Goal: Task Accomplishment & Management: Use online tool/utility

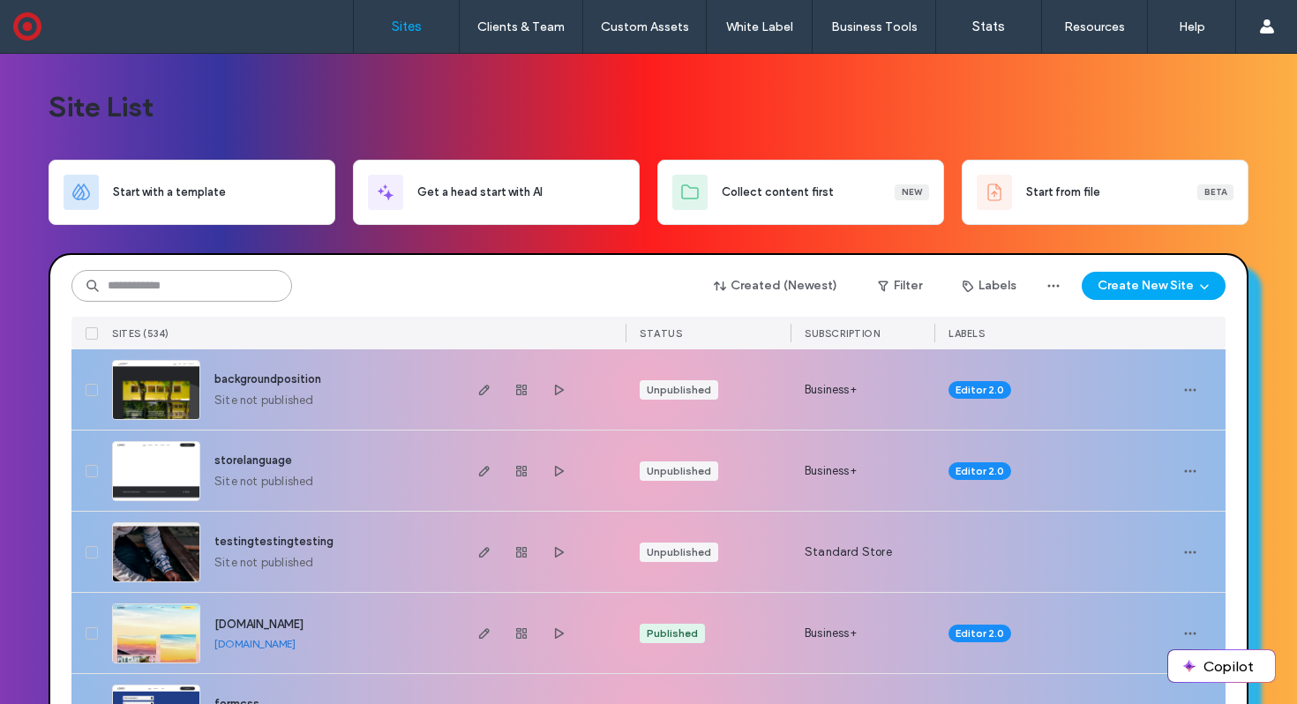
click at [159, 287] on input at bounding box center [181, 286] width 221 height 32
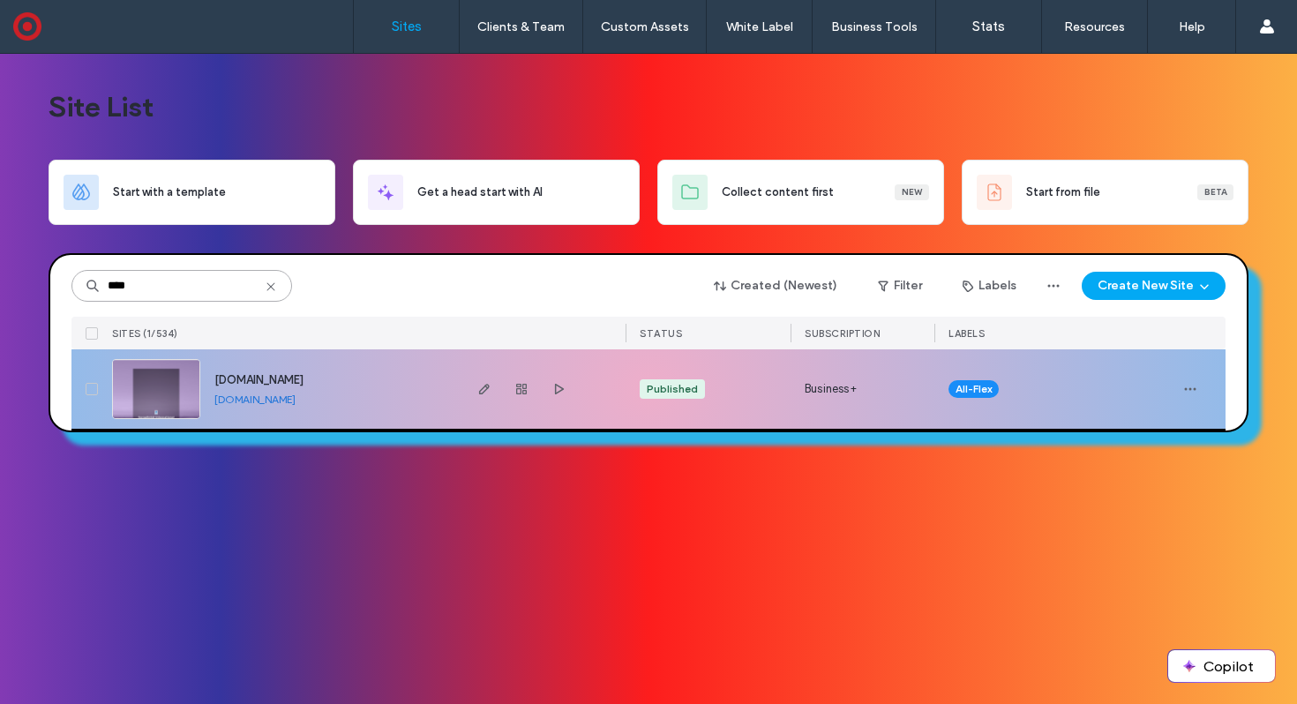
type input "****"
click at [119, 379] on img at bounding box center [156, 420] width 86 height 120
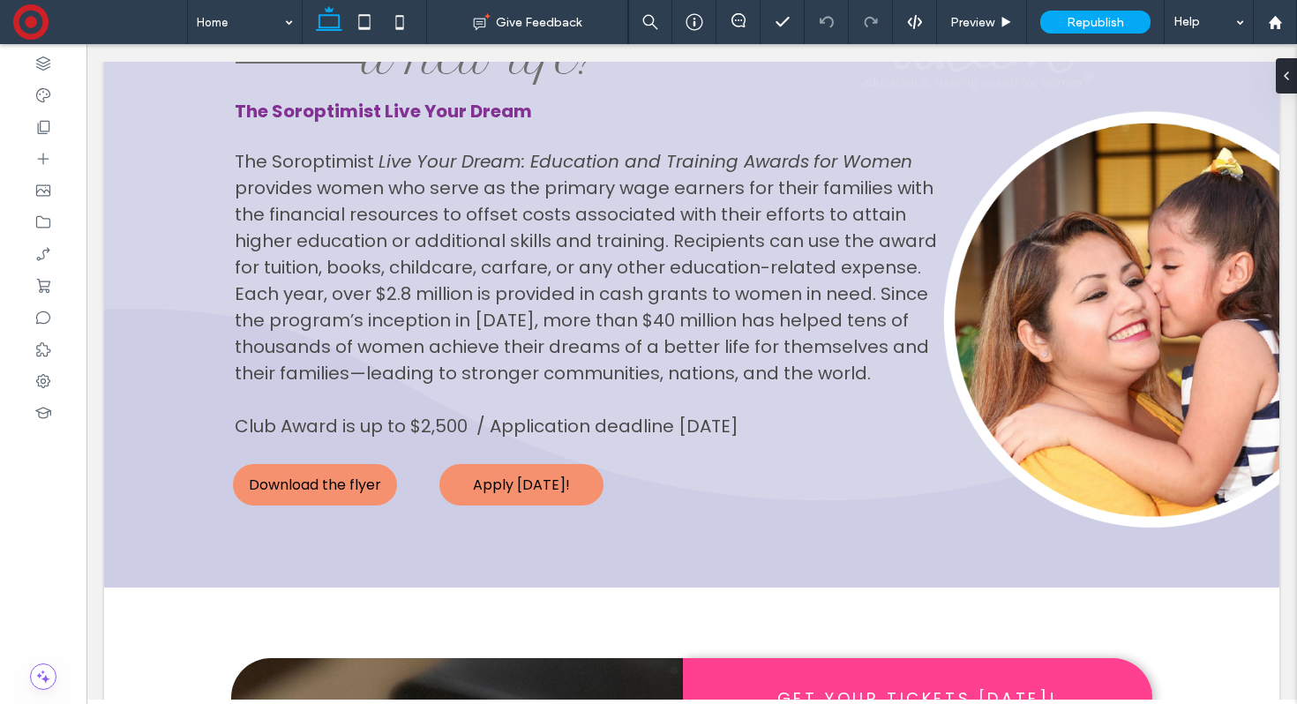
scroll to position [857, 0]
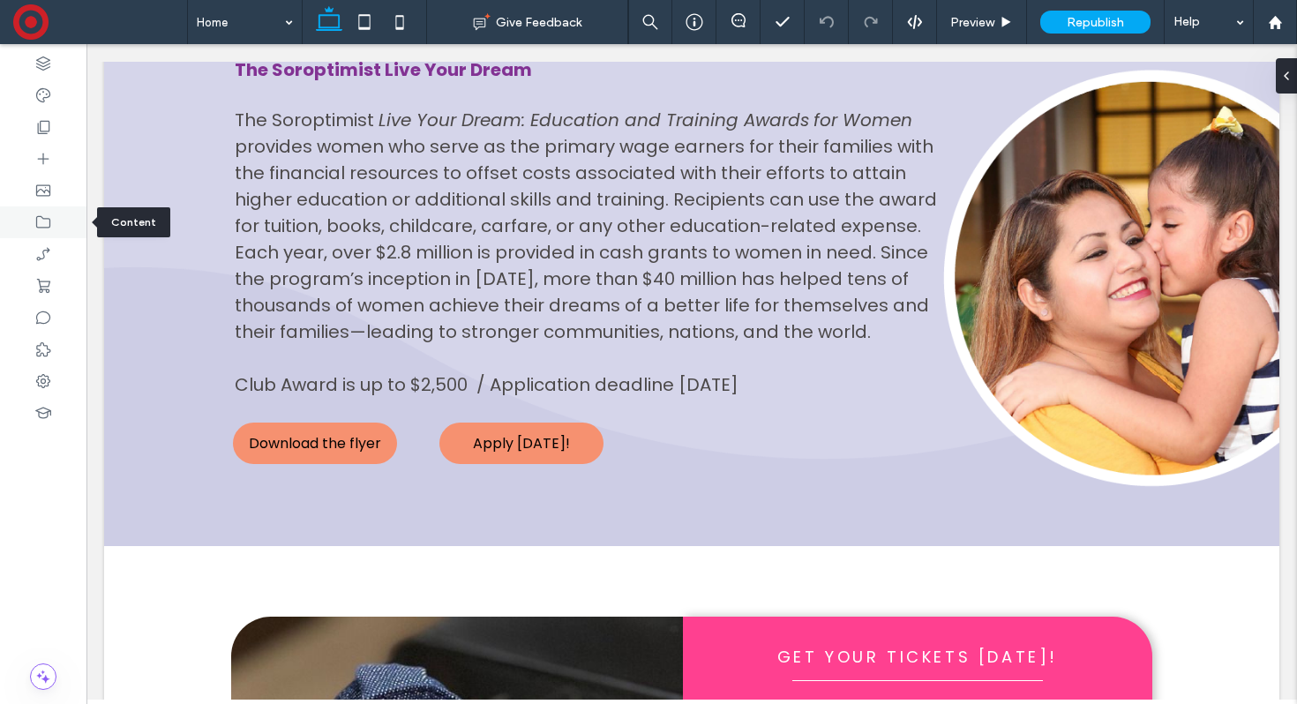
click at [39, 224] on icon at bounding box center [43, 222] width 18 height 18
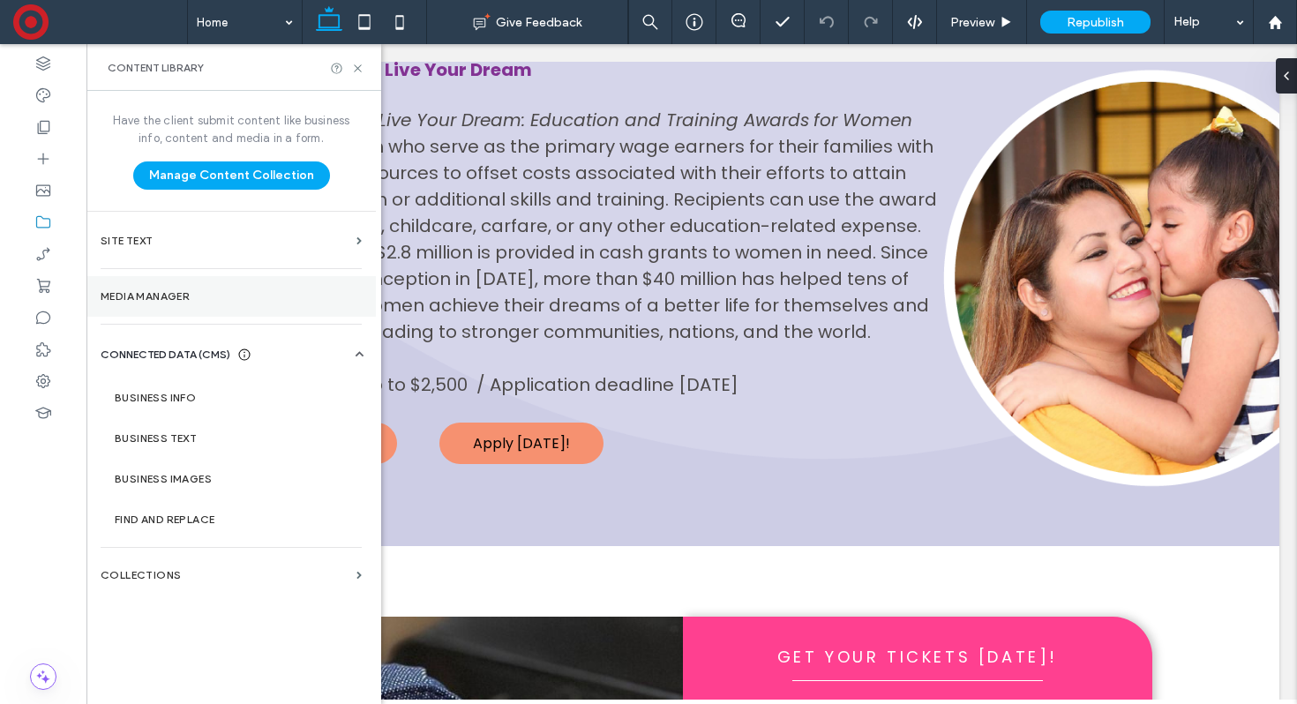
click at [129, 300] on label "Media Manager" at bounding box center [231, 296] width 261 height 12
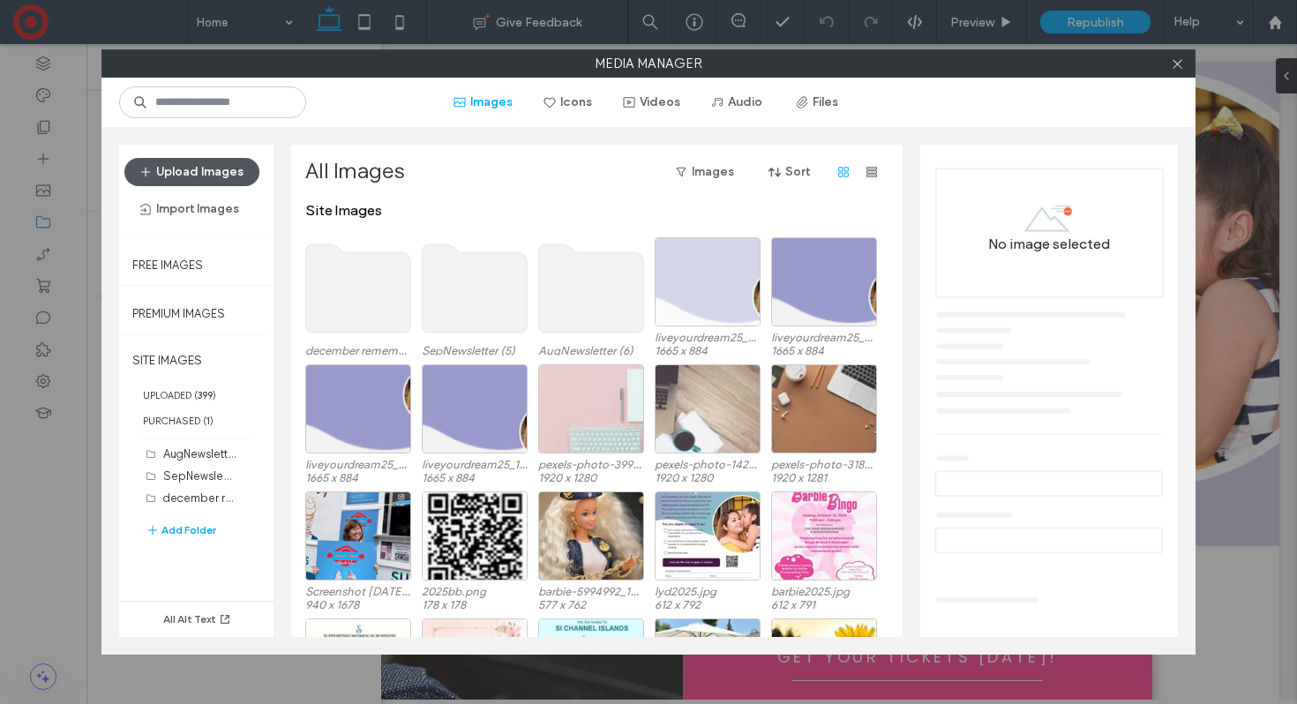
click at [196, 166] on button "Upload Images" at bounding box center [191, 172] width 135 height 28
click at [821, 100] on button "Files" at bounding box center [817, 102] width 79 height 28
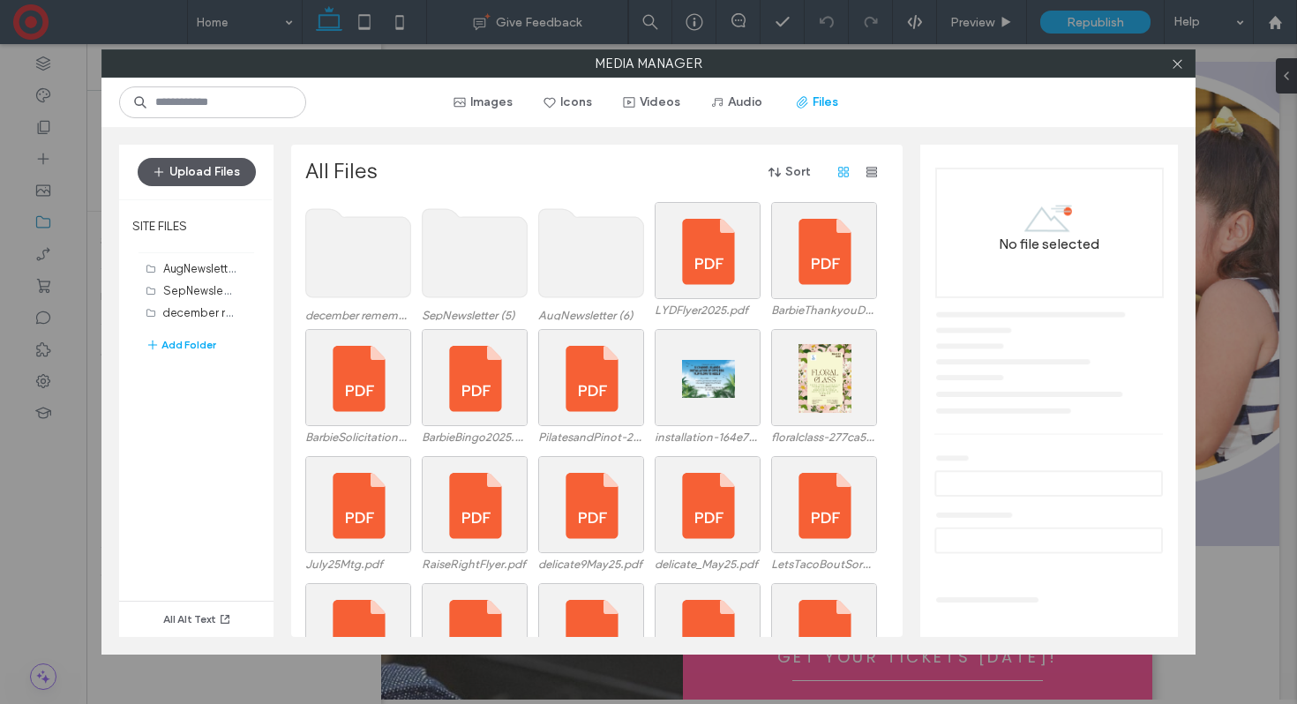
click at [210, 168] on button "Upload Files" at bounding box center [197, 172] width 118 height 28
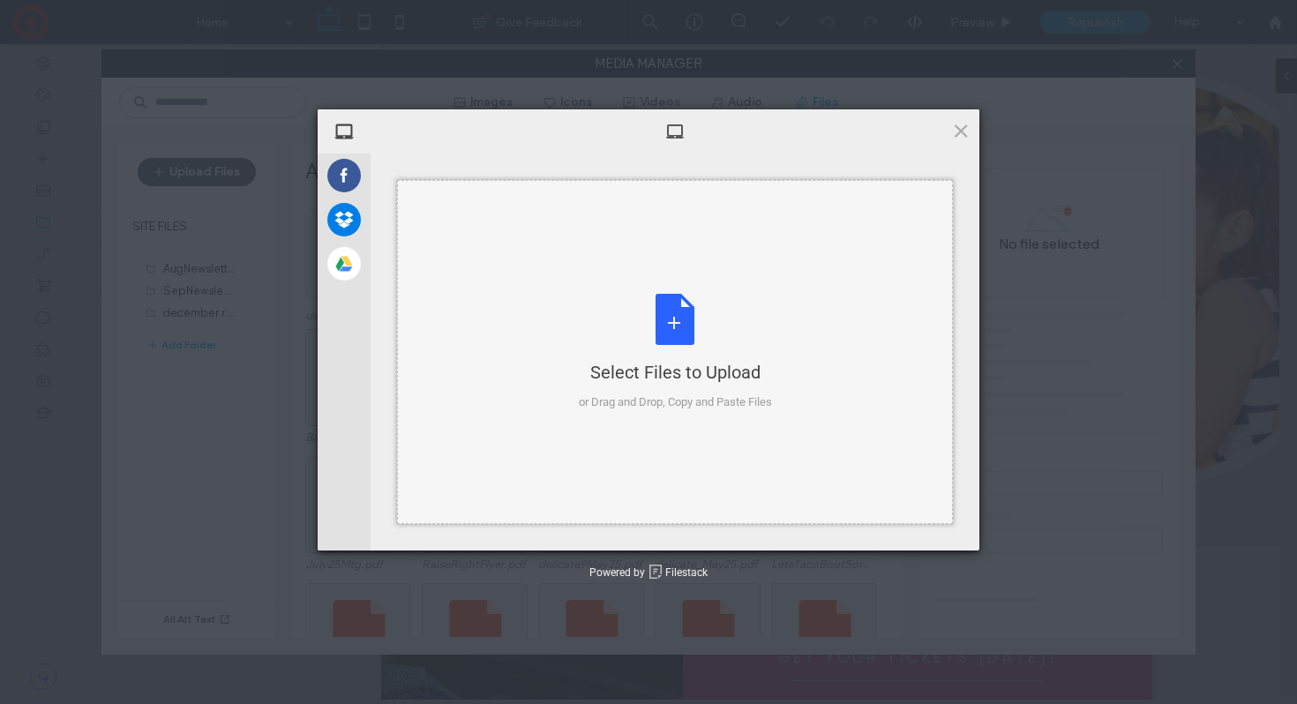
click at [677, 302] on div "Select Files to Upload or Drag and Drop, Copy and Paste Files" at bounding box center [675, 352] width 193 height 117
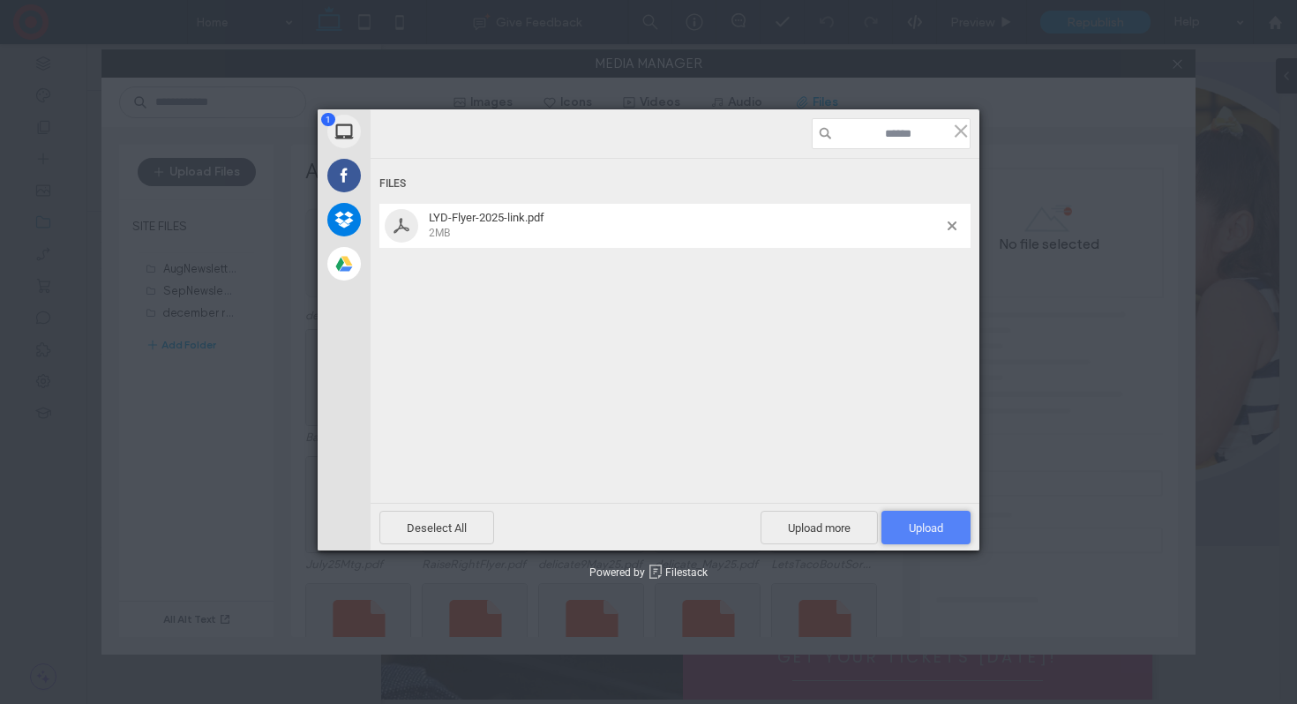
click at [937, 522] on span "Upload 1" at bounding box center [926, 527] width 34 height 13
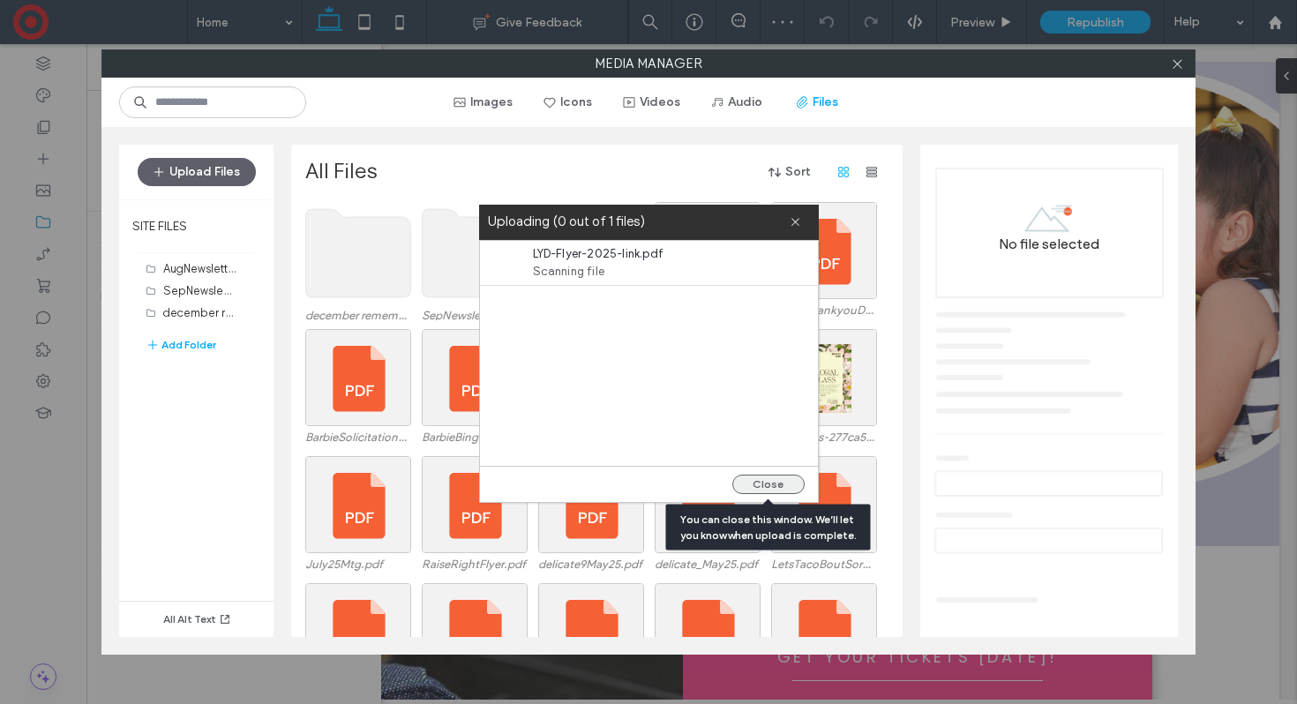
click at [767, 487] on button "Close" at bounding box center [768, 484] width 72 height 19
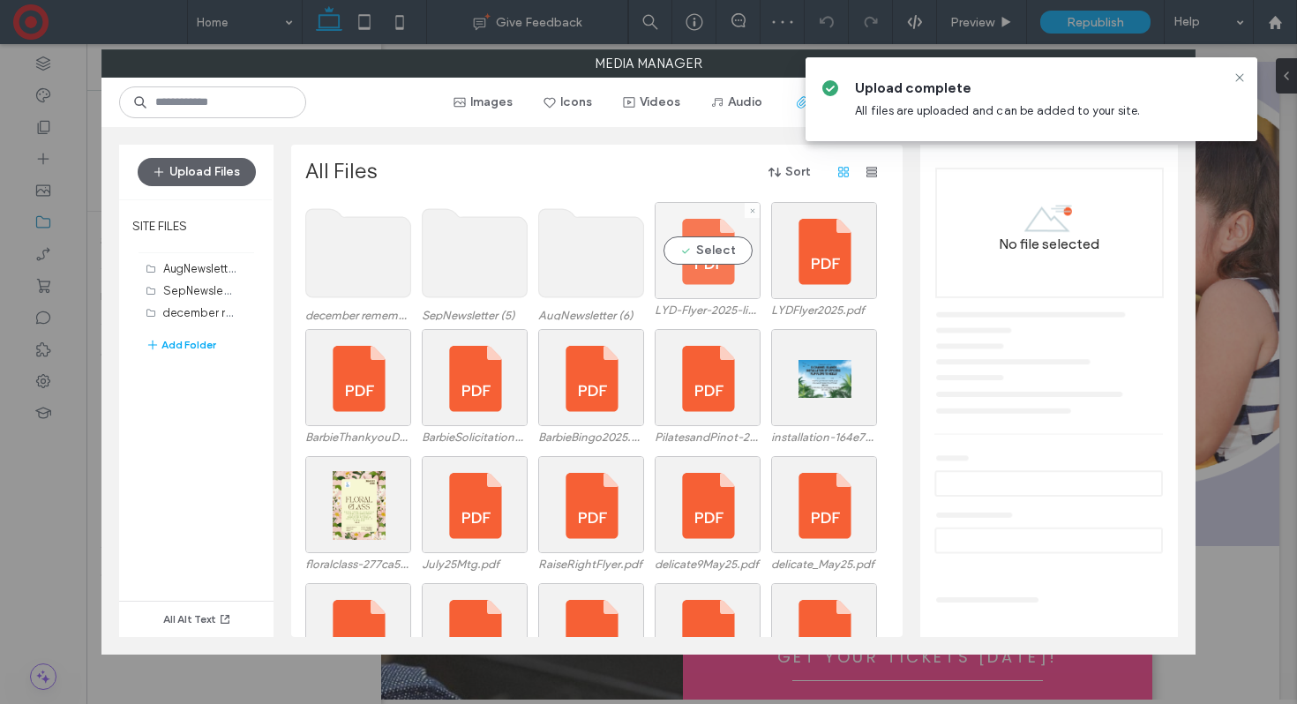
click at [701, 250] on div "Select" at bounding box center [708, 250] width 106 height 97
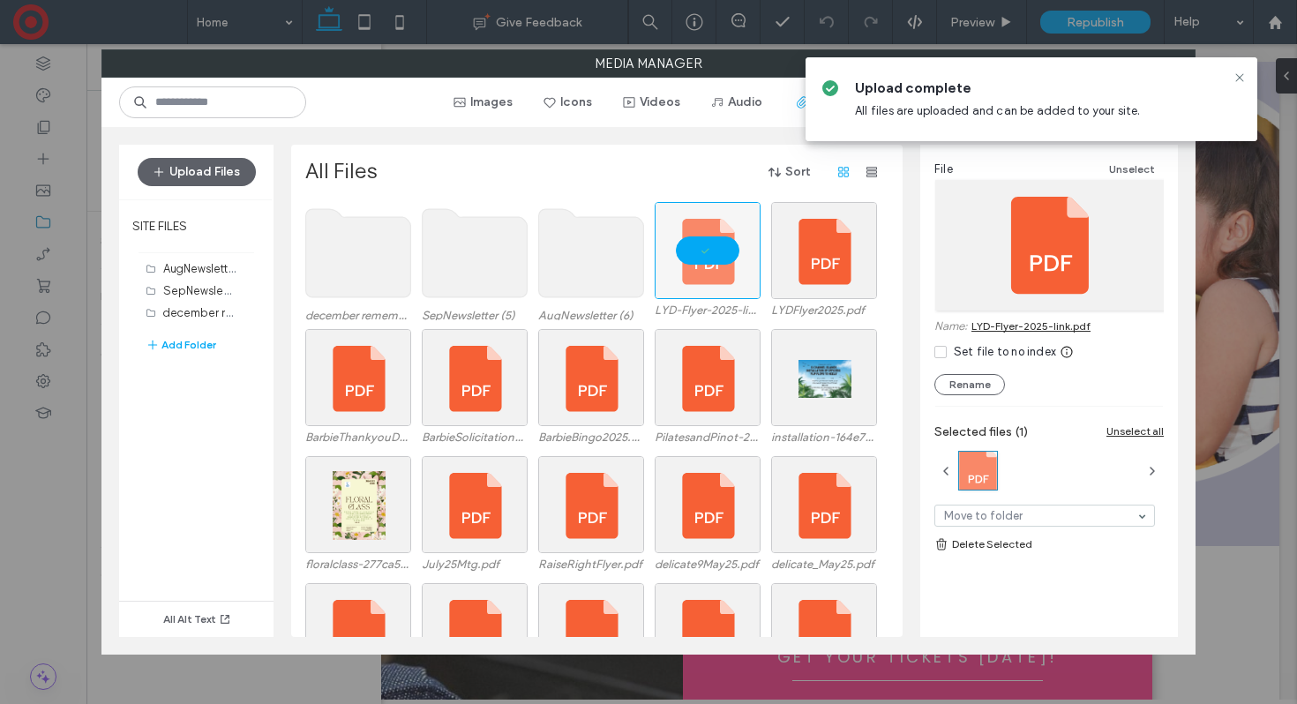
click at [1052, 324] on link "LYD-Flyer-2025-link.pdf" at bounding box center [1030, 325] width 119 height 13
click at [707, 242] on div at bounding box center [708, 250] width 106 height 97
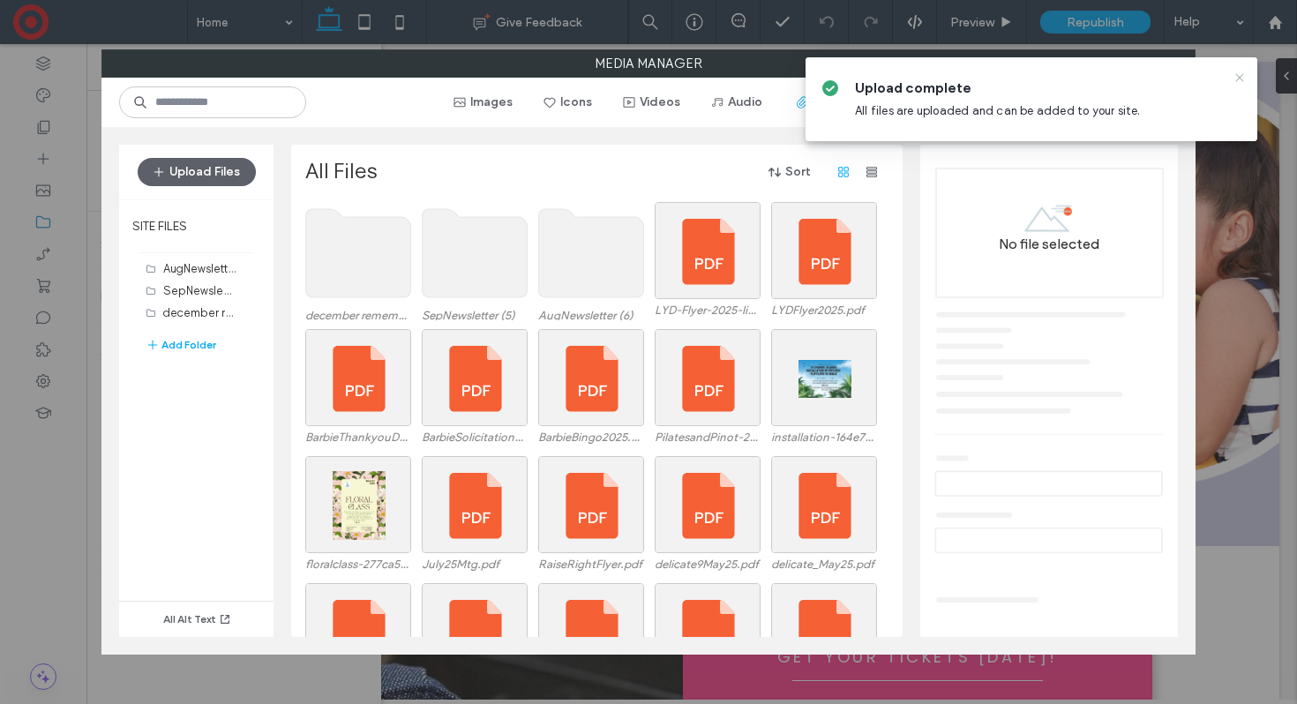
click at [1236, 79] on icon at bounding box center [1239, 78] width 14 height 14
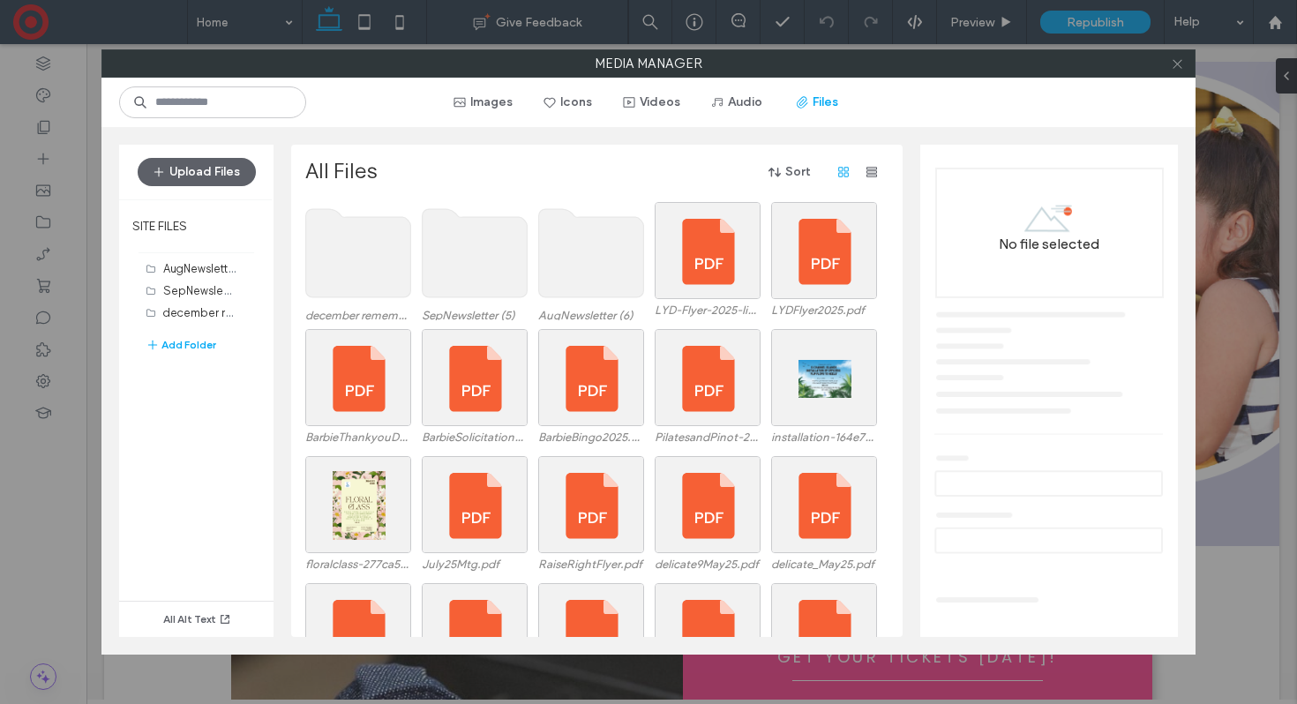
click at [1174, 63] on icon at bounding box center [1177, 63] width 13 height 13
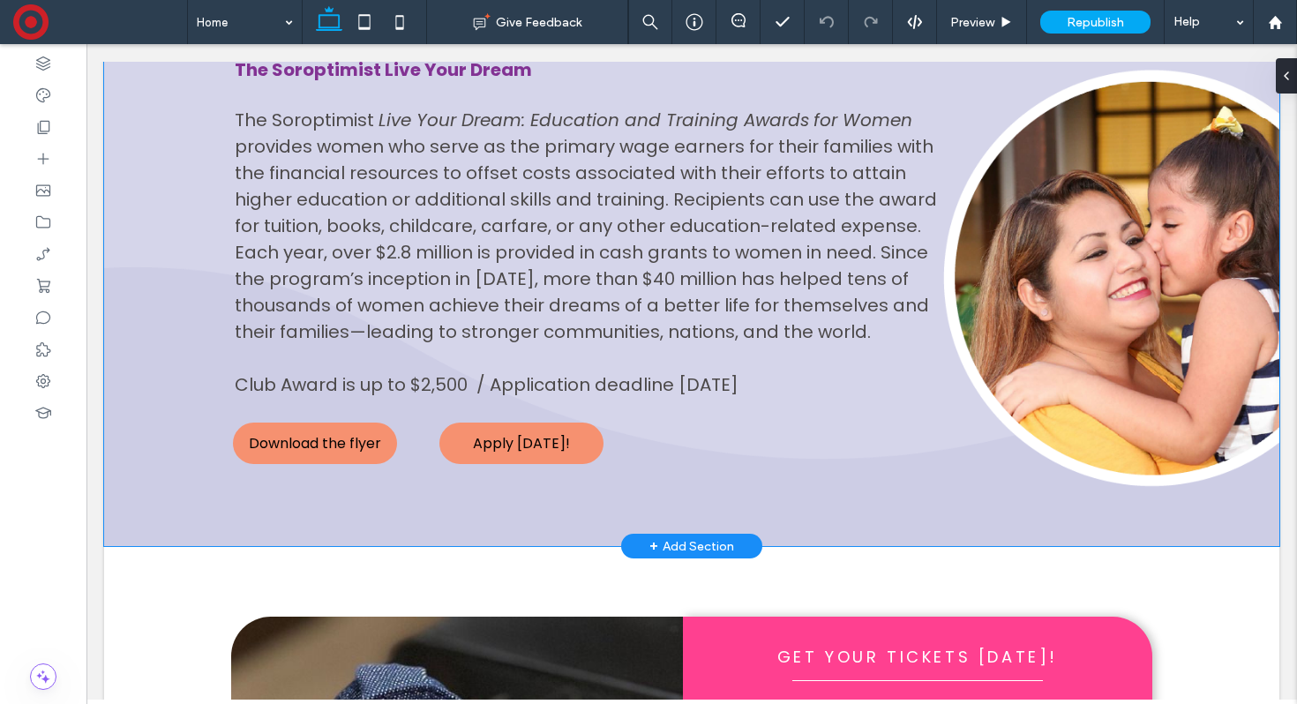
click at [318, 468] on div "Ready to begin The Soroptimist Live Your Dream The Soroptimist Live Your Dream:…" at bounding box center [691, 204] width 1059 height 683
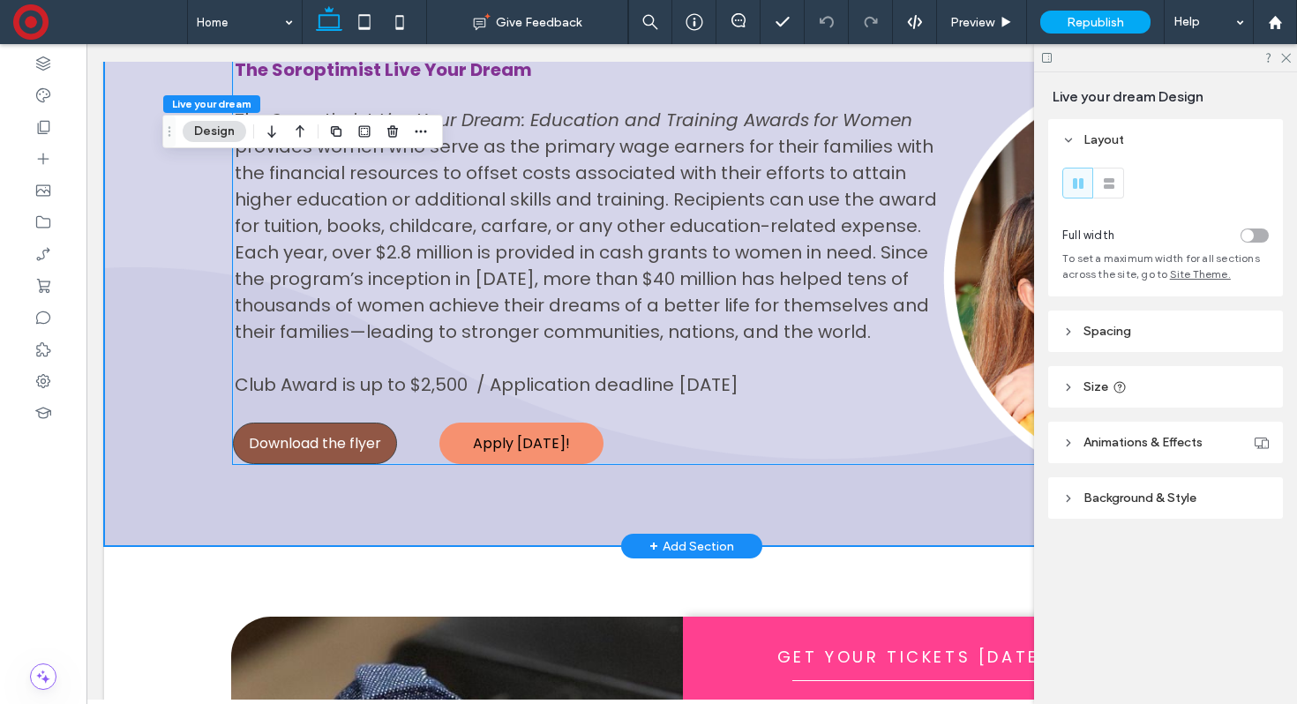
click at [324, 446] on span "Download the flyer" at bounding box center [315, 443] width 132 height 22
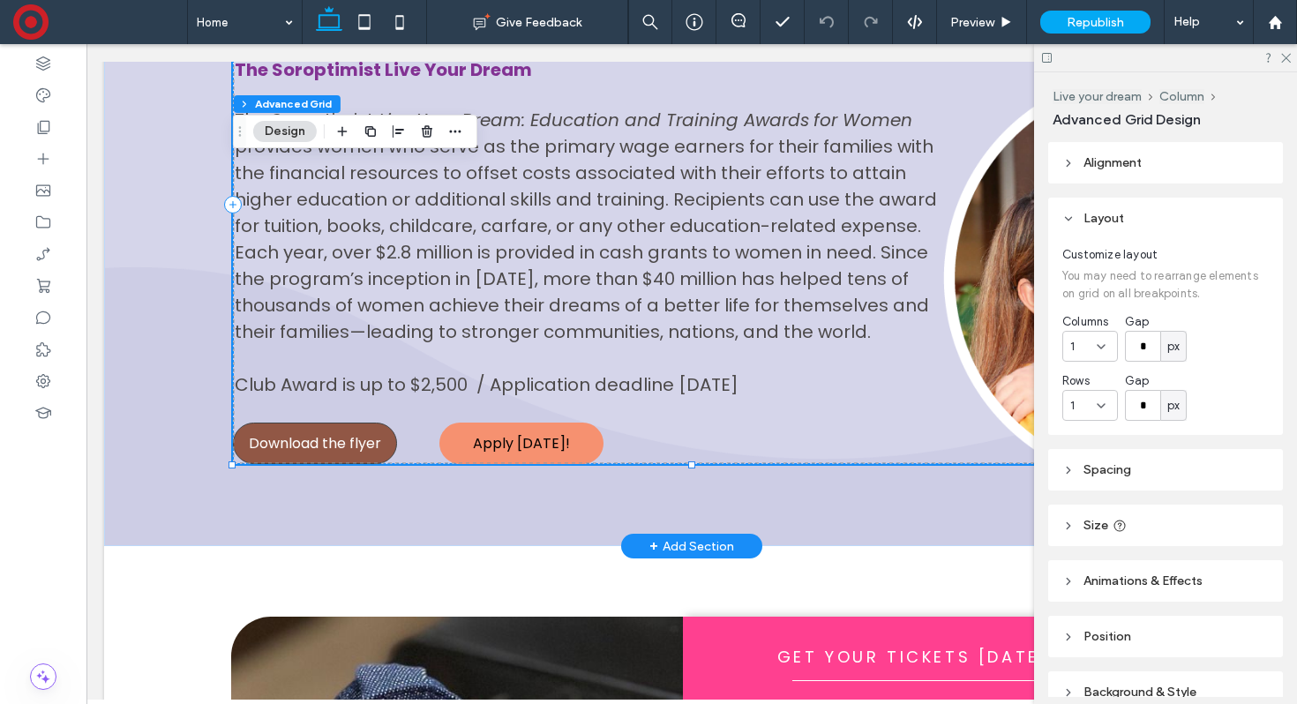
click at [324, 446] on span "Download the flyer" at bounding box center [315, 443] width 132 height 22
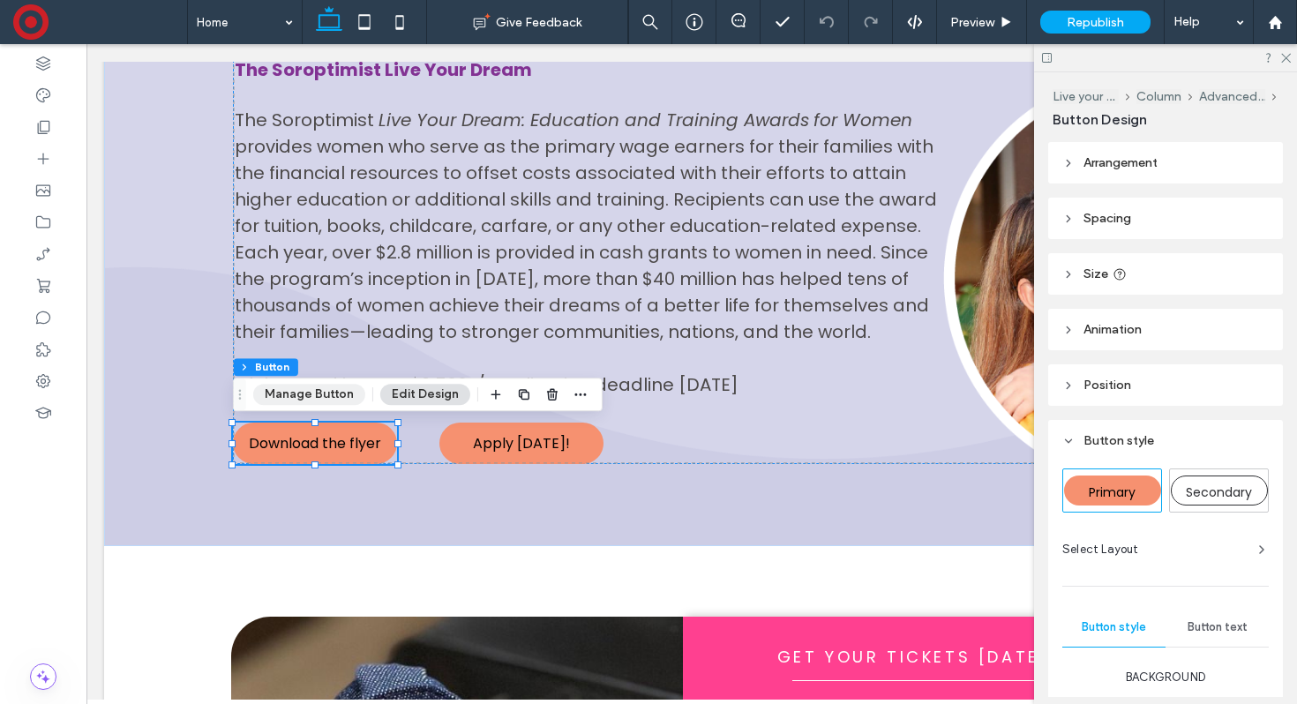
click at [315, 397] on button "Manage Button" at bounding box center [309, 394] width 112 height 21
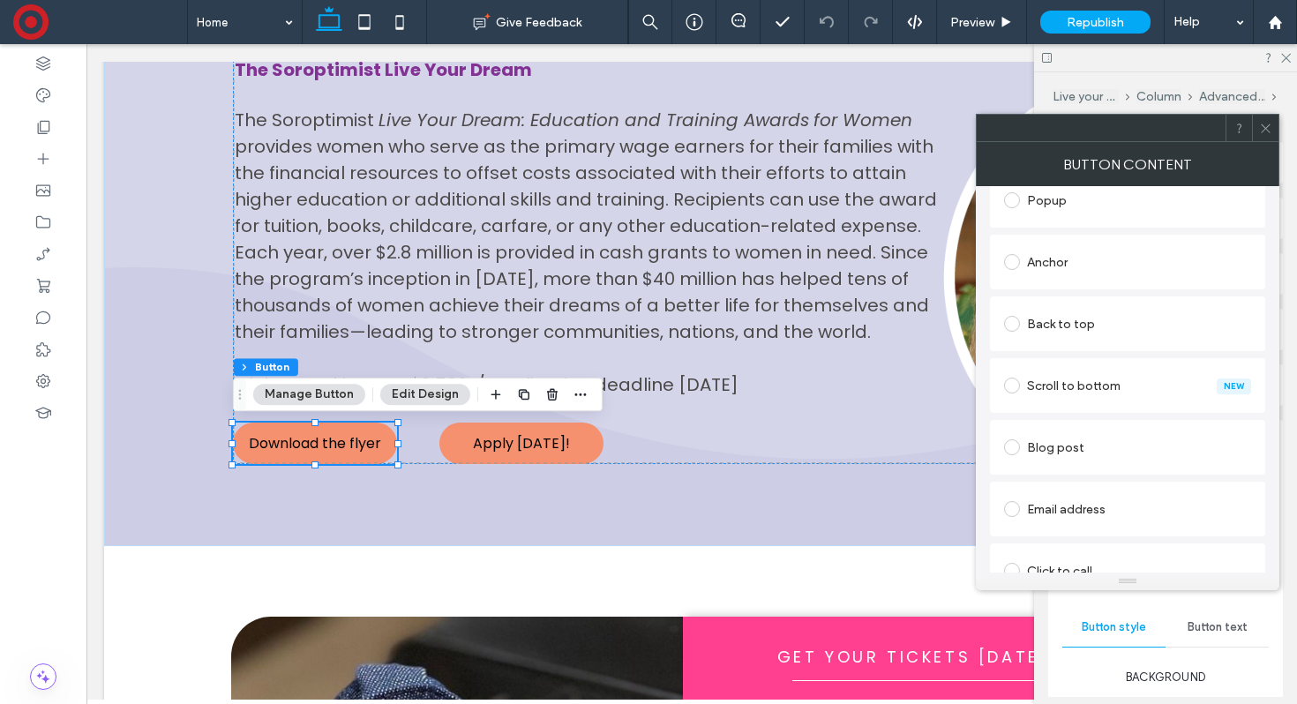
scroll to position [467, 0]
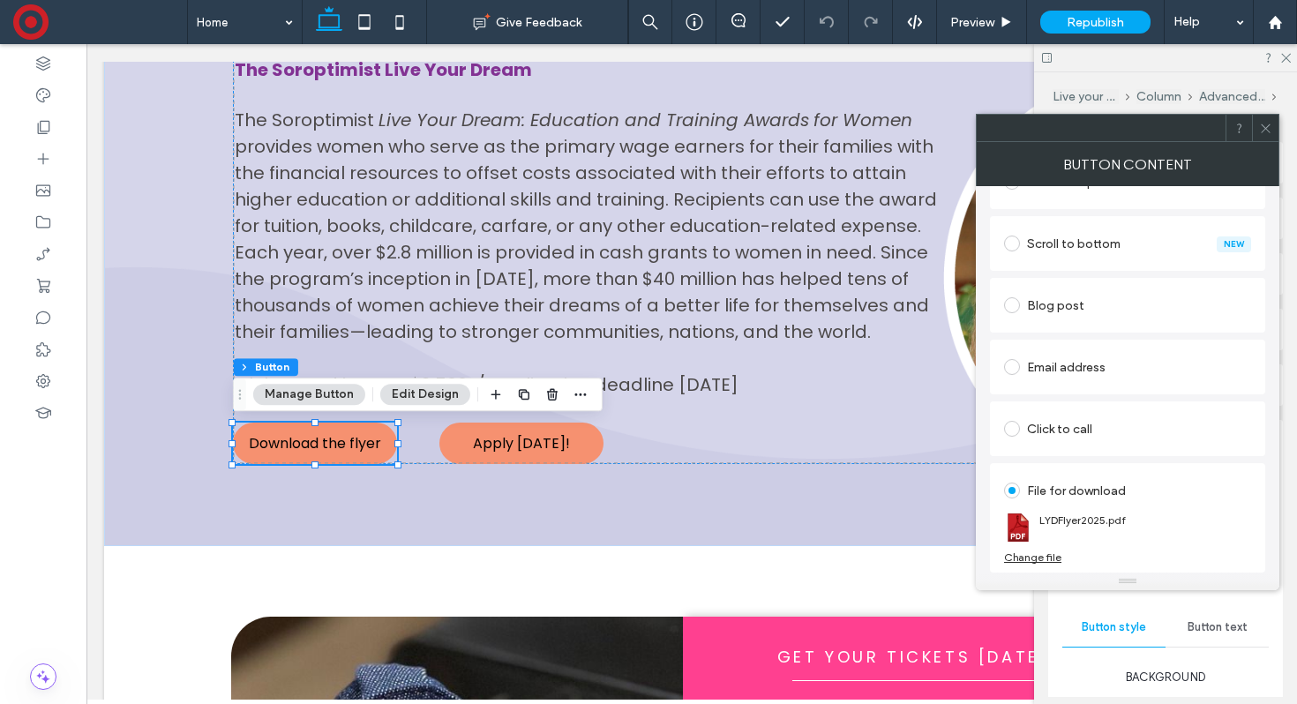
click at [1038, 557] on div "Change file" at bounding box center [1032, 556] width 57 height 13
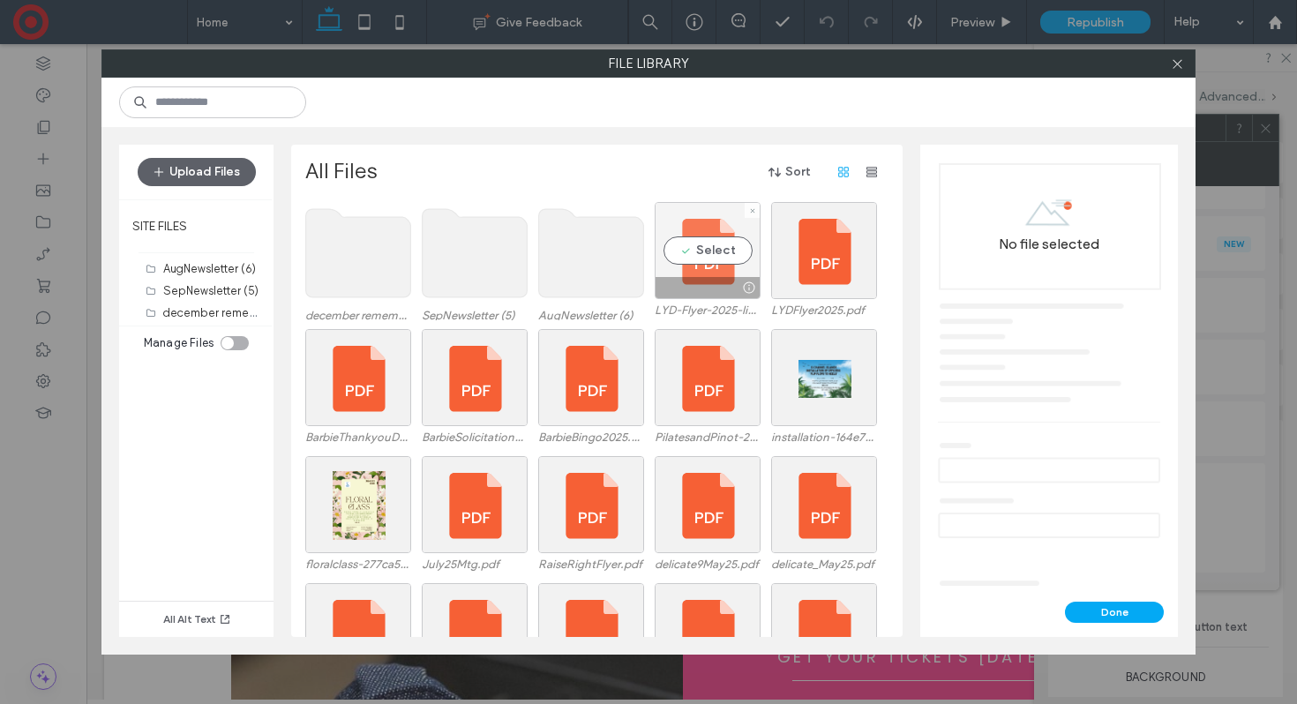
click at [686, 247] on div "Select" at bounding box center [708, 250] width 106 height 97
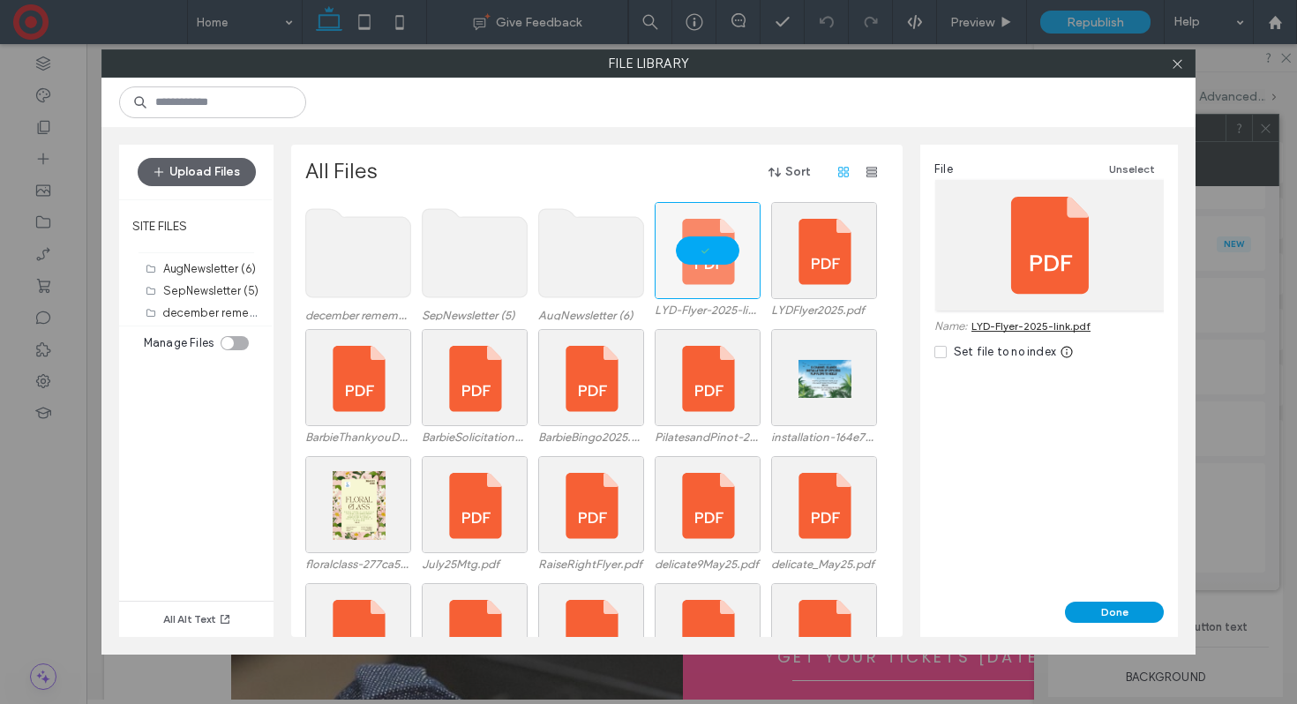
click at [1132, 610] on button "Done" at bounding box center [1114, 612] width 99 height 21
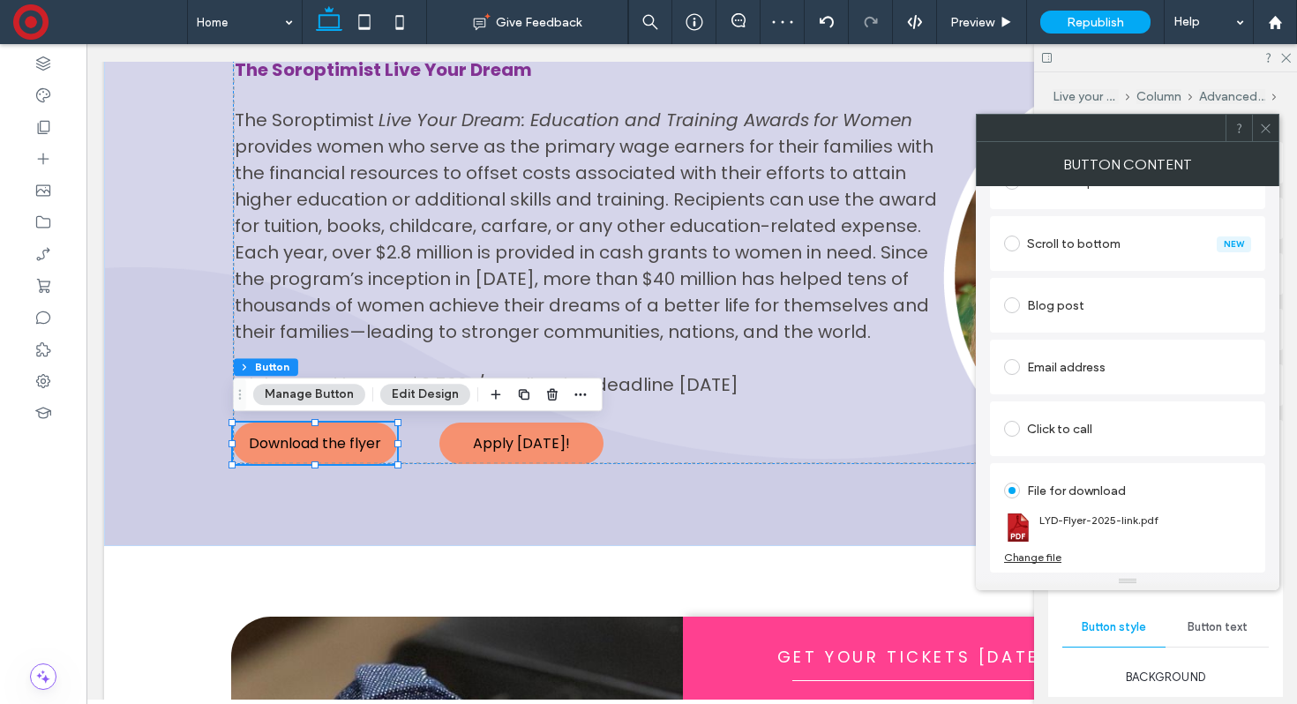
click at [1270, 122] on icon at bounding box center [1265, 128] width 13 height 13
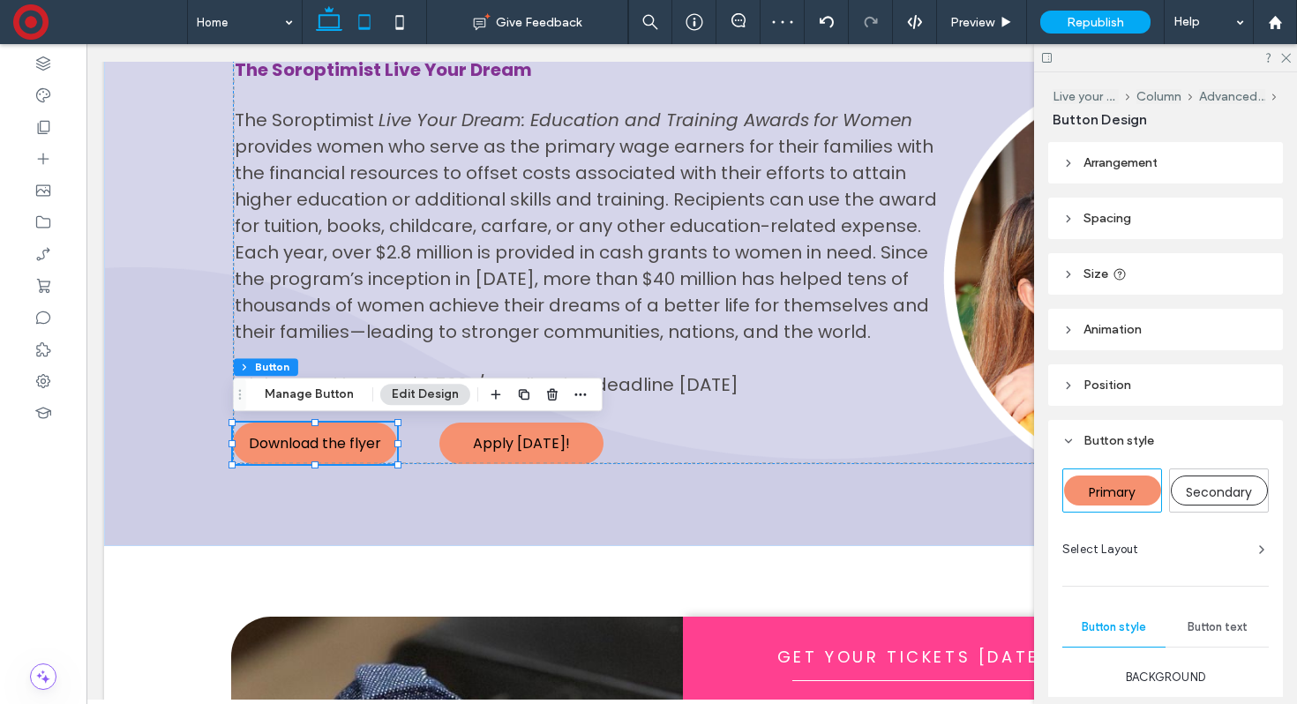
click at [358, 19] on use at bounding box center [363, 21] width 11 height 15
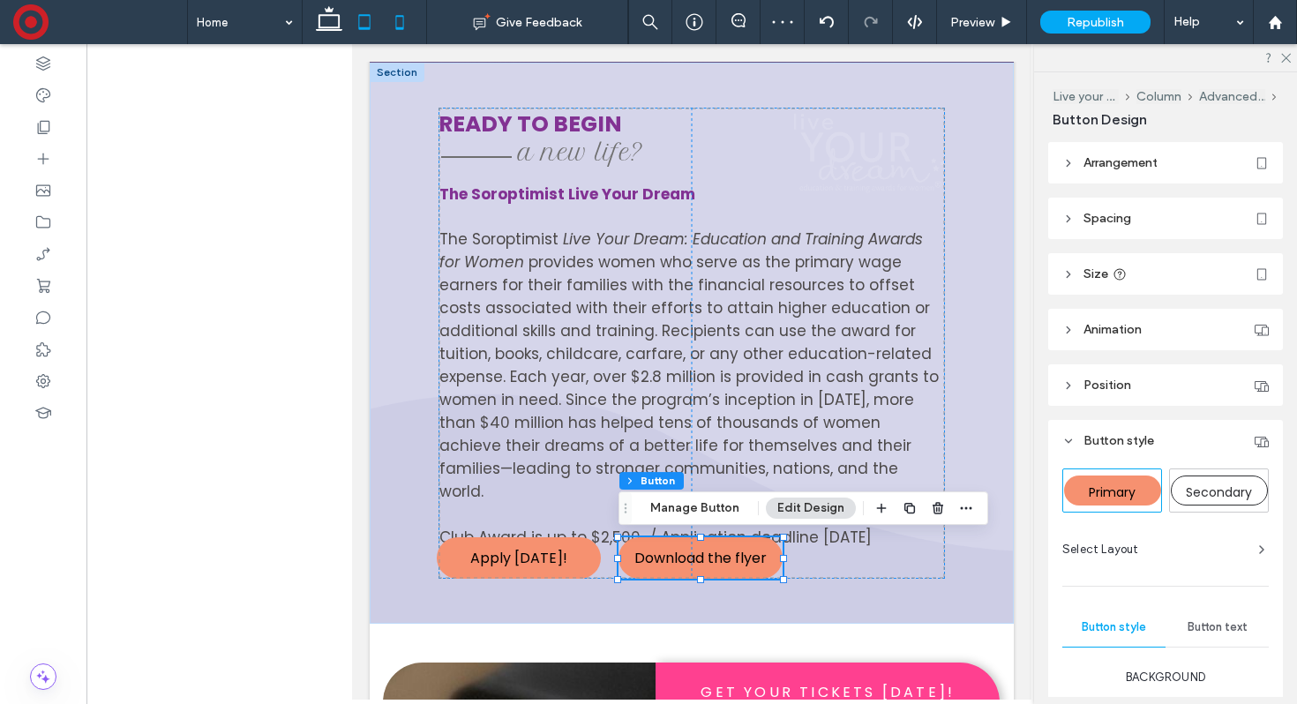
click at [396, 10] on icon at bounding box center [399, 21] width 35 height 35
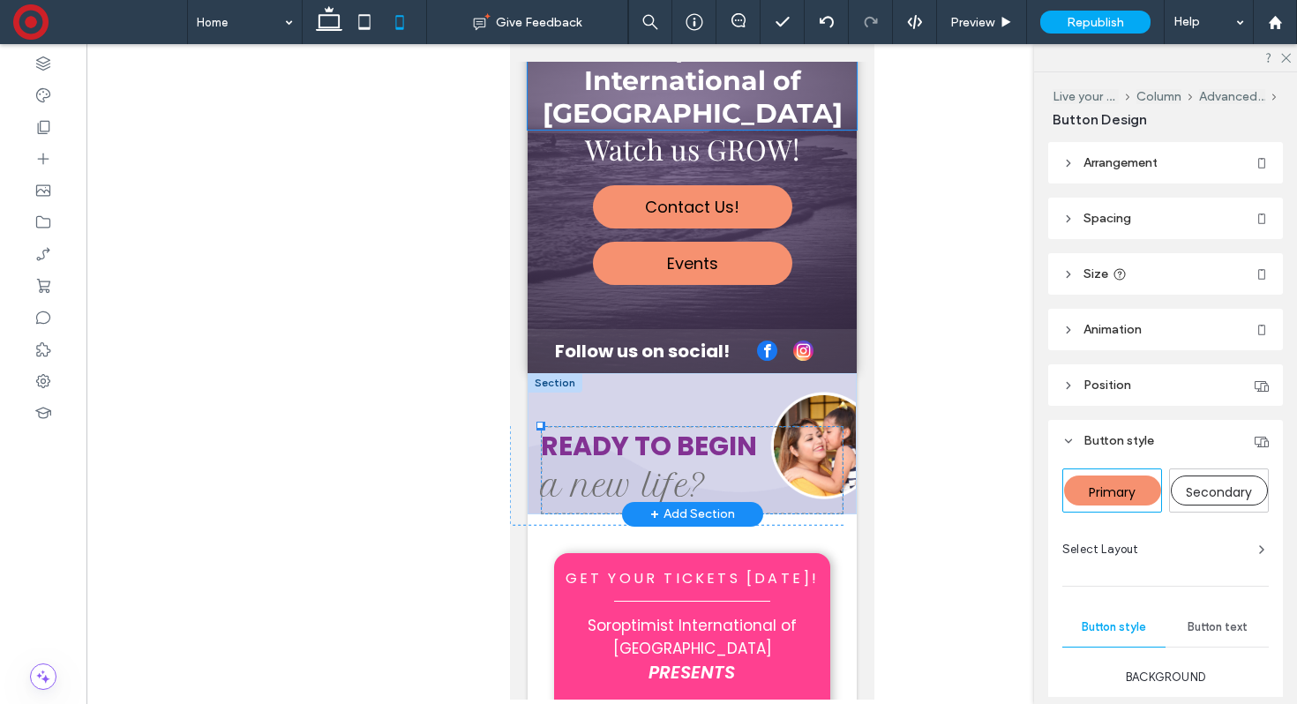
scroll to position [183, 0]
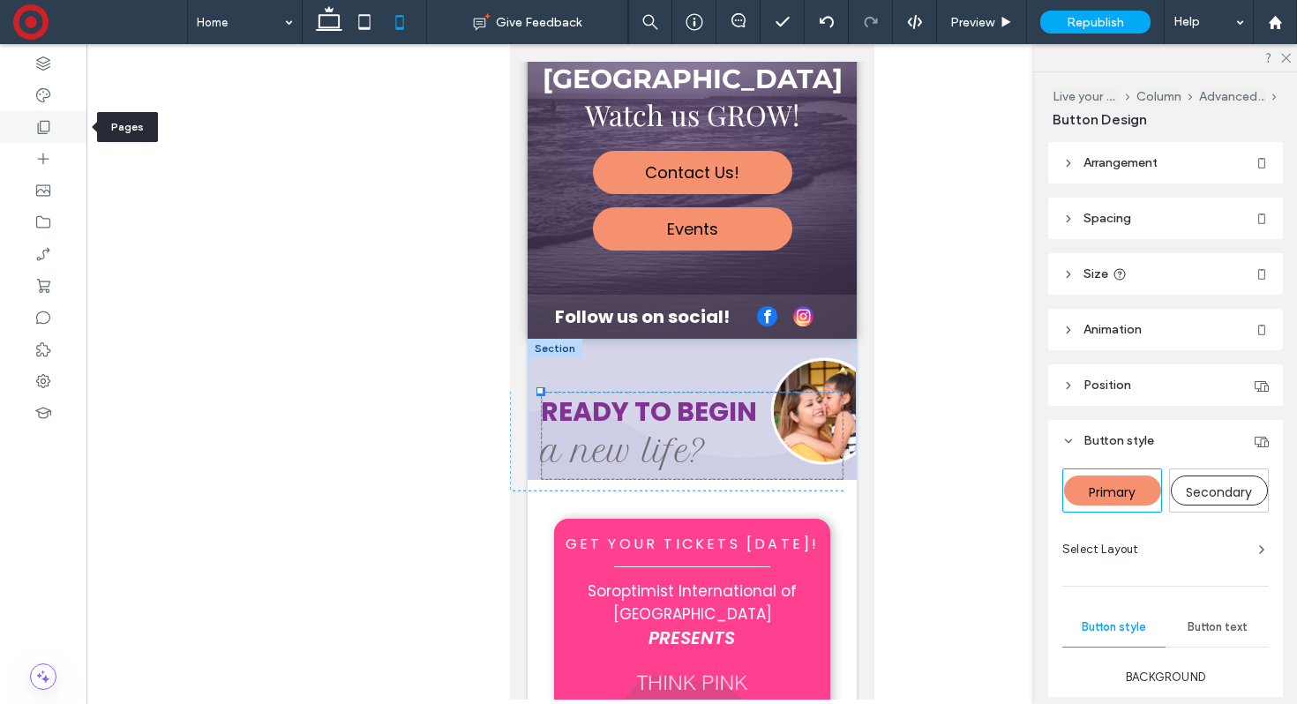
click at [38, 128] on use at bounding box center [44, 127] width 12 height 13
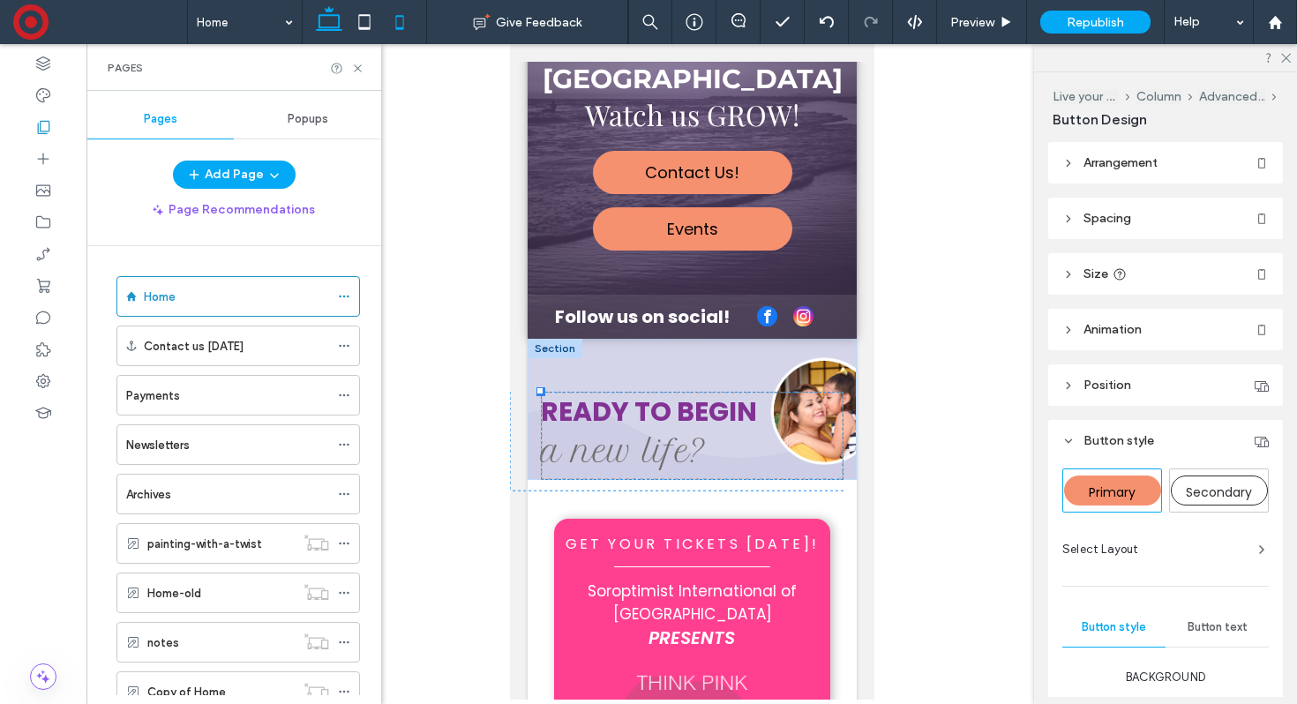
click at [337, 15] on use at bounding box center [329, 18] width 26 height 25
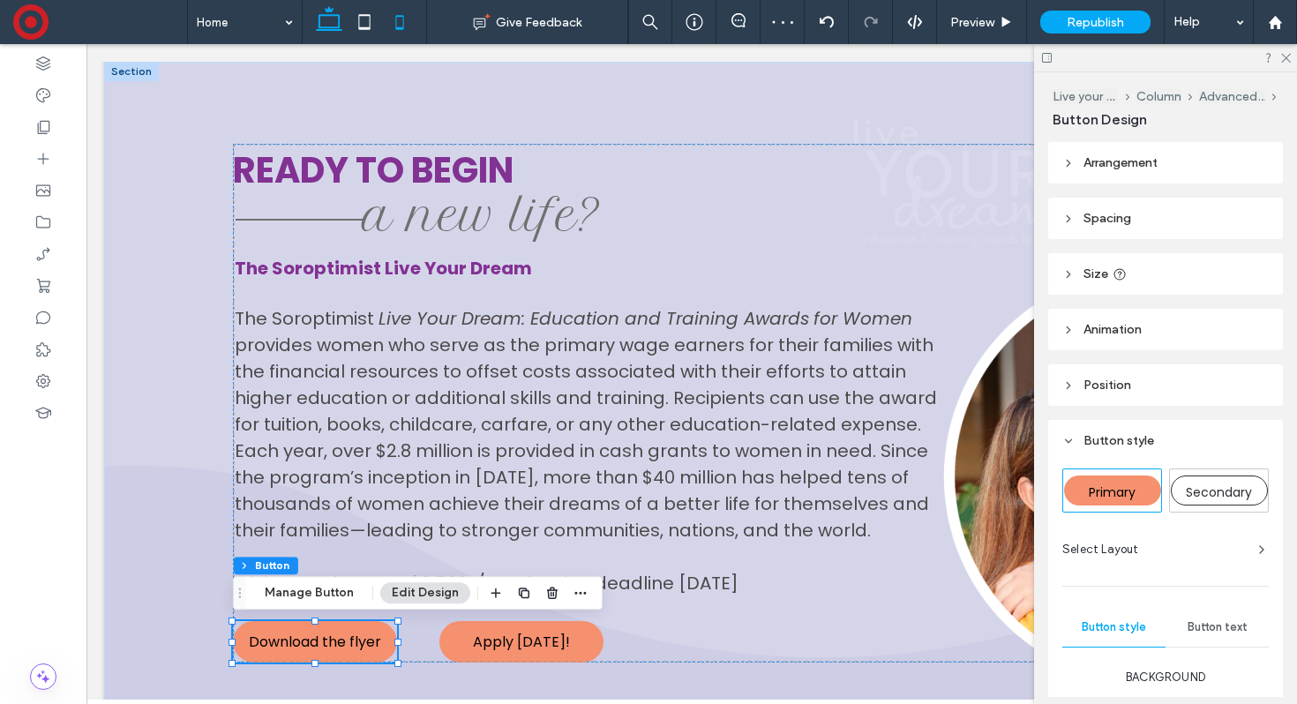
click at [401, 26] on icon at bounding box center [399, 21] width 35 height 35
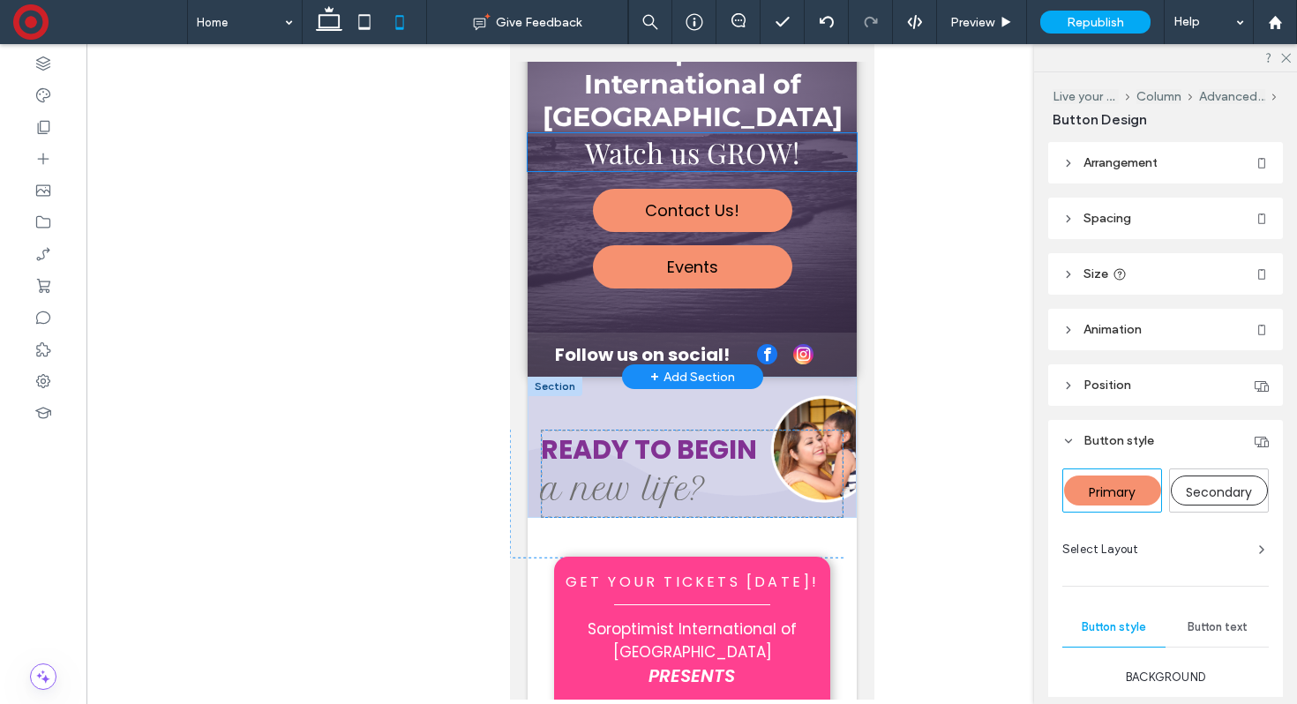
scroll to position [148, 0]
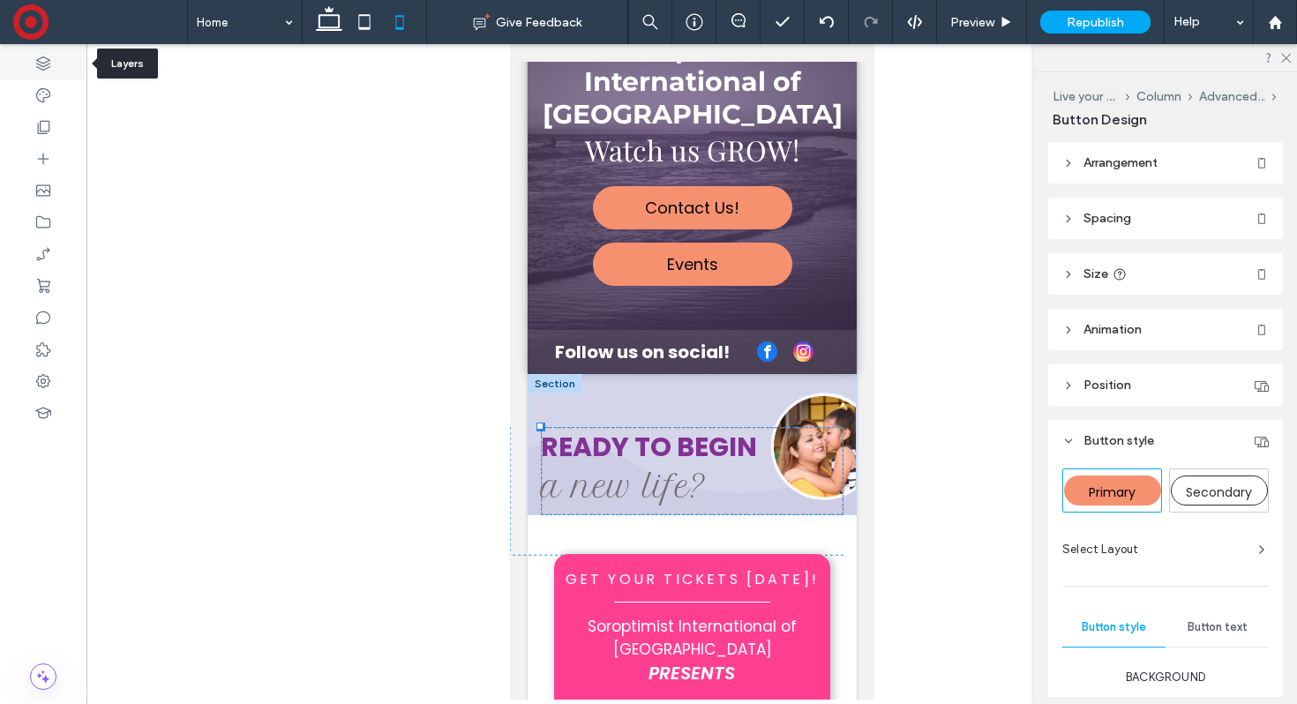
click at [48, 55] on icon at bounding box center [43, 64] width 18 height 18
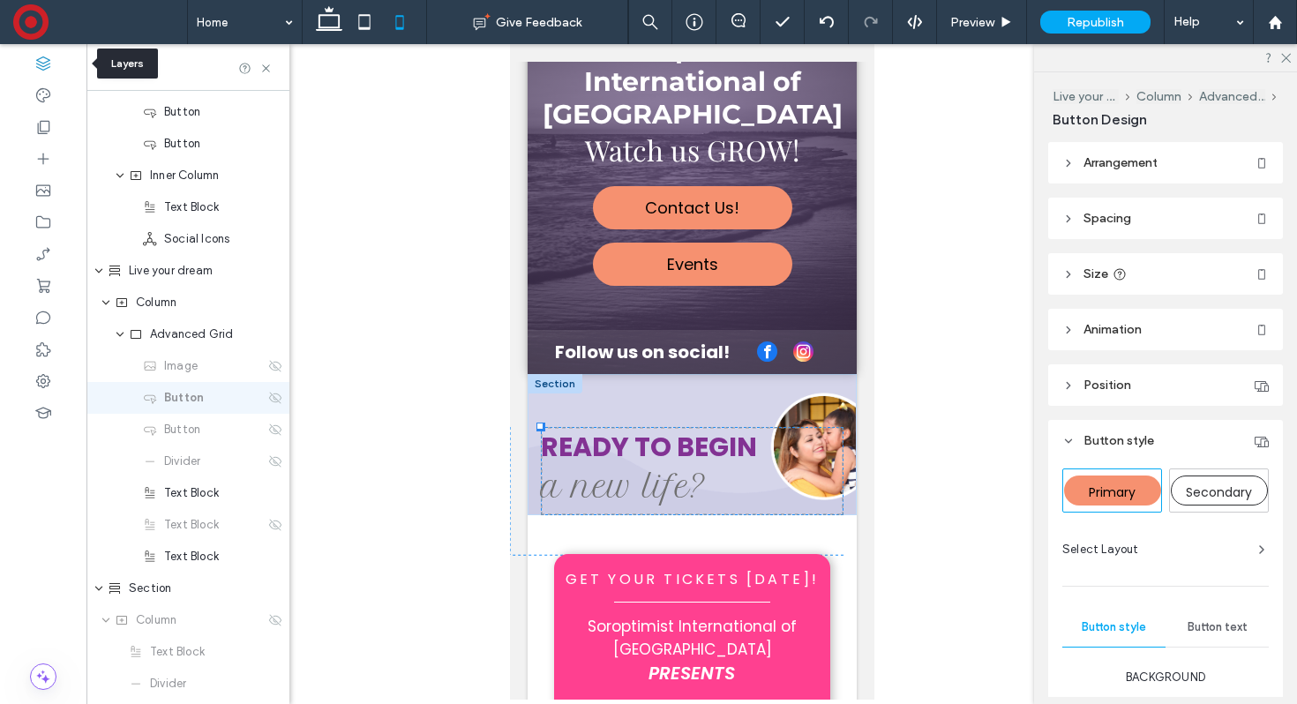
scroll to position [693, 0]
click at [178, 529] on span "Text Block" at bounding box center [191, 525] width 55 height 18
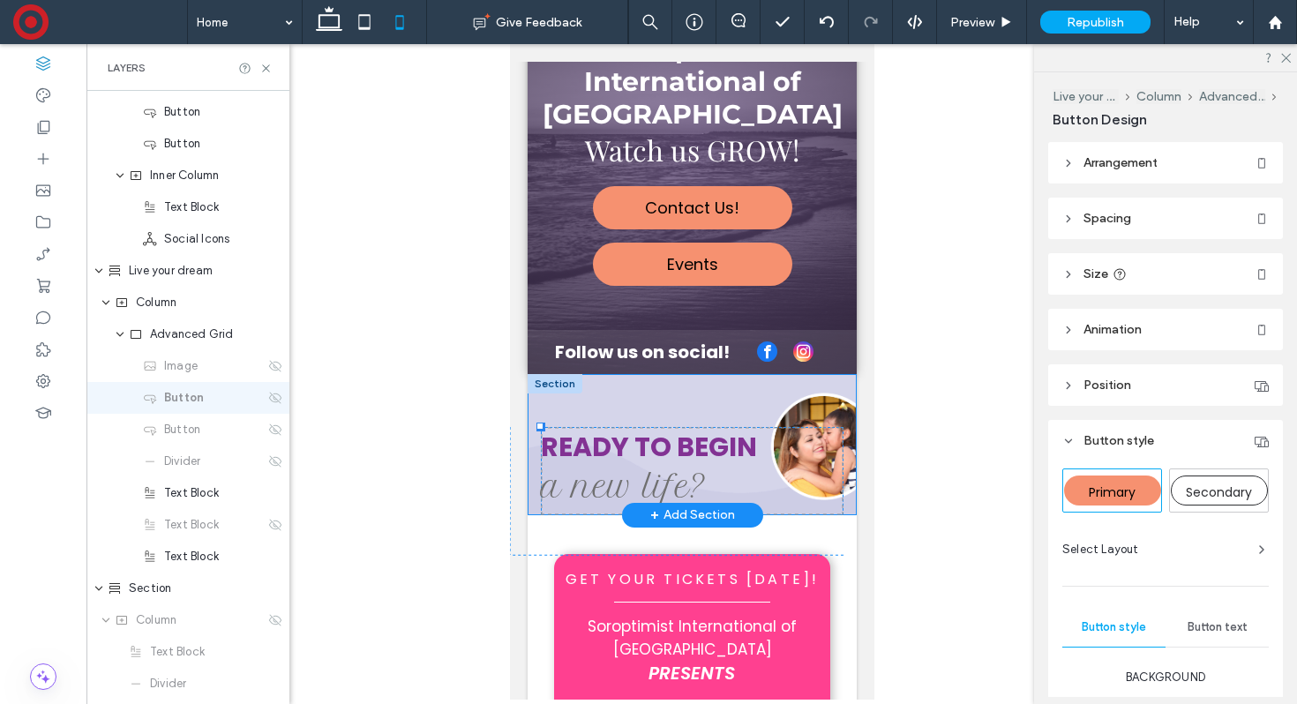
click at [532, 483] on div "Ready to begin The Soroptimist Live Your Dream The Soroptimist Live Your Dream:…" at bounding box center [691, 444] width 329 height 141
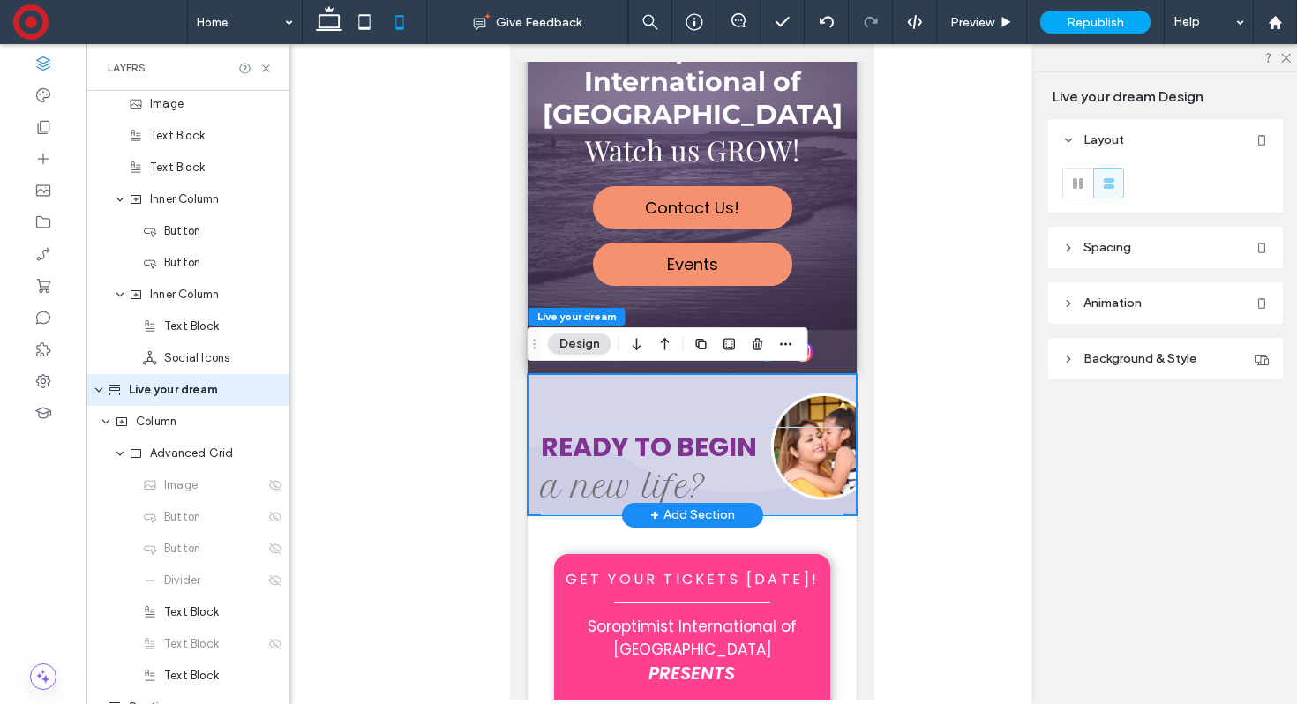
scroll to position [566, 0]
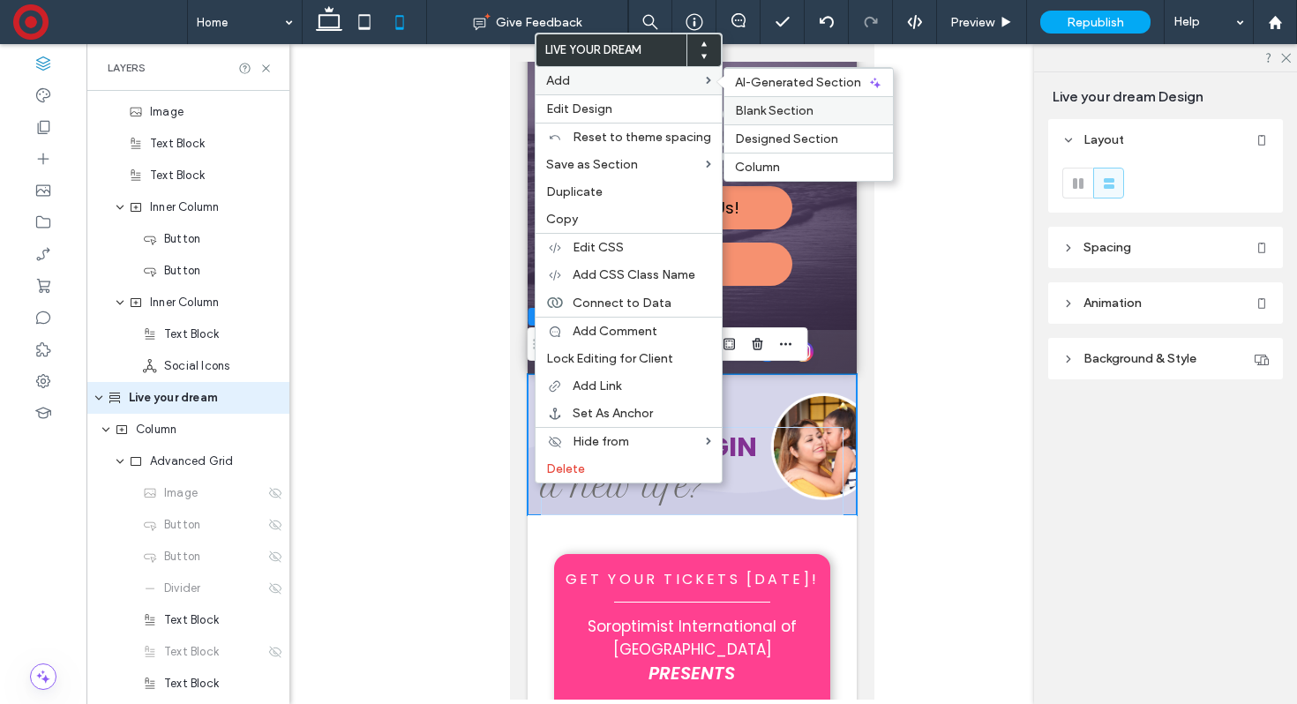
click at [802, 111] on span "Blank Section" at bounding box center [774, 110] width 79 height 15
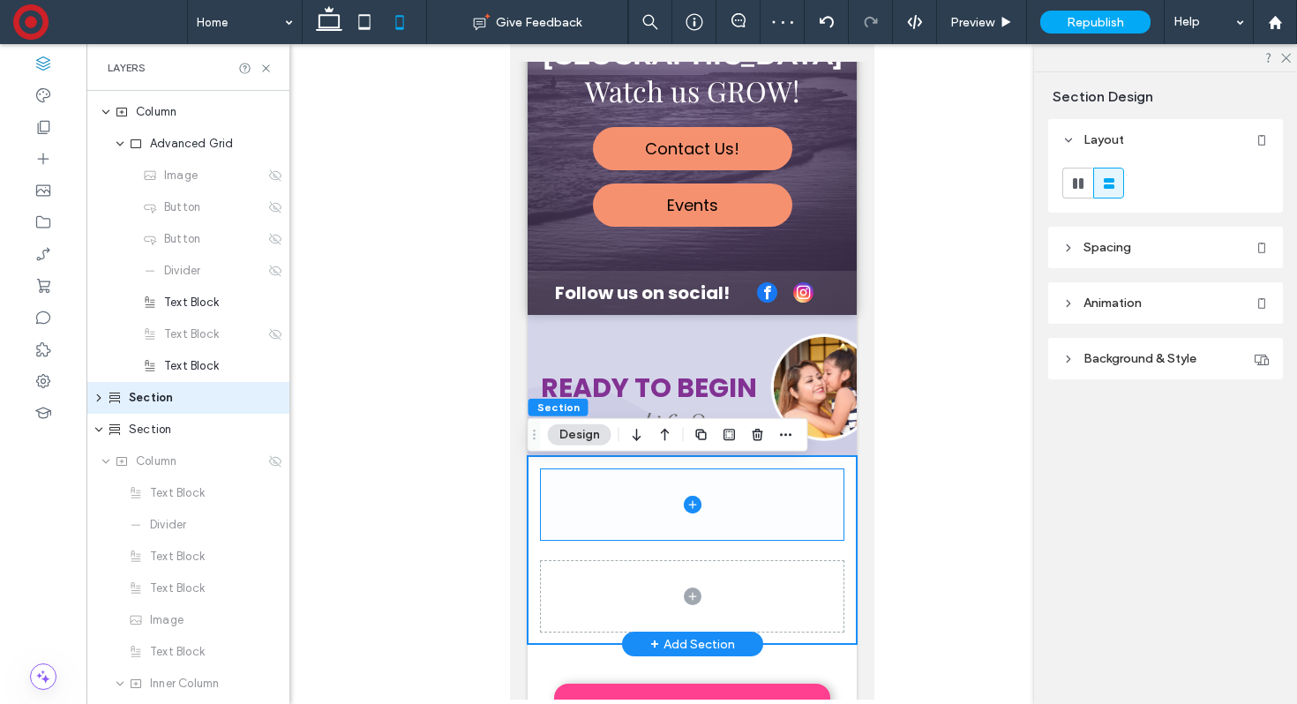
scroll to position [242, 0]
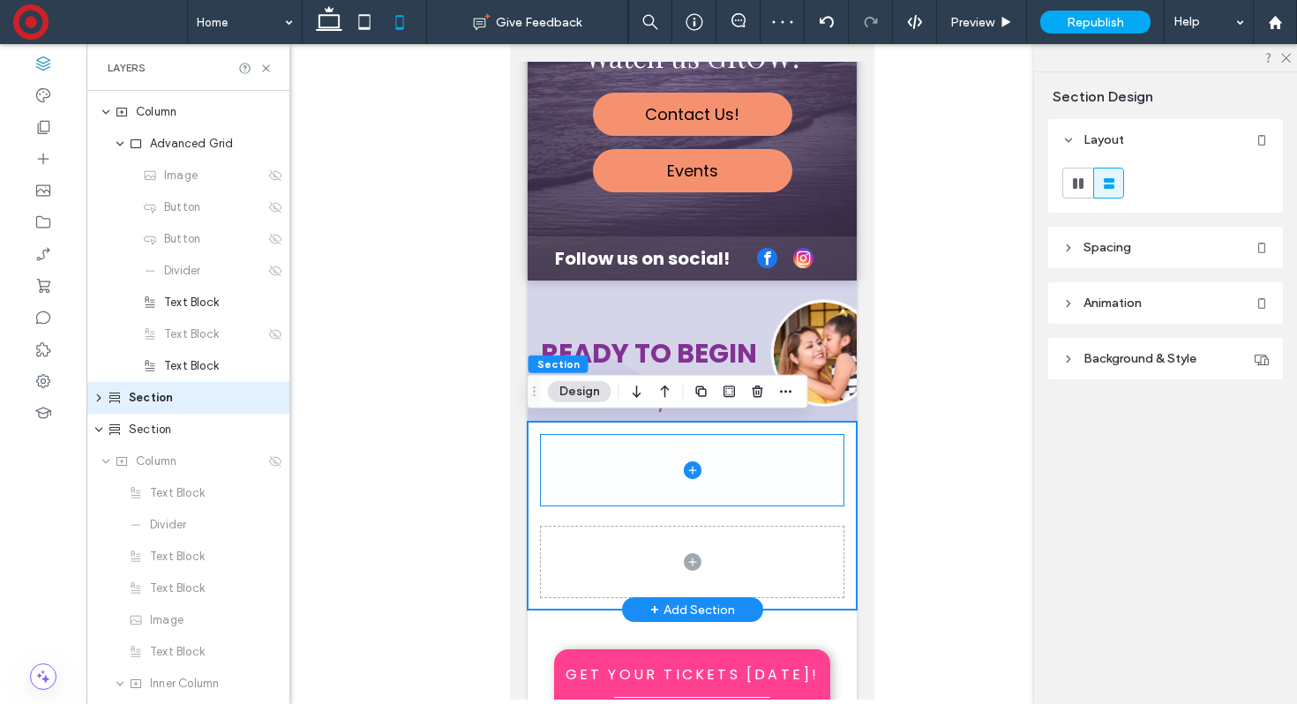
click at [630, 463] on span at bounding box center [691, 470] width 303 height 71
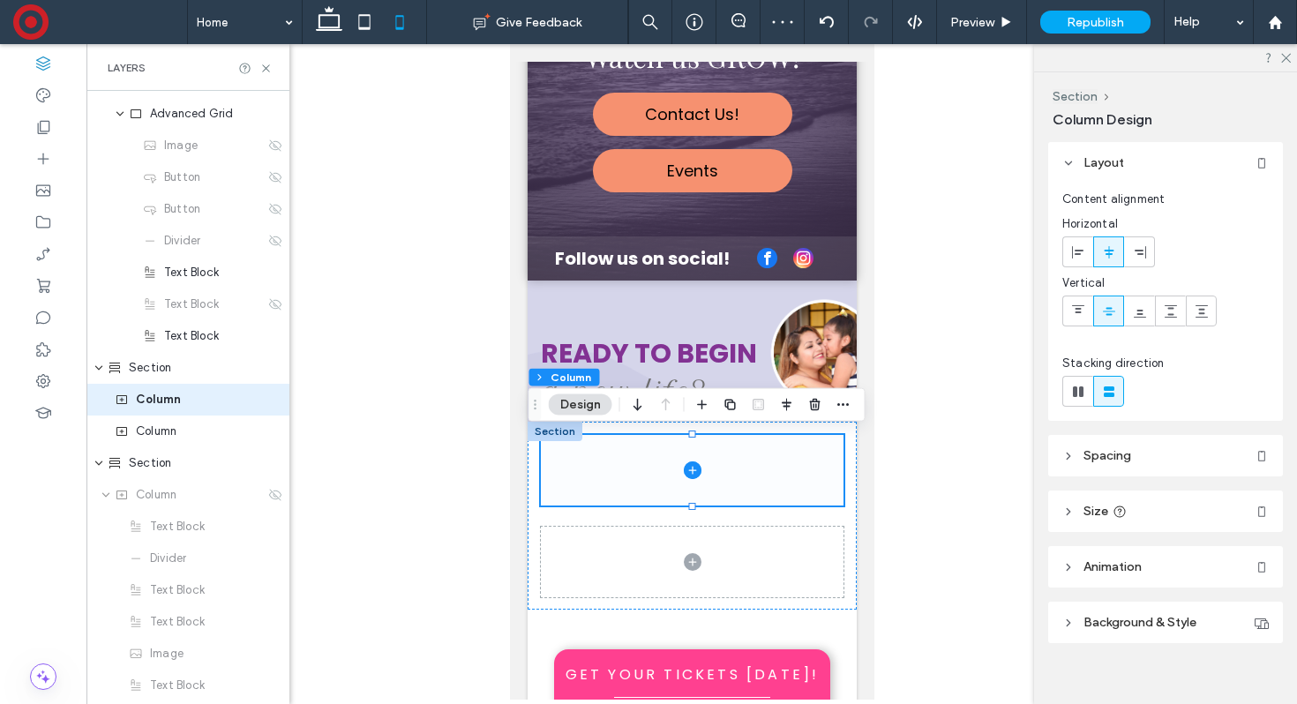
scroll to position [916, 0]
click at [814, 402] on icon "button" at bounding box center [815, 405] width 14 height 14
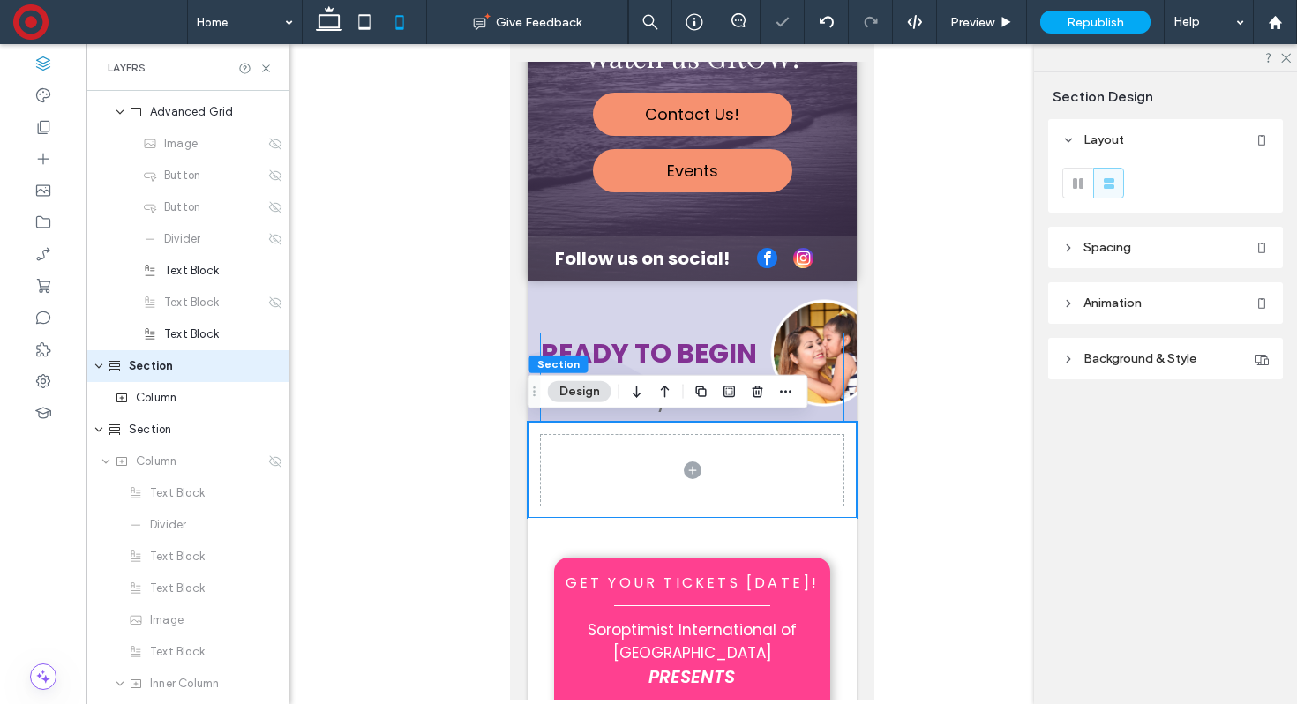
scroll to position [884, 0]
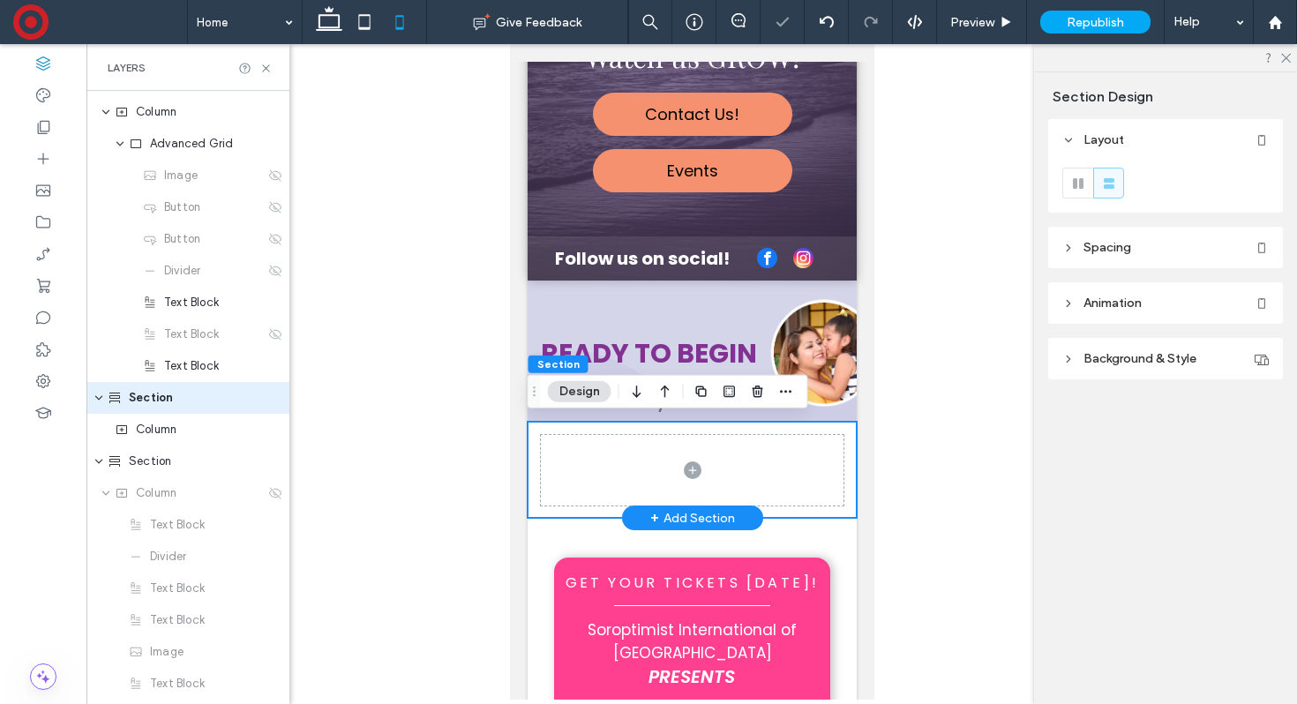
click at [534, 446] on div at bounding box center [691, 470] width 329 height 97
click at [580, 396] on button "Design" at bounding box center [580, 391] width 64 height 21
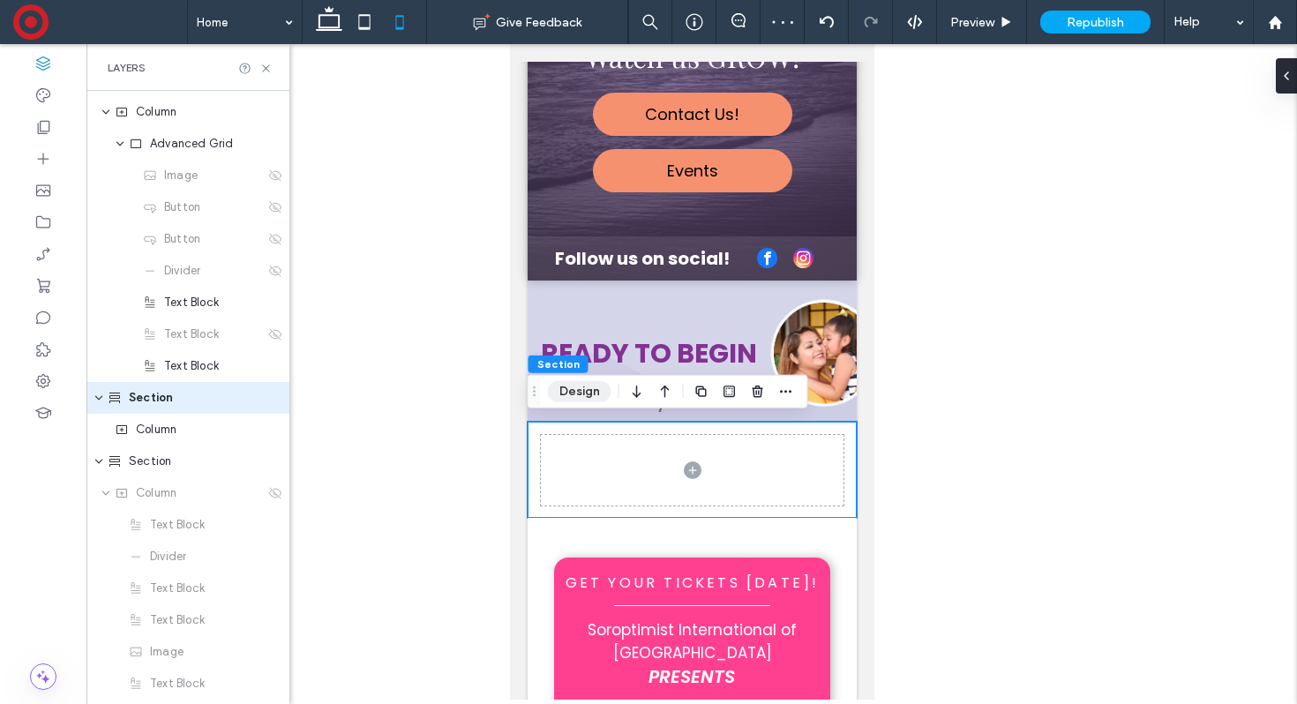
click at [580, 396] on button "Design" at bounding box center [580, 391] width 64 height 21
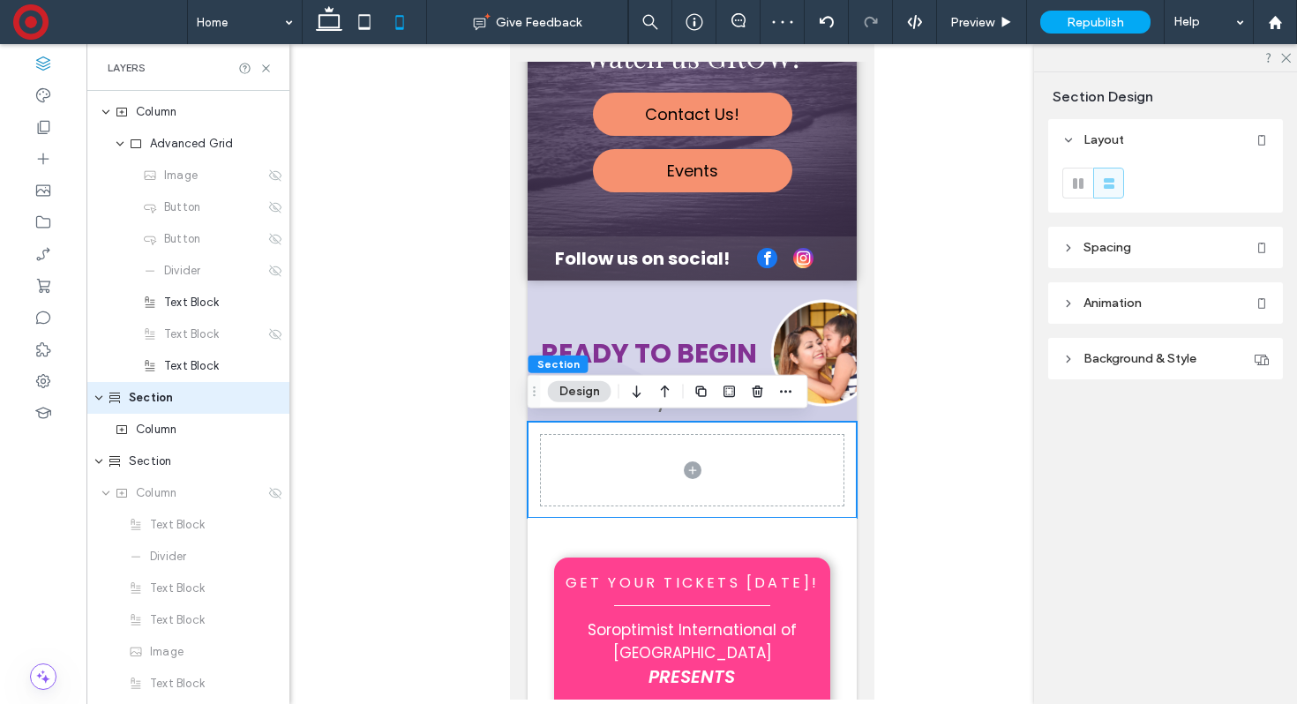
click at [1161, 352] on span "Background & Style" at bounding box center [1139, 358] width 113 height 15
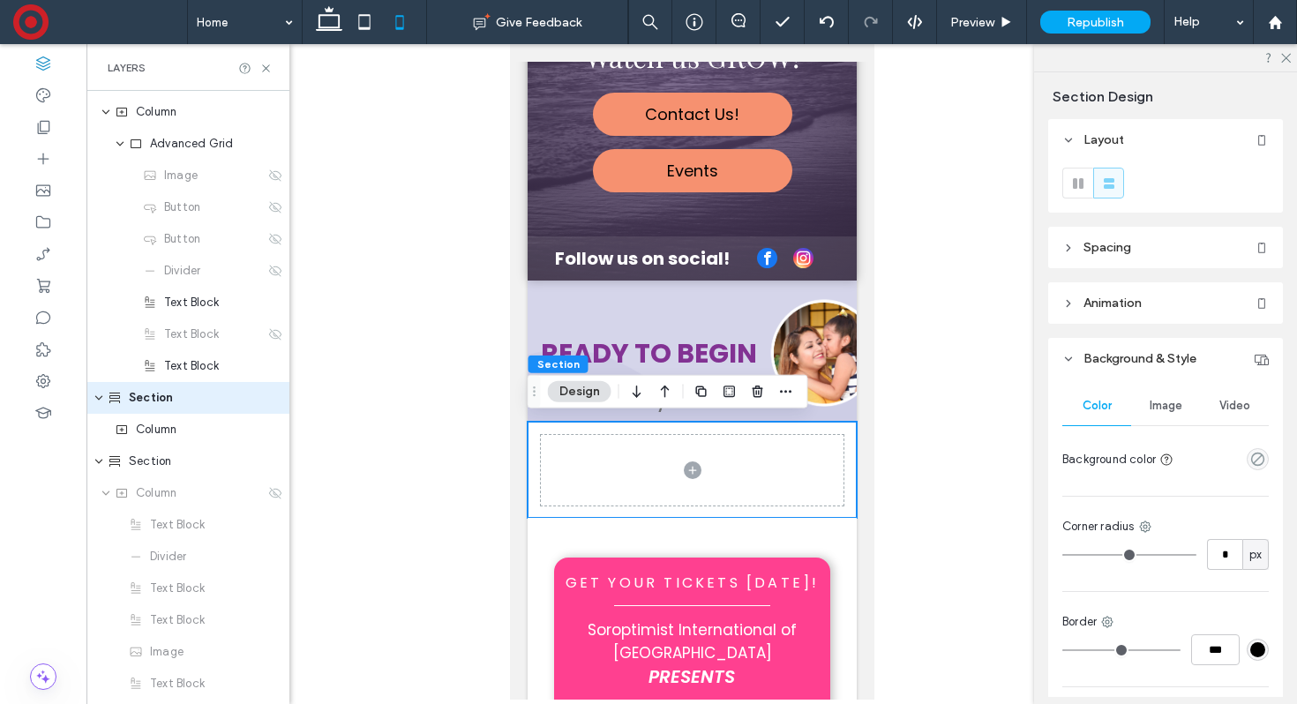
click at [1260, 467] on div "empty color" at bounding box center [1258, 459] width 22 height 22
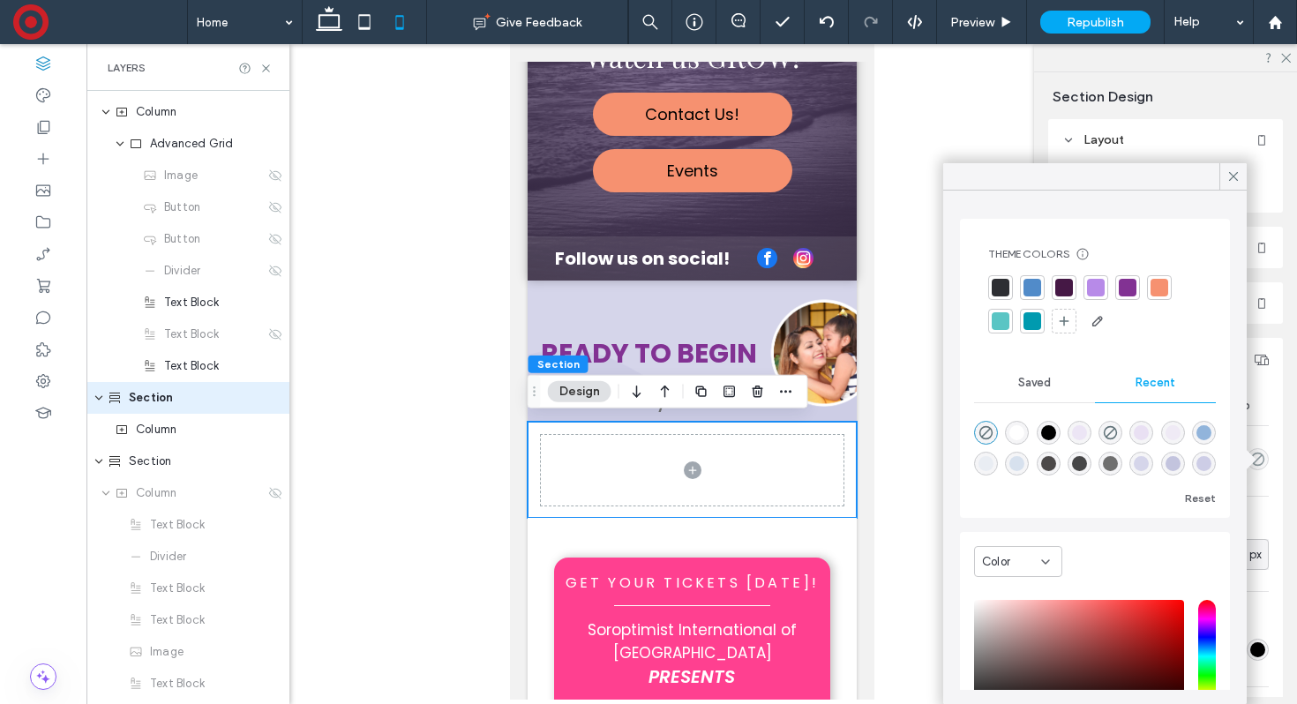
click at [1201, 467] on div "rgba(205, 205, 230, 1)" at bounding box center [1203, 463] width 15 height 15
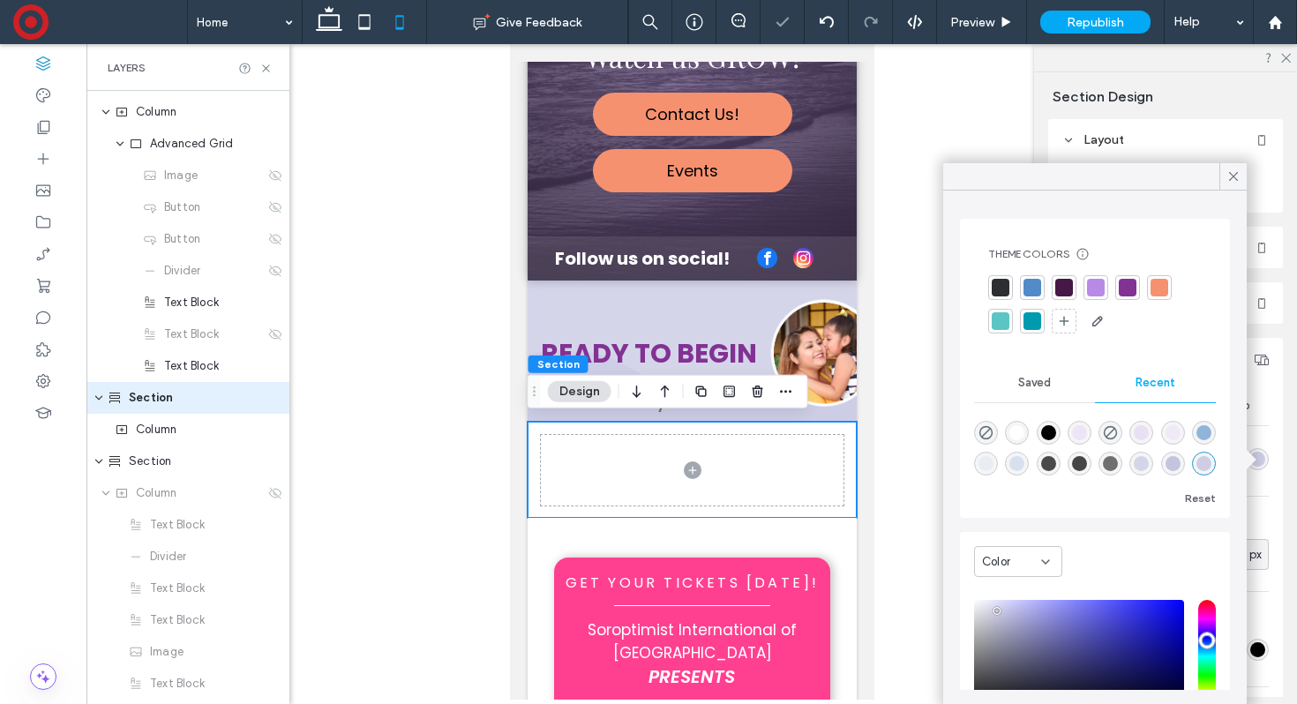
type input "*******"
type input "***"
type input "****"
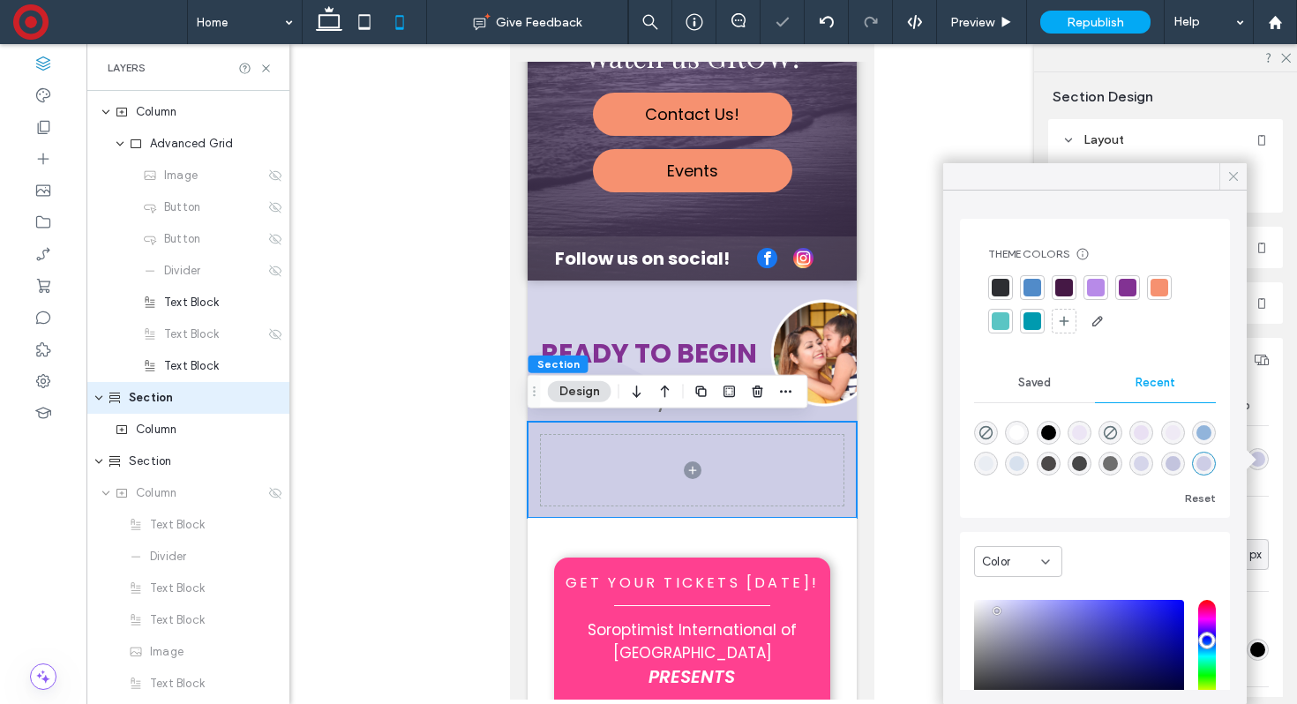
click at [1239, 178] on icon at bounding box center [1233, 176] width 16 height 16
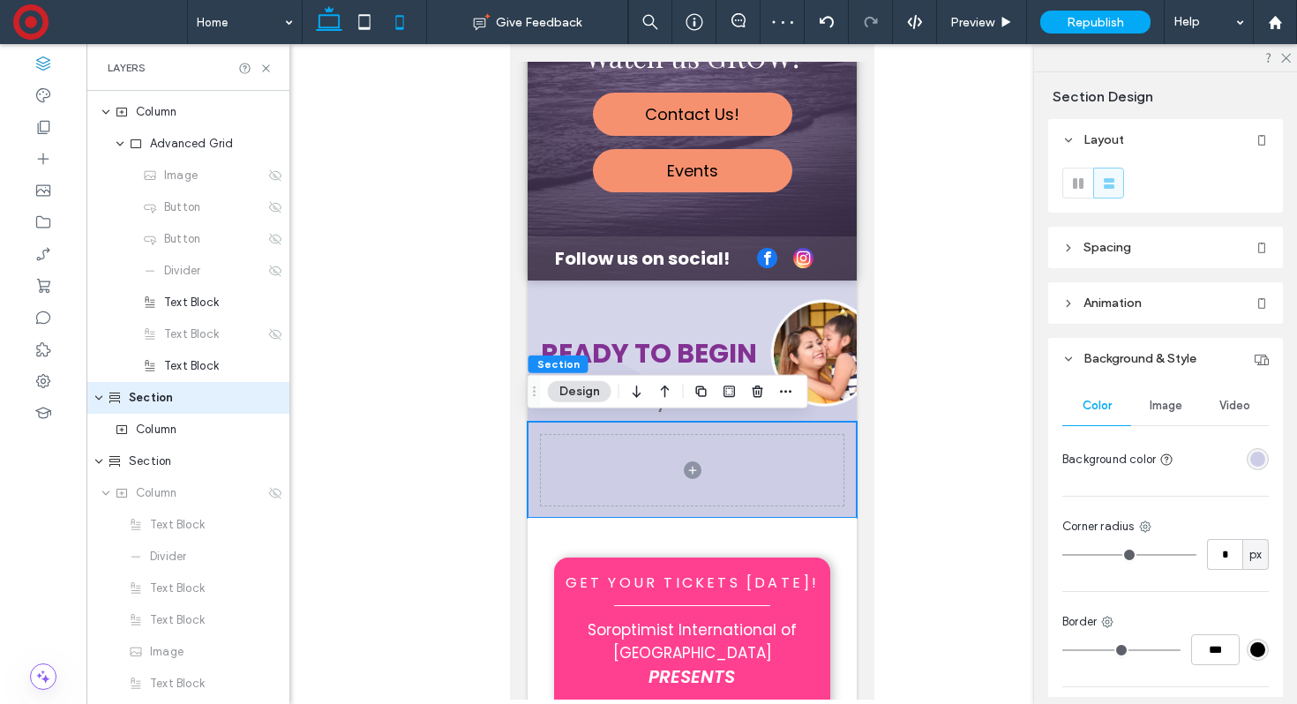
click at [314, 21] on icon at bounding box center [328, 21] width 35 height 35
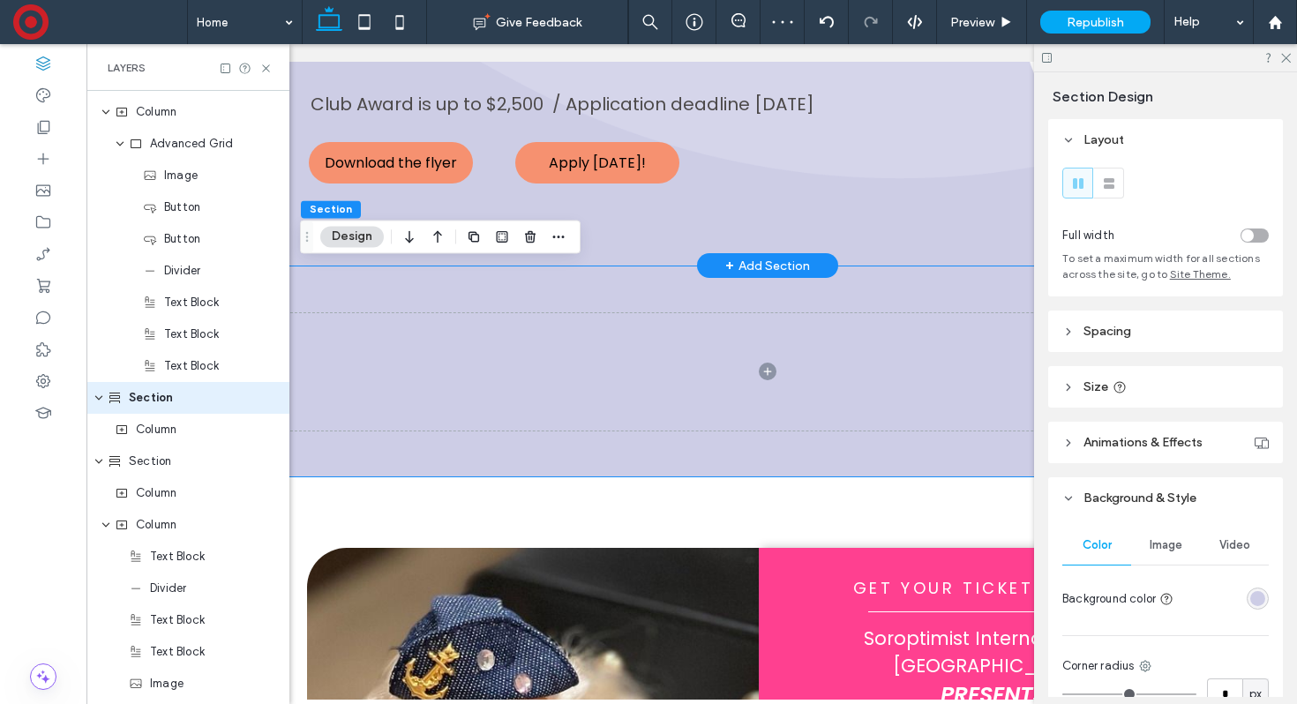
scroll to position [1026, 0]
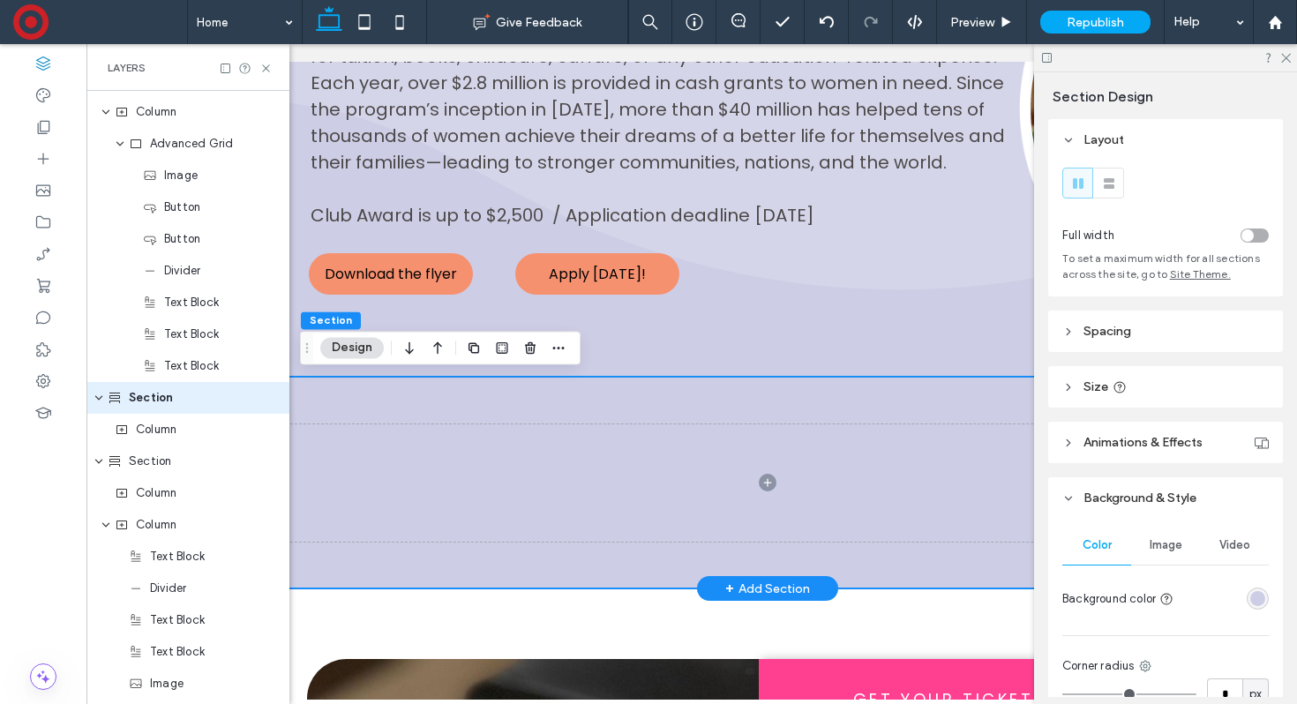
click at [494, 388] on div at bounding box center [767, 483] width 1059 height 212
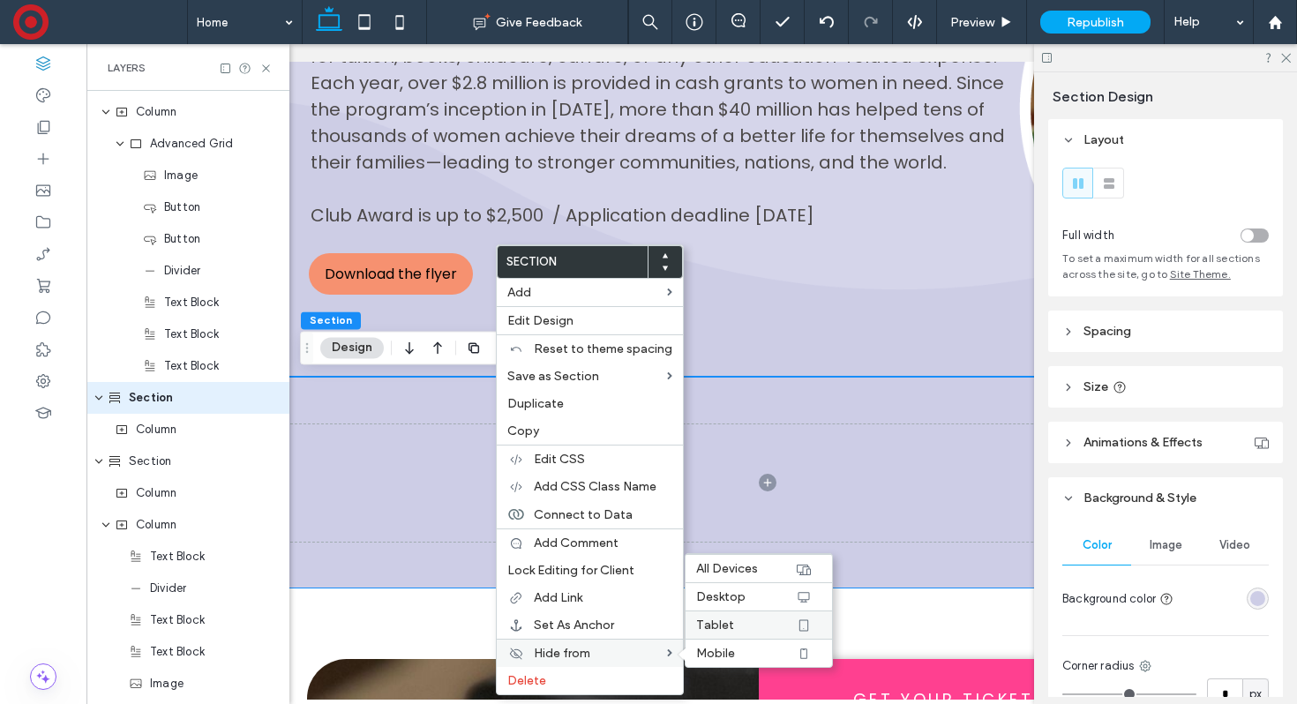
click at [742, 619] on label "Tablet" at bounding box center [745, 625] width 99 height 15
click at [740, 595] on label "Desktop" at bounding box center [745, 596] width 99 height 15
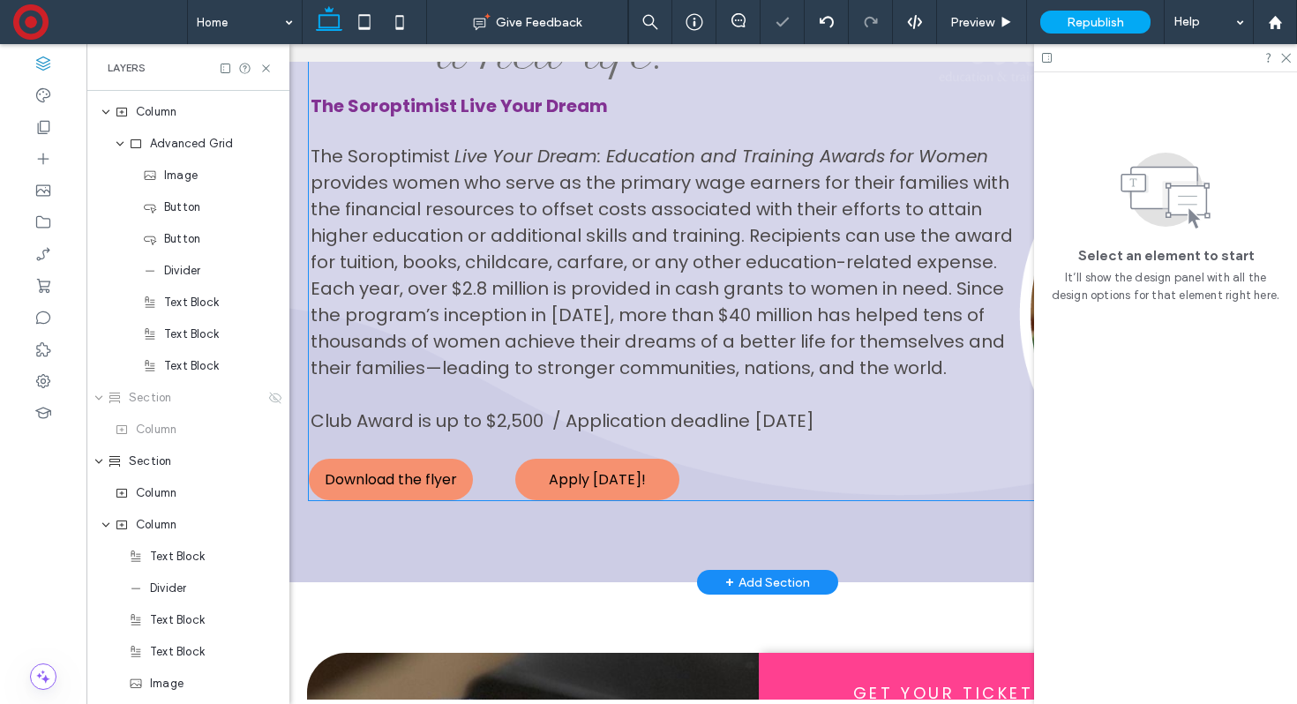
scroll to position [670, 0]
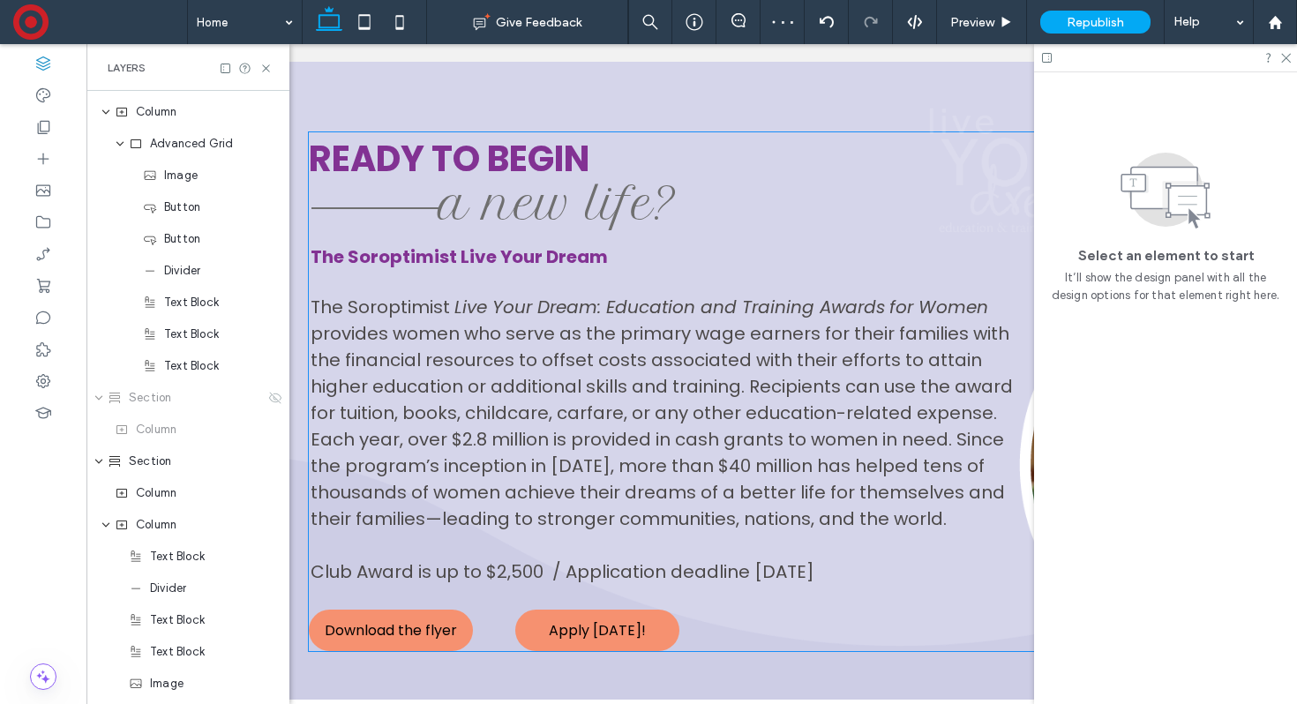
click at [515, 308] on span "Live Your Dream: Education and Training Awards" at bounding box center [669, 307] width 430 height 25
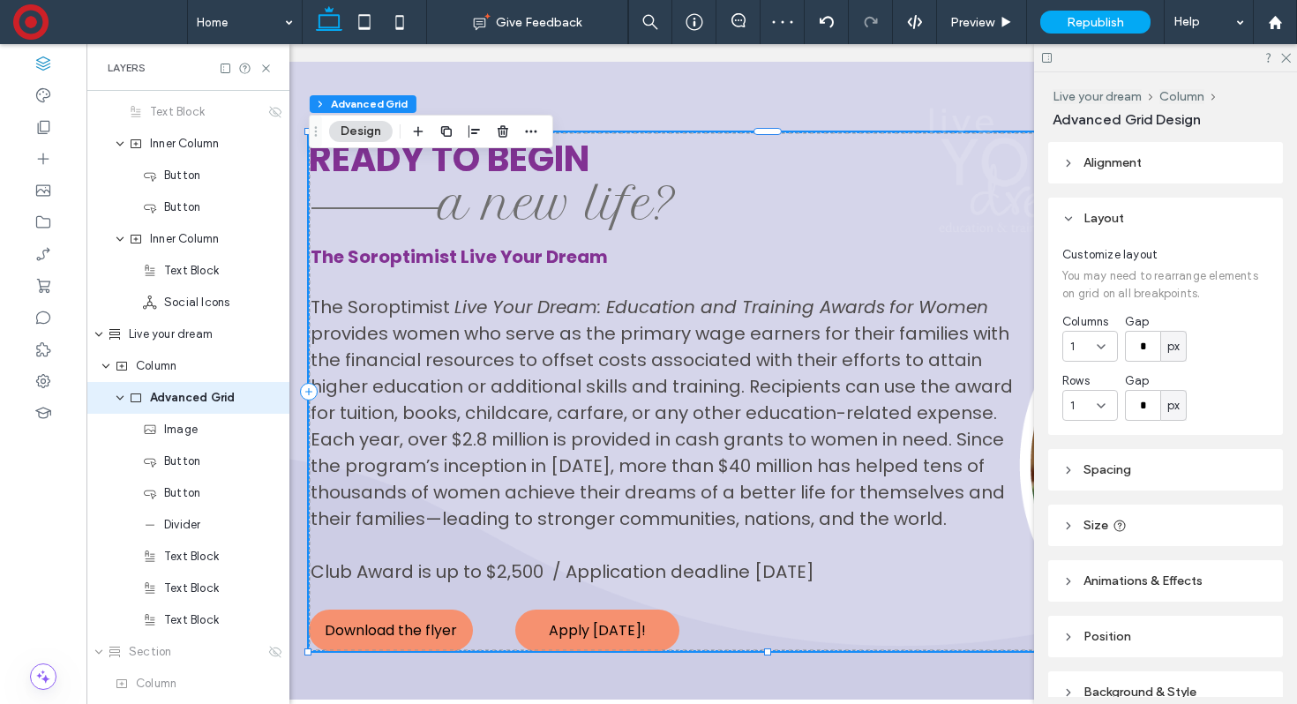
click at [515, 308] on span "Live Your Dream: Education and Training Awards" at bounding box center [669, 307] width 430 height 25
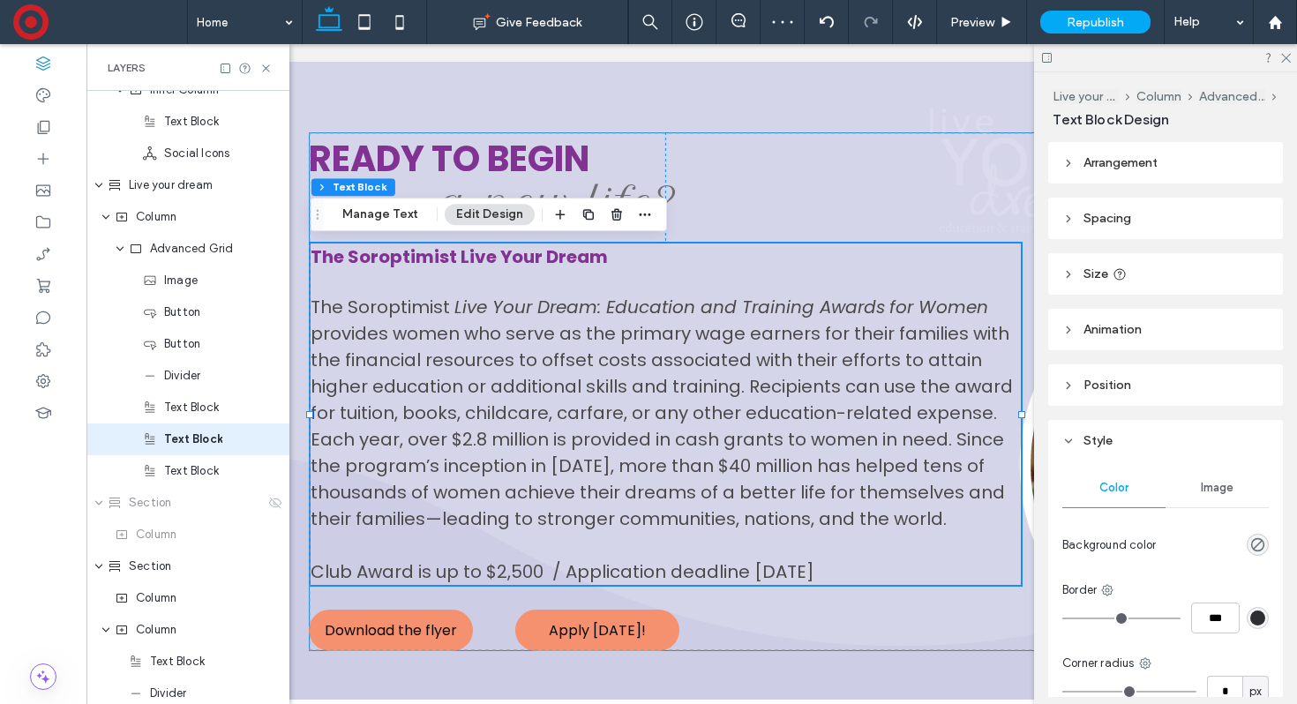
scroll to position [820, 0]
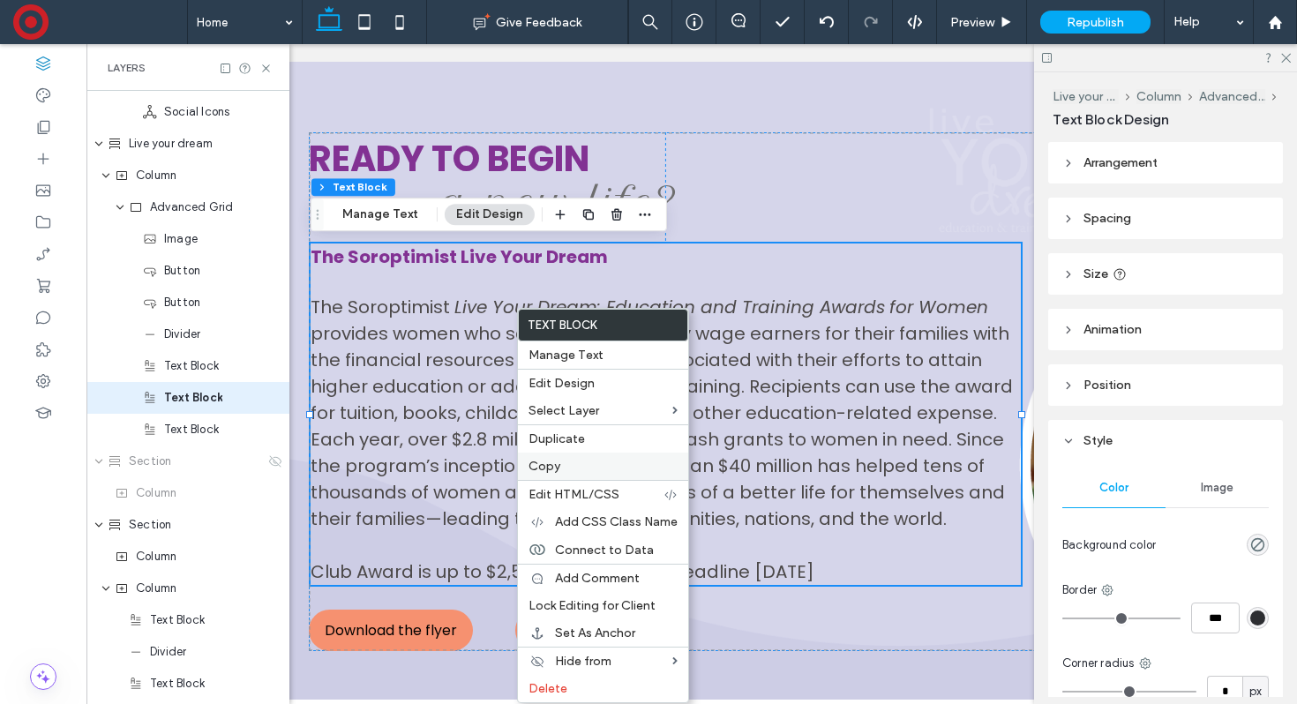
click at [609, 471] on label "Copy" at bounding box center [602, 466] width 149 height 15
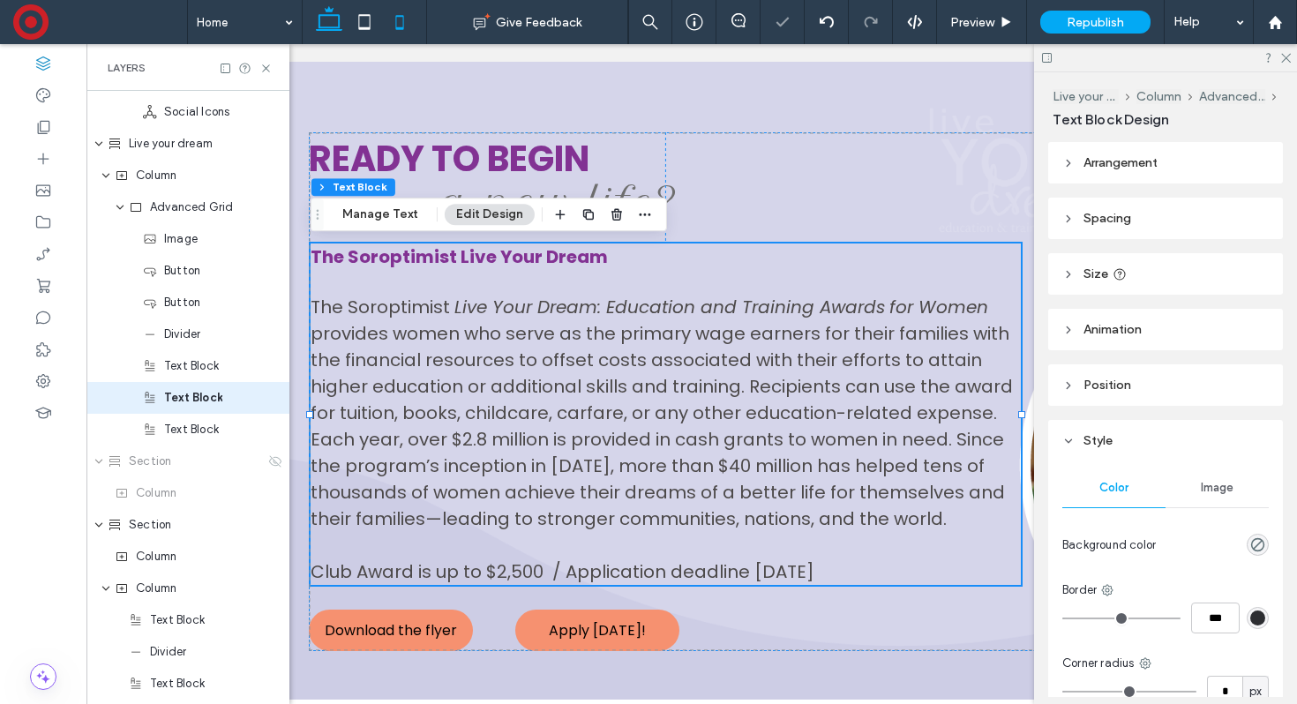
click at [400, 20] on icon at bounding box center [399, 21] width 35 height 35
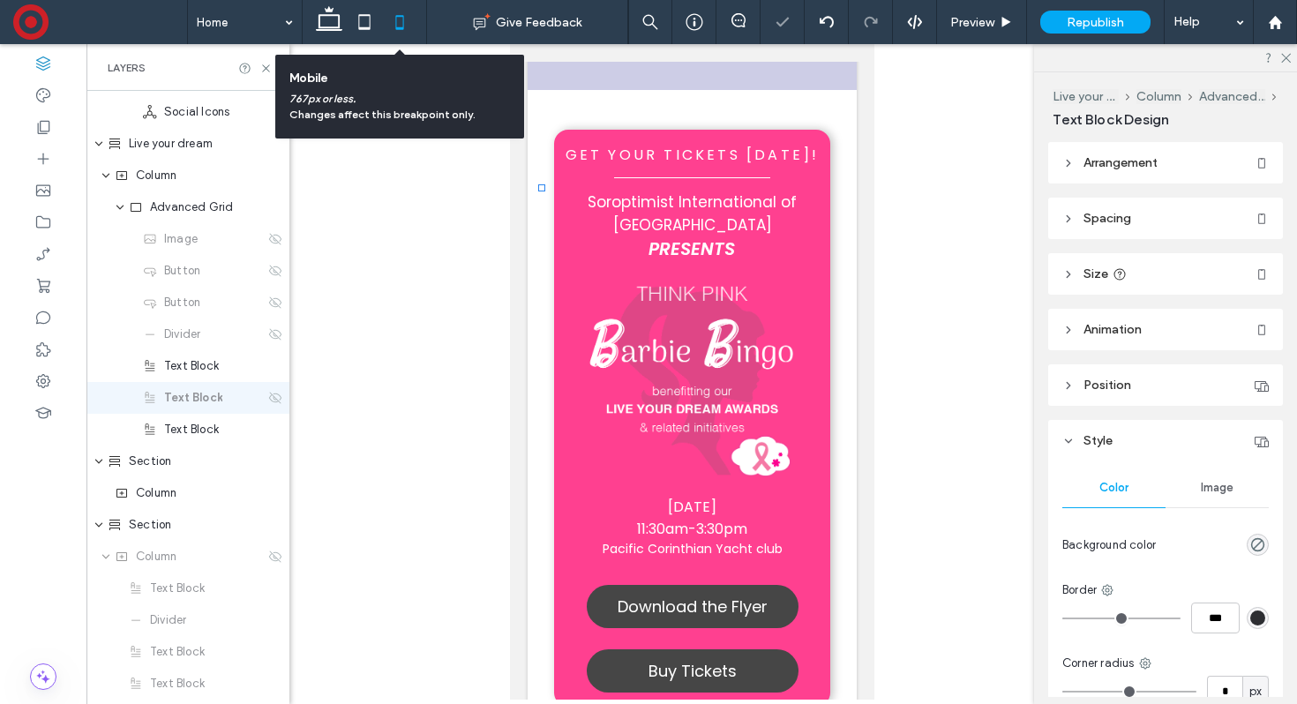
type input "**"
type input "****"
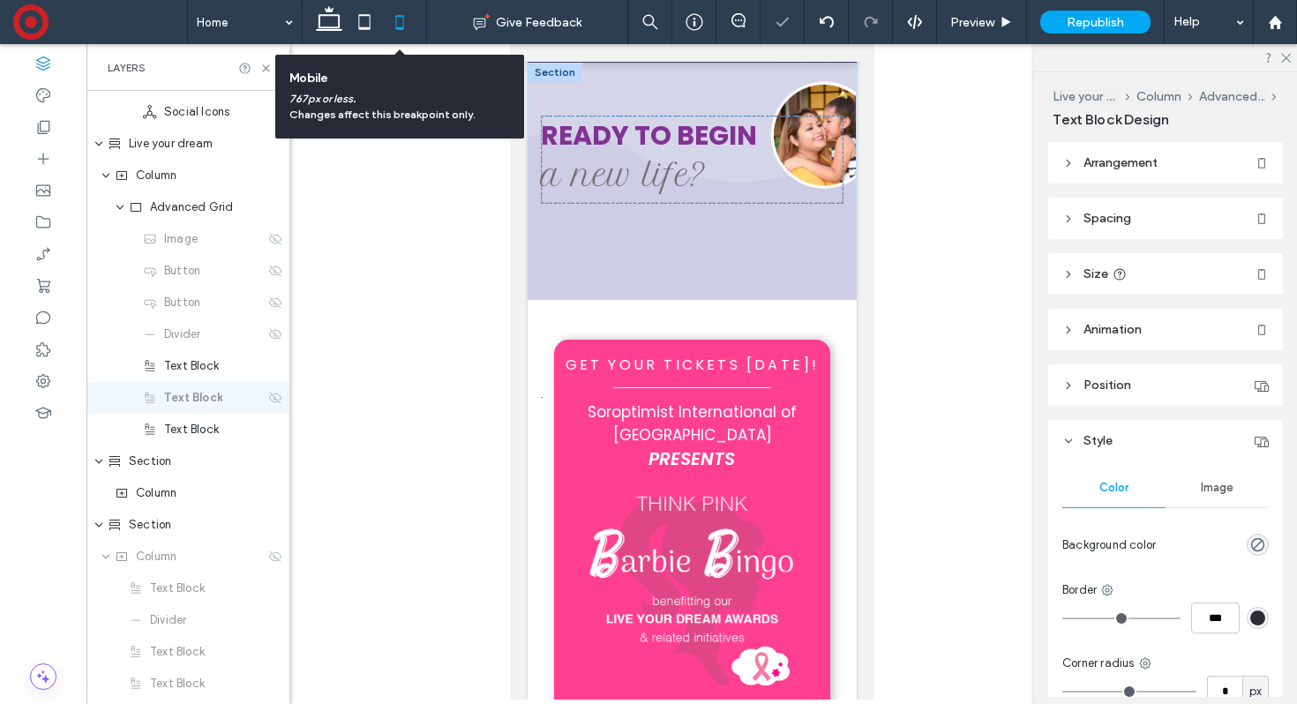
scroll to position [0, 0]
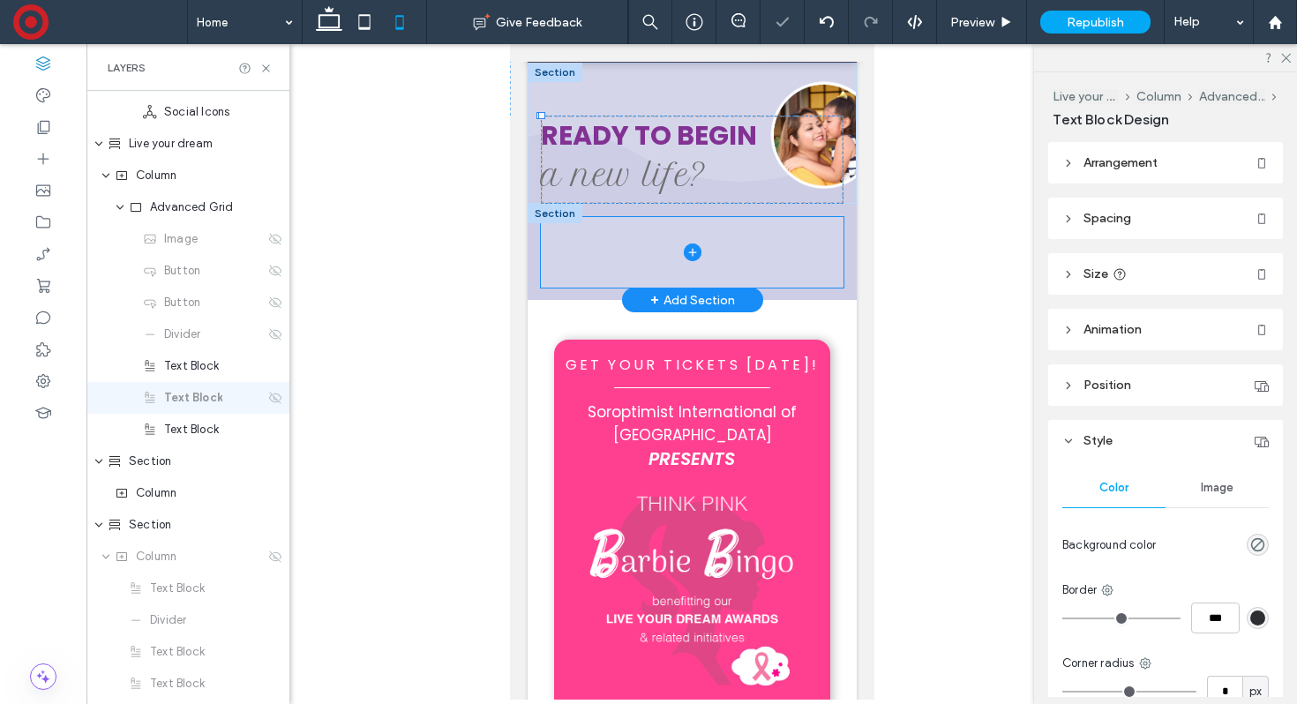
click at [658, 236] on span at bounding box center [691, 252] width 303 height 71
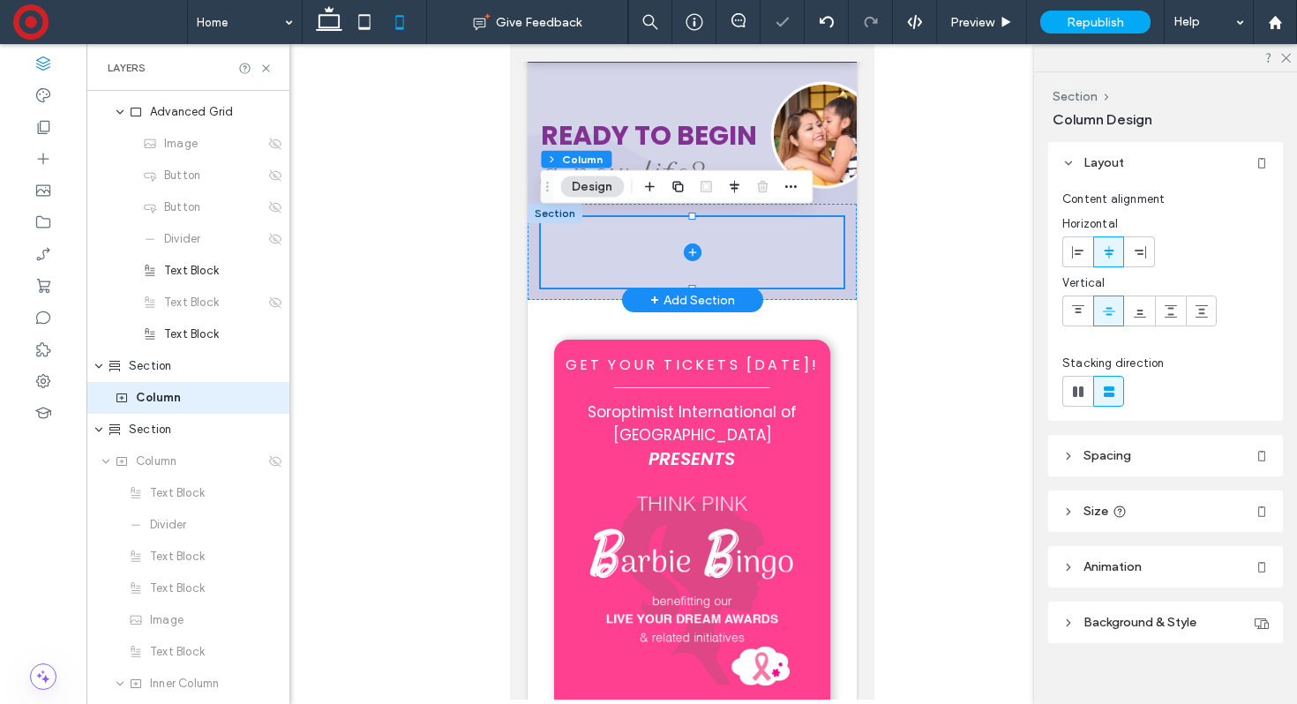
scroll to position [916, 0]
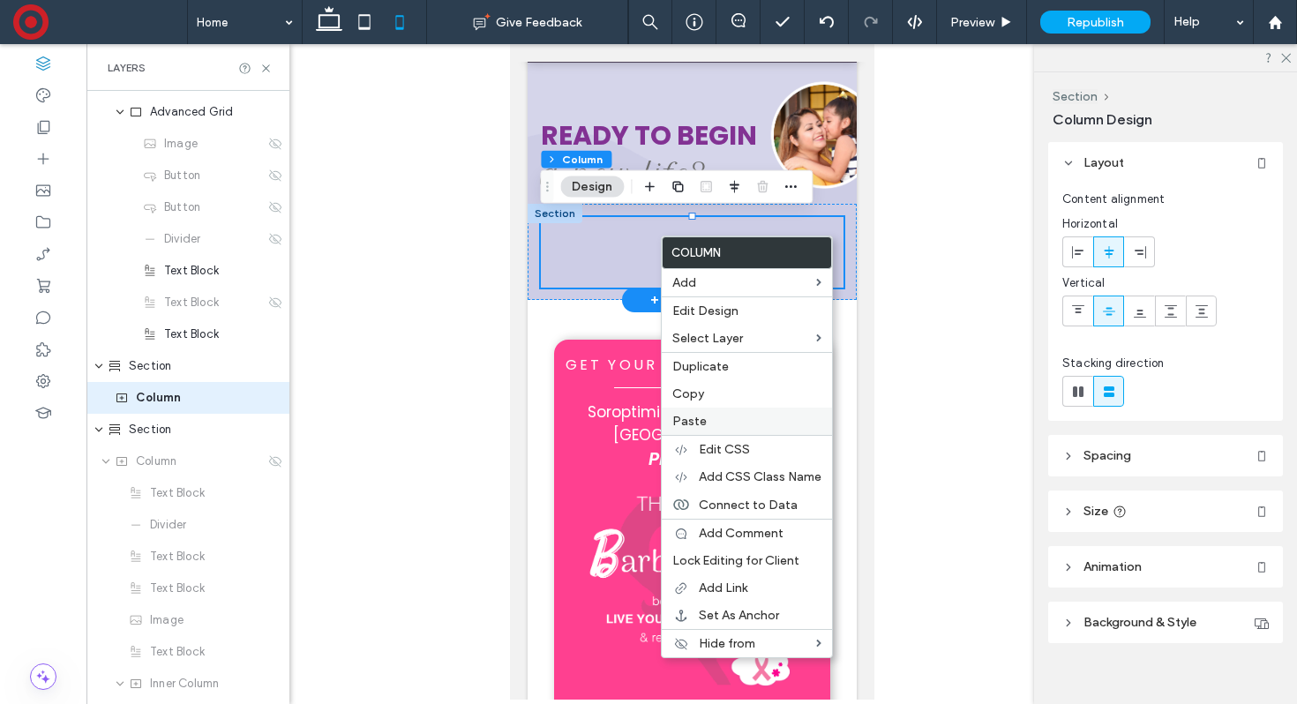
click at [752, 417] on label "Paste" at bounding box center [746, 421] width 149 height 15
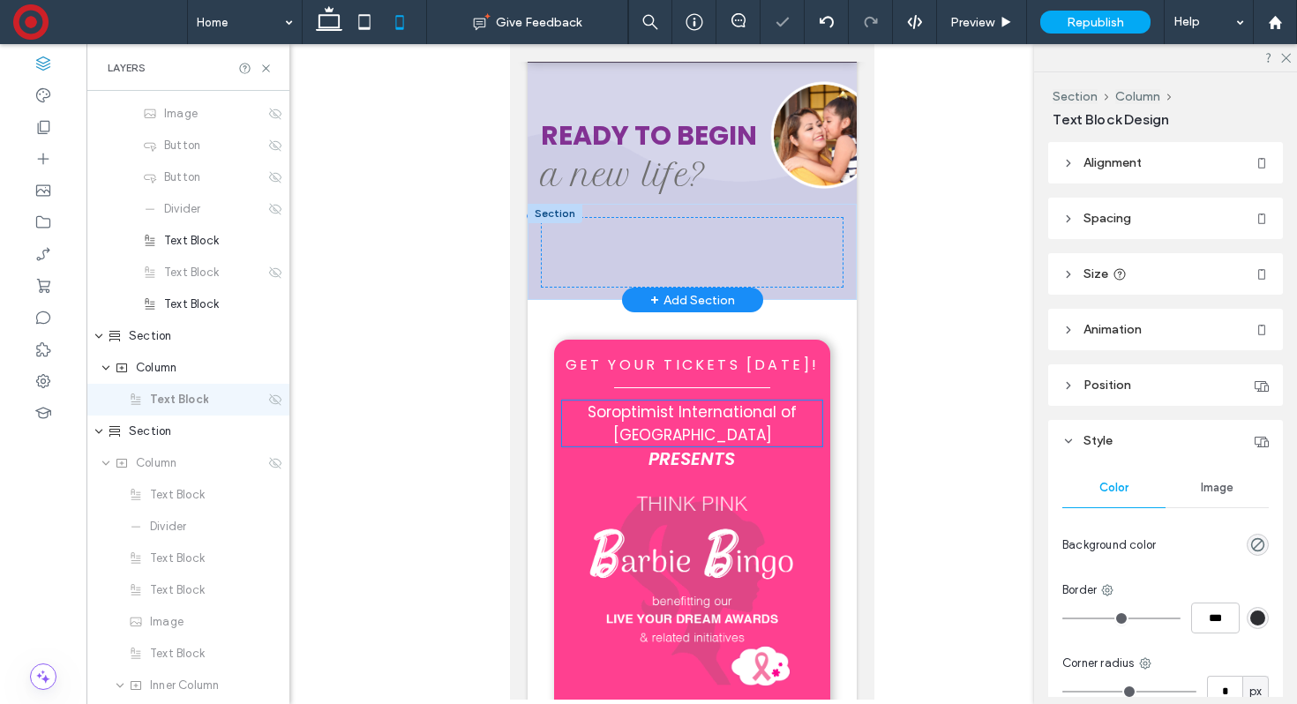
scroll to position [947, 0]
click at [274, 397] on use at bounding box center [275, 397] width 12 height 11
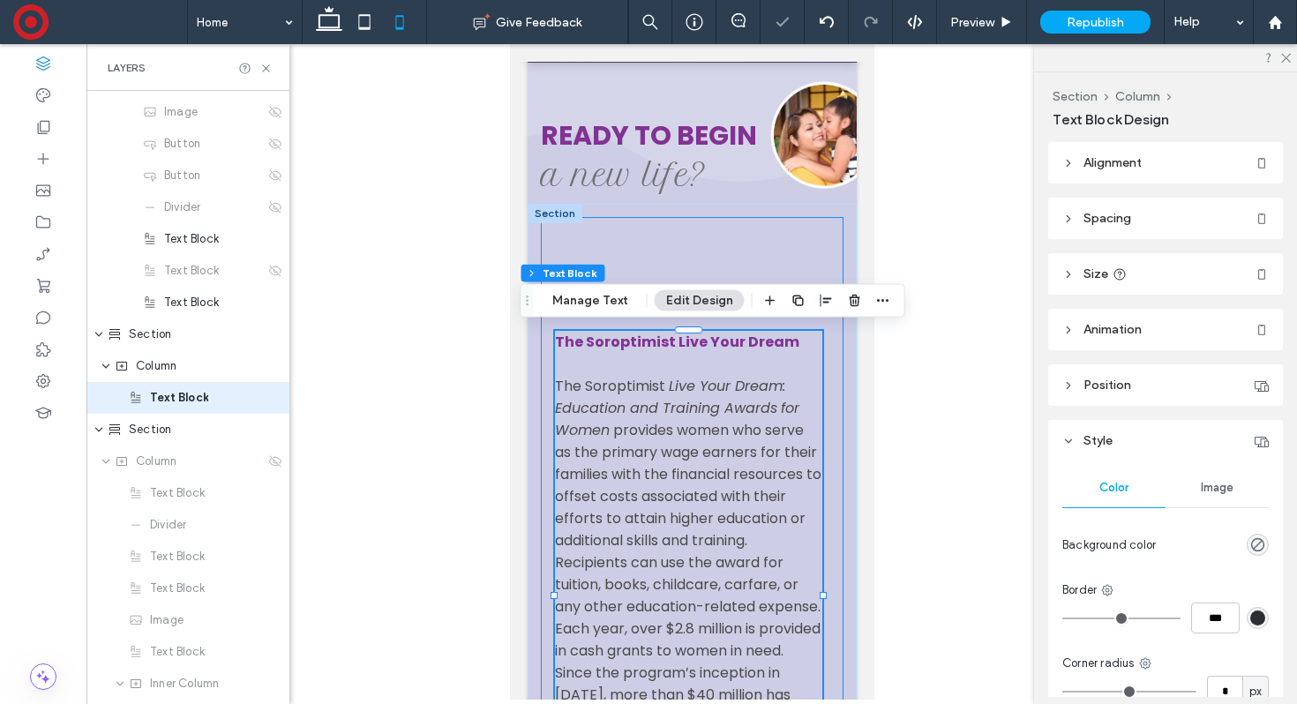
click at [632, 238] on div "The Soroptimist Live Your Dream The Soroptimist Live Your Dream: Education and …" at bounding box center [691, 556] width 303 height 679
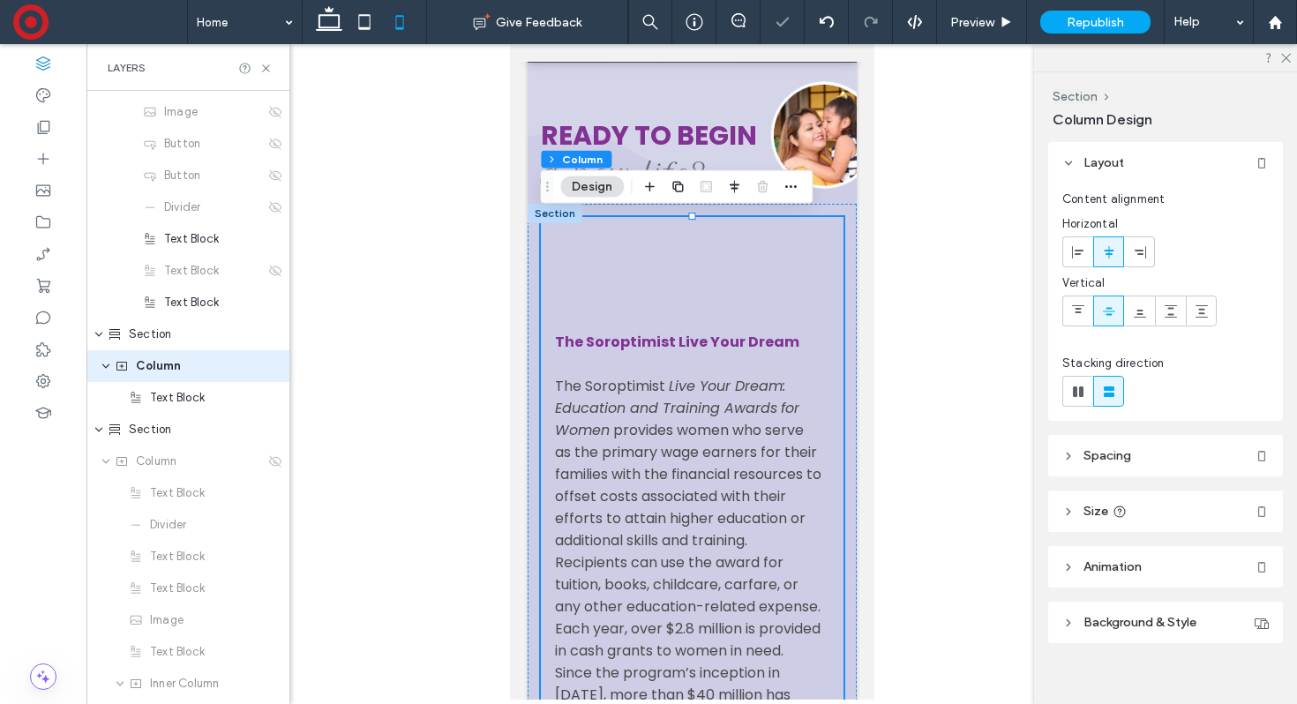
scroll to position [916, 0]
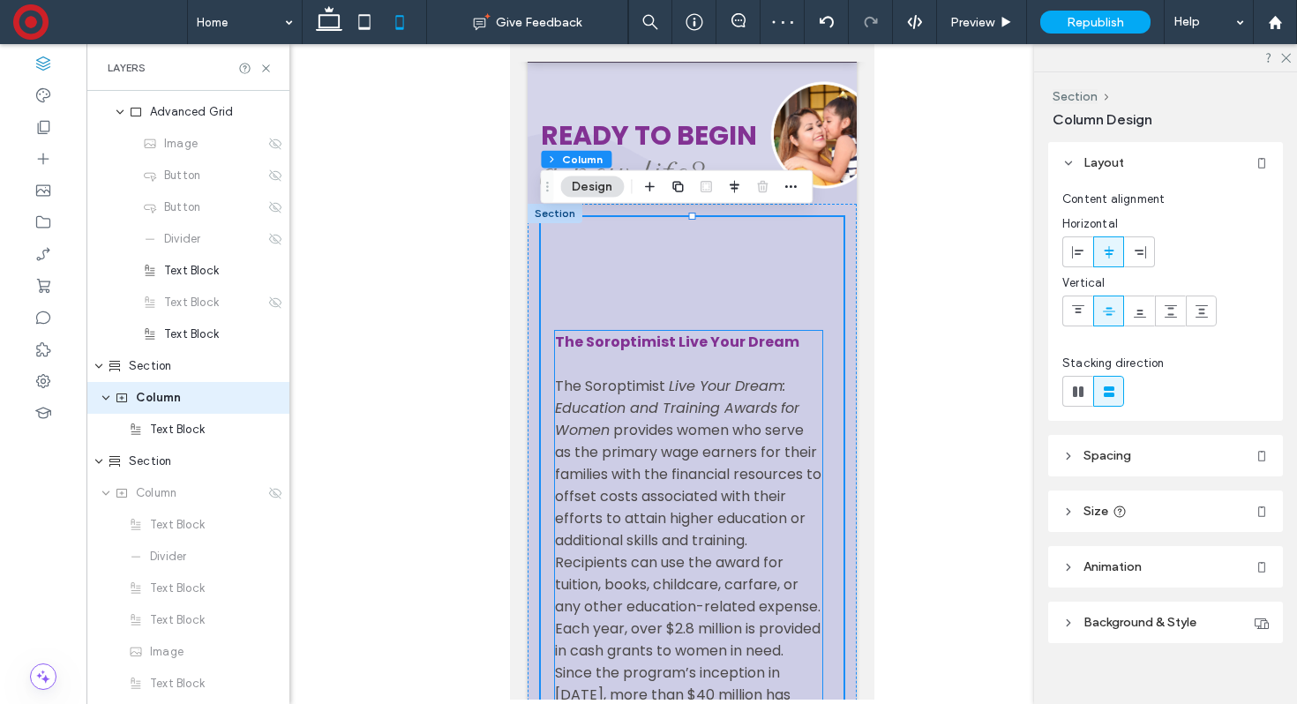
click at [632, 335] on strong "The Soroptimist Live Your Dream" at bounding box center [676, 342] width 244 height 20
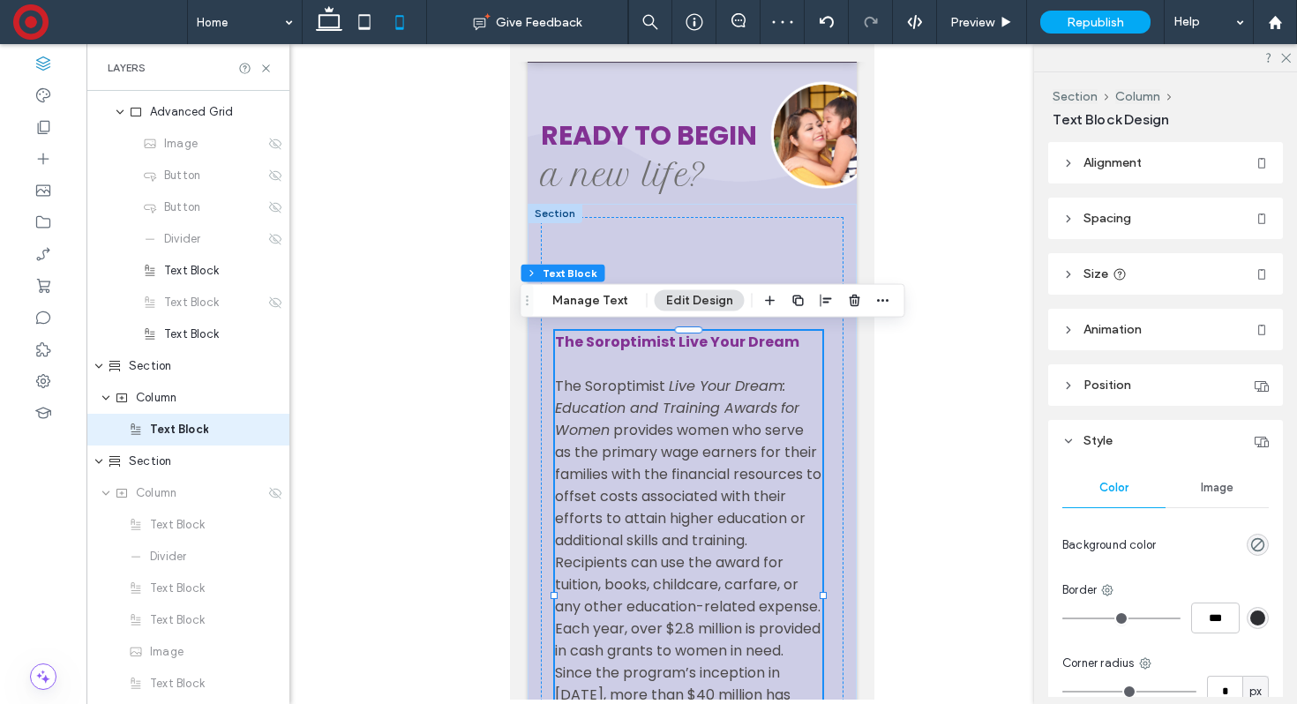
scroll to position [947, 0]
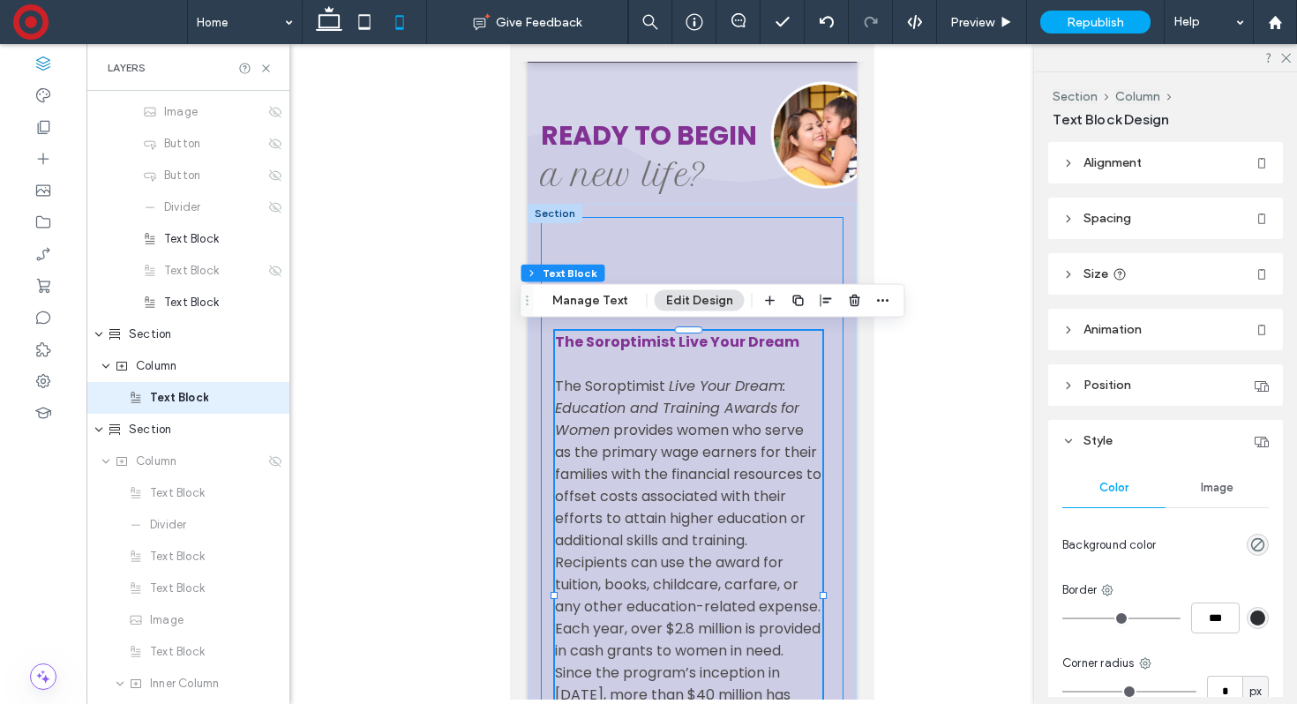
click at [759, 248] on div "The Soroptimist Live Your Dream The Soroptimist Live Your Dream: Education and …" at bounding box center [691, 556] width 303 height 679
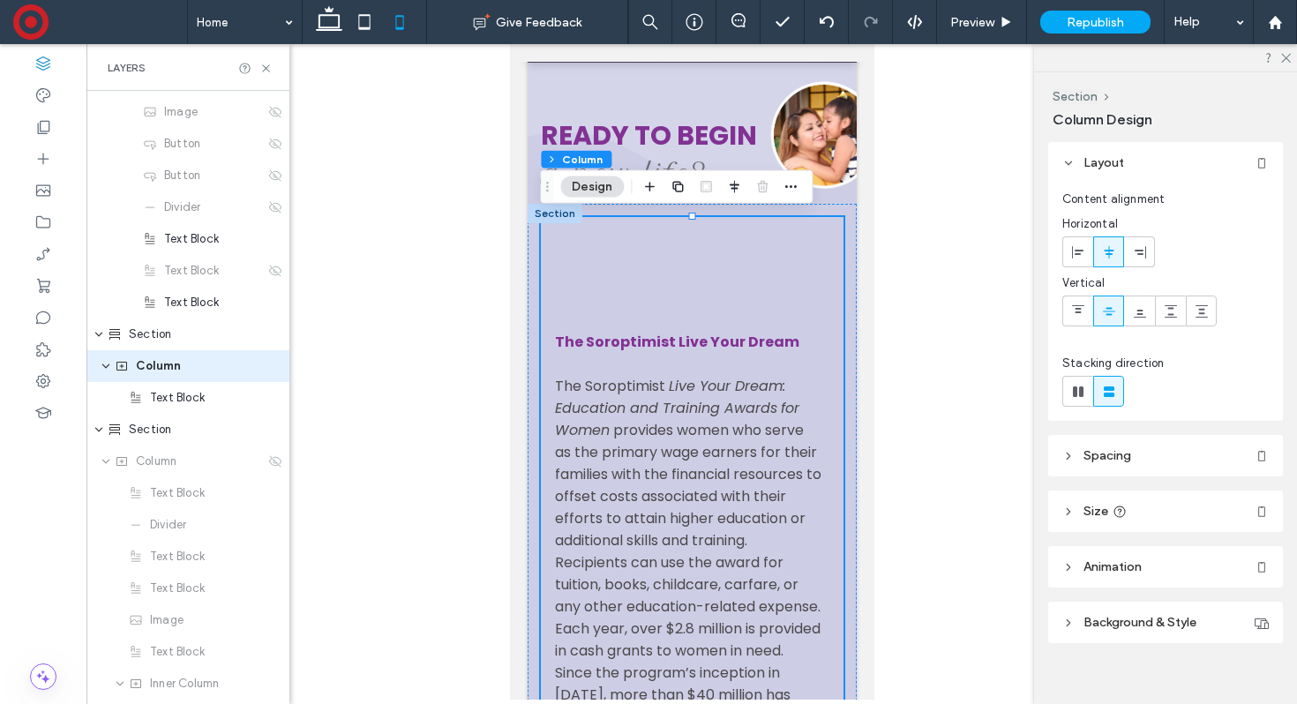
scroll to position [916, 0]
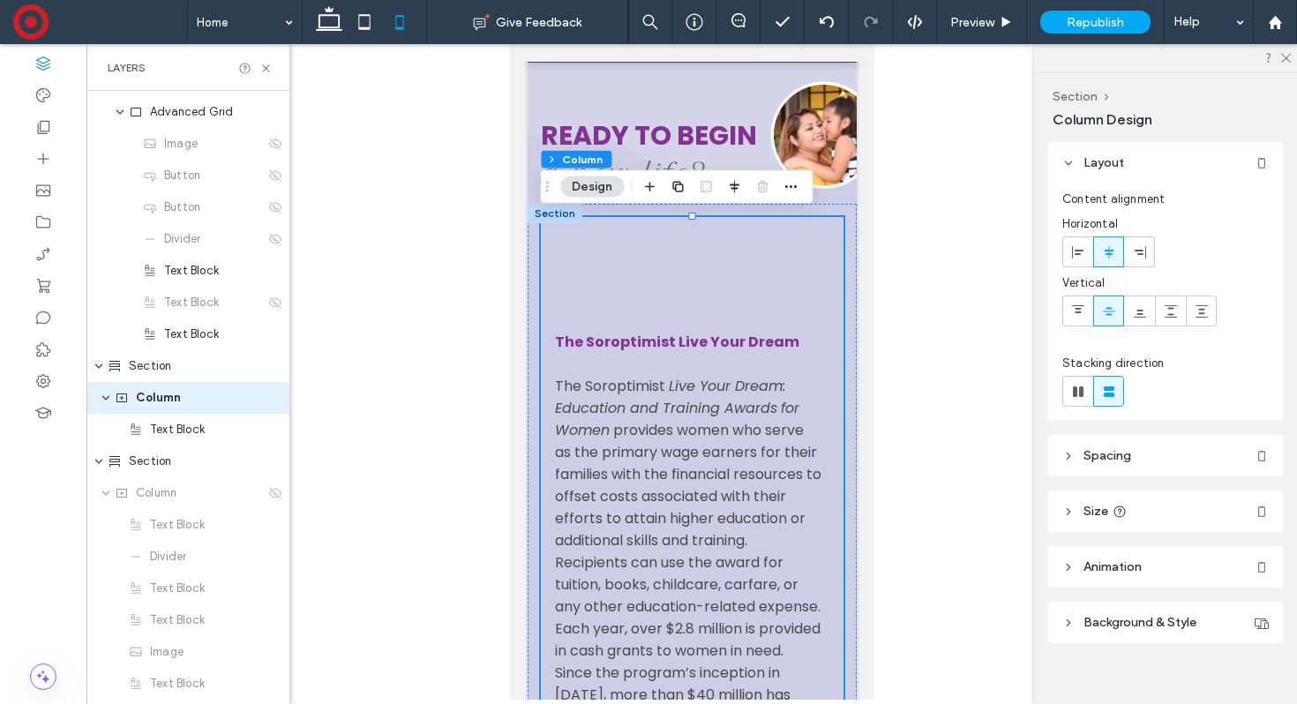
click at [1167, 444] on header "Spacing" at bounding box center [1165, 455] width 235 height 41
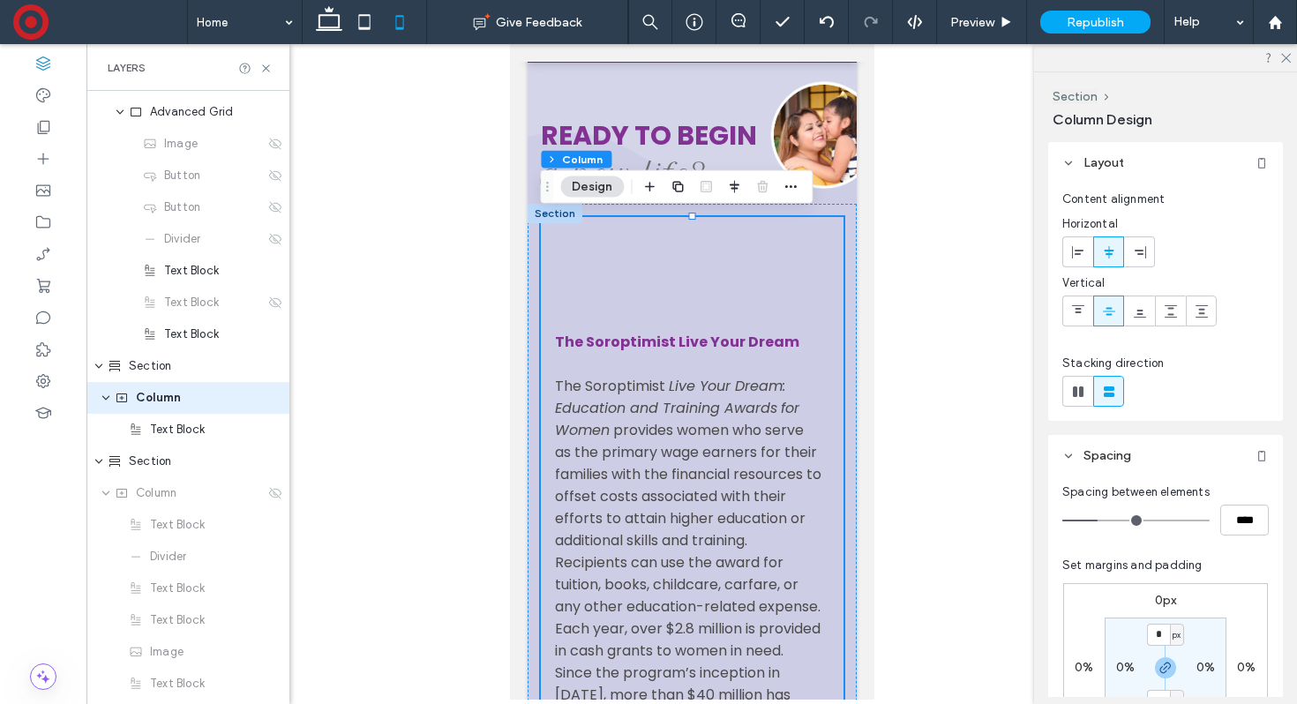
click at [745, 260] on div "The Soroptimist Live Your Dream The Soroptimist Live Your Dream: Education and …" at bounding box center [691, 556] width 303 height 679
click at [677, 382] on span "Live Your Dream: Education and Training Awards" at bounding box center [669, 397] width 230 height 42
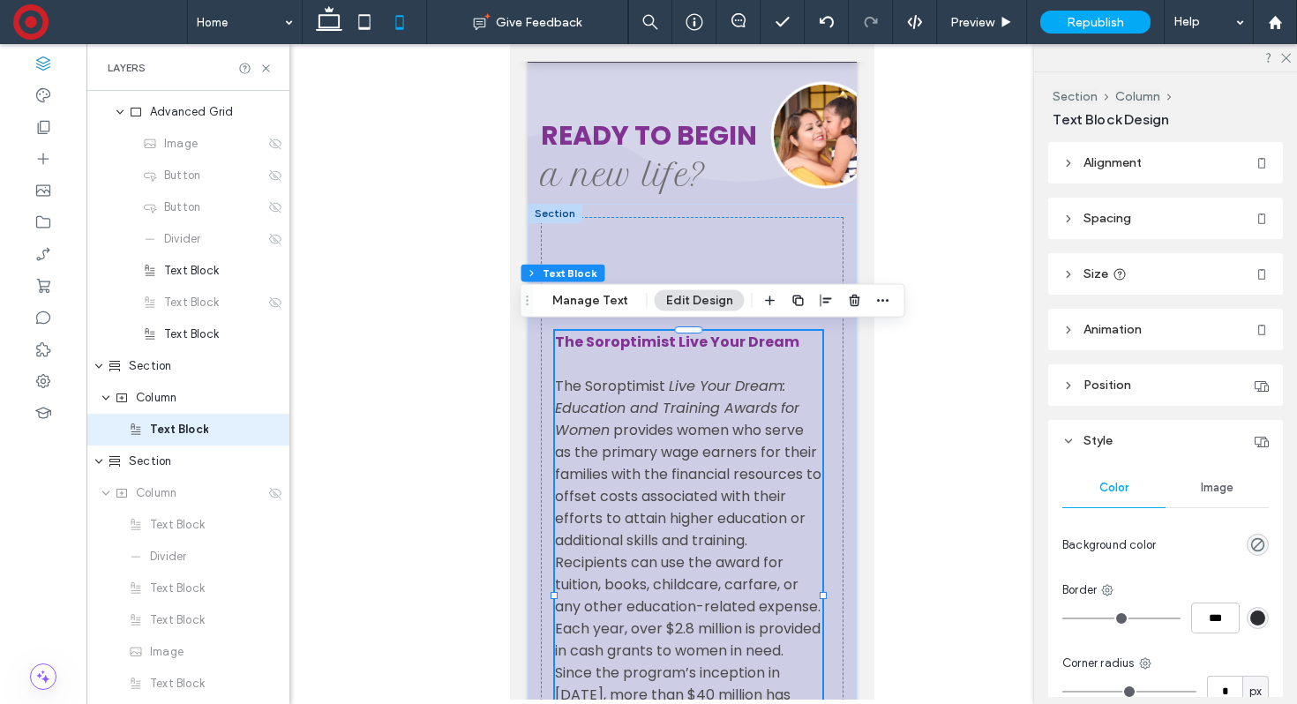
scroll to position [947, 0]
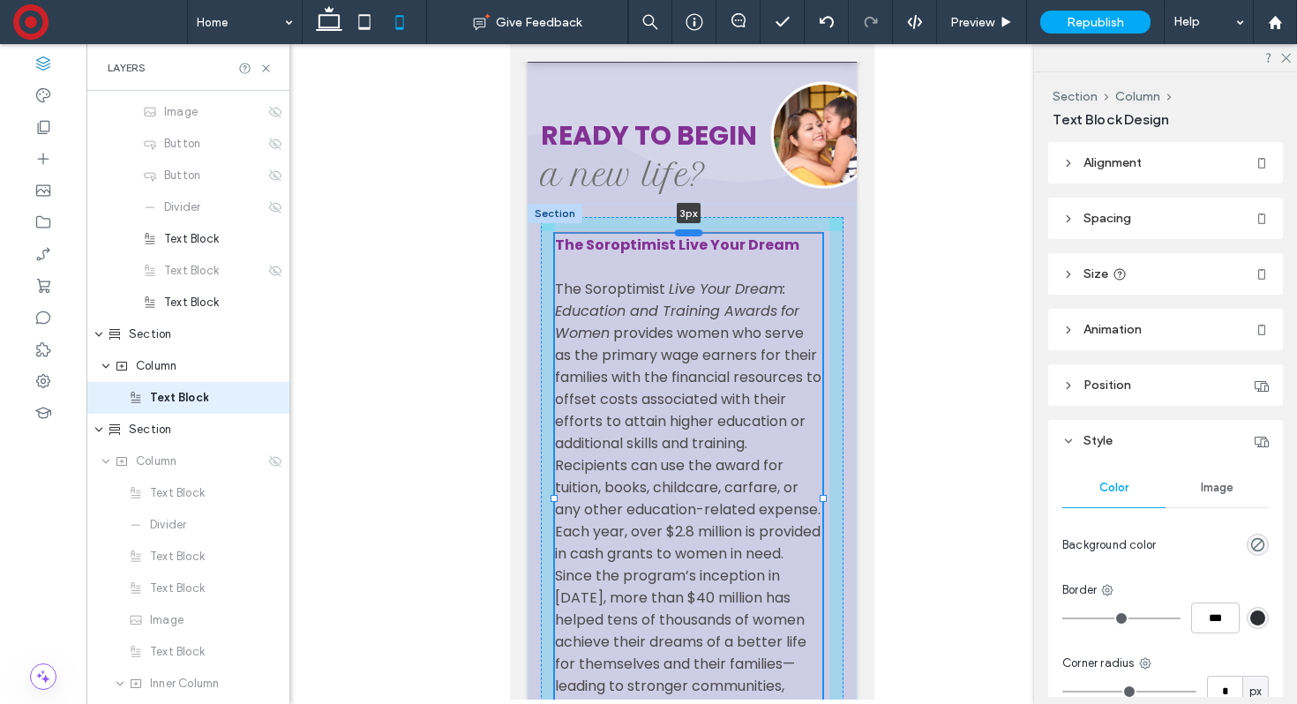
drag, startPoint x: 688, startPoint y: 331, endPoint x: 689, endPoint y: 236, distance: 95.3
click at [688, 236] on div at bounding box center [688, 231] width 28 height 7
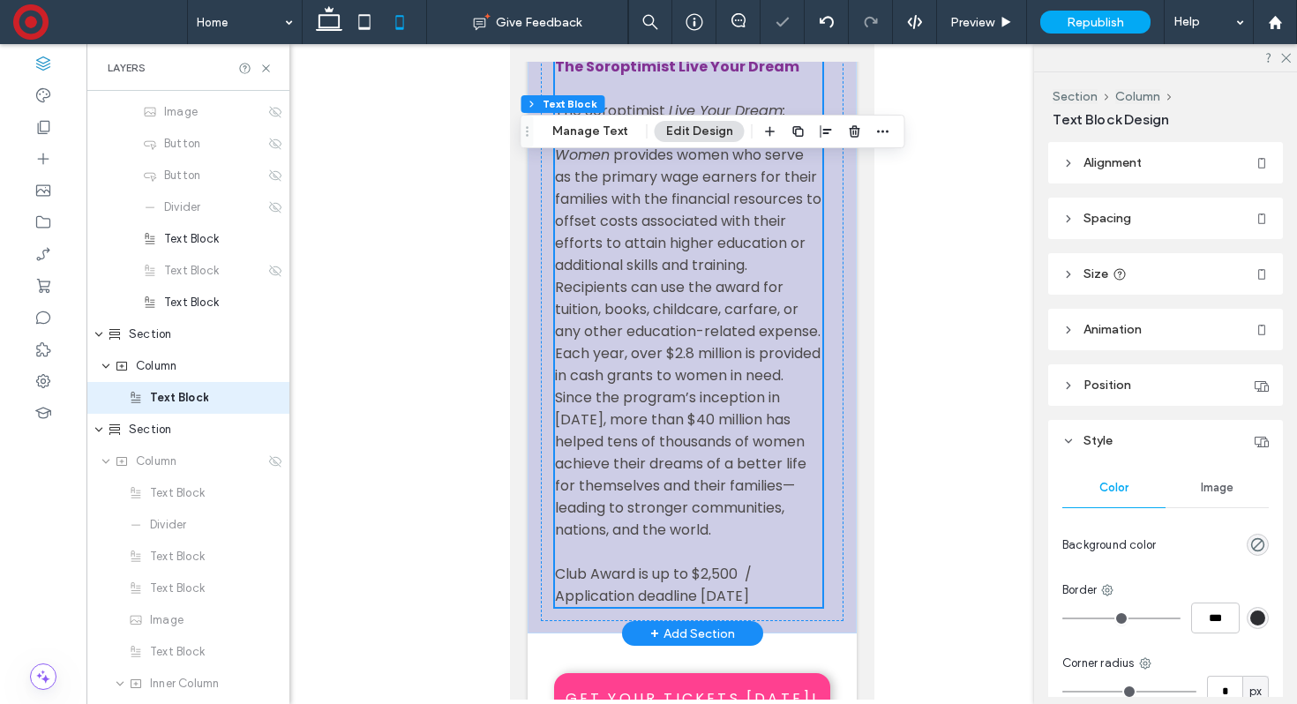
scroll to position [712, 0]
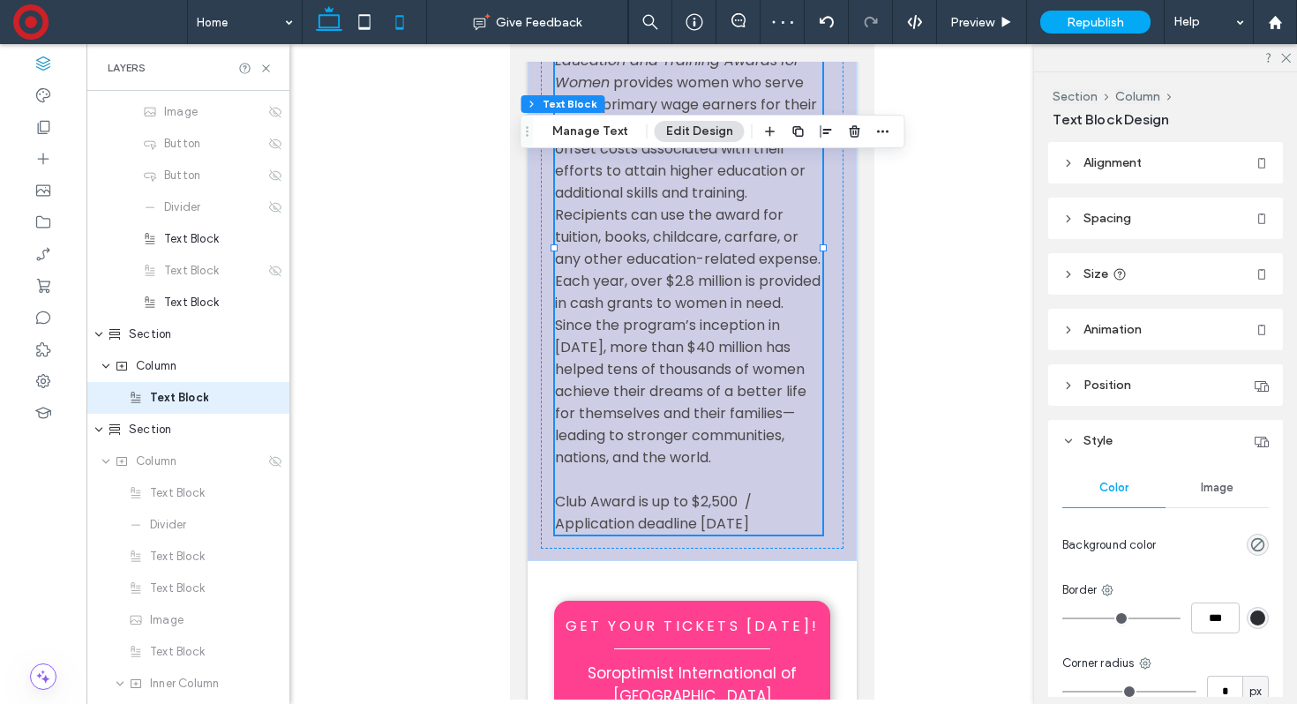
click at [330, 19] on icon at bounding box center [328, 21] width 35 height 35
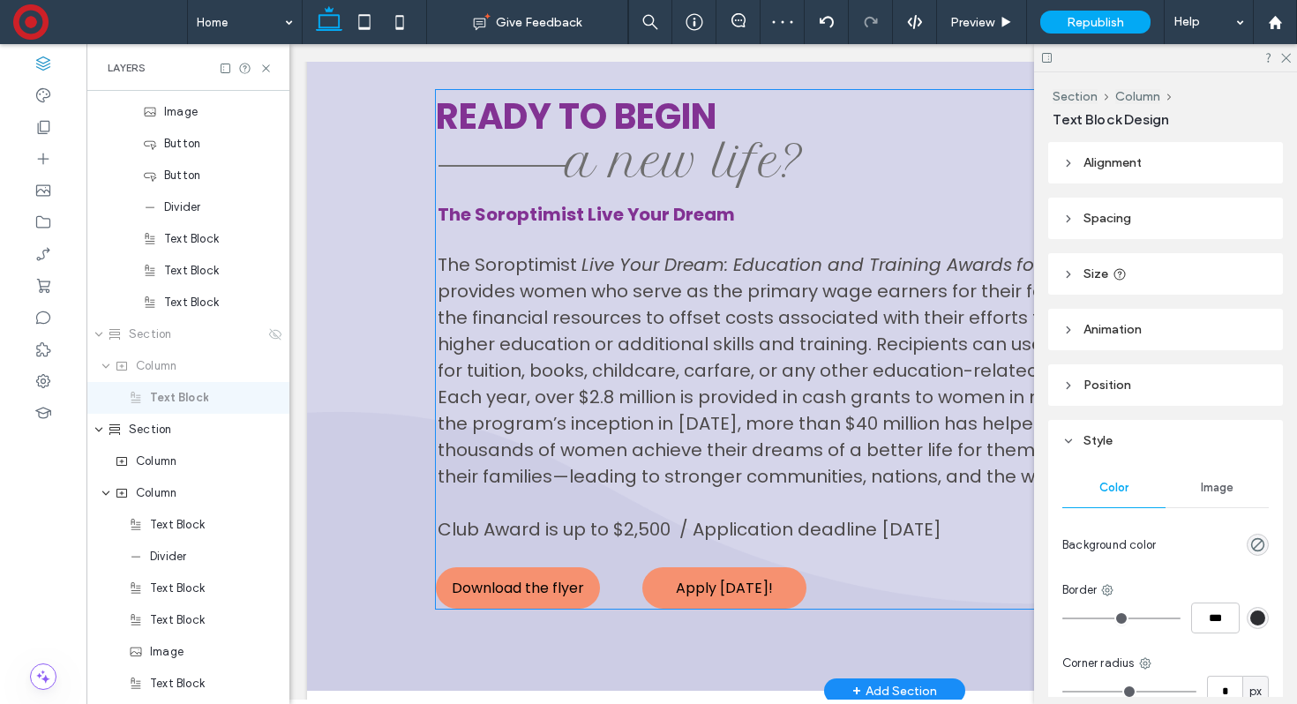
type input "**"
type input "****"
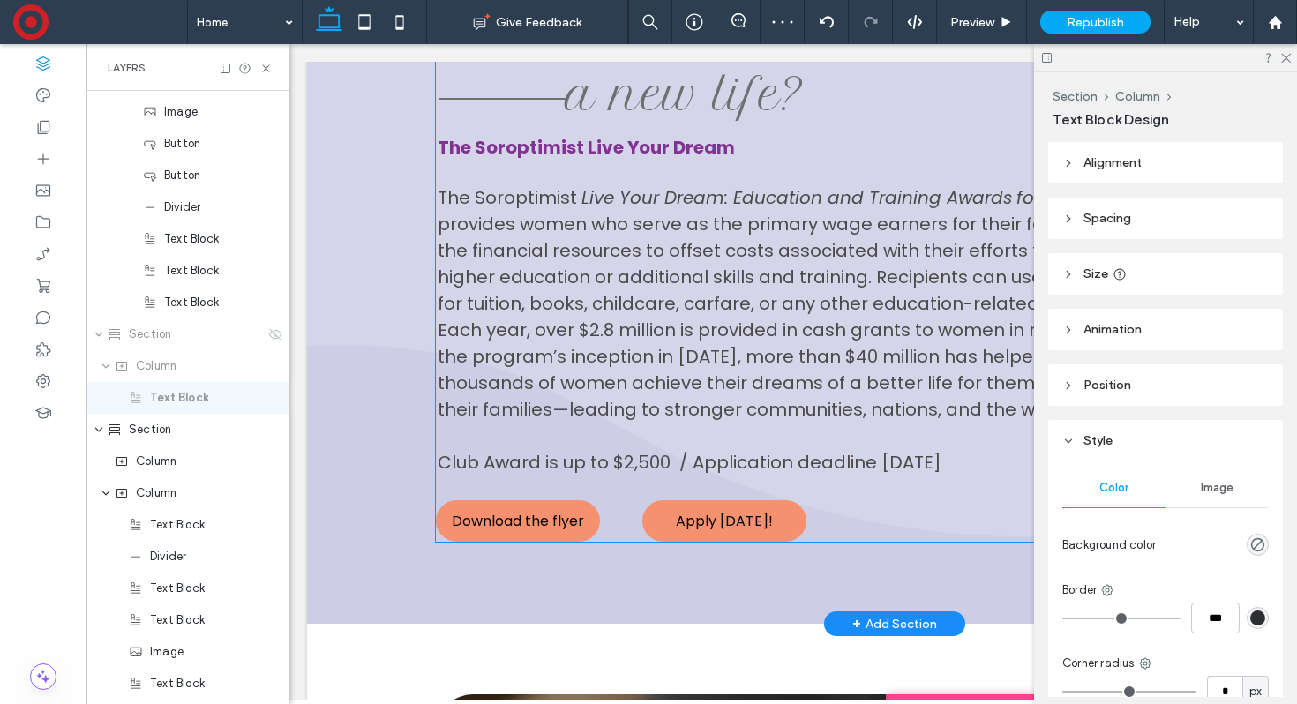
scroll to position [790, 0]
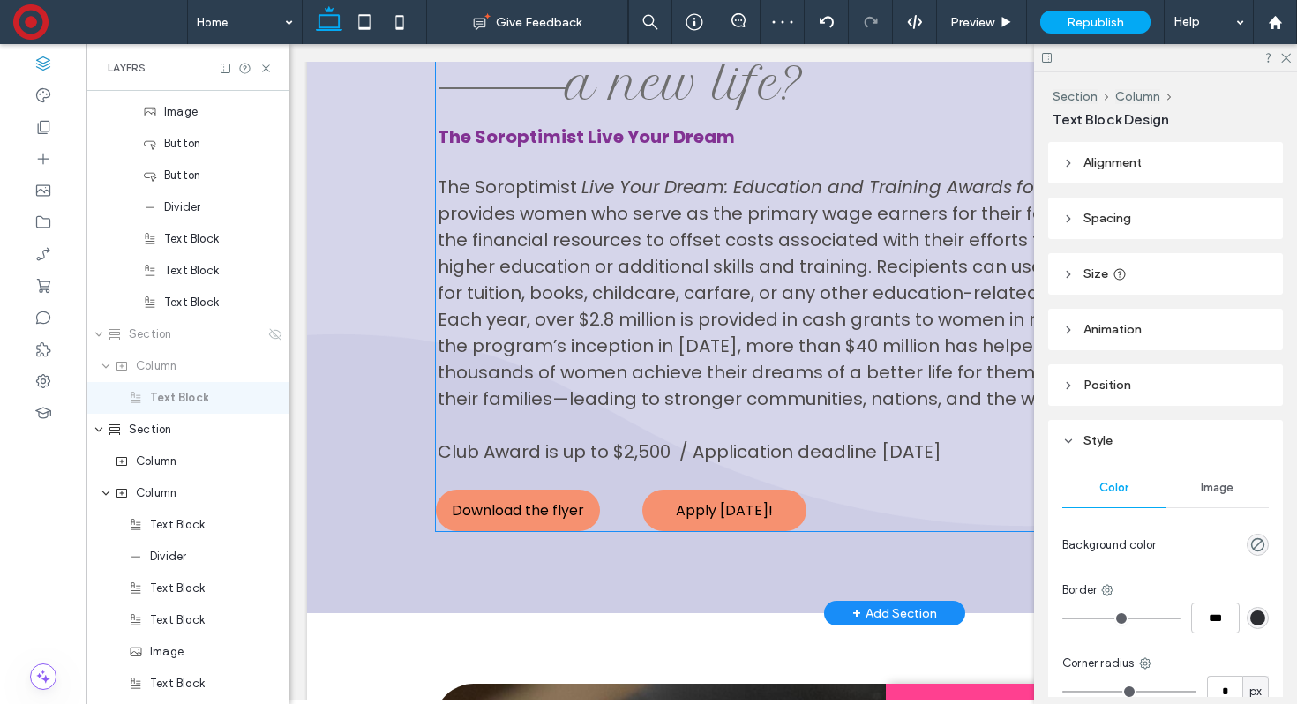
click at [622, 498] on div "Ready to begin The Soroptimist Live Your Dream The Soroptimist Live Your Dream:…" at bounding box center [894, 271] width 917 height 519
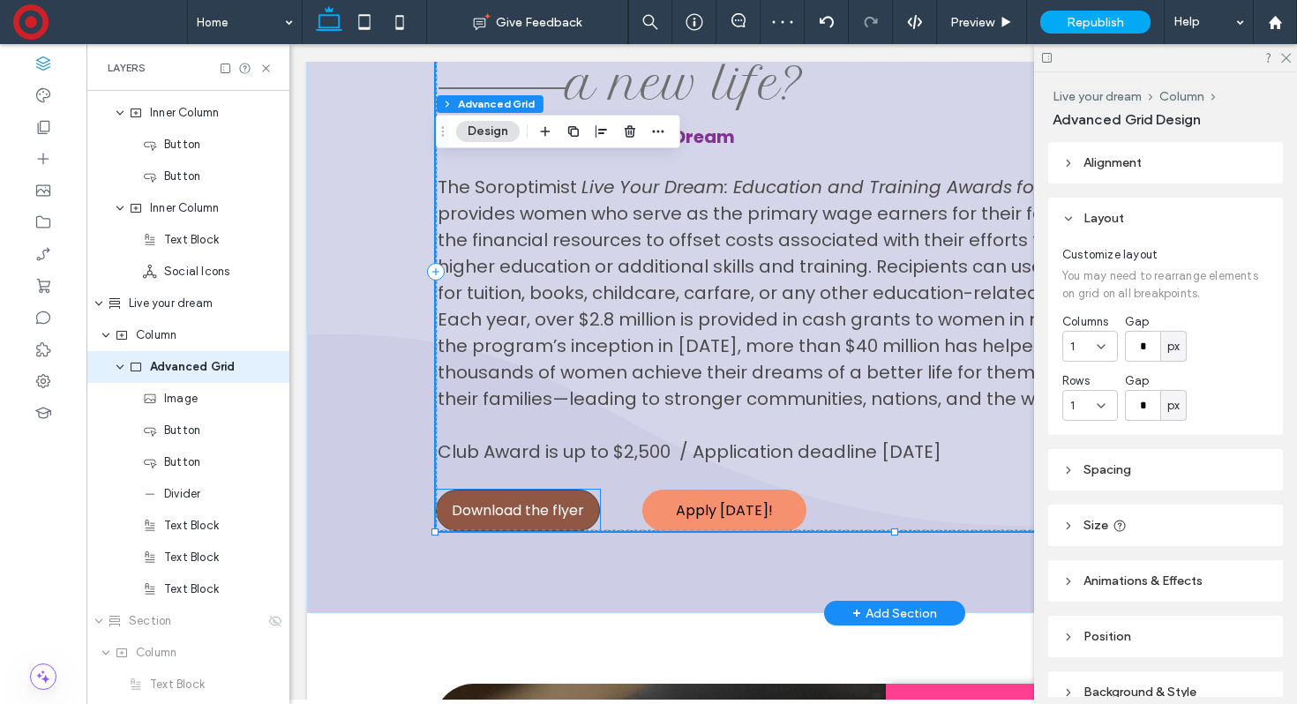
click at [582, 513] on span "Download the flyer" at bounding box center [518, 510] width 132 height 22
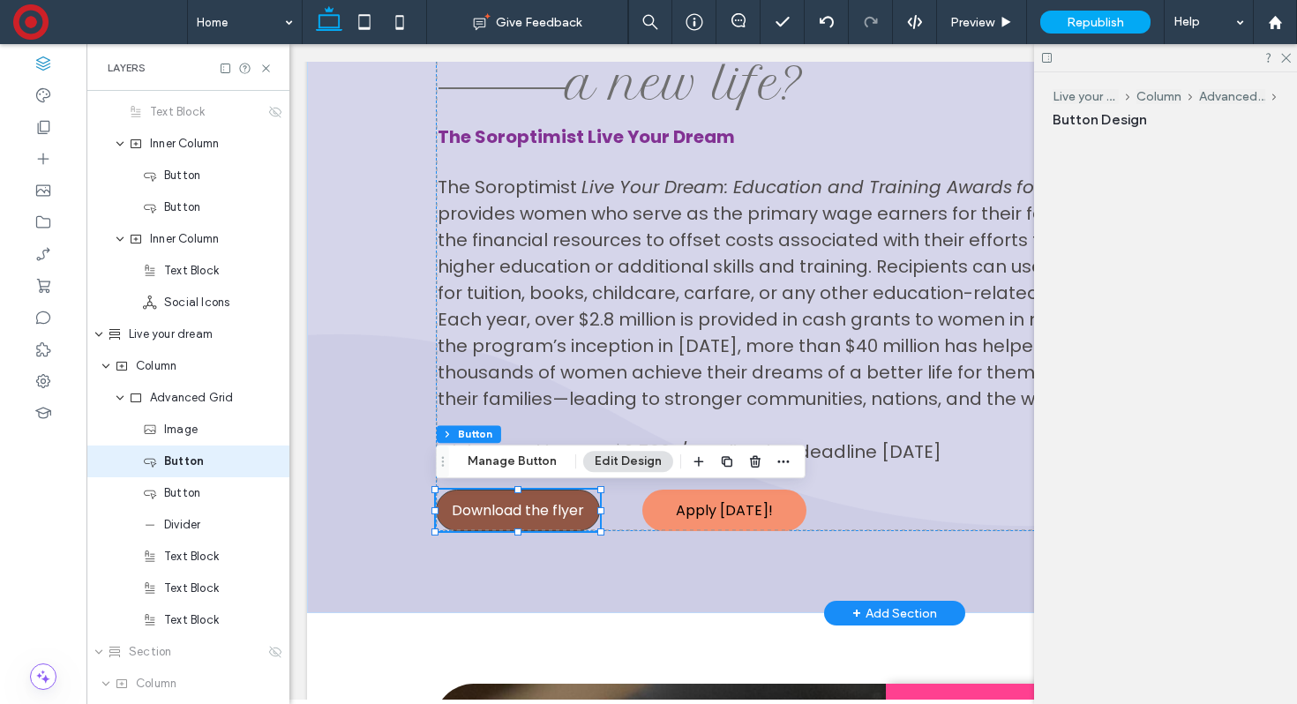
scroll to position [693, 0]
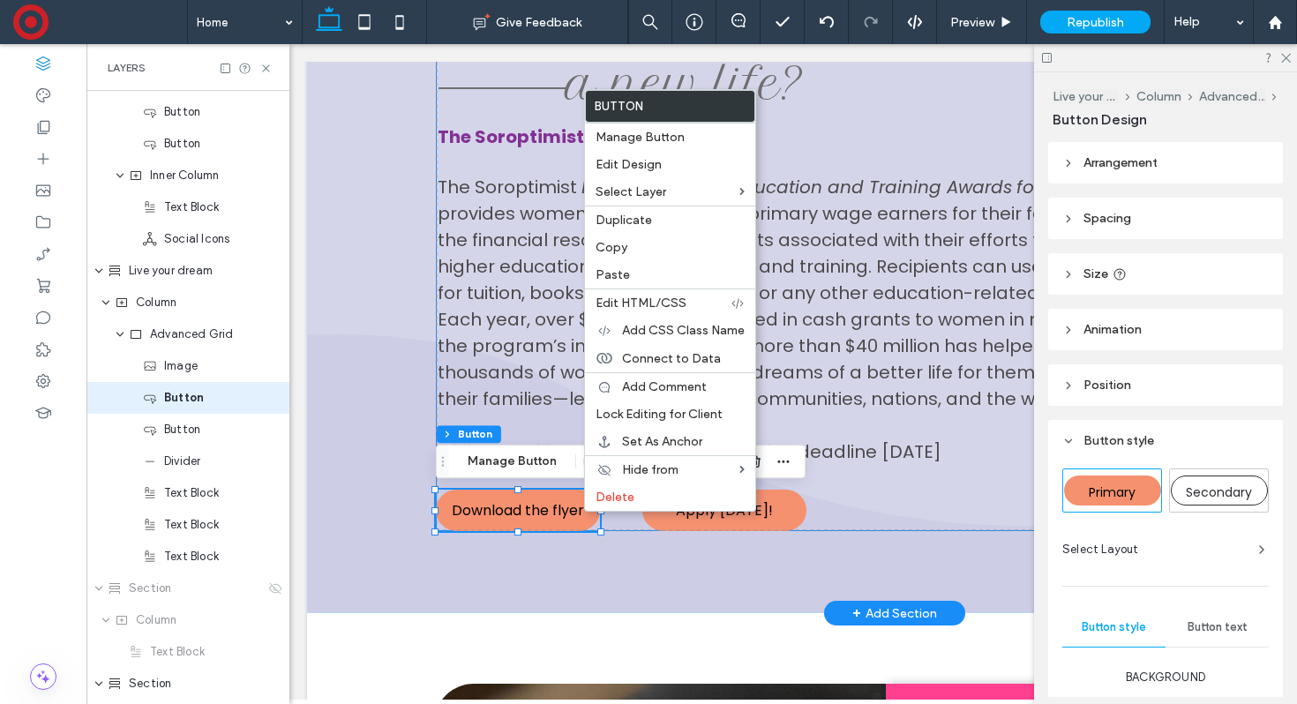
click at [616, 528] on div "Ready to begin The Soroptimist Live Your Dream The Soroptimist Live Your Dream:…" at bounding box center [894, 271] width 917 height 519
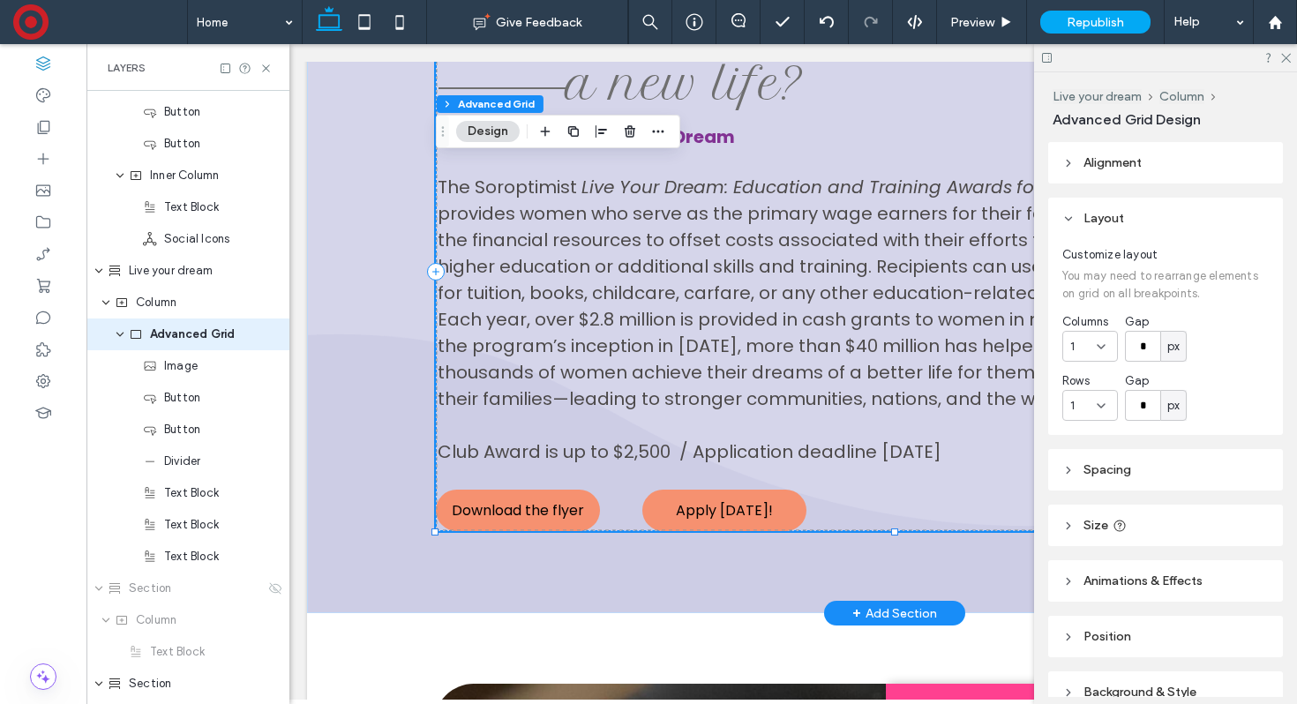
scroll to position [630, 0]
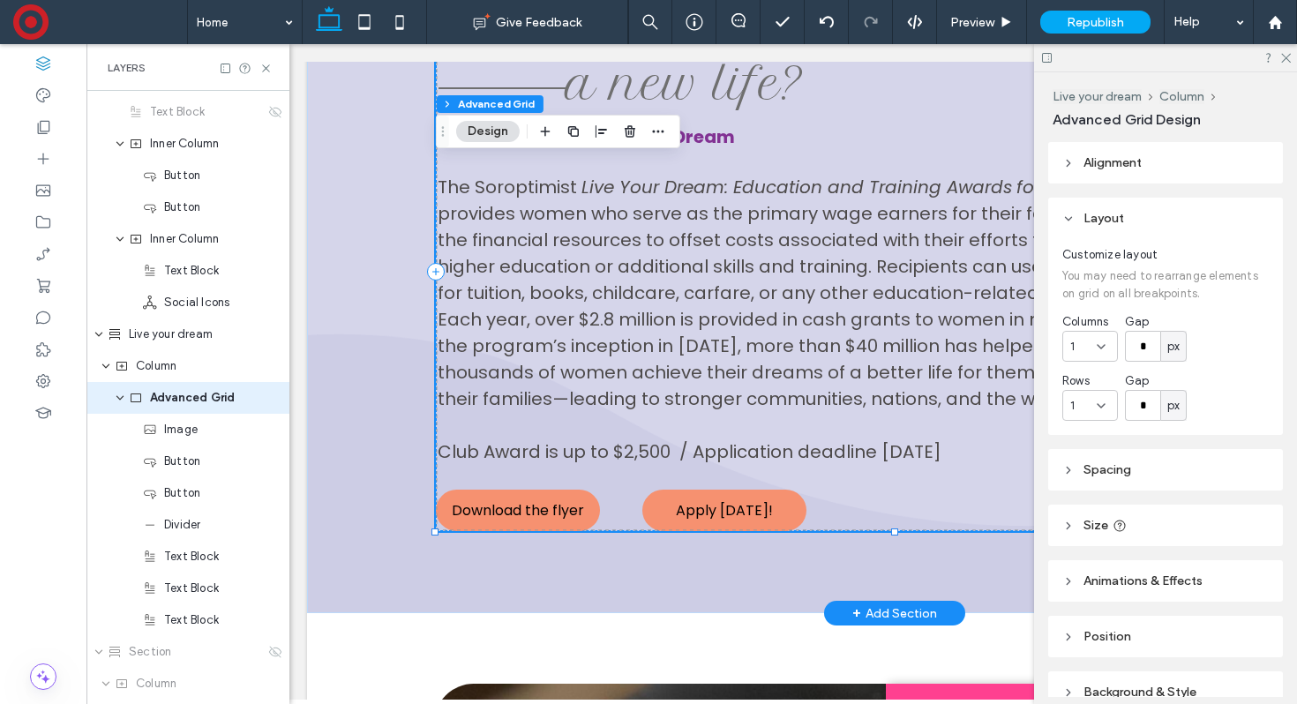
click at [618, 521] on div "Ready to begin The Soroptimist Live Your Dream The Soroptimist Live Your Dream:…" at bounding box center [894, 271] width 917 height 519
click at [618, 505] on div "Ready to begin The Soroptimist Live Your Dream The Soroptimist Live Your Dream:…" at bounding box center [894, 271] width 917 height 519
click at [672, 501] on link "Apply [DATE]!" at bounding box center [724, 510] width 164 height 41
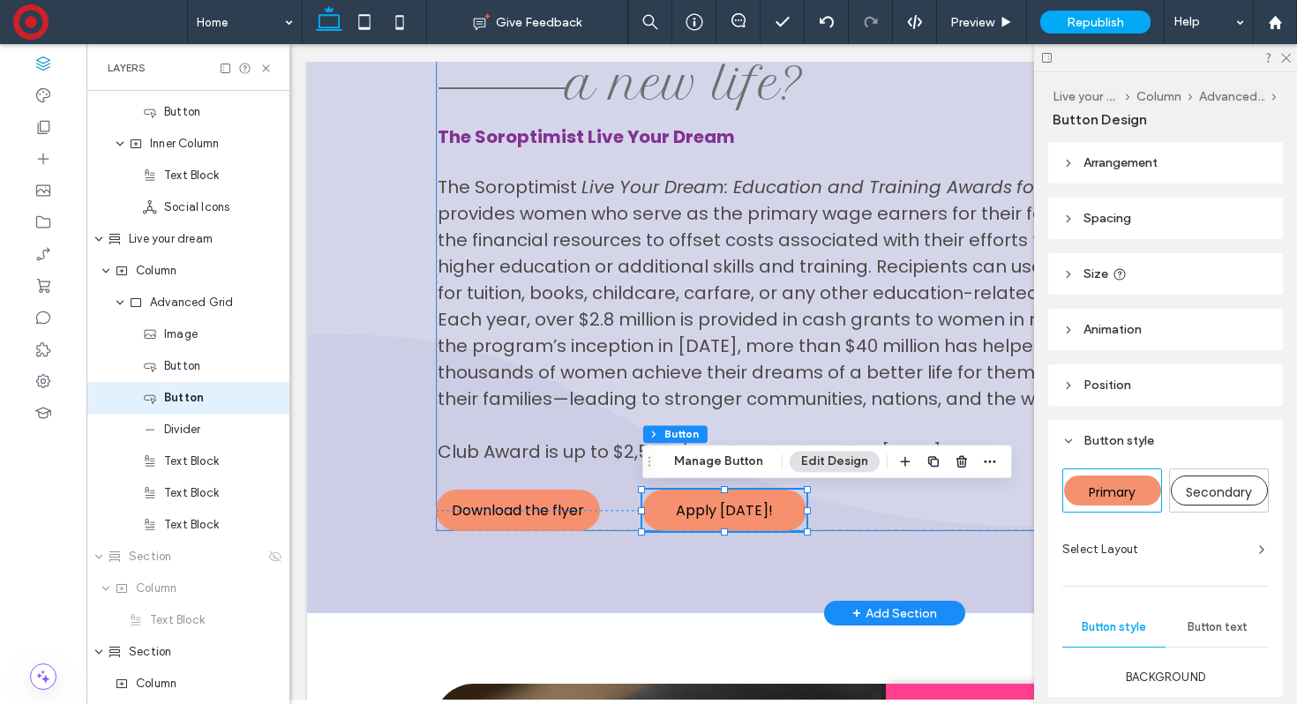
click at [618, 502] on div "Ready to begin The Soroptimist Live Your Dream The Soroptimist Live Your Dream:…" at bounding box center [894, 271] width 917 height 519
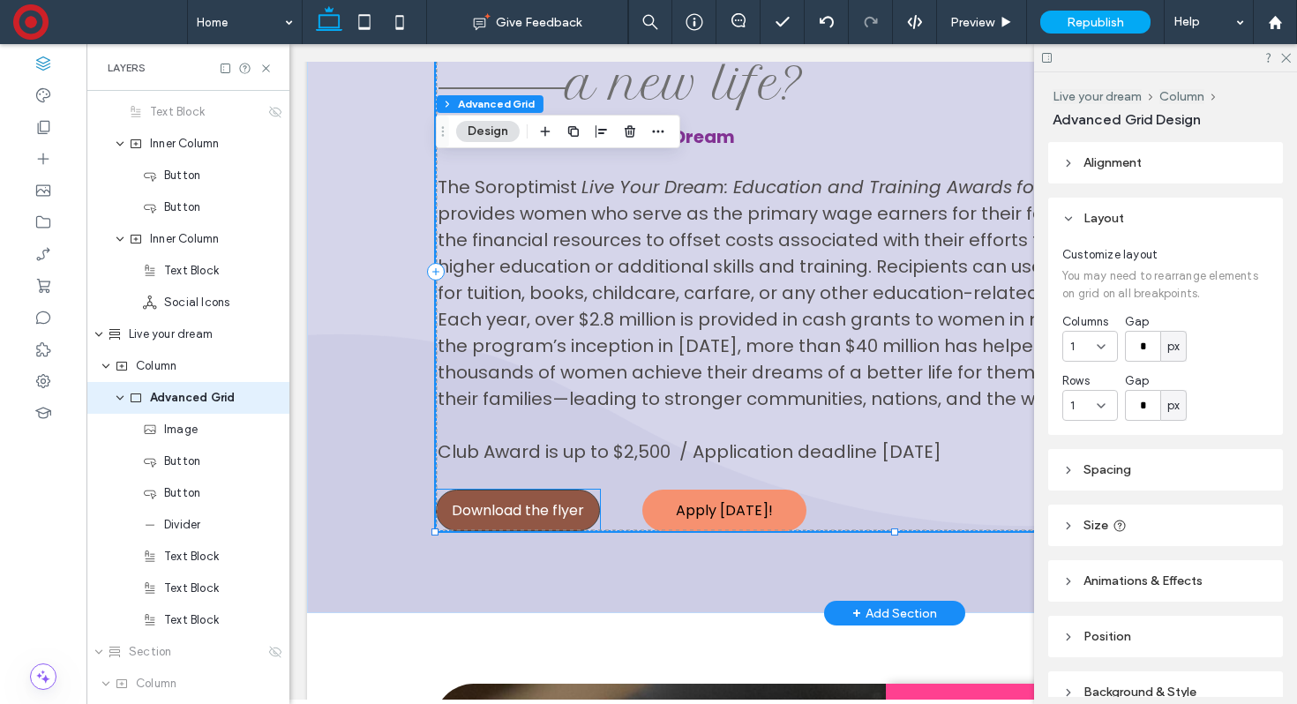
click at [572, 502] on span "Download the flyer" at bounding box center [518, 510] width 132 height 22
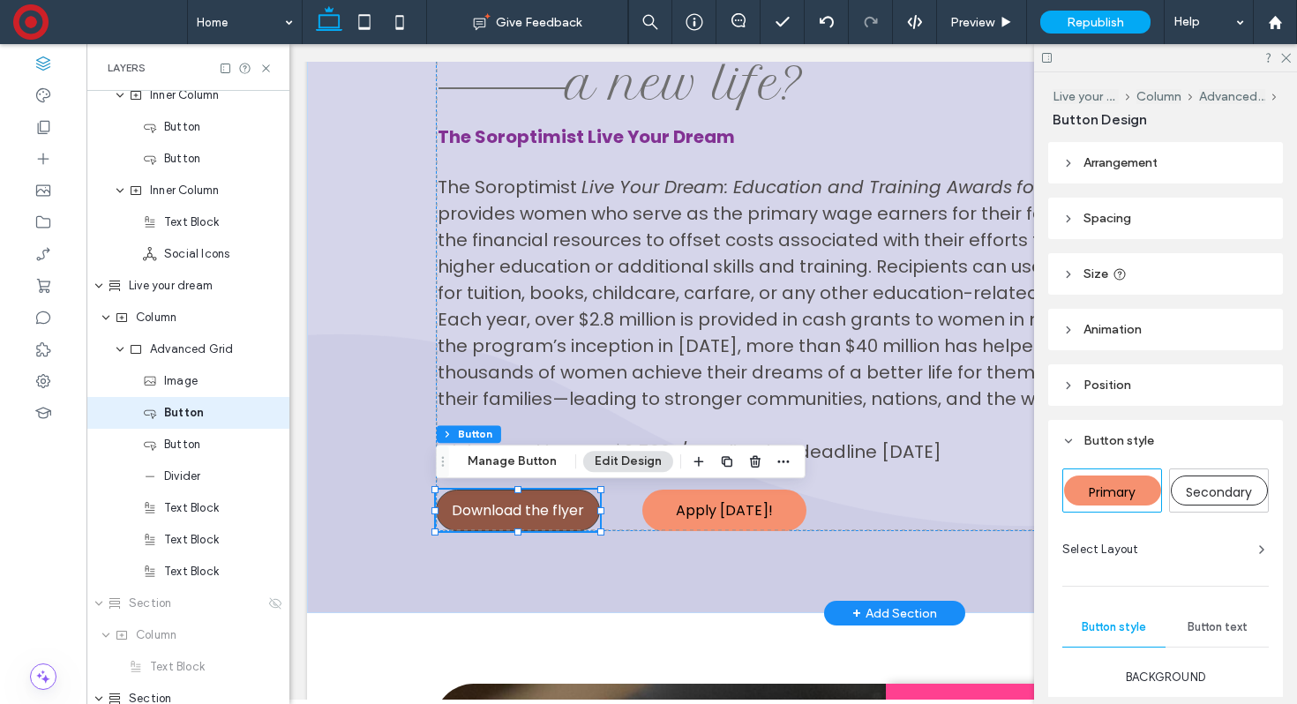
scroll to position [693, 0]
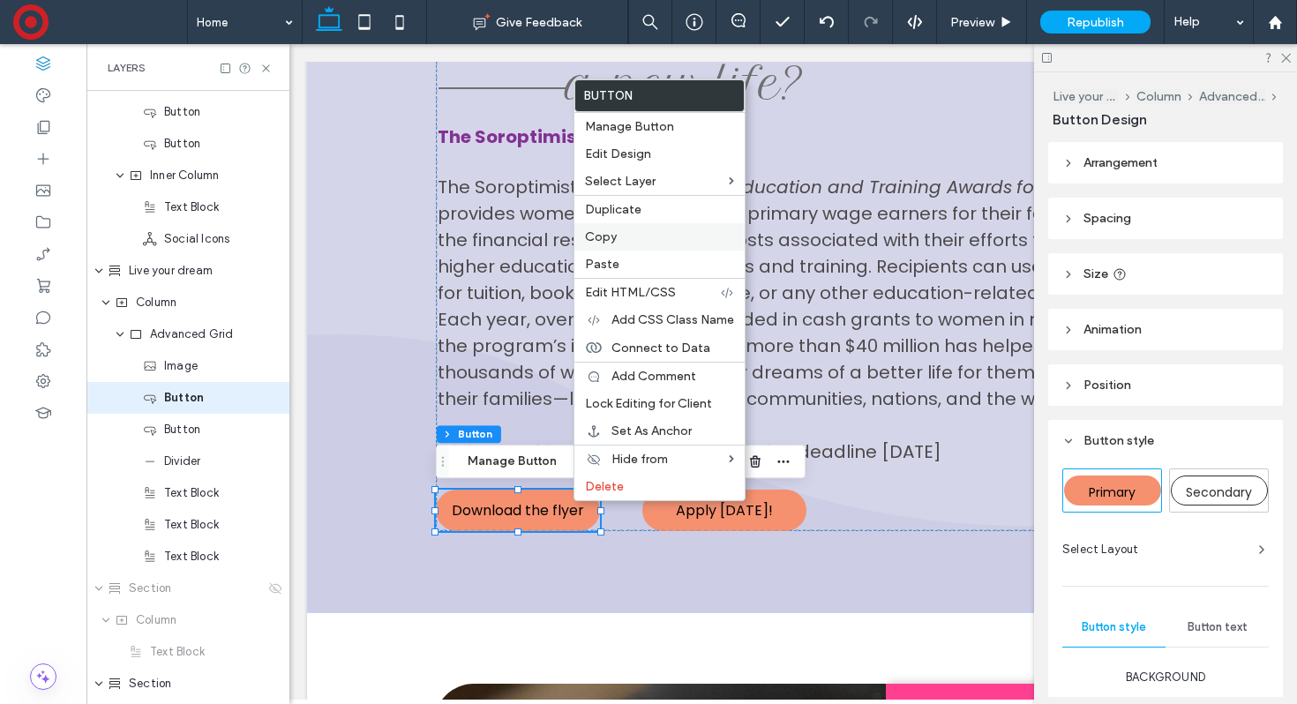
click at [627, 233] on label "Copy" at bounding box center [659, 236] width 149 height 15
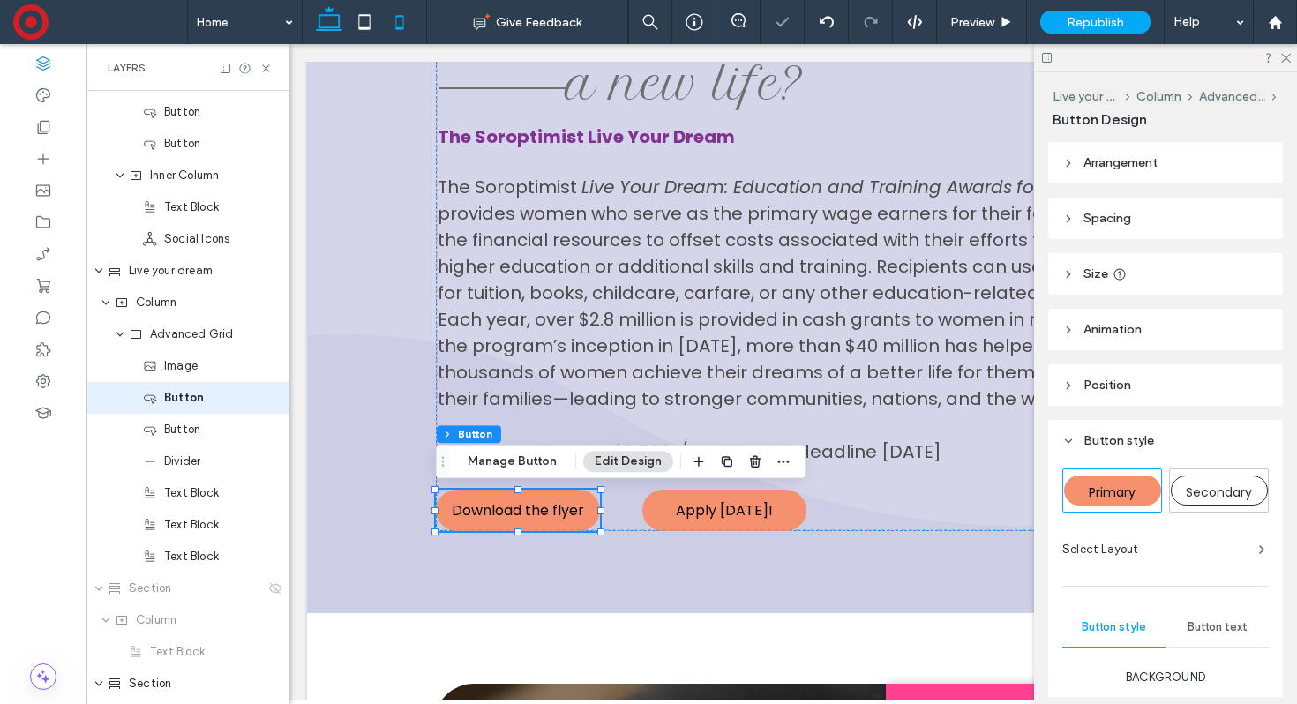
click at [401, 24] on icon at bounding box center [399, 21] width 35 height 35
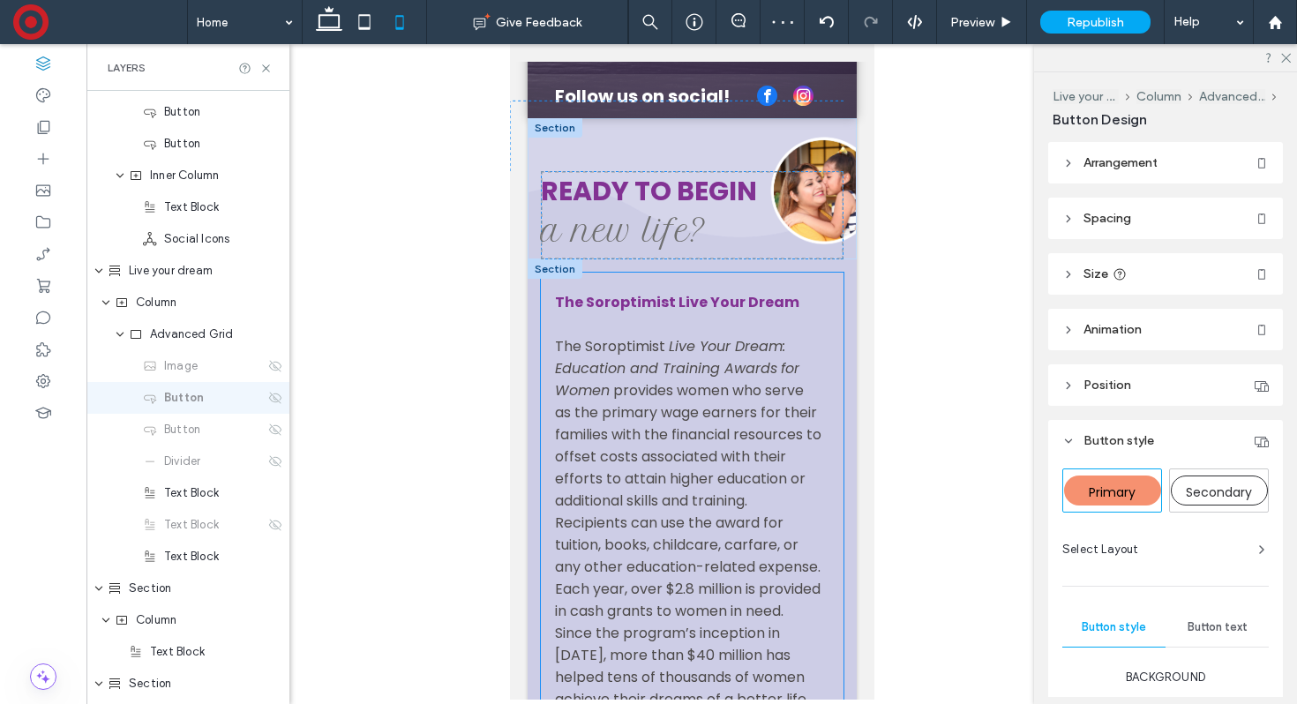
scroll to position [401, 0]
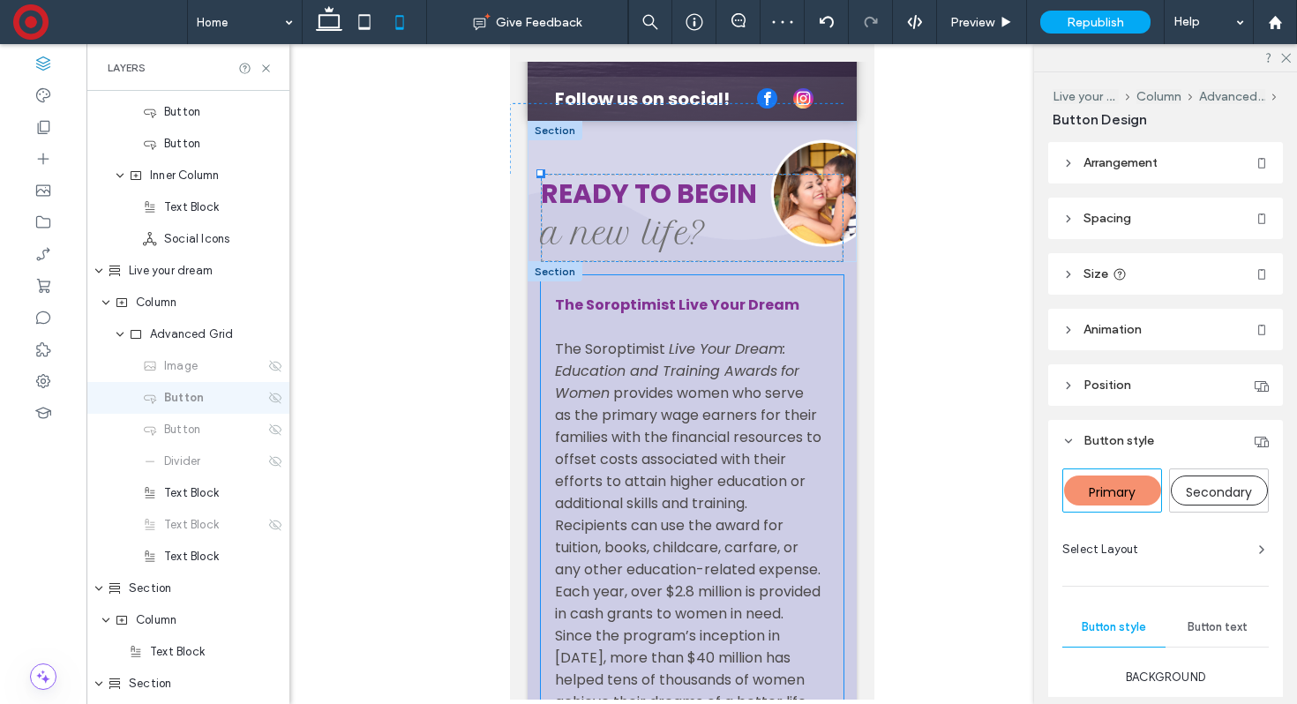
click at [540, 323] on div "The Soroptimist Live Your Dream The Soroptimist Live Your Dream: Education and …" at bounding box center [691, 567] width 303 height 584
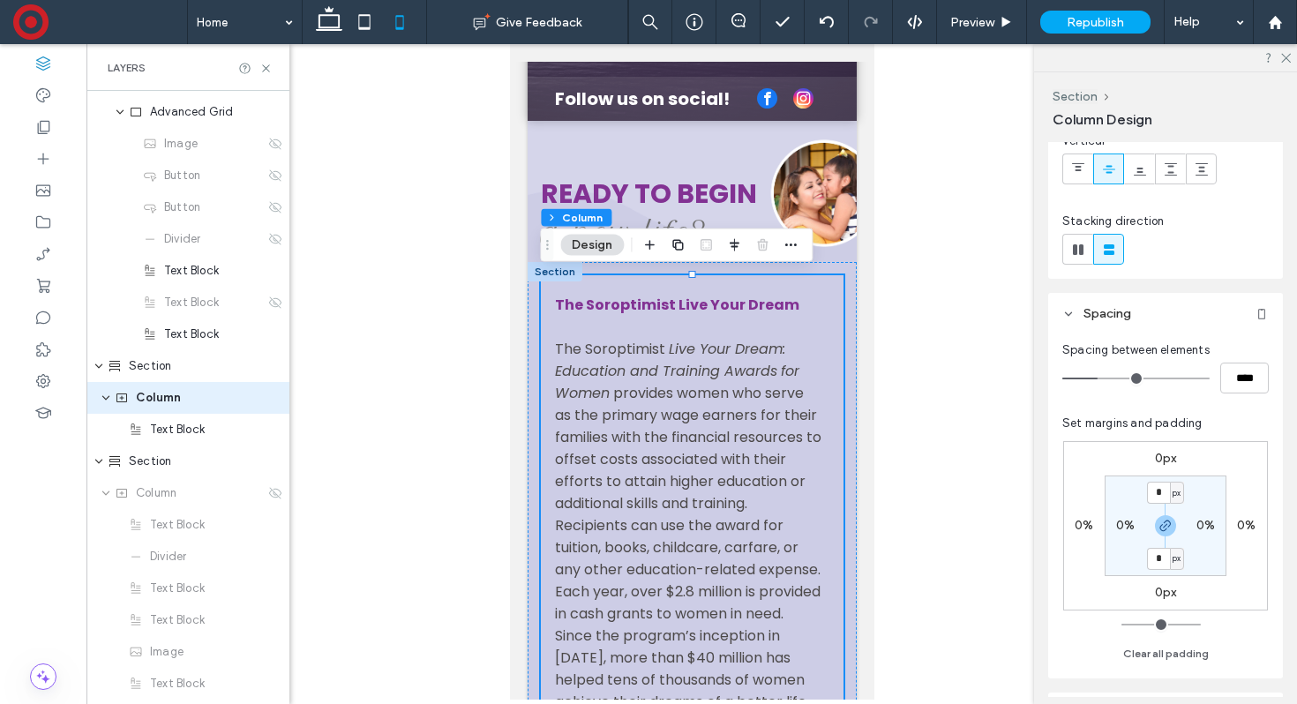
scroll to position [143, 0]
click at [723, 307] on strong "The Soroptimist Live Your Dream" at bounding box center [676, 305] width 244 height 20
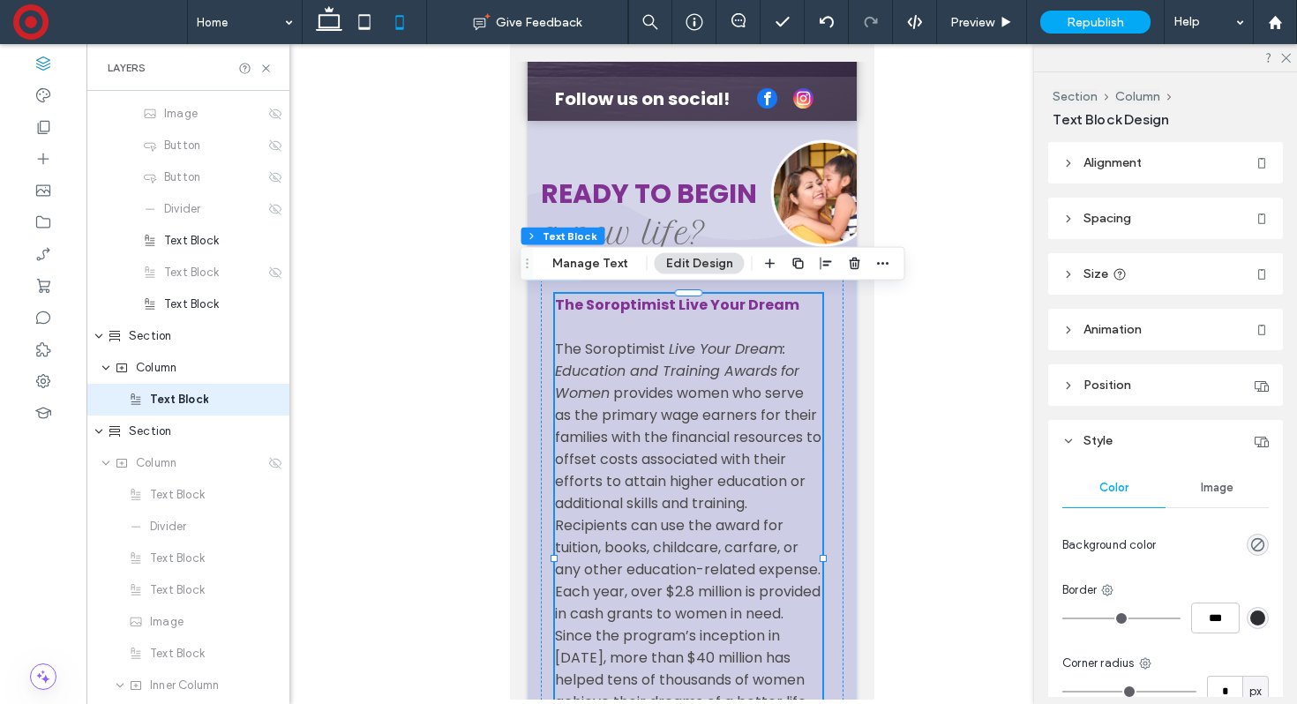
scroll to position [947, 0]
click at [1131, 258] on header "Size" at bounding box center [1165, 273] width 235 height 41
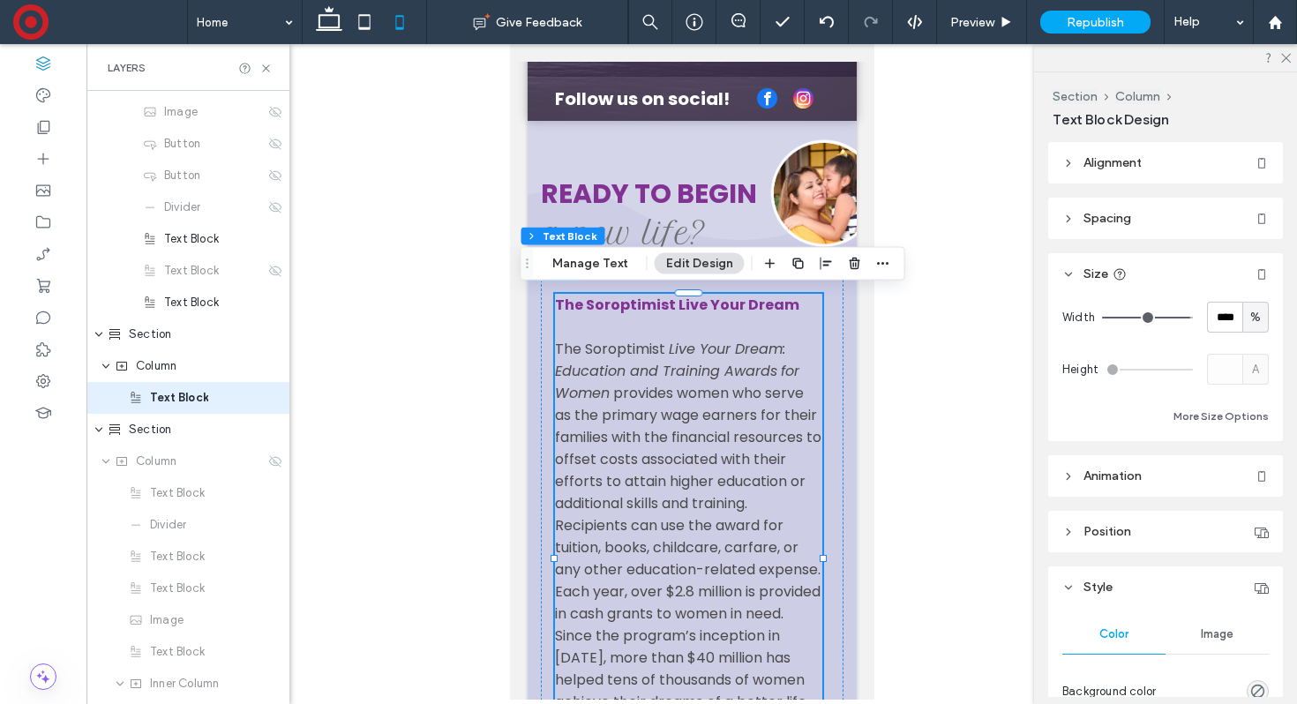
click at [1129, 226] on span "Spacing" at bounding box center [1107, 218] width 48 height 15
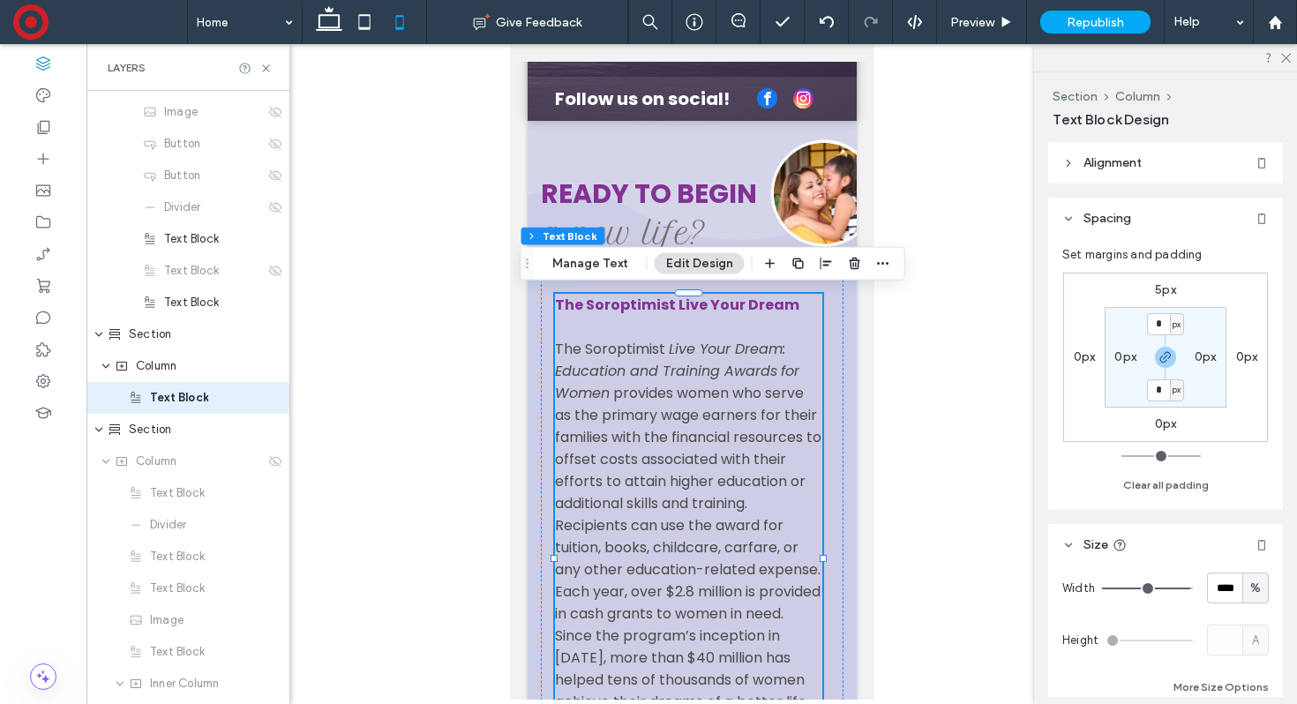
type input "**"
type input "***"
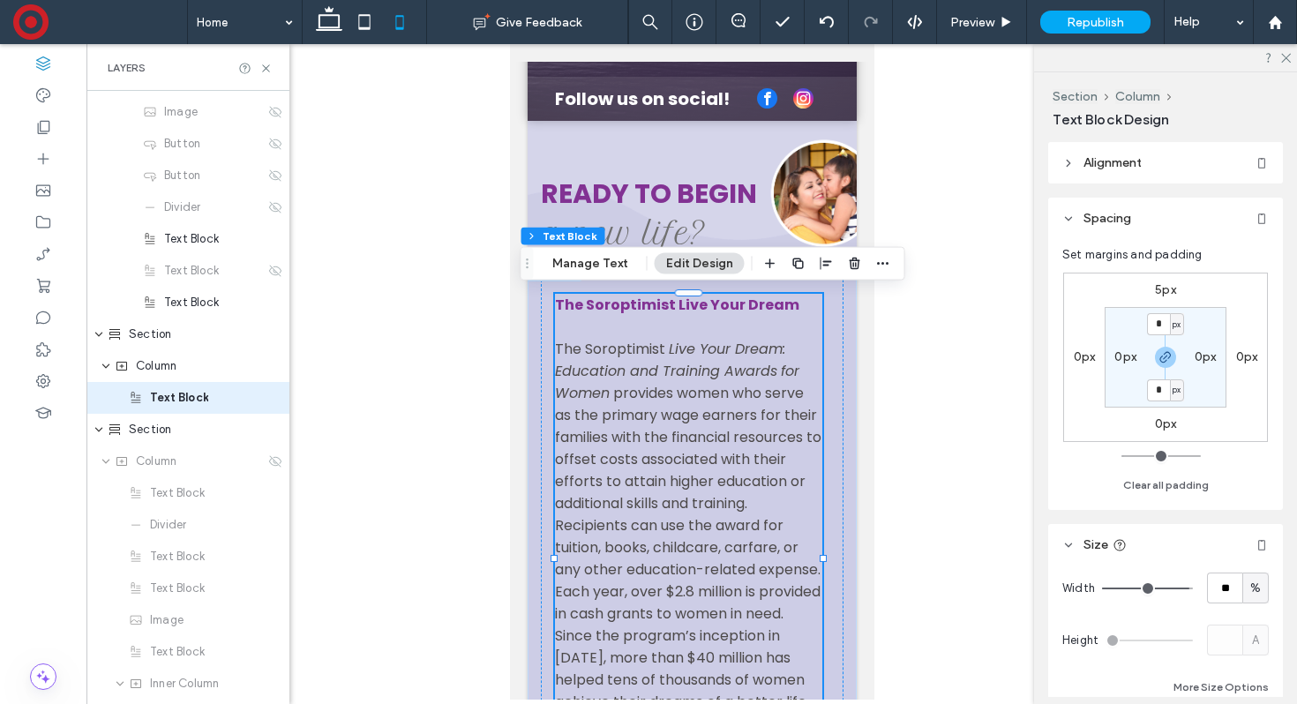
type input "***"
drag, startPoint x: 1181, startPoint y: 588, endPoint x: 1214, endPoint y: 588, distance: 32.6
type input "***"
click at [1193, 588] on input "range" at bounding box center [1147, 589] width 91 height 2
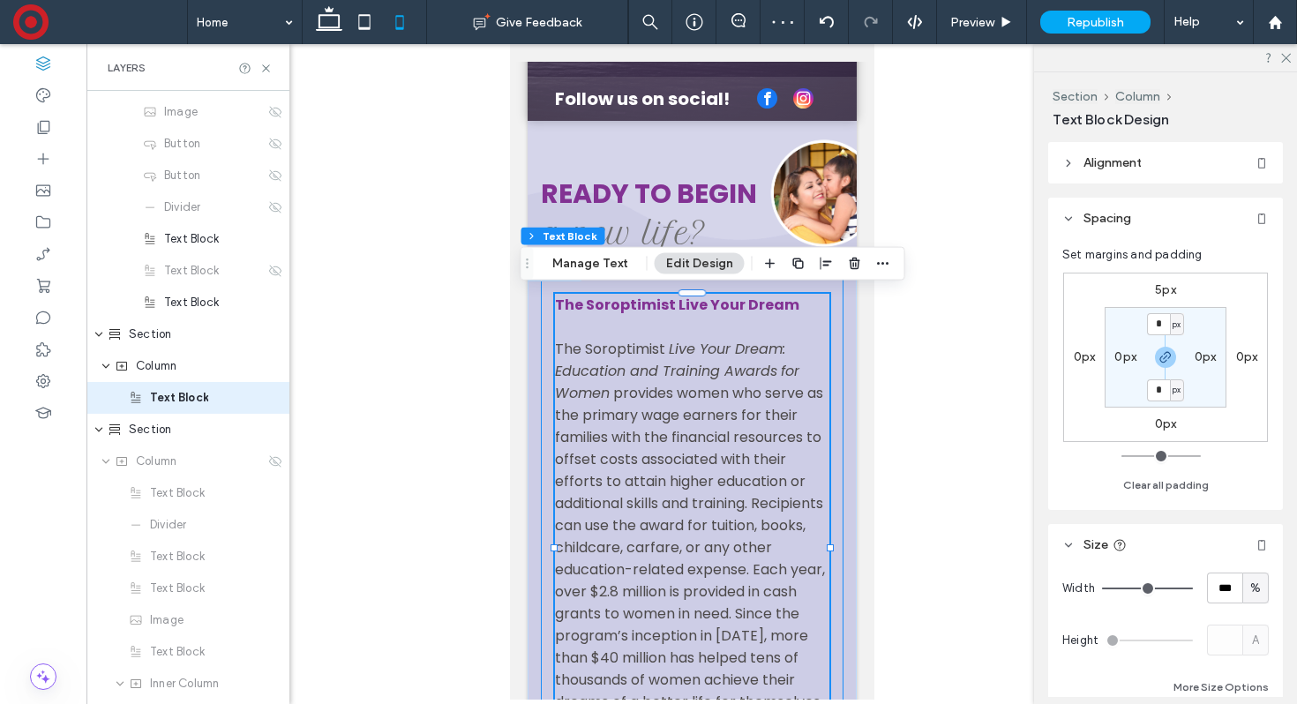
click at [548, 353] on div "The Soroptimist Live Your Dream The Soroptimist Live Your Dream: Education and …" at bounding box center [691, 556] width 303 height 562
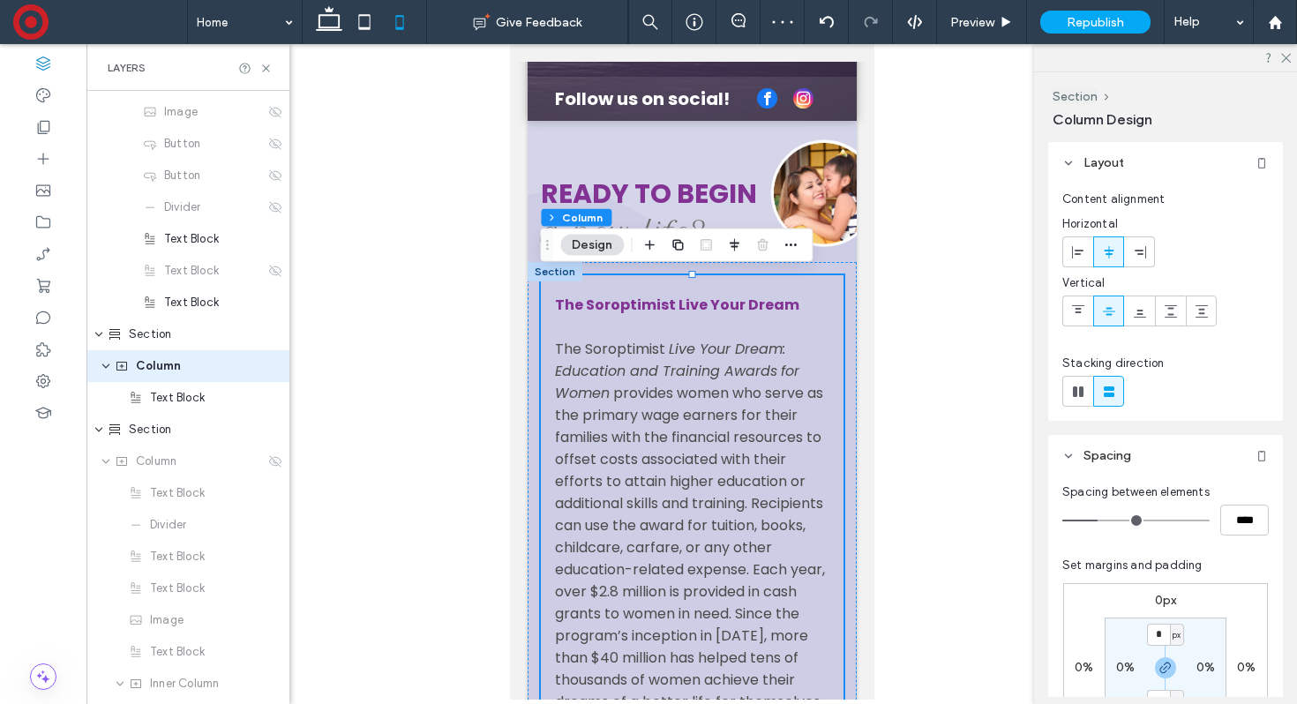
scroll to position [916, 0]
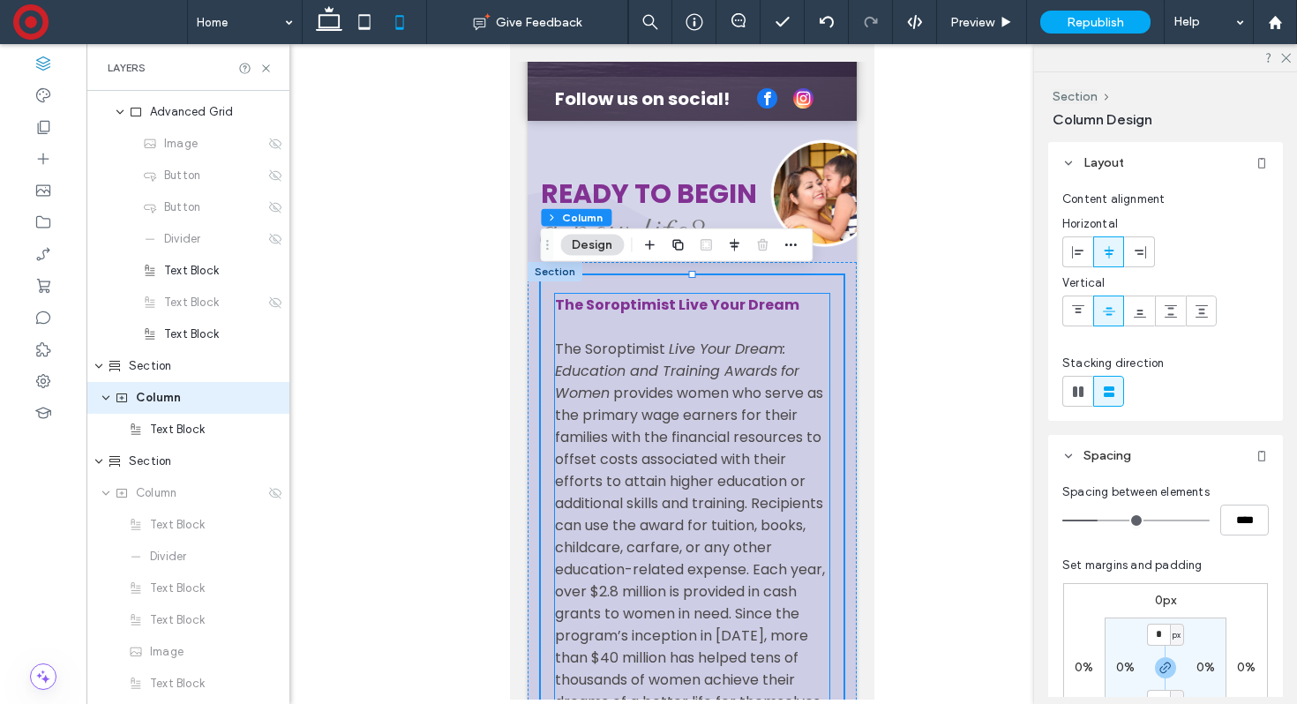
click at [564, 526] on span "provides women who serve as the primary wage earners for their families with th…" at bounding box center [689, 569] width 270 height 373
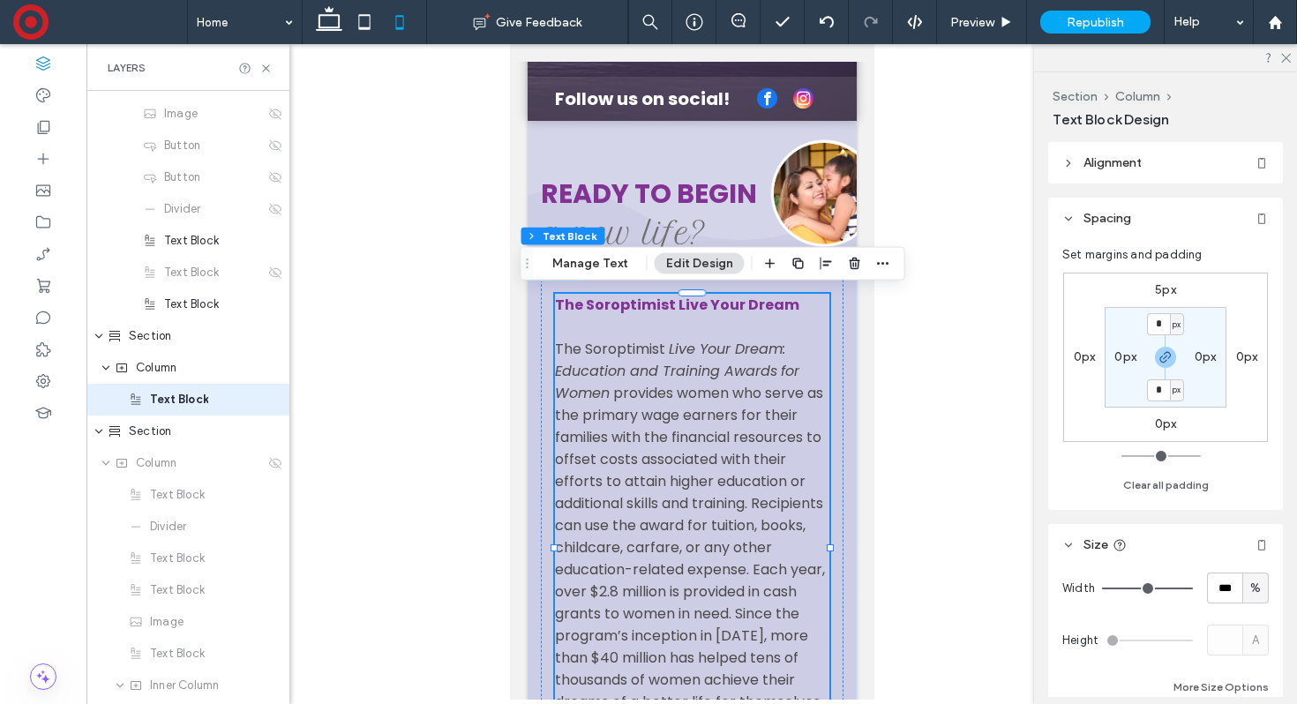
scroll to position [947, 0]
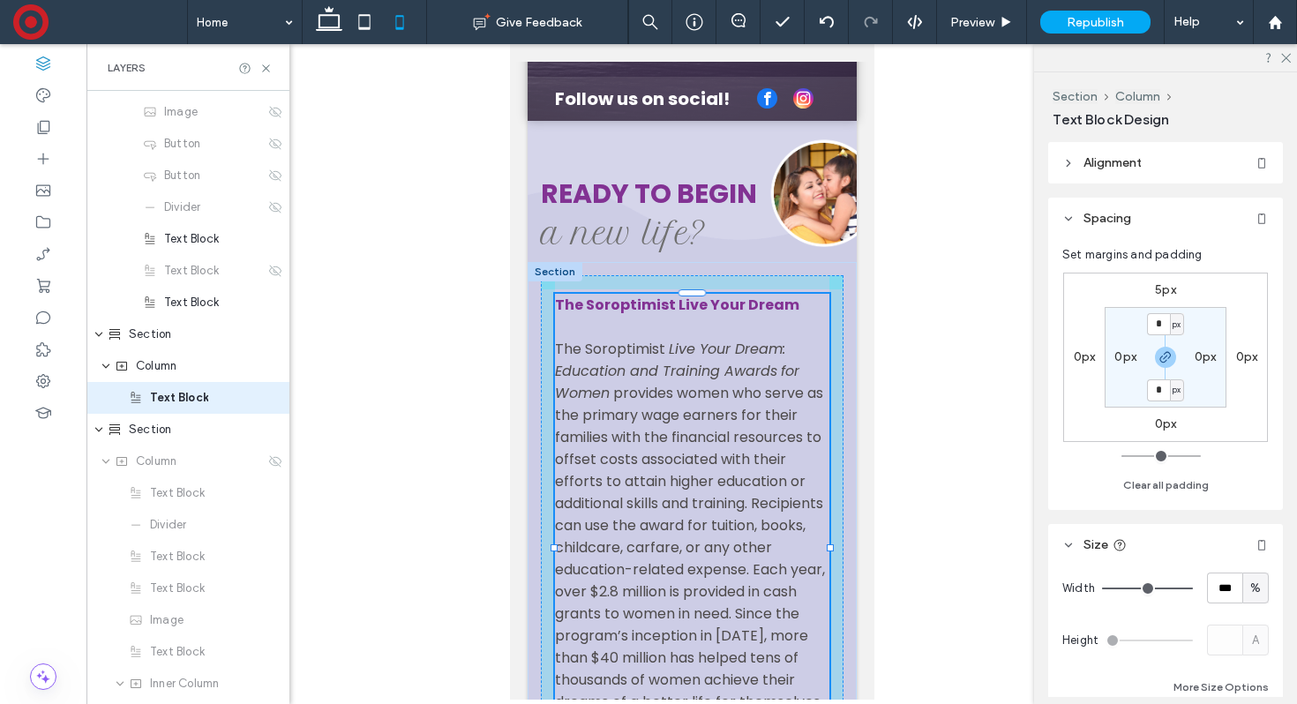
drag, startPoint x: 553, startPoint y: 544, endPoint x: 531, endPoint y: 543, distance: 22.1
click at [531, 543] on div "The Soroptimist Live Your Dream The Soroptimist Live Your Dream: Education and …" at bounding box center [691, 556] width 329 height 588
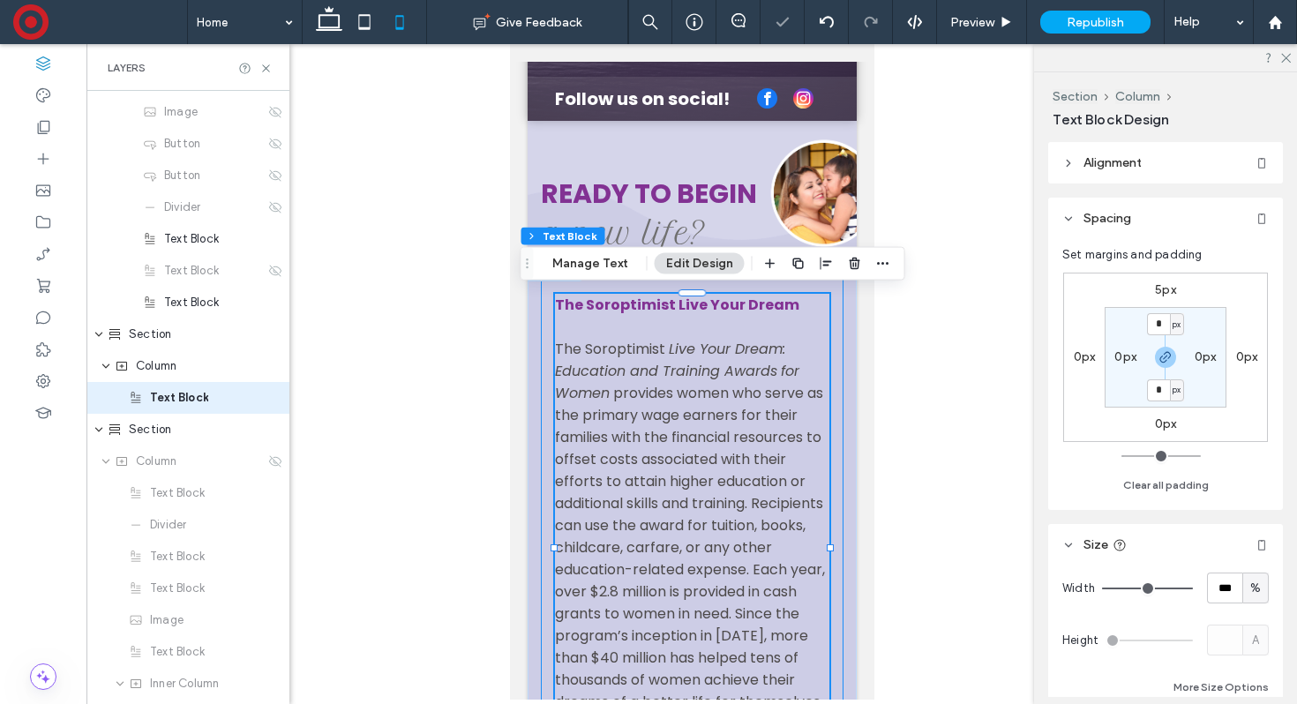
click at [835, 322] on div "The Soroptimist Live Your Dream The Soroptimist Live Your Dream: Education and …" at bounding box center [691, 556] width 303 height 562
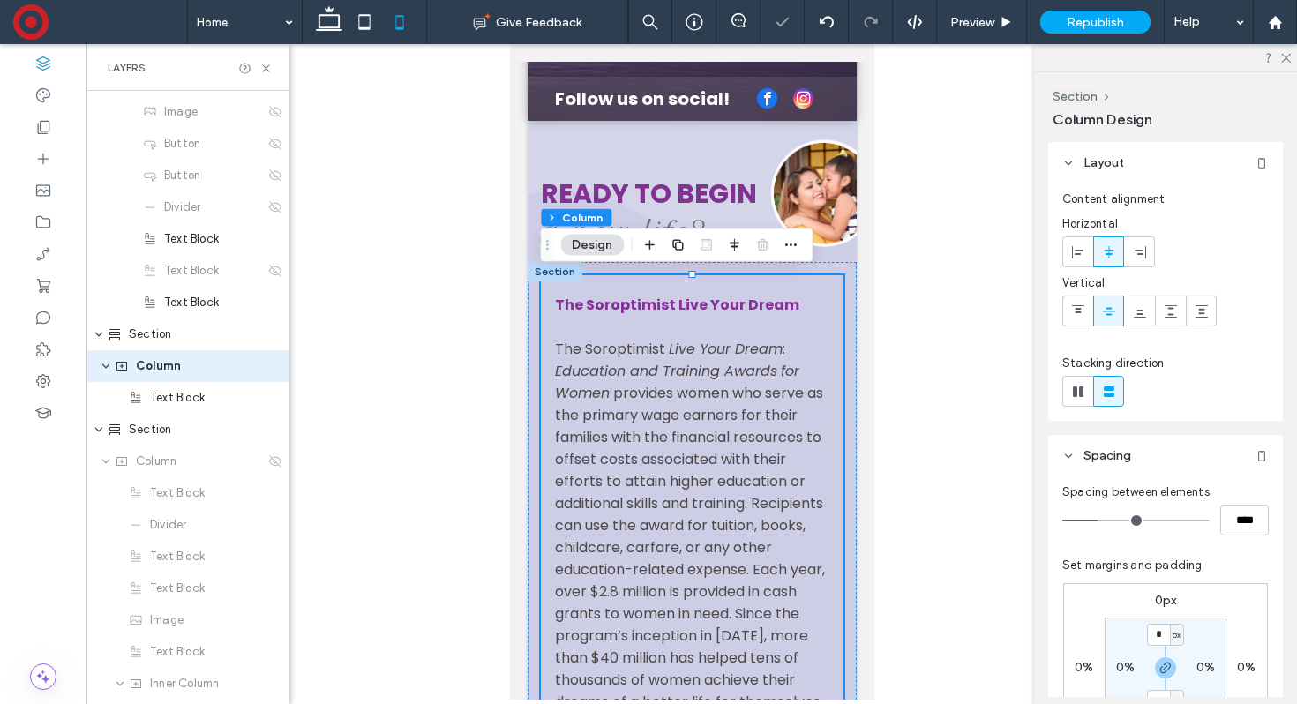
scroll to position [916, 0]
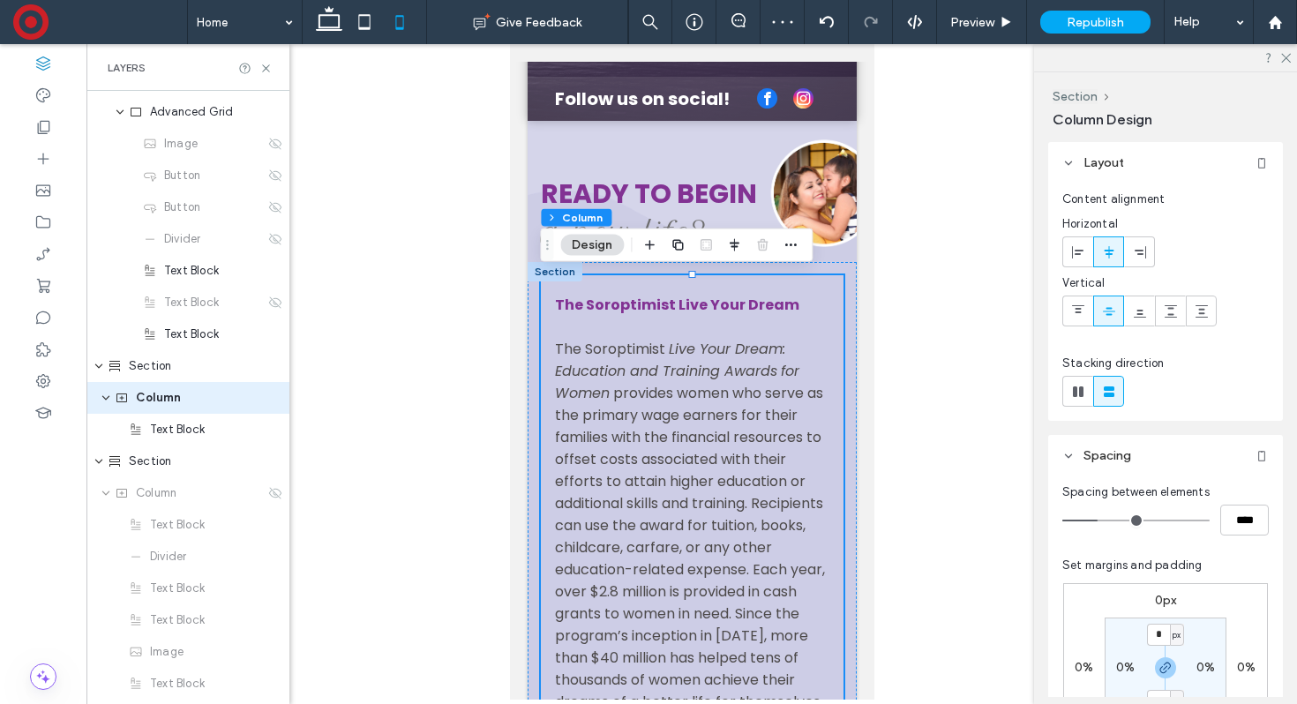
type input "**"
type input "****"
type input "**"
type input "****"
type input "**"
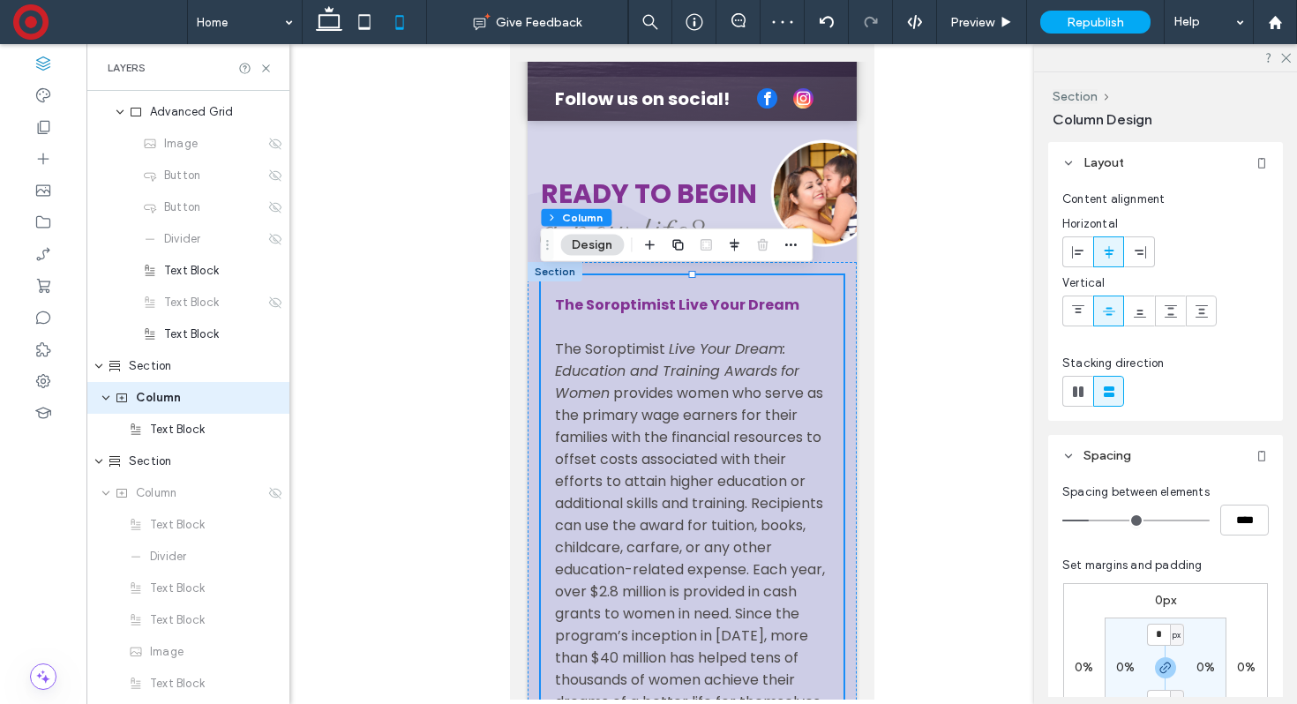
type input "****"
type input "**"
type input "****"
type input "**"
type input "****"
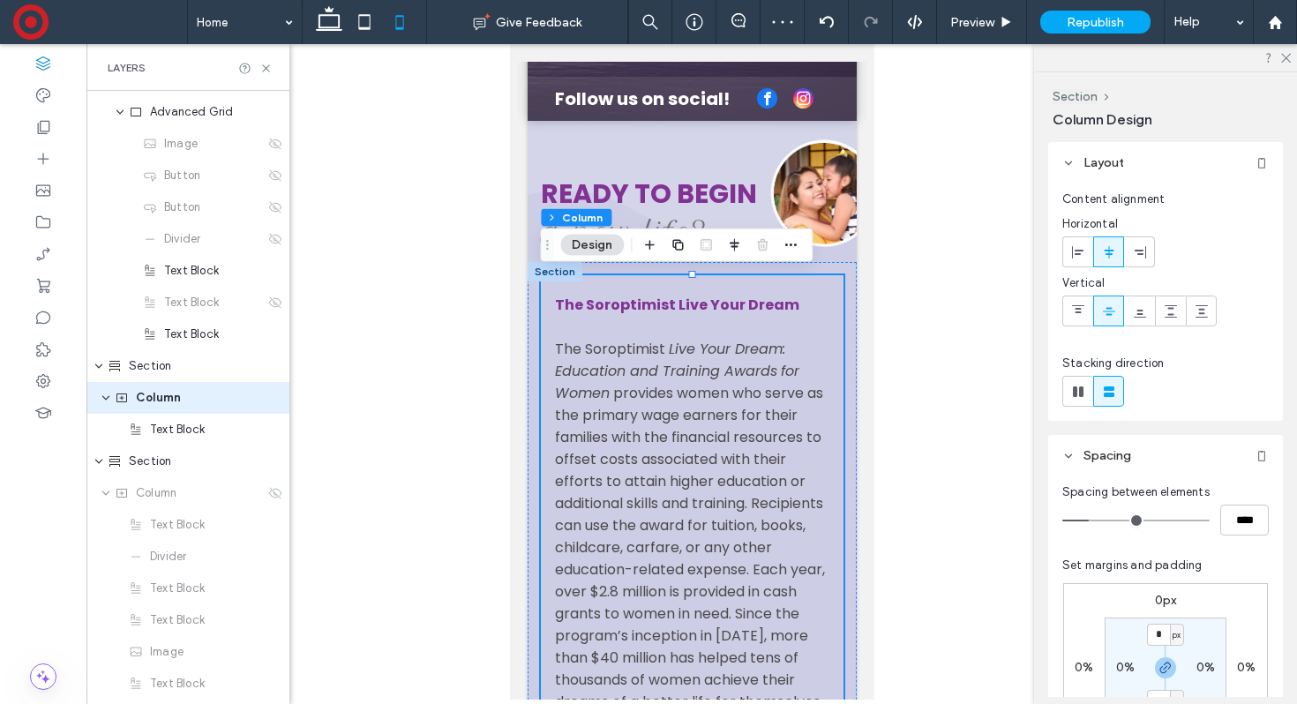
type input "*"
type input "***"
type input "*"
type input "***"
type input "*"
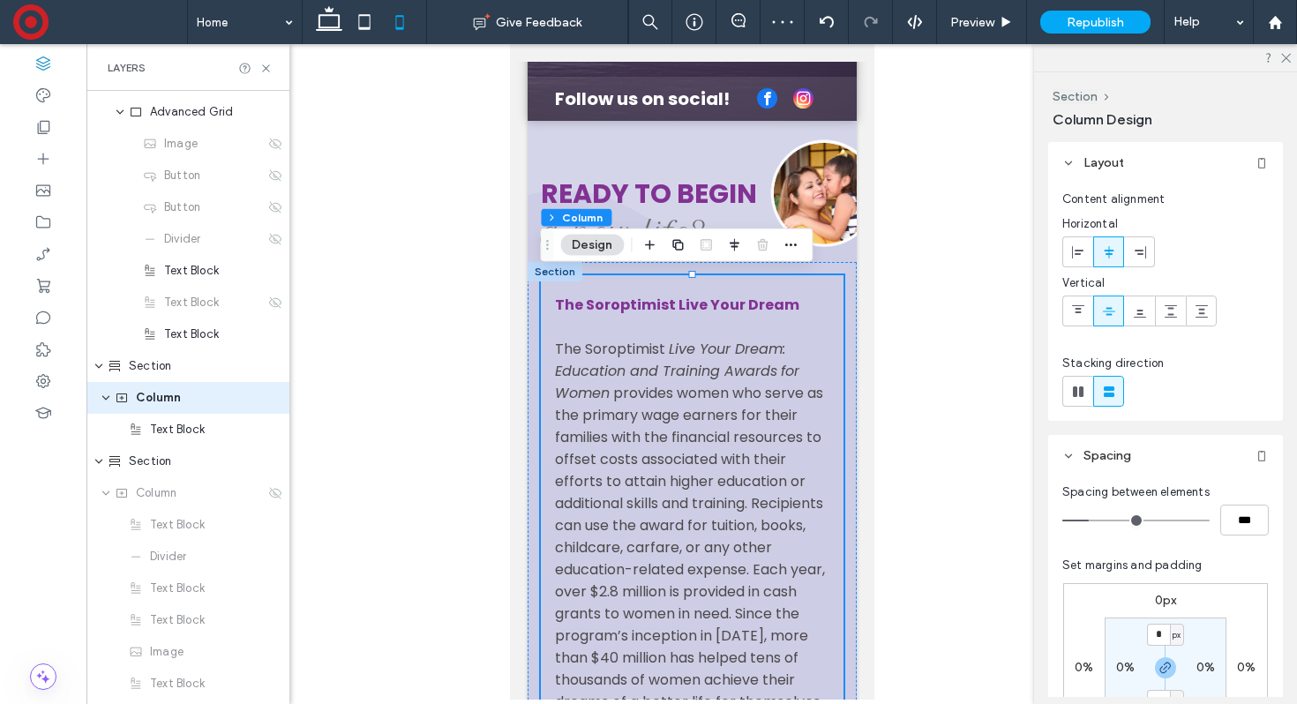
type input "***"
type input "*"
type input "***"
type input "*"
type input "***"
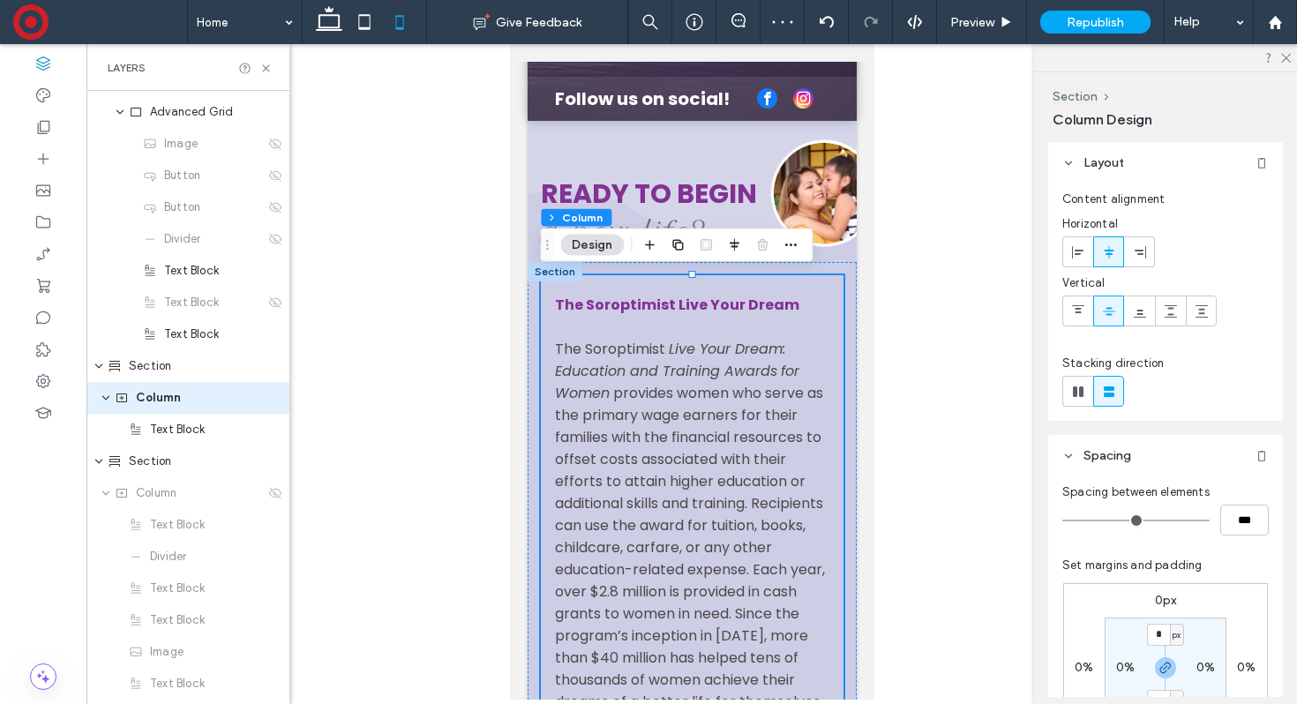
drag, startPoint x: 1093, startPoint y: 520, endPoint x: 1035, endPoint y: 518, distance: 58.3
type input "*"
click at [1062, 520] on input "range" at bounding box center [1135, 521] width 147 height 2
click at [648, 339] on span "The Soroptimist" at bounding box center [609, 349] width 110 height 20
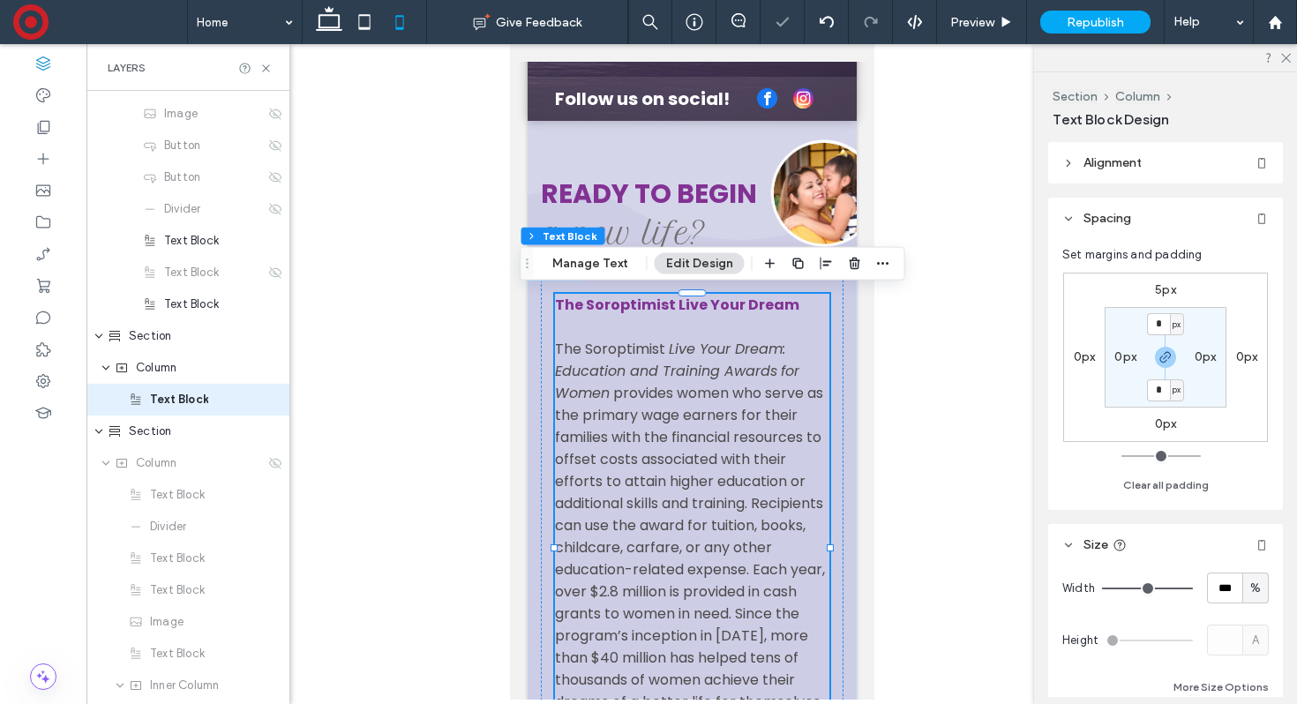
scroll to position [947, 0]
click at [534, 323] on div "The Soroptimist Live Your Dream The Soroptimist Live Your Dream: Education and …" at bounding box center [691, 556] width 329 height 588
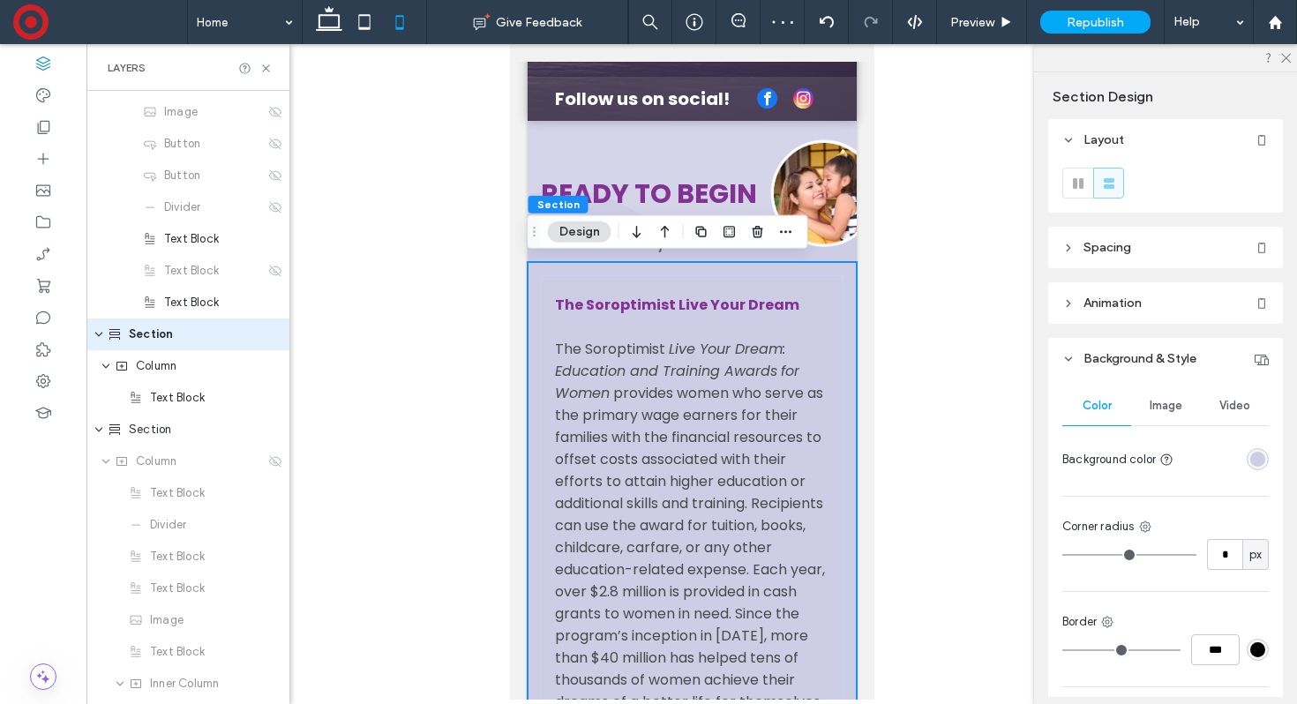
scroll to position [884, 0]
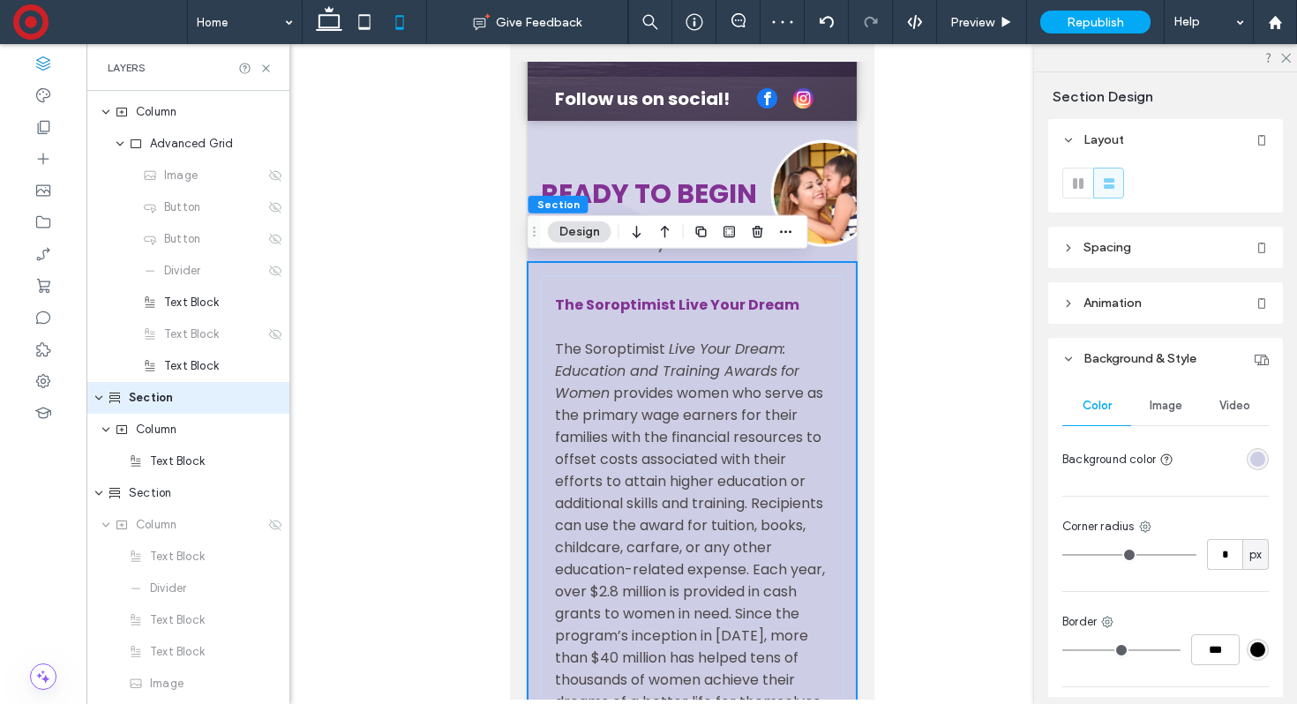
click at [1149, 249] on header "Spacing" at bounding box center [1165, 247] width 235 height 41
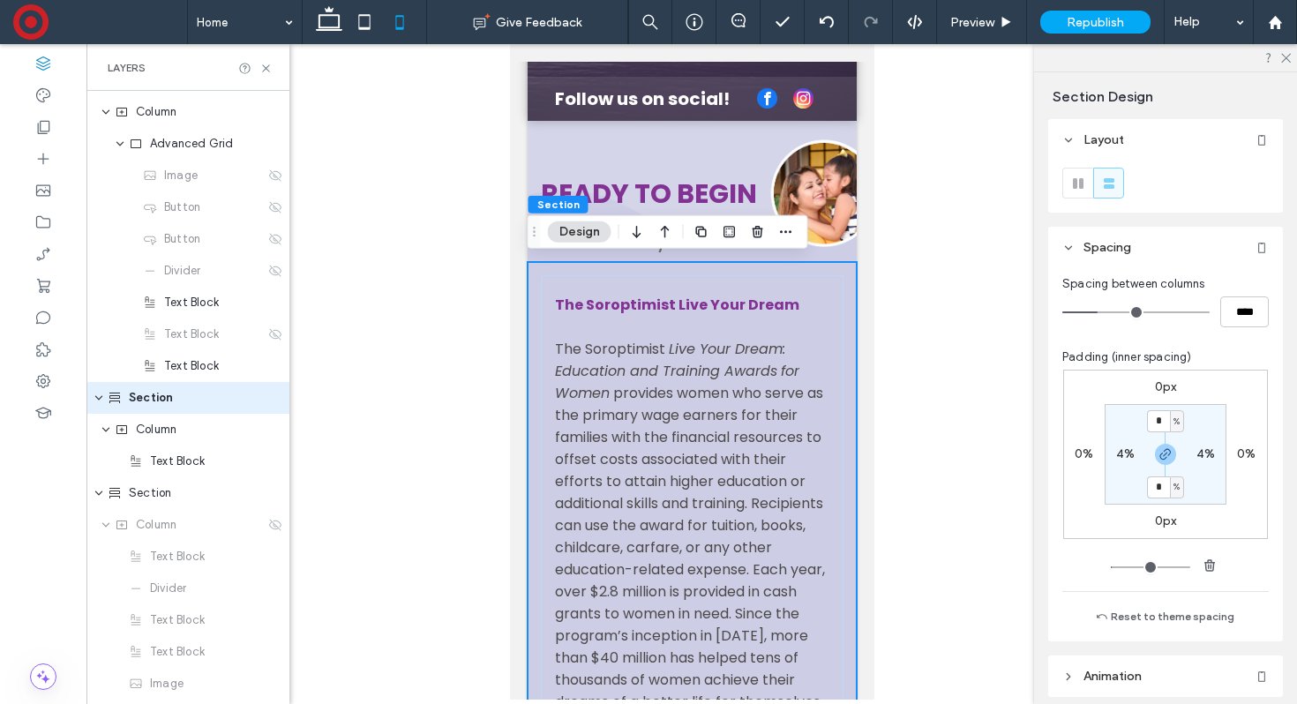
scroll to position [24, 0]
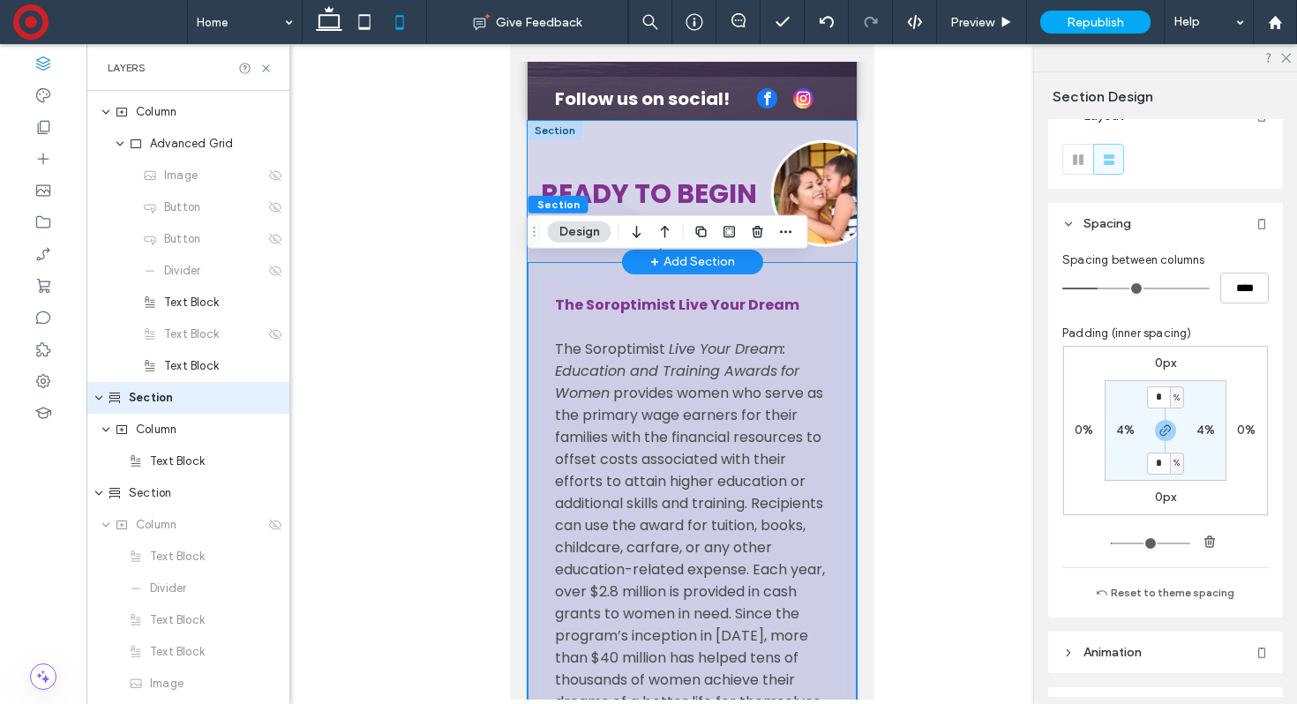
click at [815, 131] on div "Ready to begin The Soroptimist Live Your Dream The Soroptimist Live Your Dream:…" at bounding box center [691, 191] width 329 height 141
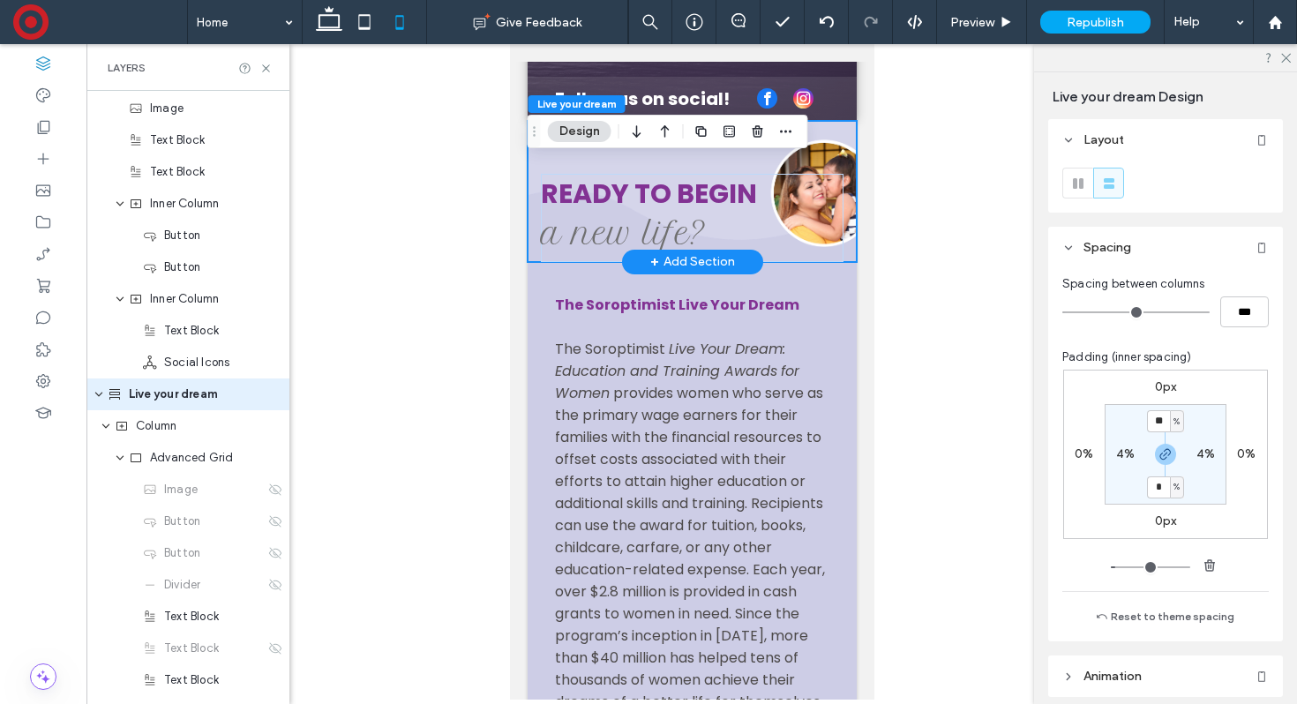
scroll to position [566, 0]
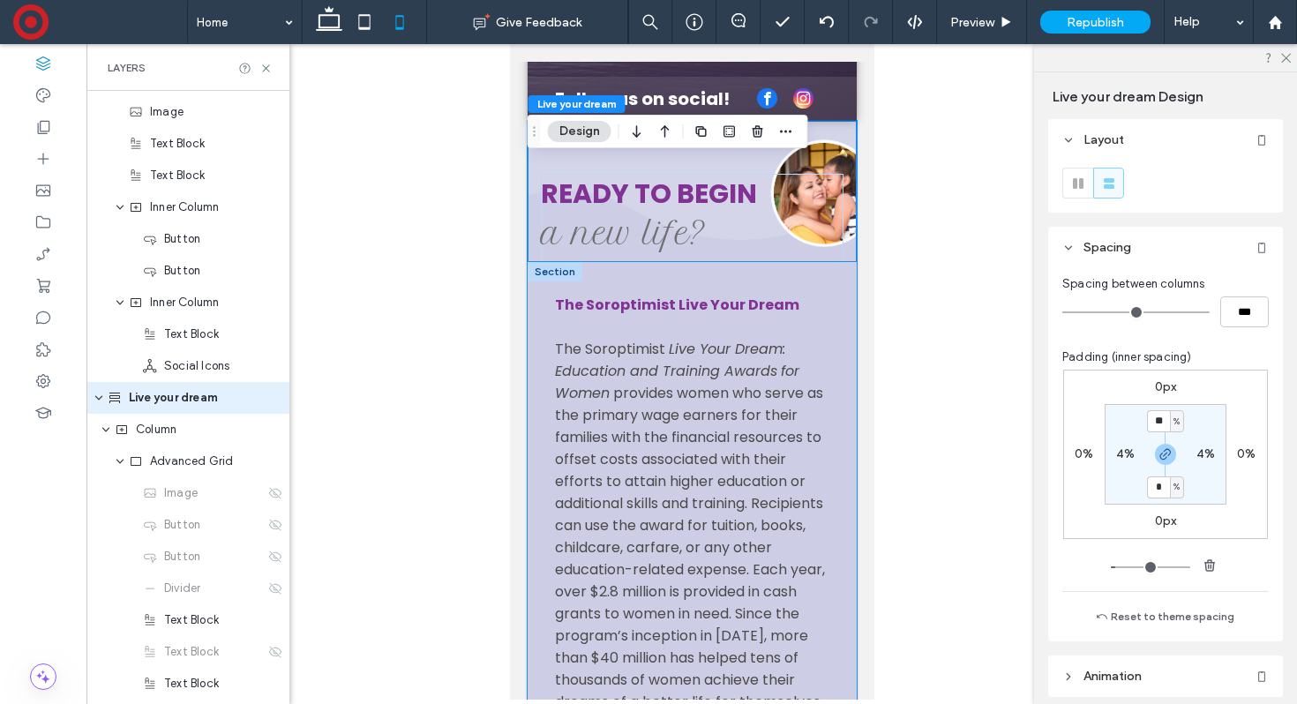
click at [844, 311] on div "The Soroptimist Live Your Dream The Soroptimist Live Your Dream: Education and …" at bounding box center [691, 556] width 329 height 588
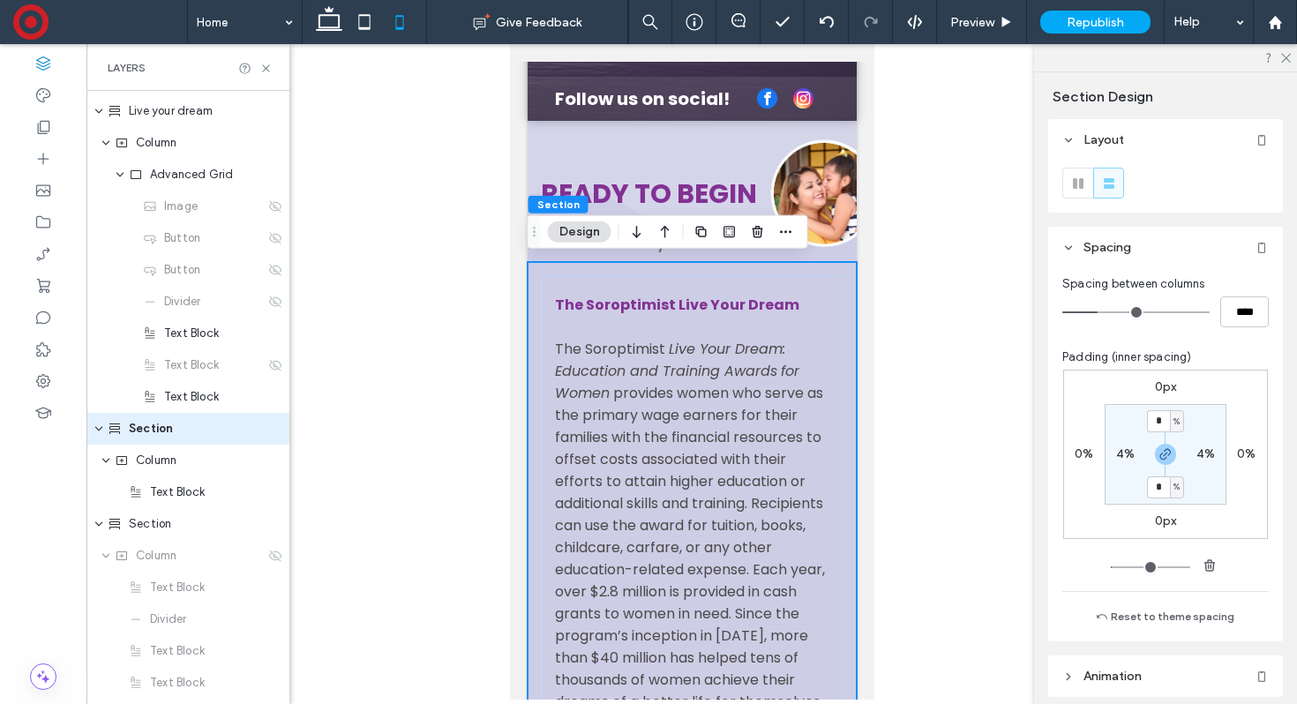
scroll to position [884, 0]
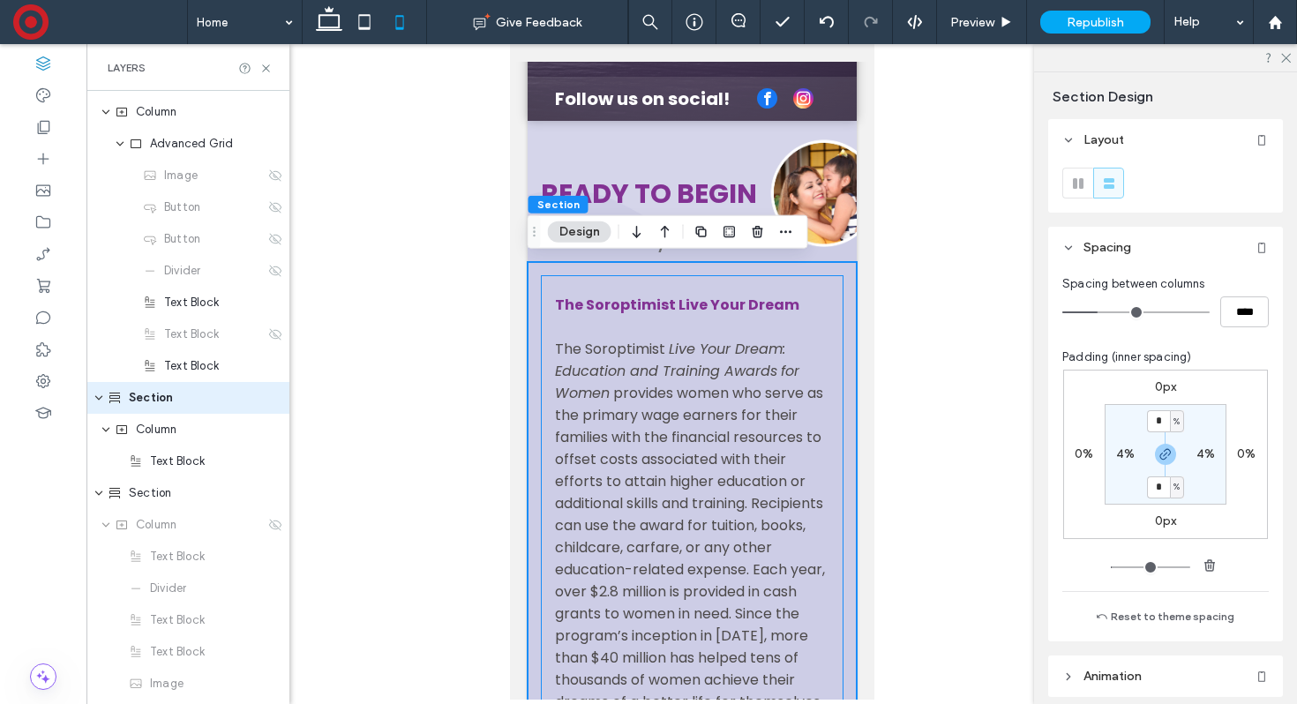
click at [834, 369] on div "The Soroptimist Live Your Dream The Soroptimist Live Your Dream: Education and …" at bounding box center [691, 556] width 303 height 562
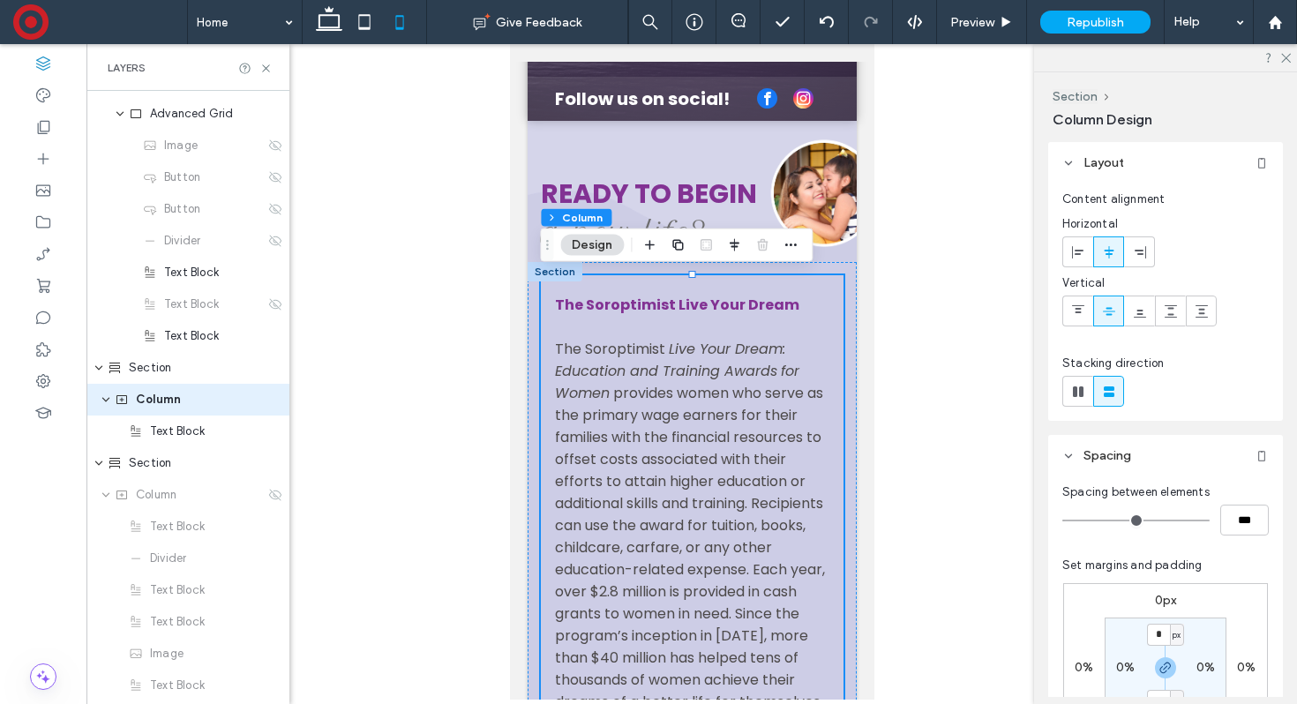
scroll to position [916, 0]
click at [834, 369] on div "The Soroptimist Live Your Dream The Soroptimist Live Your Dream: Education and …" at bounding box center [691, 556] width 303 height 562
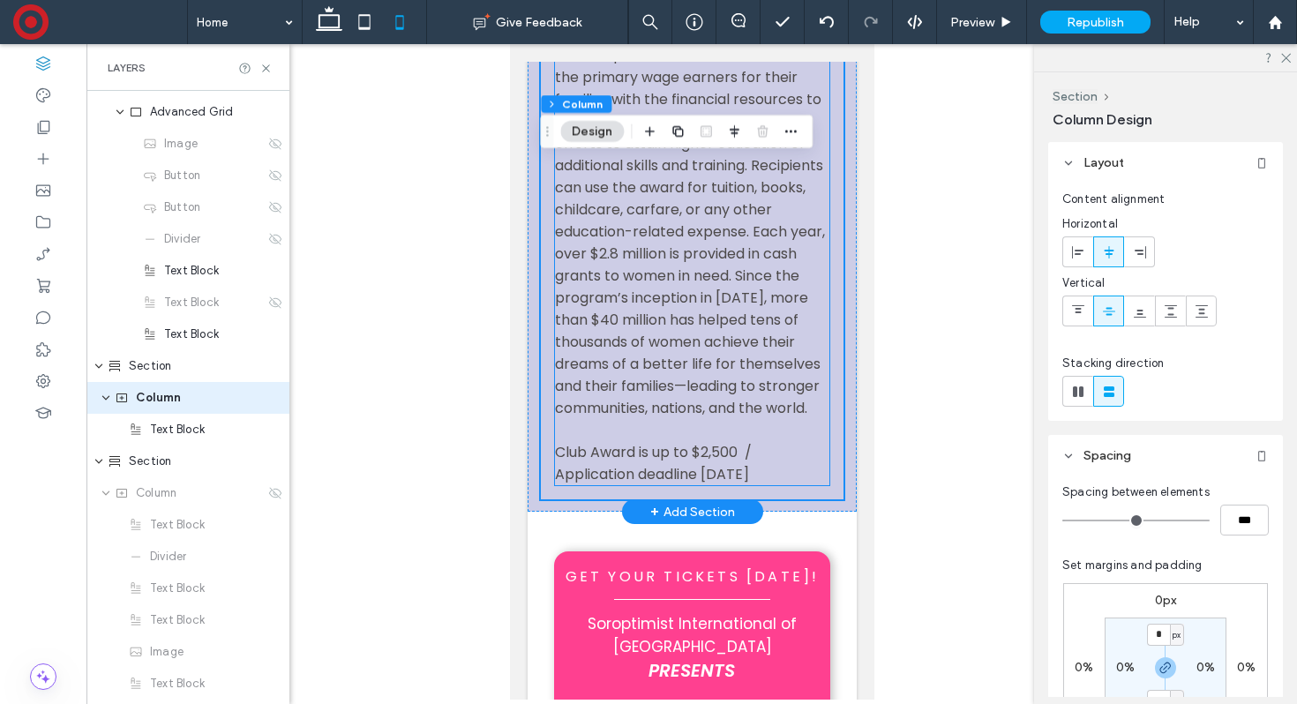
scroll to position [848, 0]
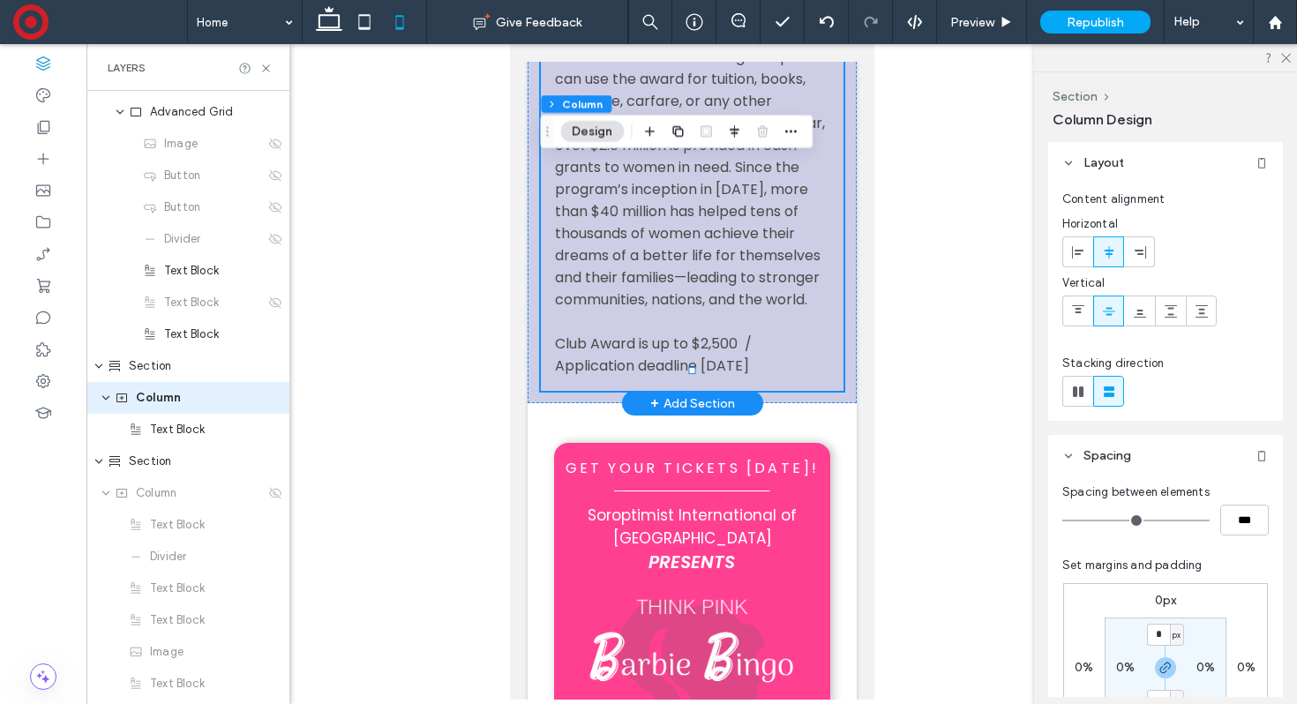
click at [715, 357] on div "The Soroptimist Live Your Dream The Soroptimist Live Your Dream: Education and …" at bounding box center [691, 110] width 303 height 562
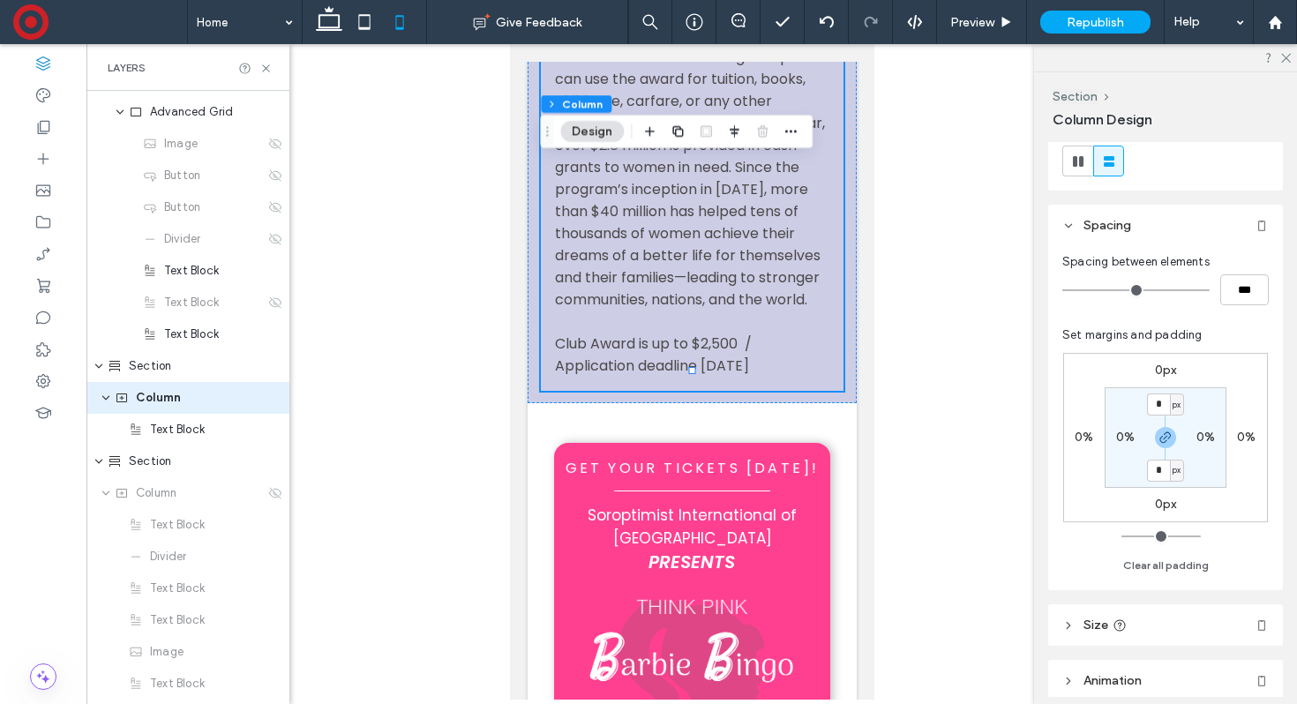
scroll to position [340, 0]
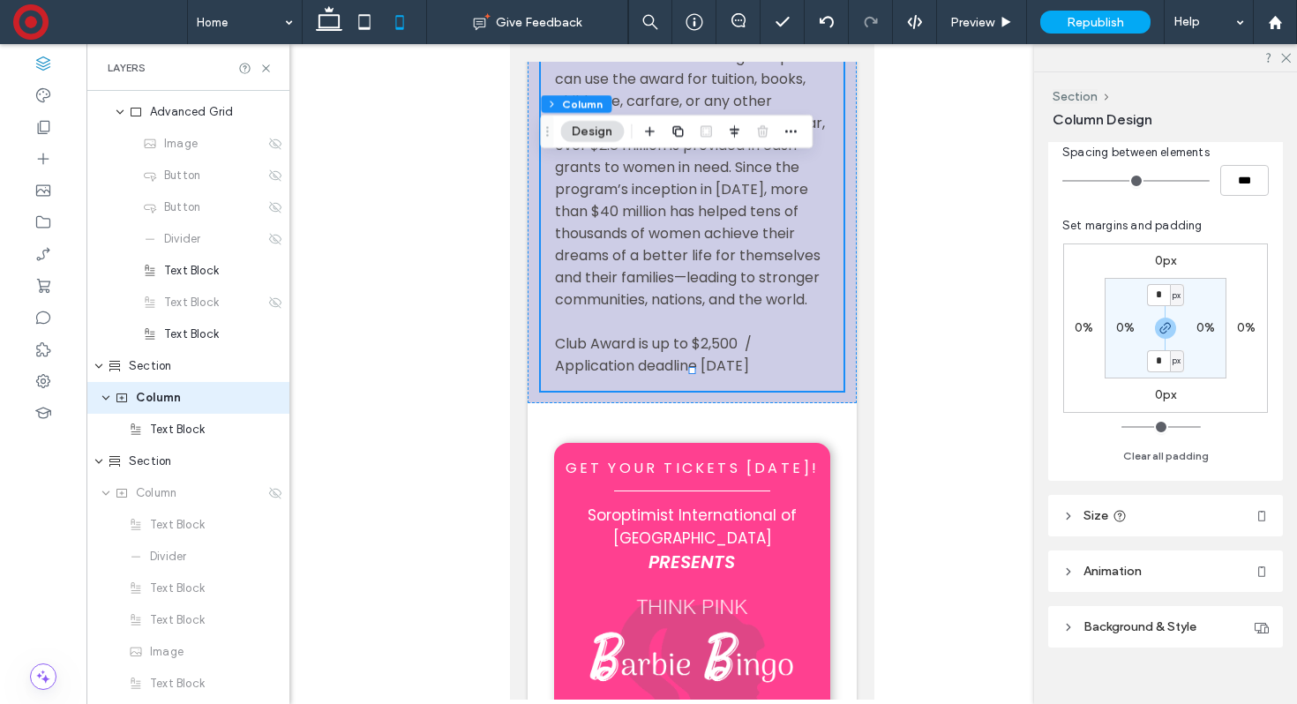
click at [1081, 505] on header "Size" at bounding box center [1165, 515] width 235 height 41
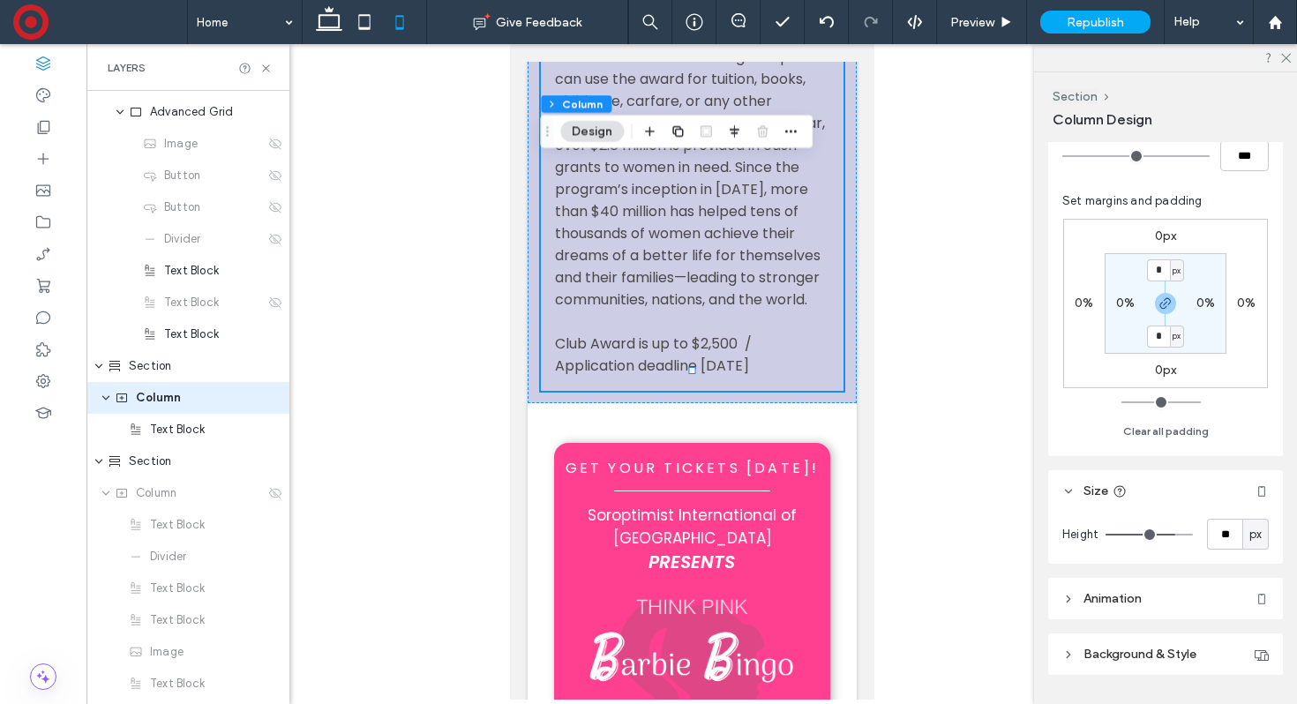
scroll to position [371, 0]
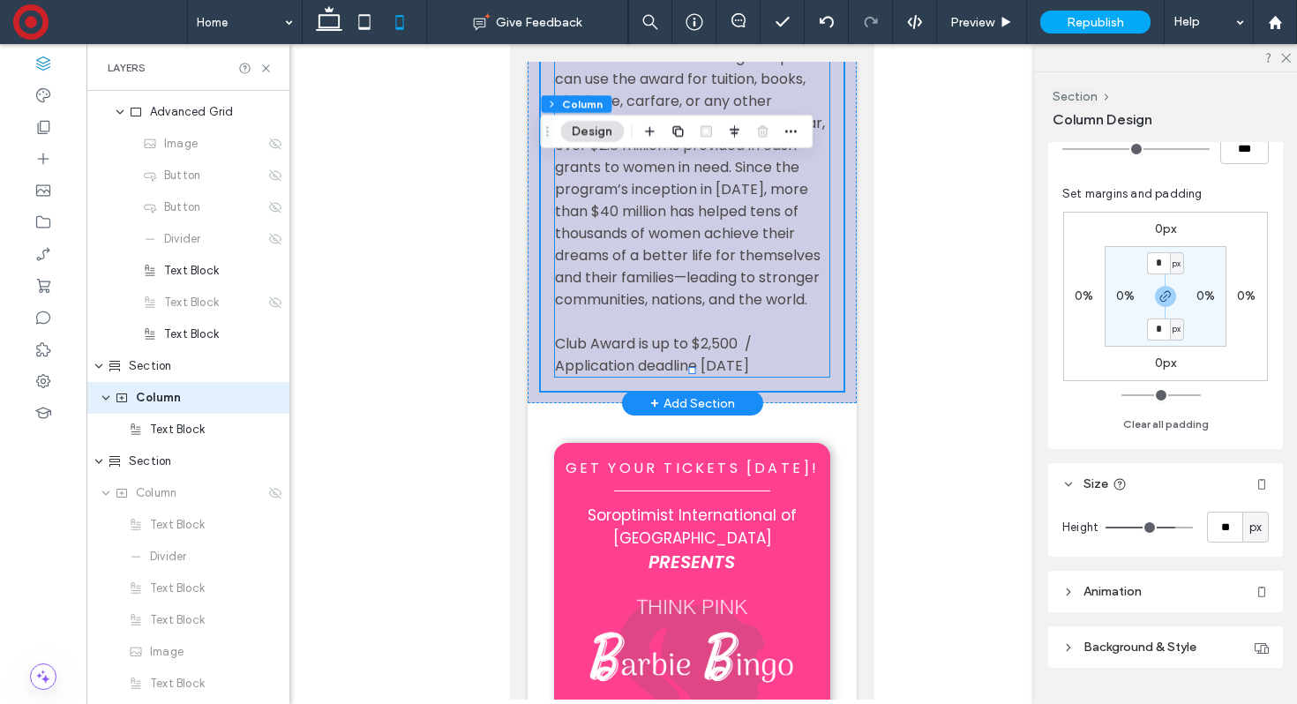
click at [767, 333] on p "Club Award is up to $2,500 / Application deadline [DATE]" at bounding box center [691, 355] width 274 height 44
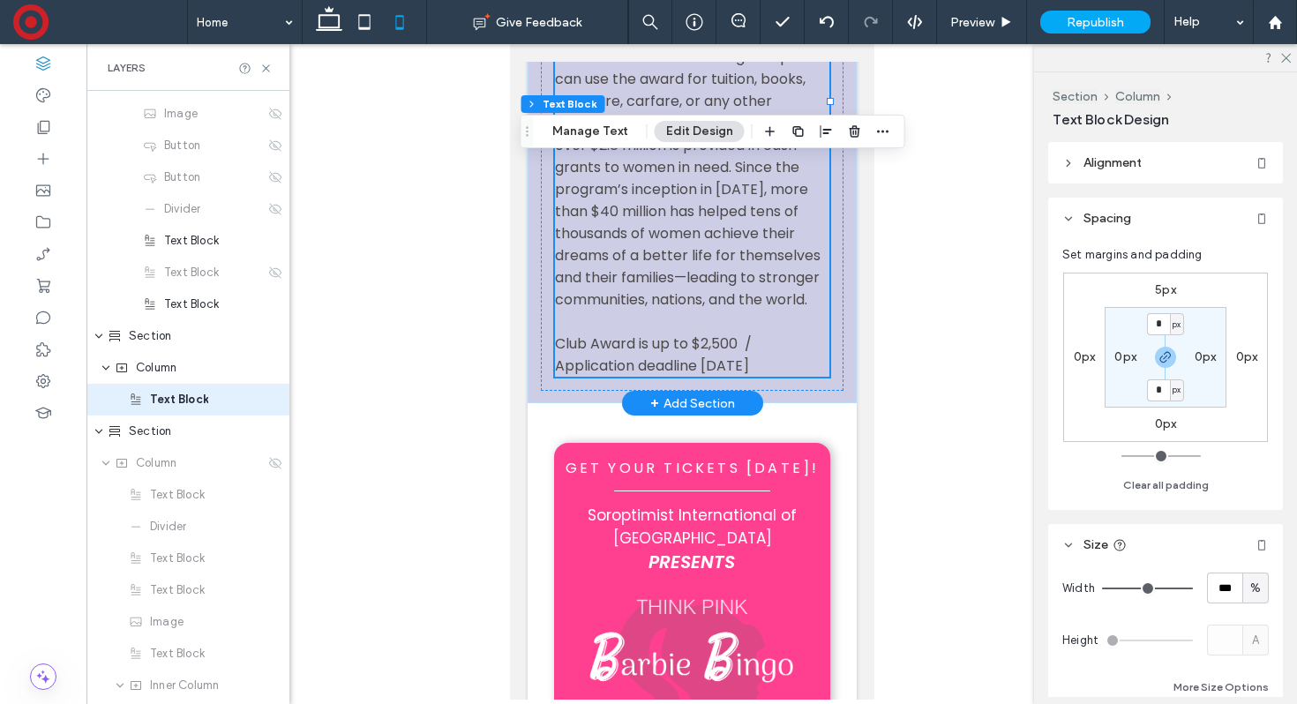
scroll to position [947, 0]
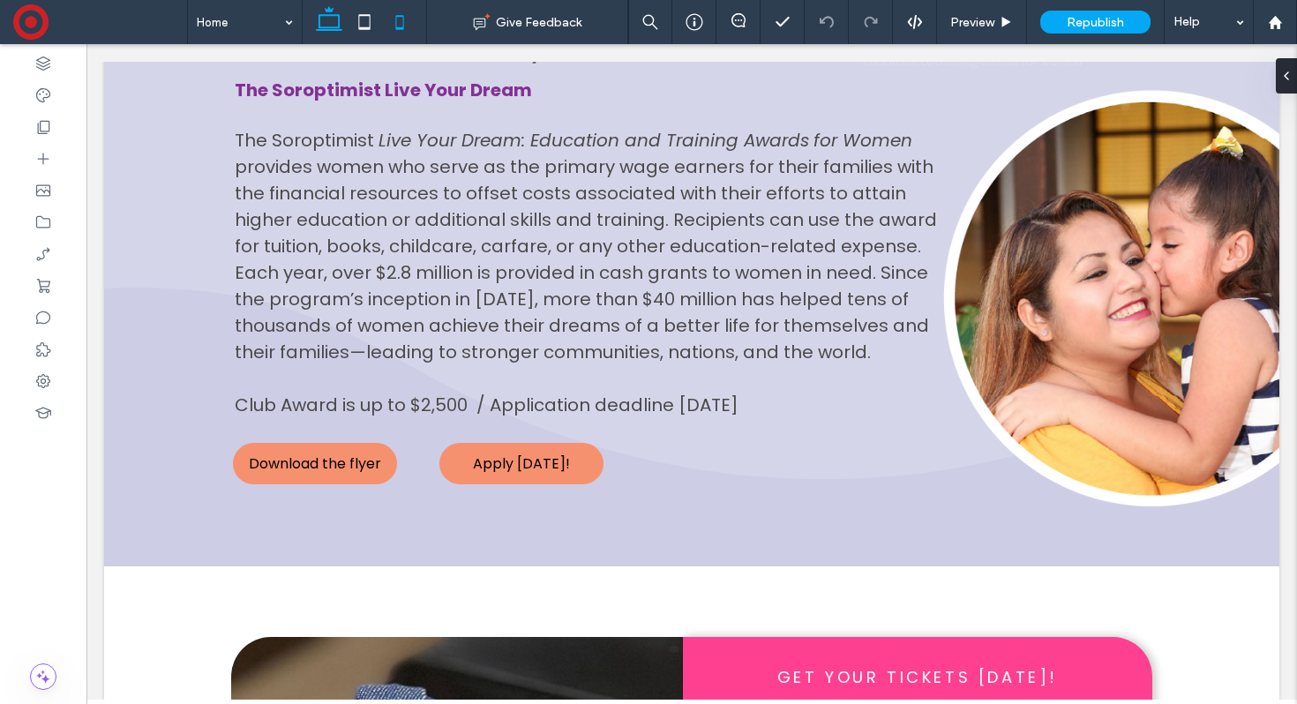
click at [408, 24] on icon at bounding box center [399, 21] width 35 height 35
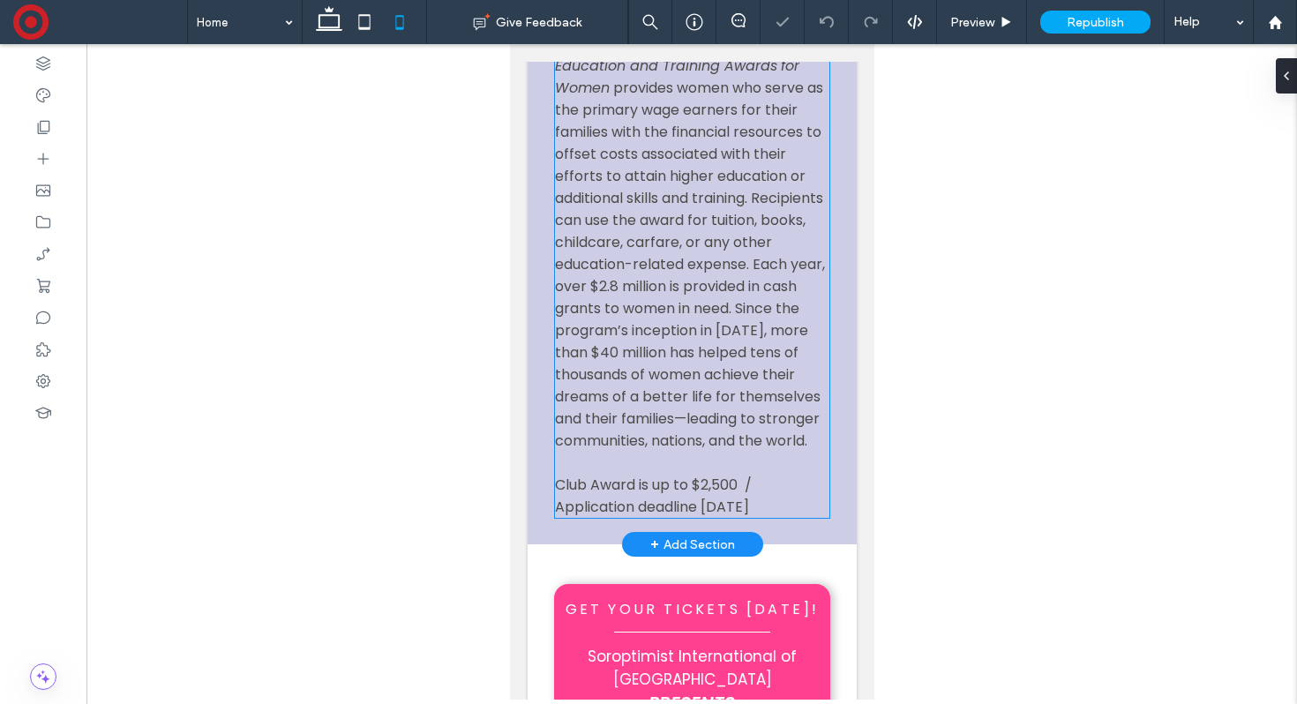
scroll to position [790, 0]
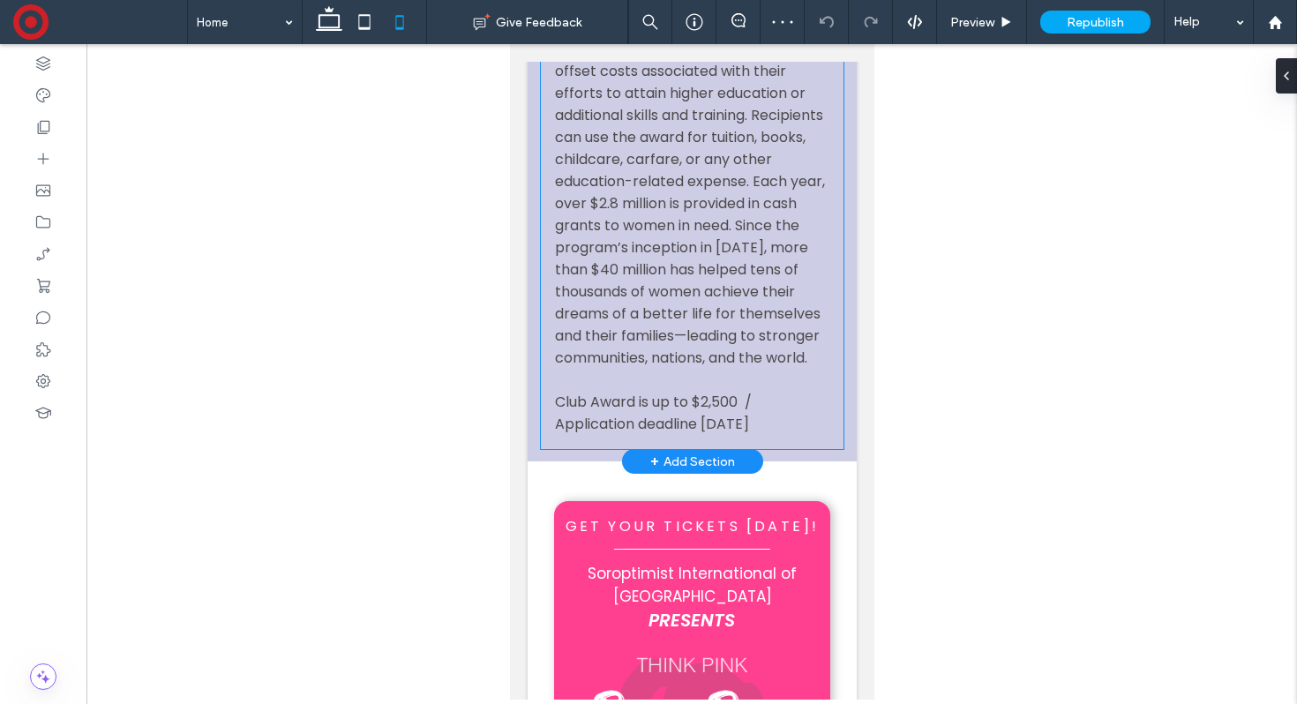
click at [541, 361] on div "The Soroptimist Live Your Dream The Soroptimist Live Your Dream: Education and …" at bounding box center [691, 168] width 303 height 562
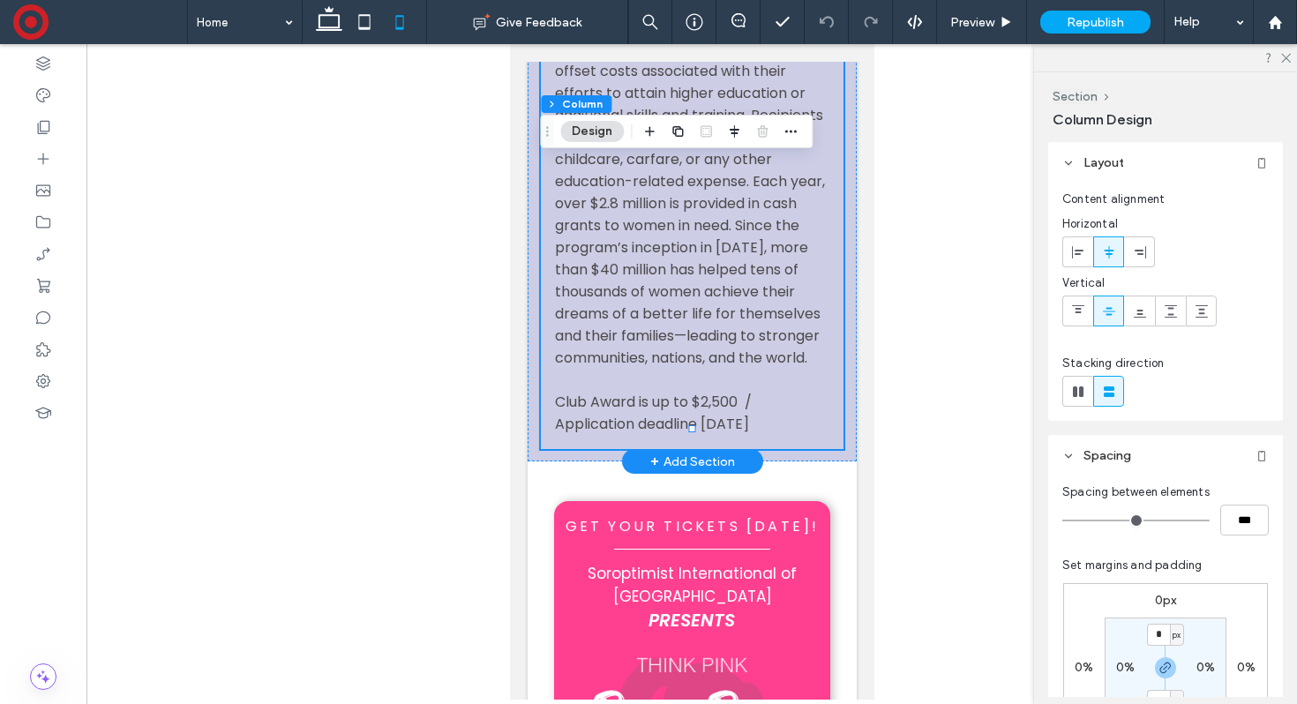
click at [545, 361] on div "The Soroptimist Live Your Dream The Soroptimist Live Your Dream: Education and …" at bounding box center [691, 168] width 303 height 562
click at [551, 360] on div "The Soroptimist Live Your Dream The Soroptimist Live Your Dream: Education and …" at bounding box center [691, 168] width 303 height 562
click at [554, 369] on p at bounding box center [691, 380] width 274 height 22
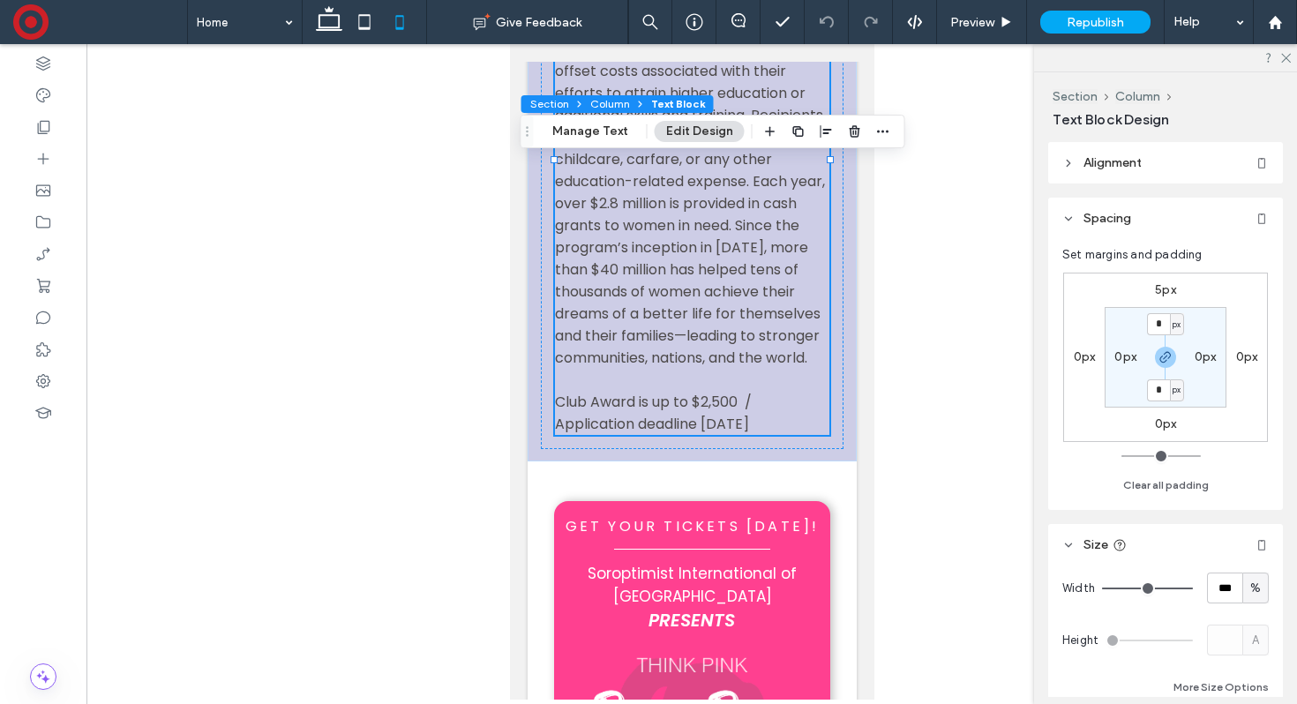
click at [661, 102] on span "Text Block" at bounding box center [678, 103] width 54 height 13
click at [607, 108] on button "Column" at bounding box center [610, 104] width 54 height 18
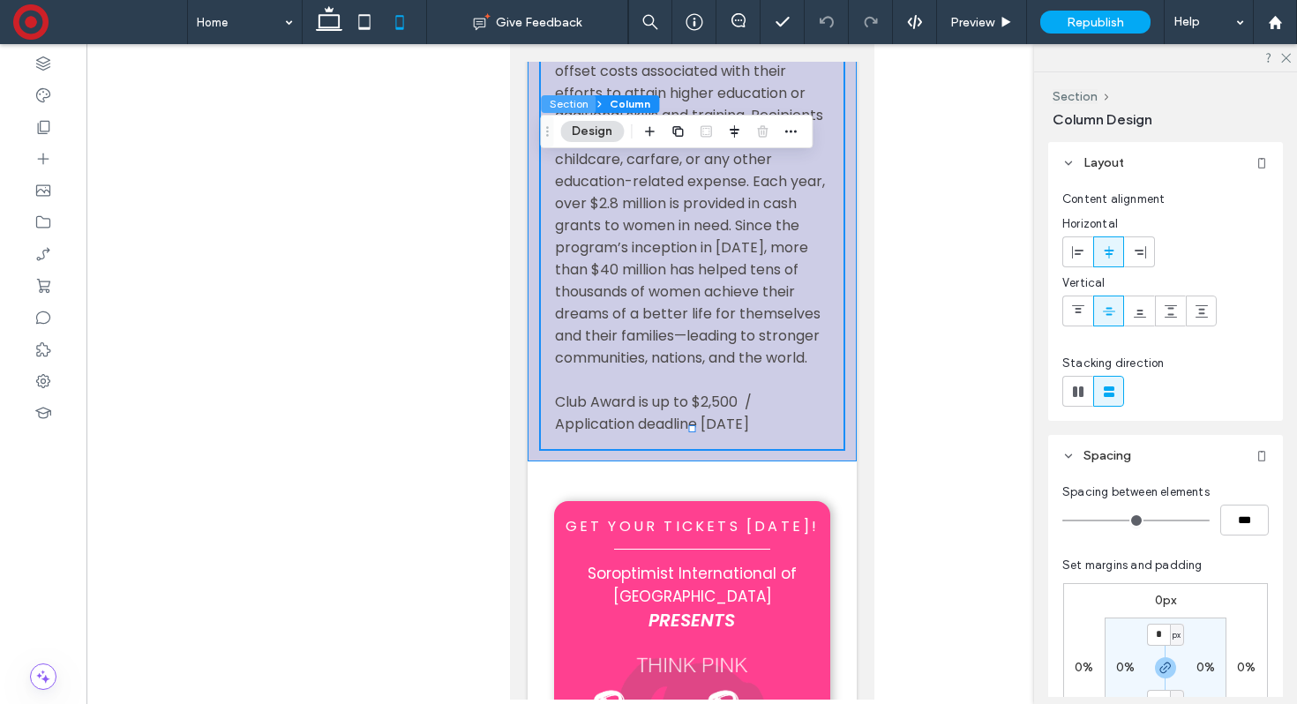
click at [562, 108] on button "Section" at bounding box center [568, 104] width 55 height 18
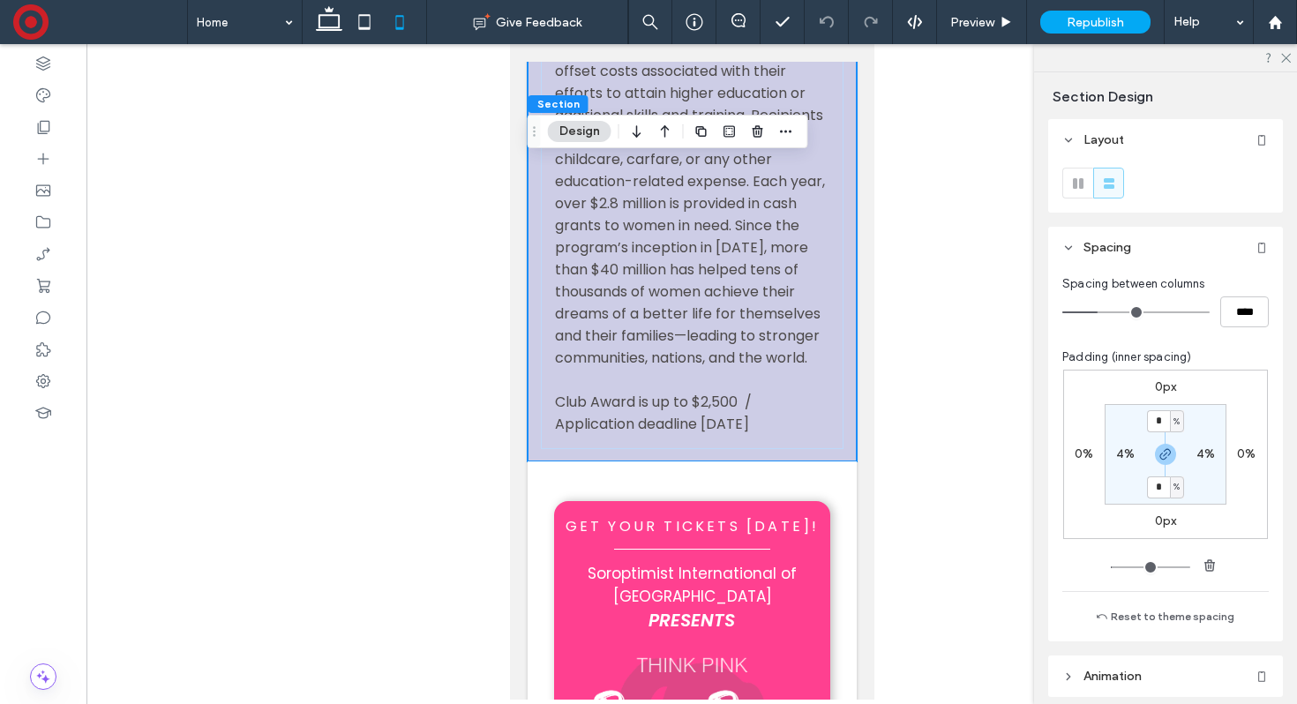
type input "**"
type input "****"
type input "**"
type input "****"
type input "**"
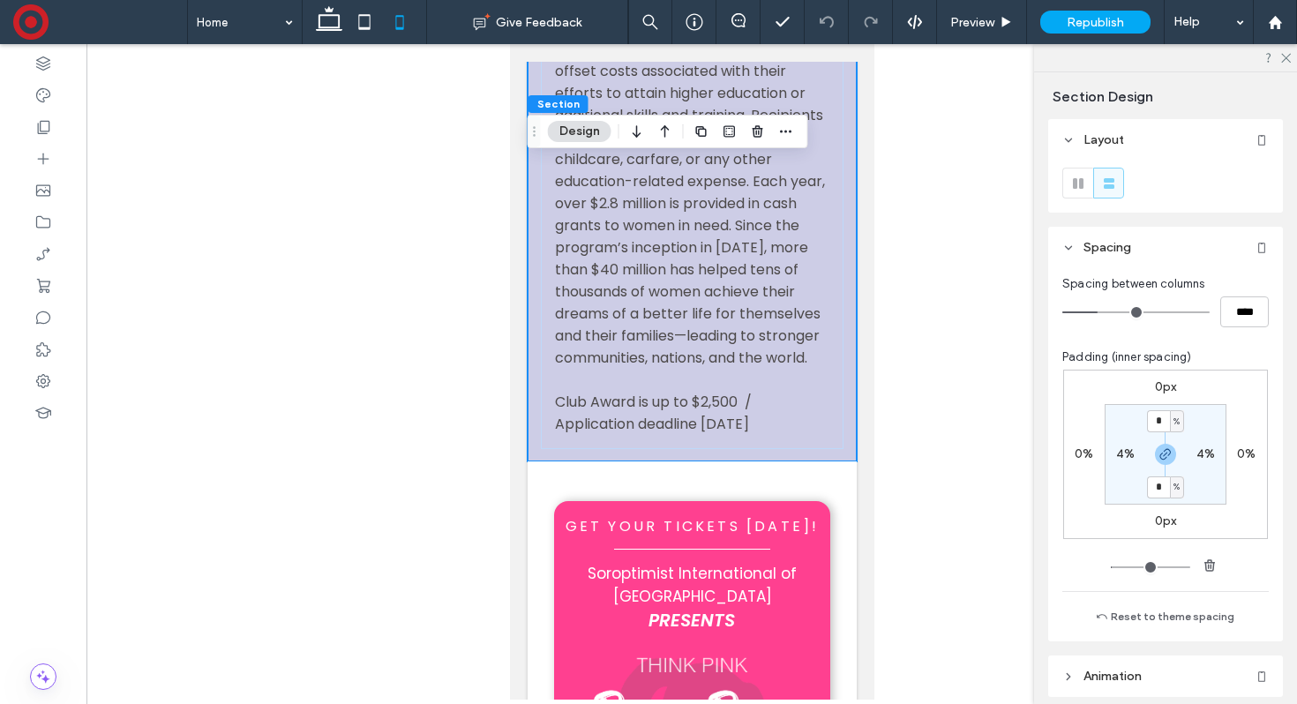
type input "****"
type input "**"
type input "****"
type input "*"
type input "***"
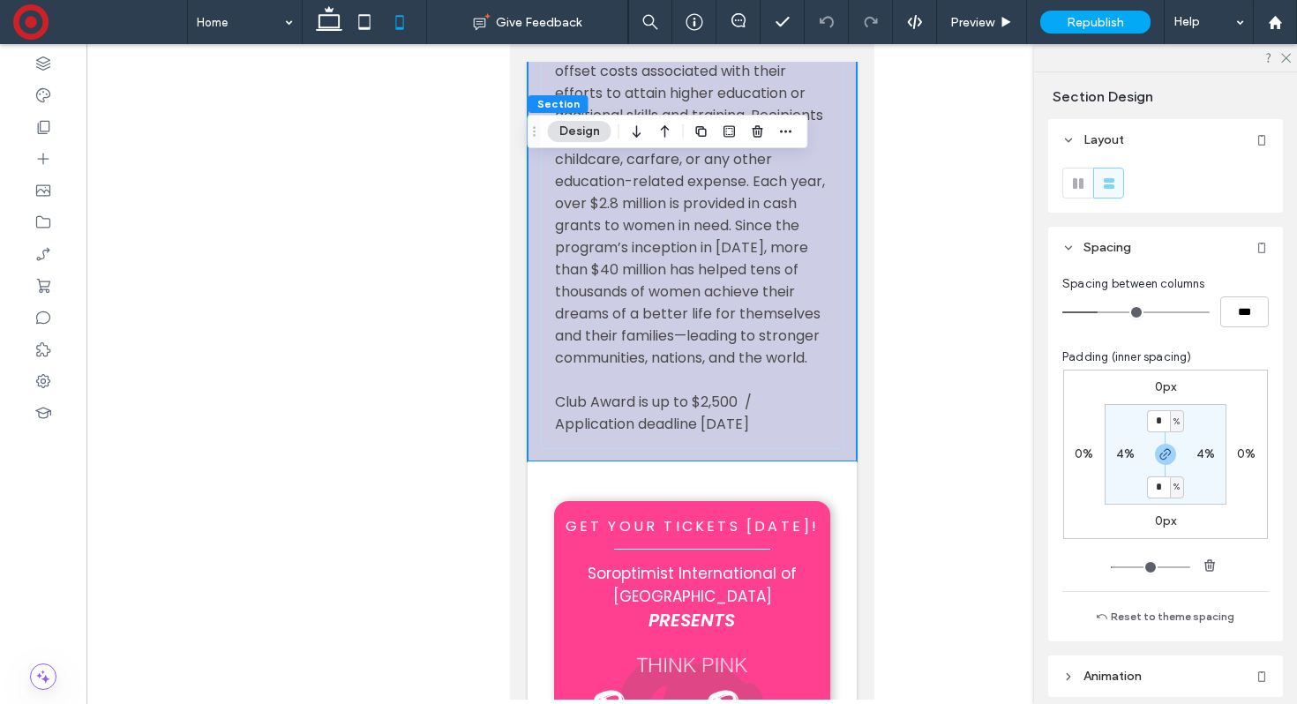
type input "*"
type input "***"
type input "*"
type input "***"
drag, startPoint x: 1100, startPoint y: 309, endPoint x: 1032, endPoint y: 308, distance: 67.9
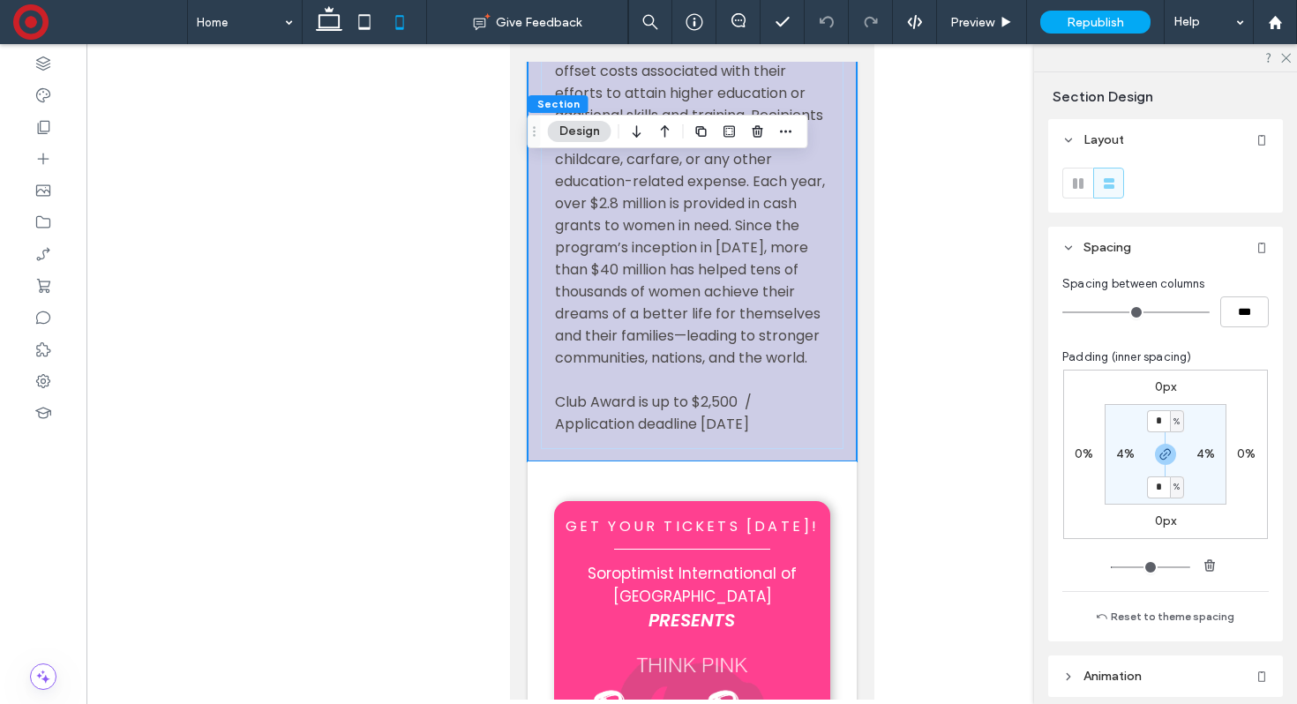
type input "*"
click at [1062, 311] on input "range" at bounding box center [1135, 312] width 147 height 2
click at [1125, 460] on label "4%" at bounding box center [1125, 453] width 19 height 15
type input "*"
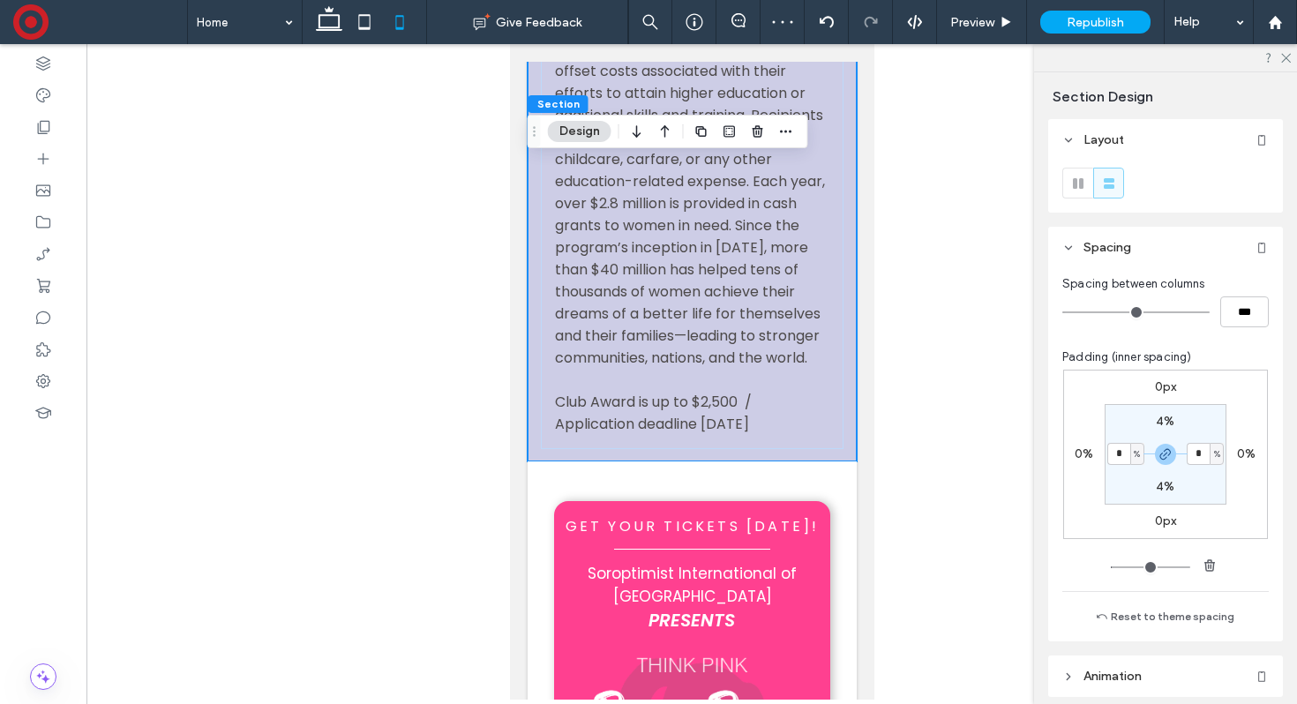
type input "*"
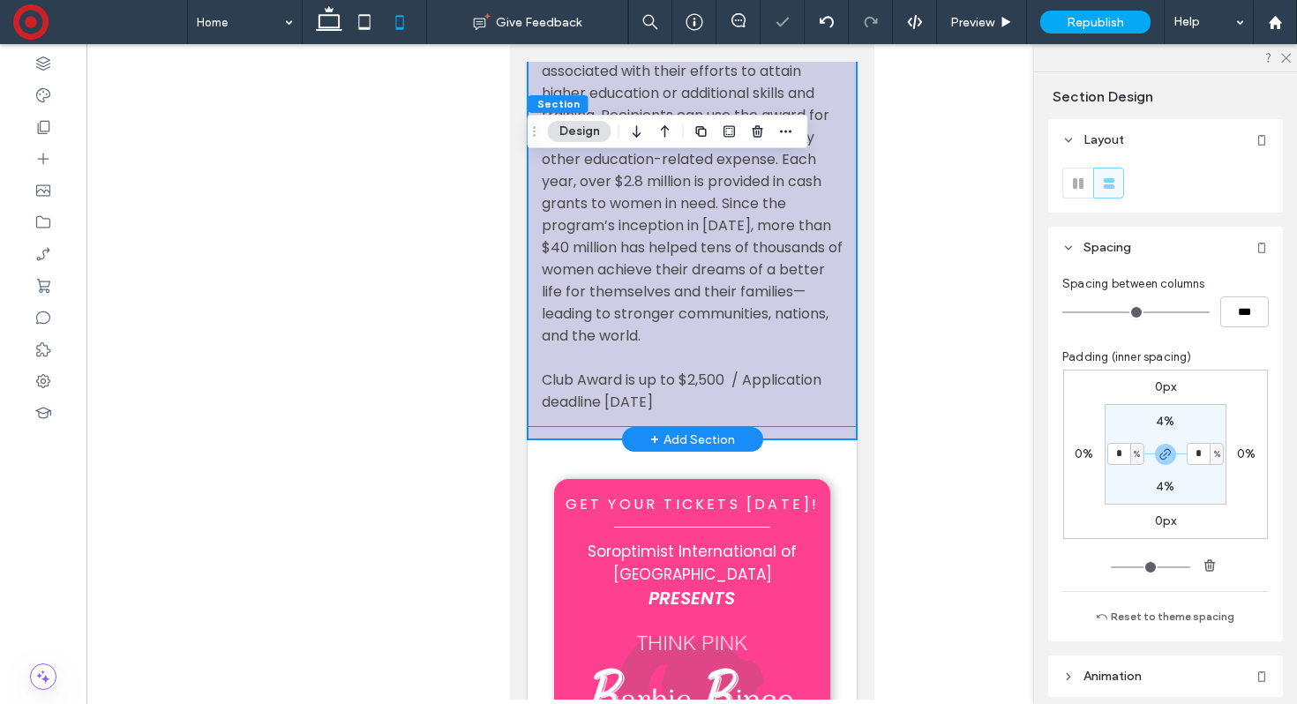
click at [528, 235] on div "The Soroptimist Live Your Dream The Soroptimist Live Your Dream: Education and …" at bounding box center [691, 157] width 329 height 540
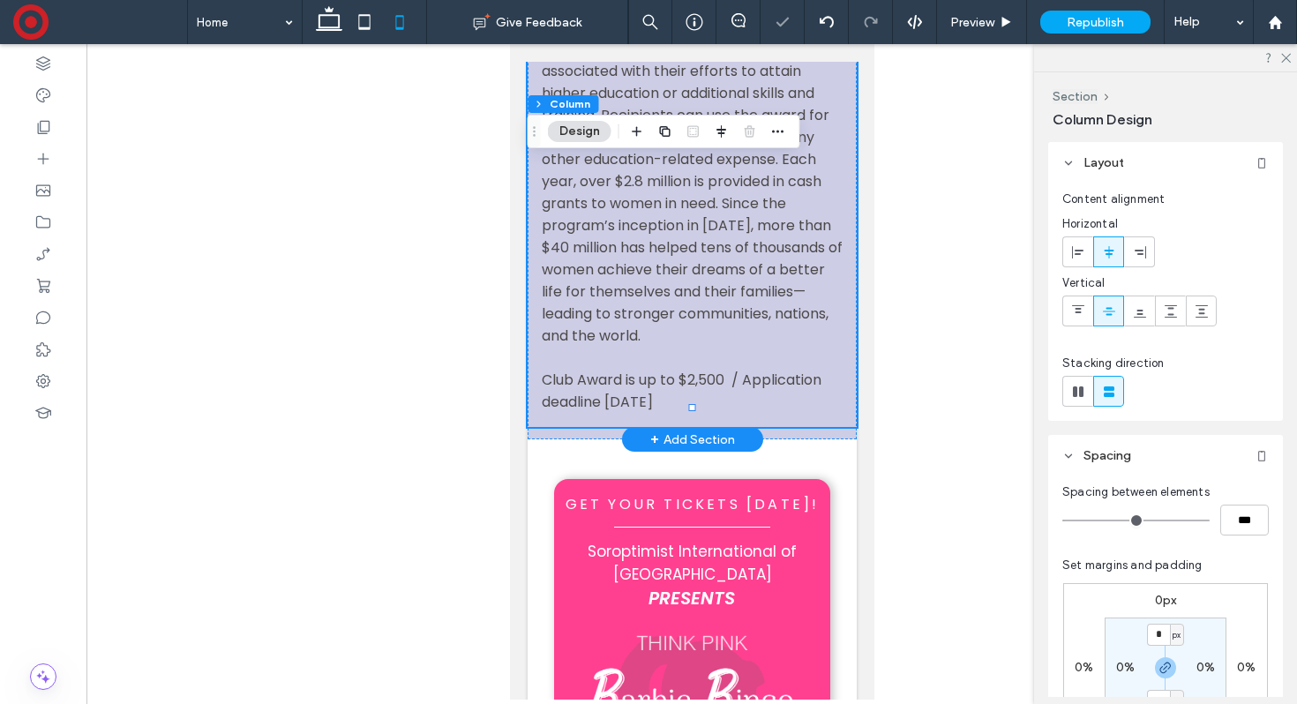
click at [535, 237] on div "The Soroptimist Live Your Dream The Soroptimist Live Your Dream: Education and …" at bounding box center [691, 157] width 329 height 540
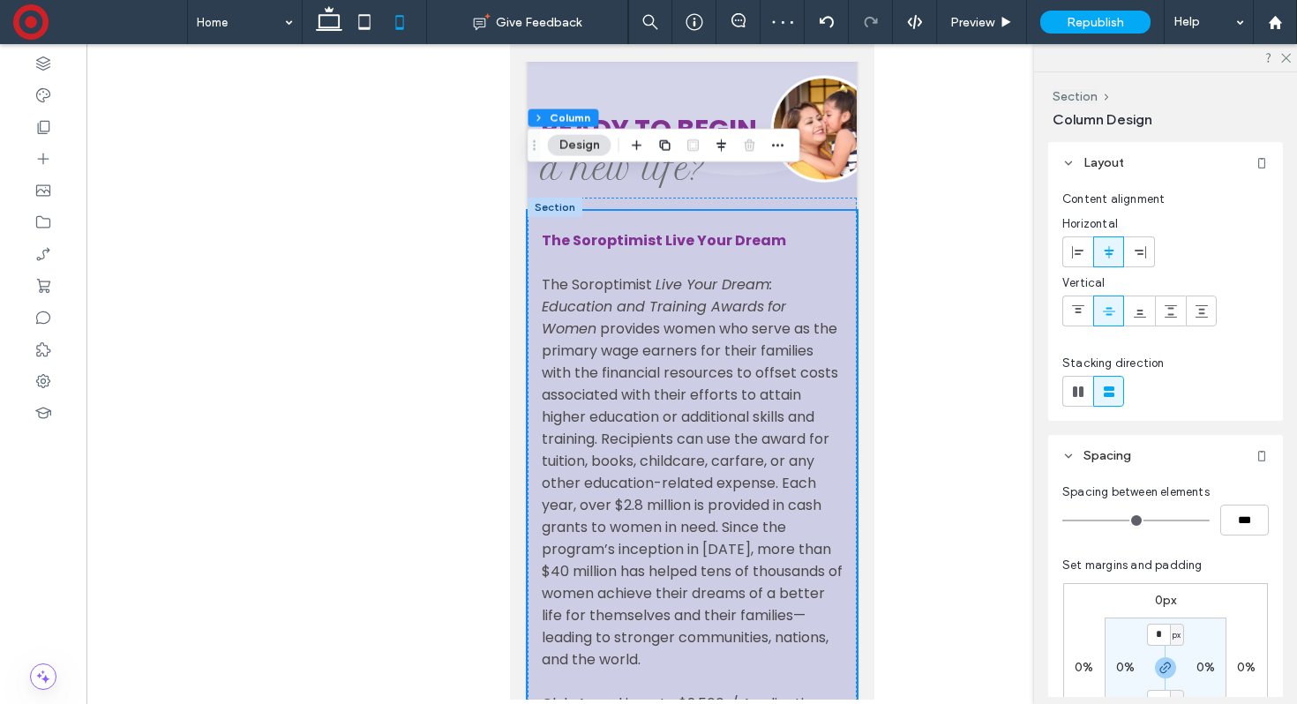
scroll to position [434, 0]
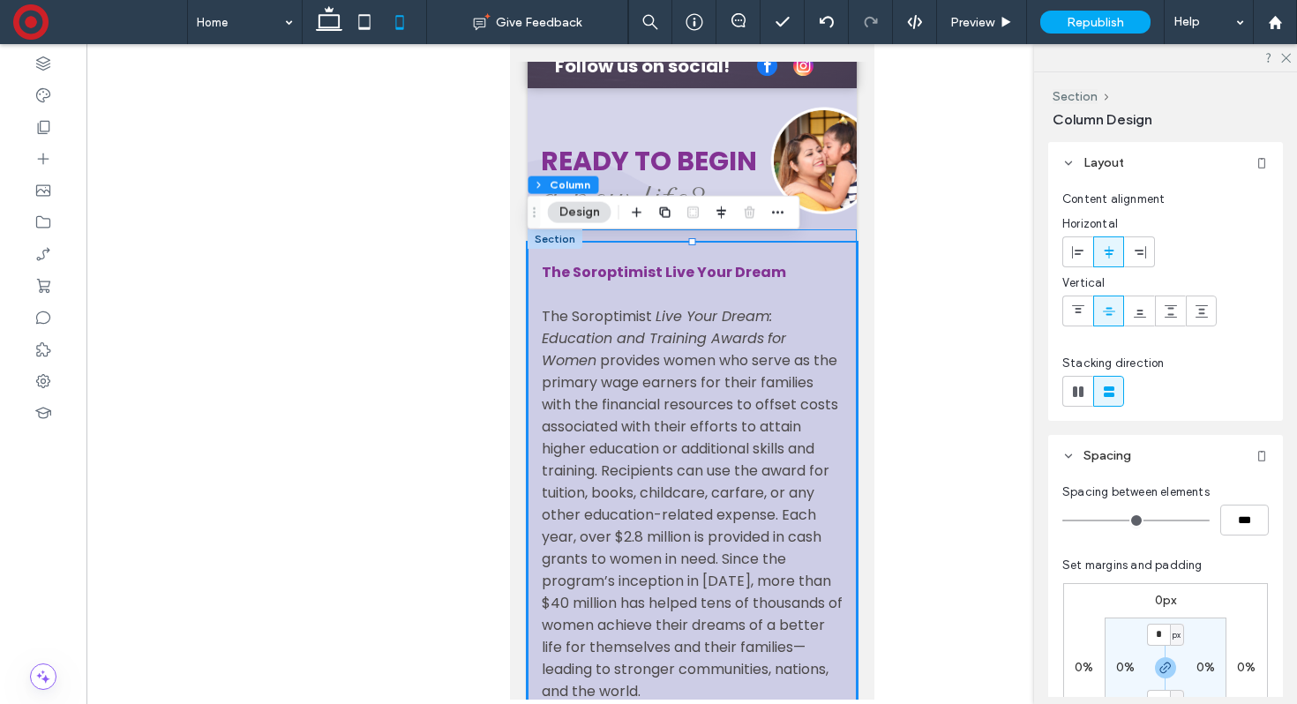
click at [742, 236] on div "The Soroptimist Live Your Dream The Soroptimist Live Your Dream: Education and …" at bounding box center [691, 512] width 329 height 566
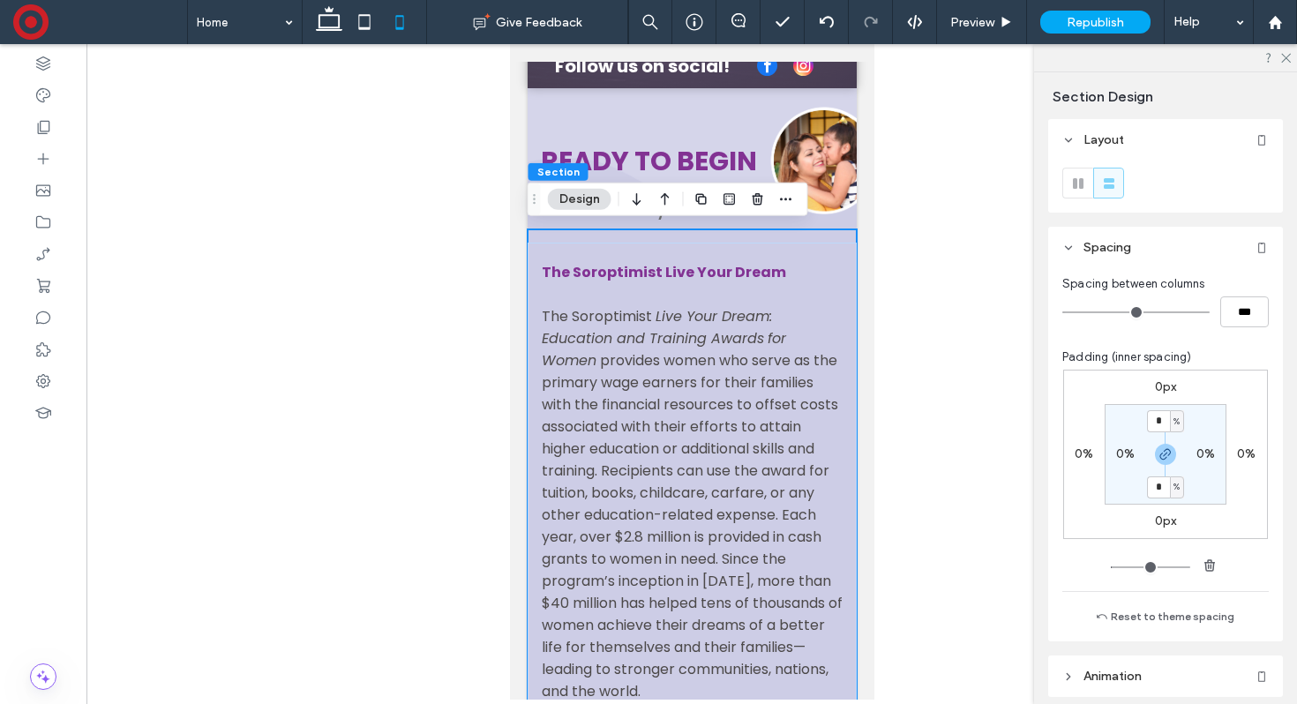
click at [742, 236] on div "The Soroptimist Live Your Dream The Soroptimist Live Your Dream: Education and …" at bounding box center [691, 512] width 329 height 566
click at [1196, 453] on label "0%" at bounding box center [1205, 453] width 19 height 15
type input "*"
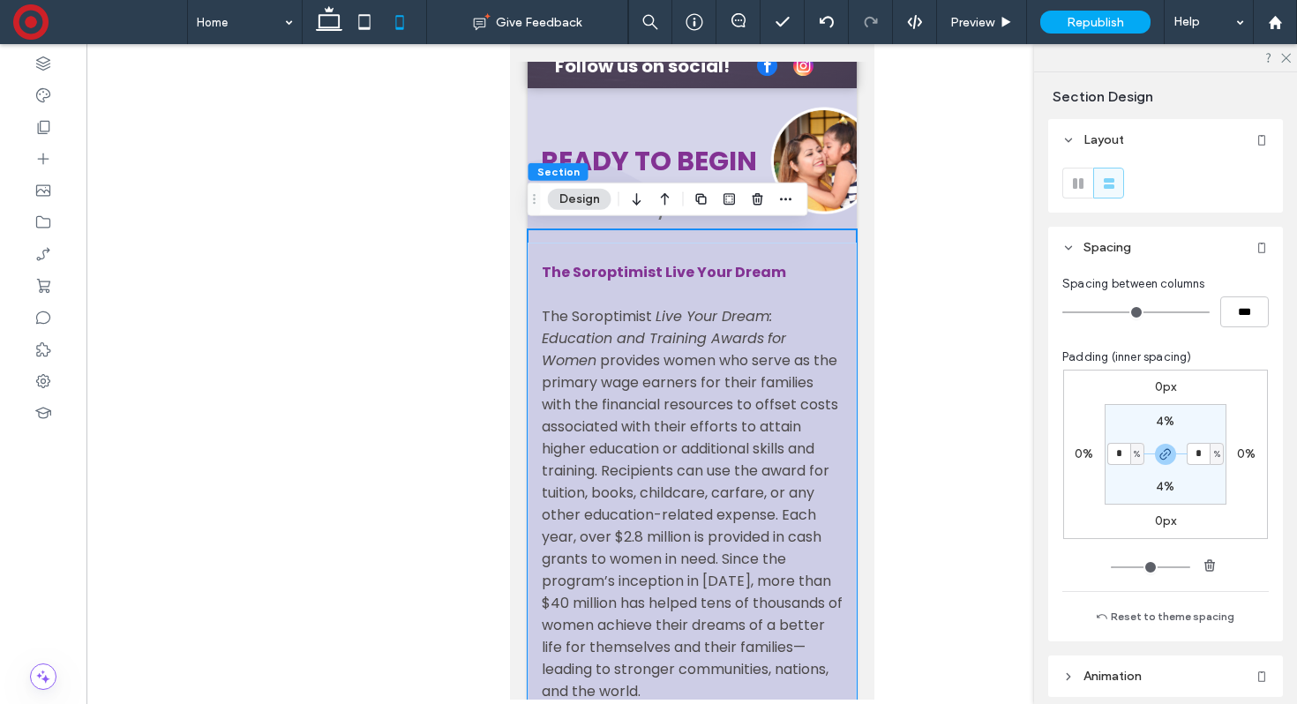
type input "*"
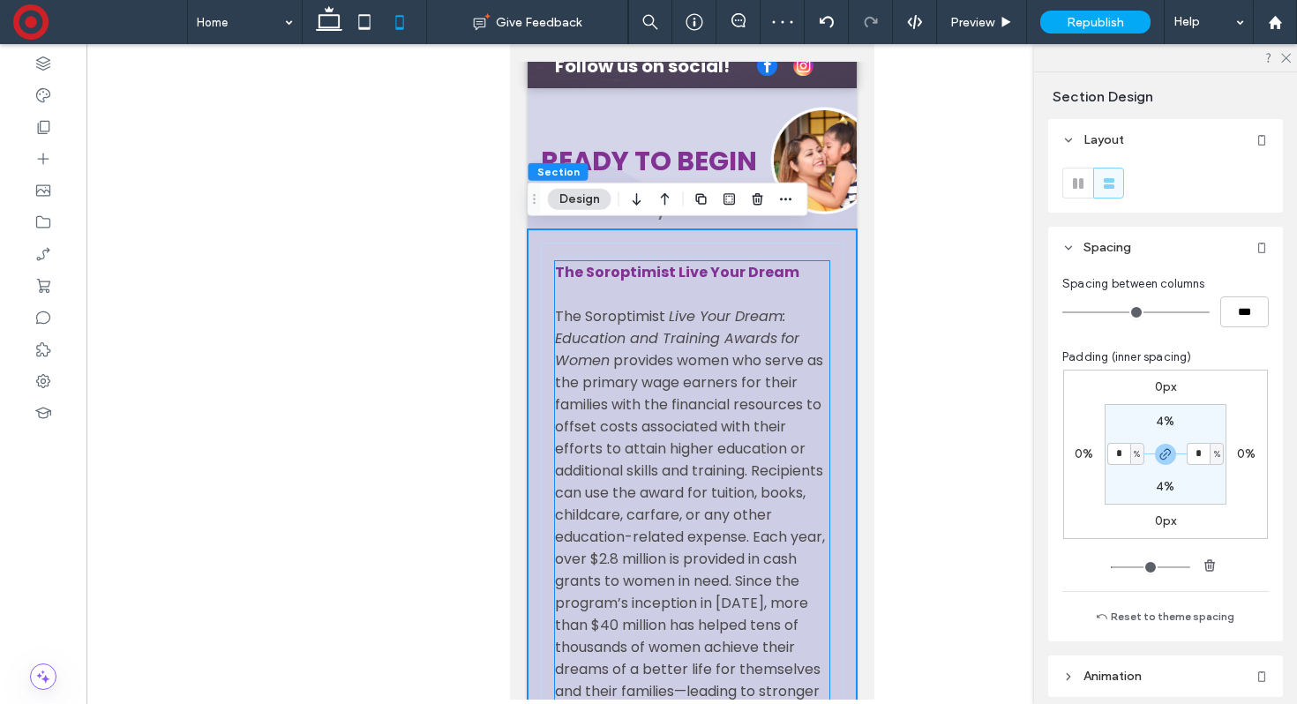
click at [609, 272] on strong "The Soroptimist Live Your Dream" at bounding box center [676, 272] width 244 height 20
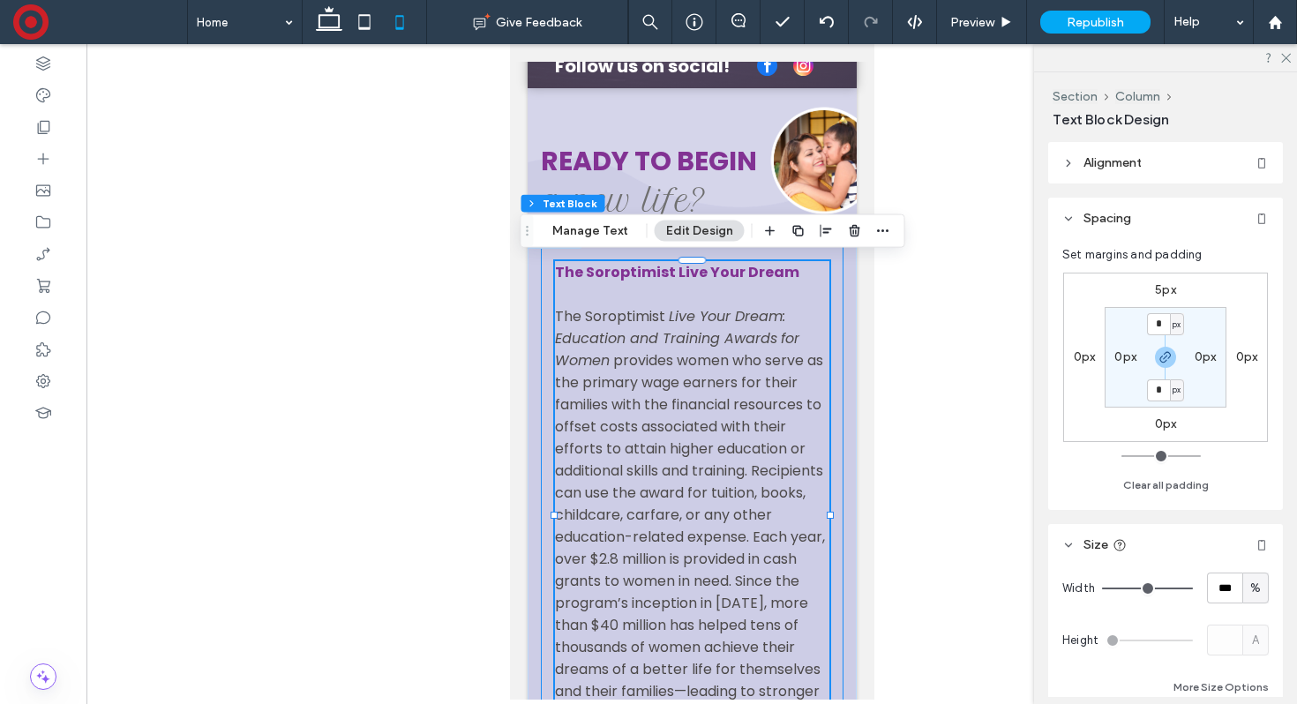
click at [552, 260] on div "The Soroptimist Live Your Dream The Soroptimist Live Your Dream: Education and …" at bounding box center [691, 524] width 303 height 562
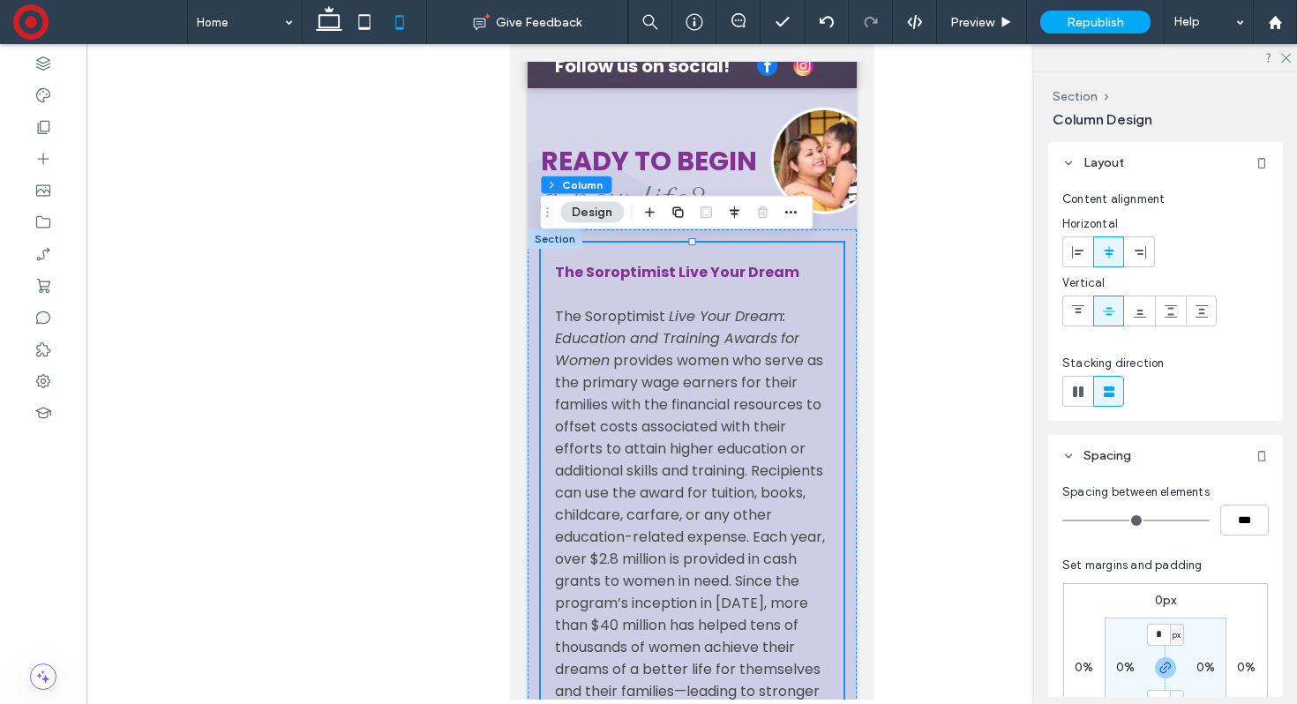
click at [563, 240] on div at bounding box center [554, 238] width 55 height 19
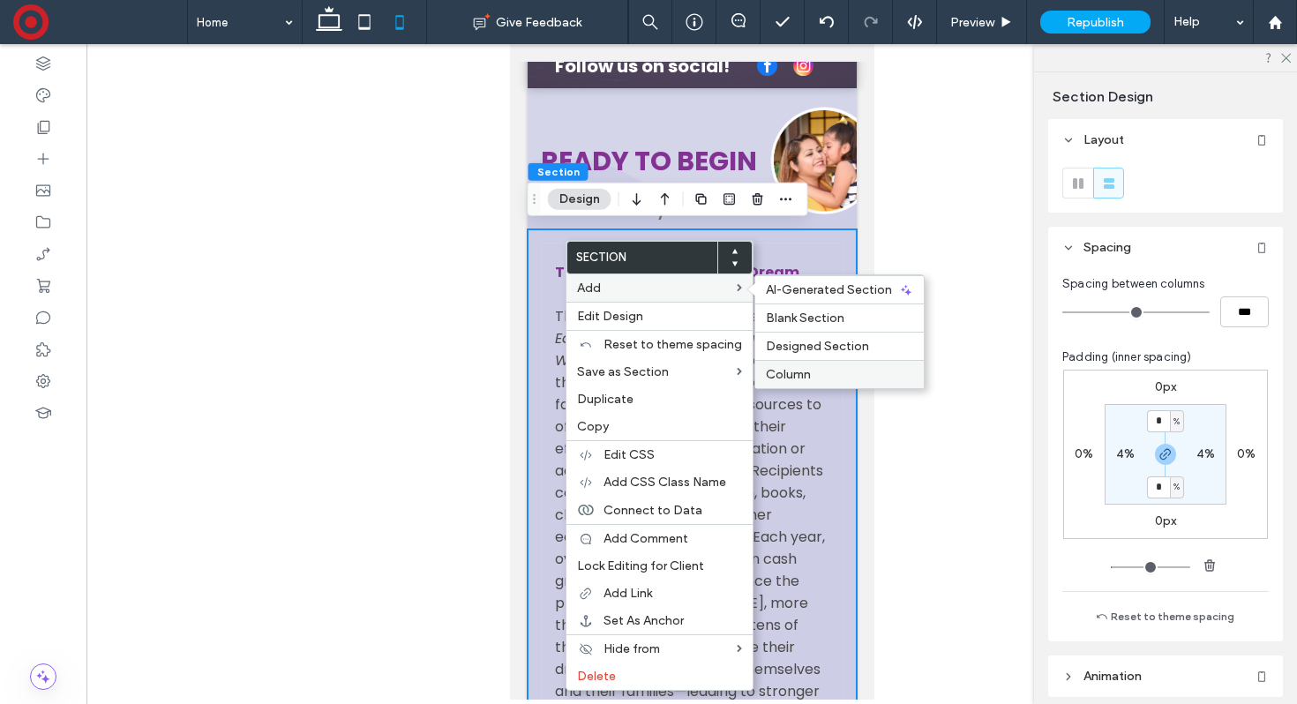
click at [781, 367] on span "Column" at bounding box center [788, 374] width 45 height 15
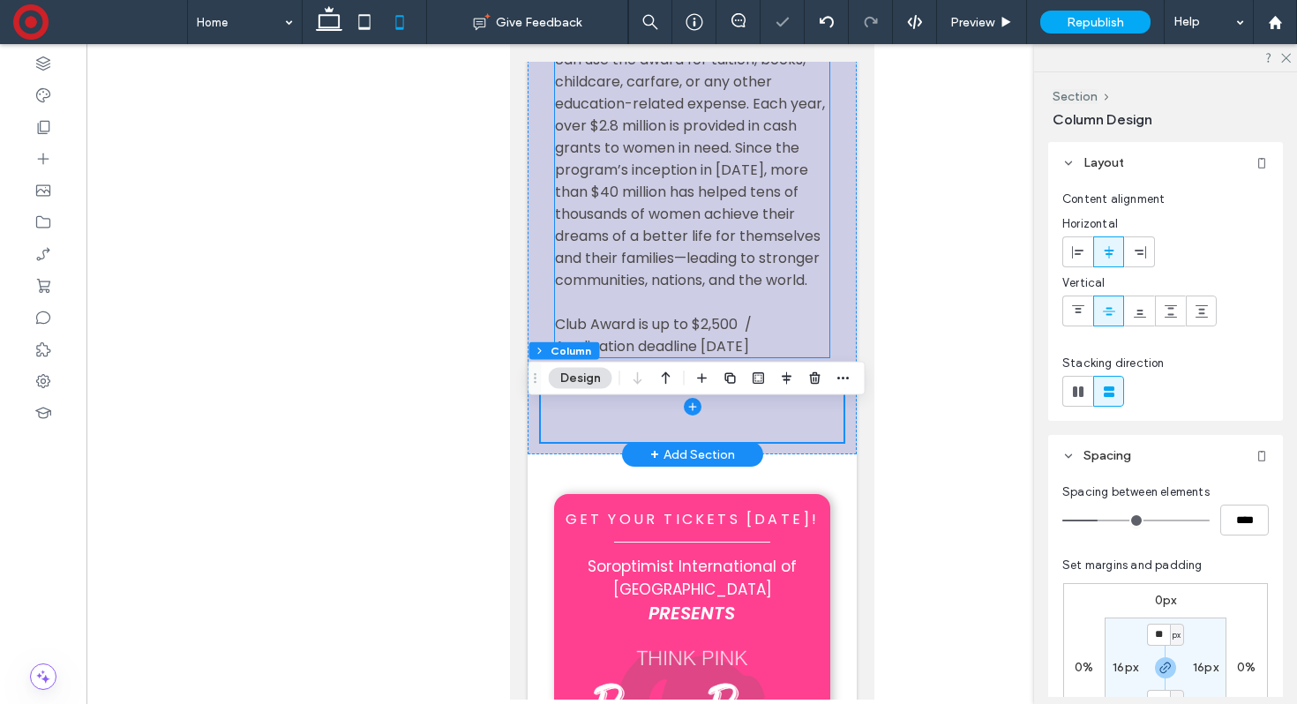
scroll to position [880, 0]
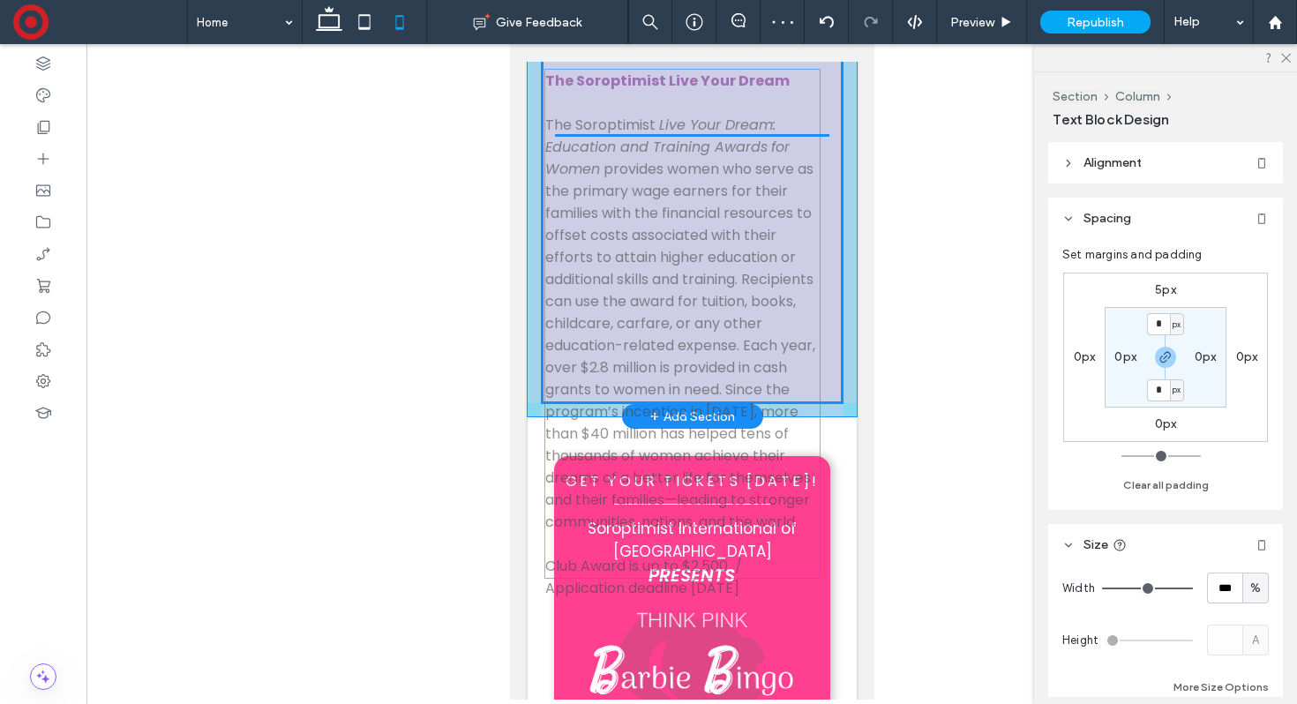
drag, startPoint x: 685, startPoint y: 155, endPoint x: 676, endPoint y: 409, distance: 254.2
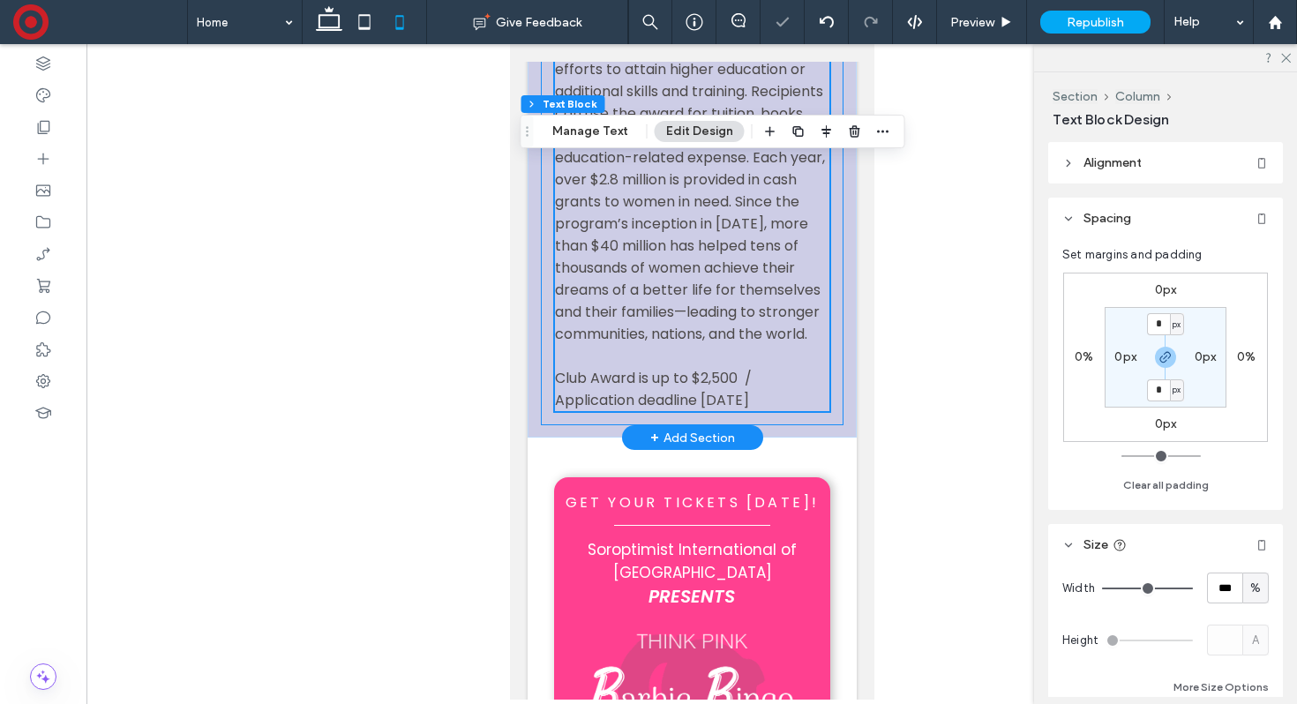
click at [552, 265] on div "The Soroptimist Live Your Dream The Soroptimist Live Your Dream: Education and …" at bounding box center [691, 147] width 303 height 558
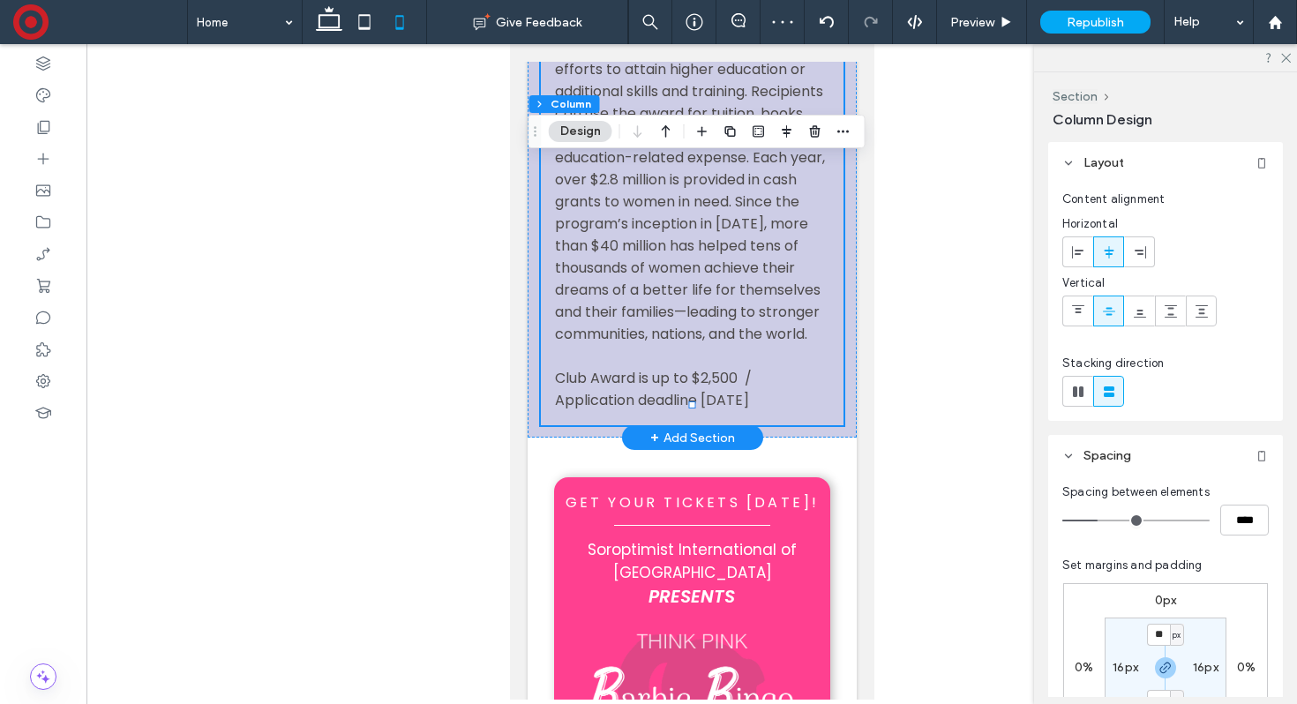
click at [550, 266] on div "The Soroptimist Live Your Dream The Soroptimist Live Your Dream: Education and …" at bounding box center [691, 147] width 303 height 558
click at [1158, 631] on input "**" at bounding box center [1158, 635] width 23 height 22
type input "*"
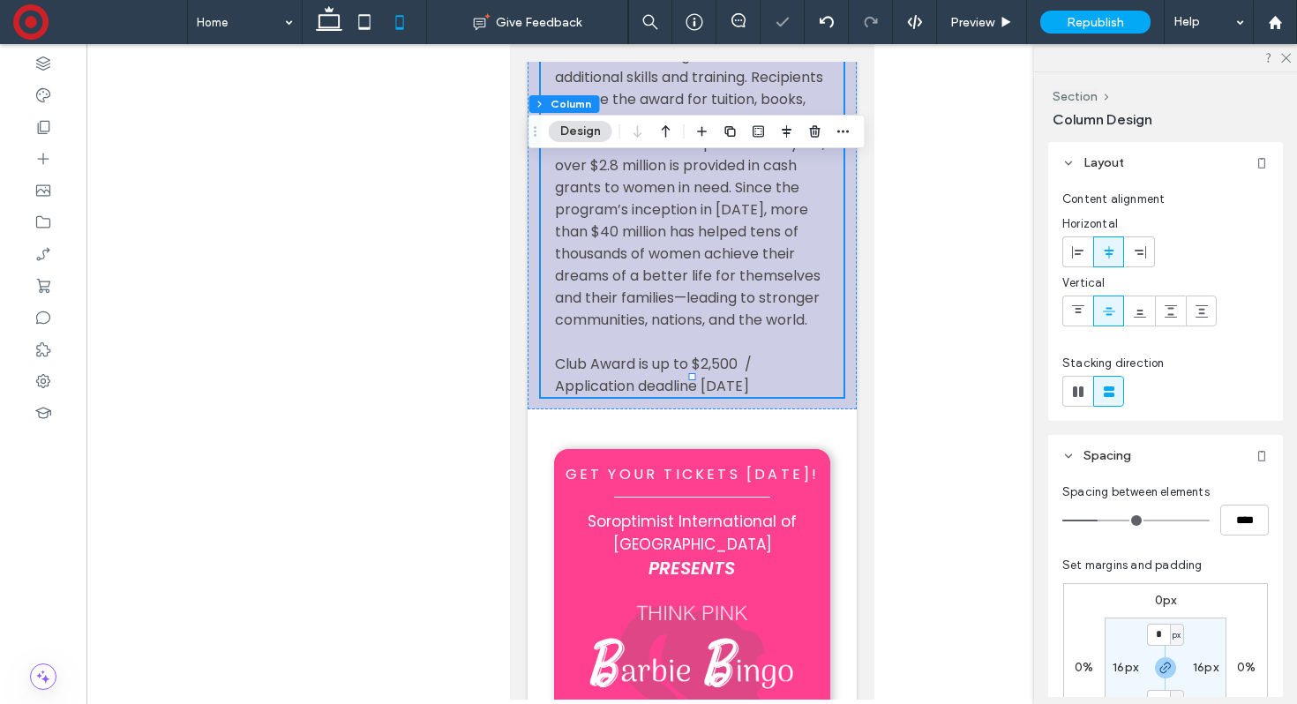
click at [1206, 668] on label "16px" at bounding box center [1206, 667] width 26 height 15
type input "**"
type input "*"
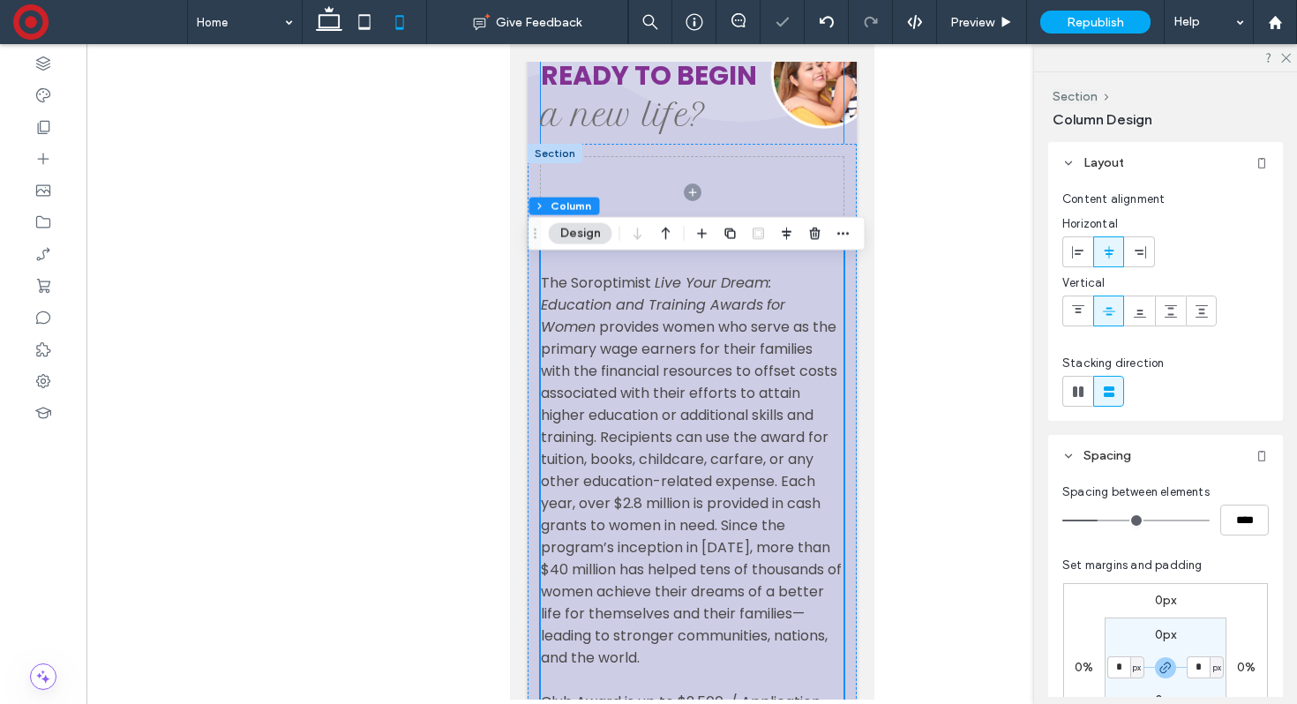
scroll to position [301, 0]
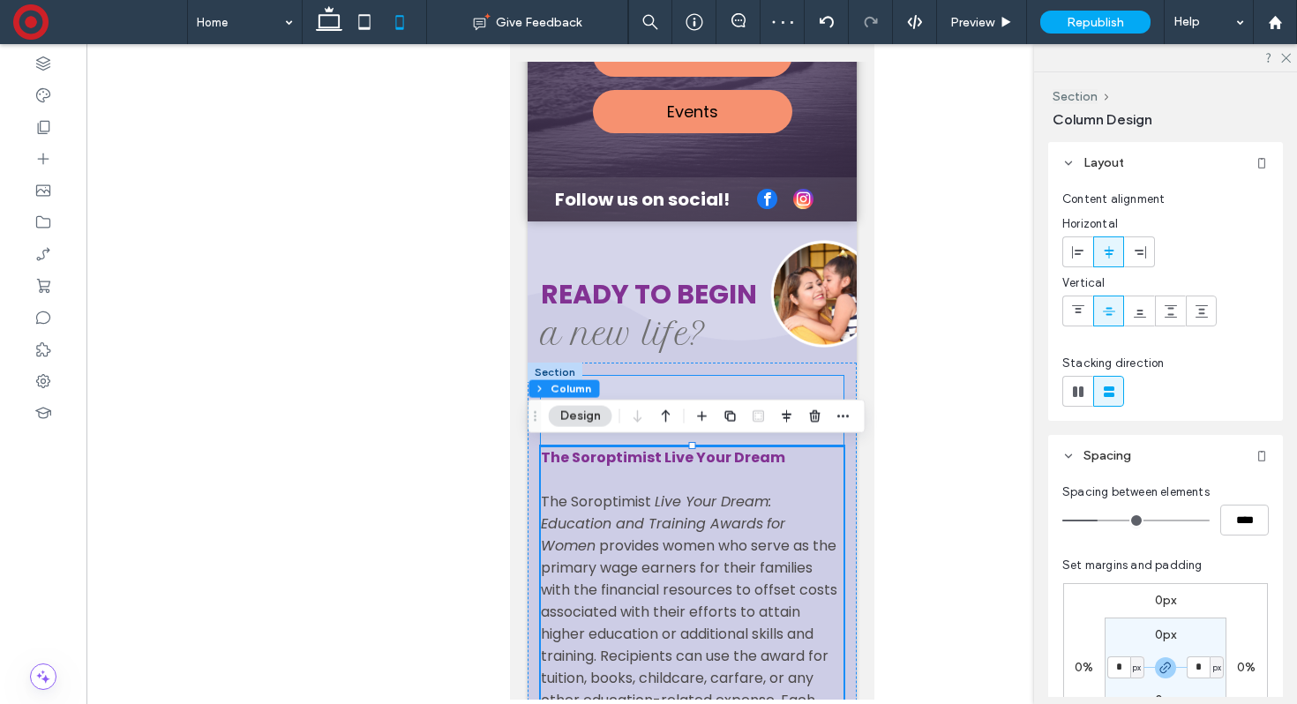
click at [702, 378] on span at bounding box center [691, 411] width 303 height 71
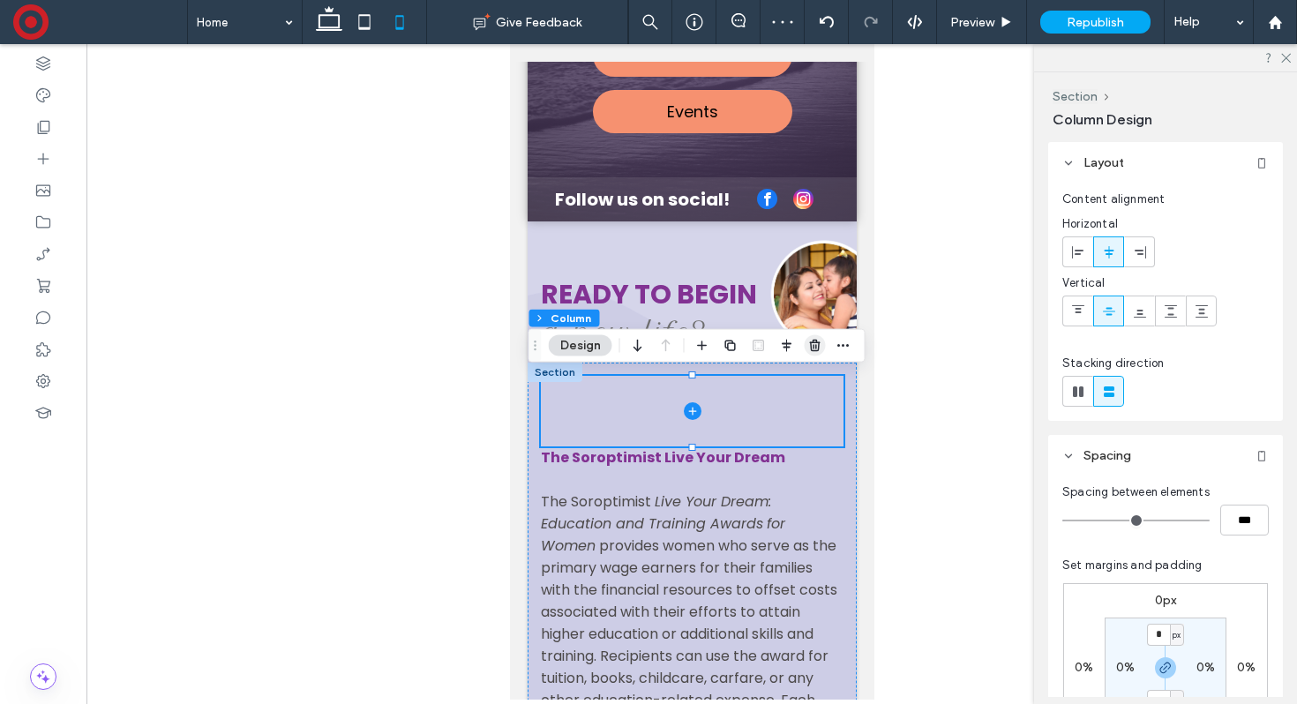
click at [819, 348] on icon "button" at bounding box center [815, 346] width 14 height 14
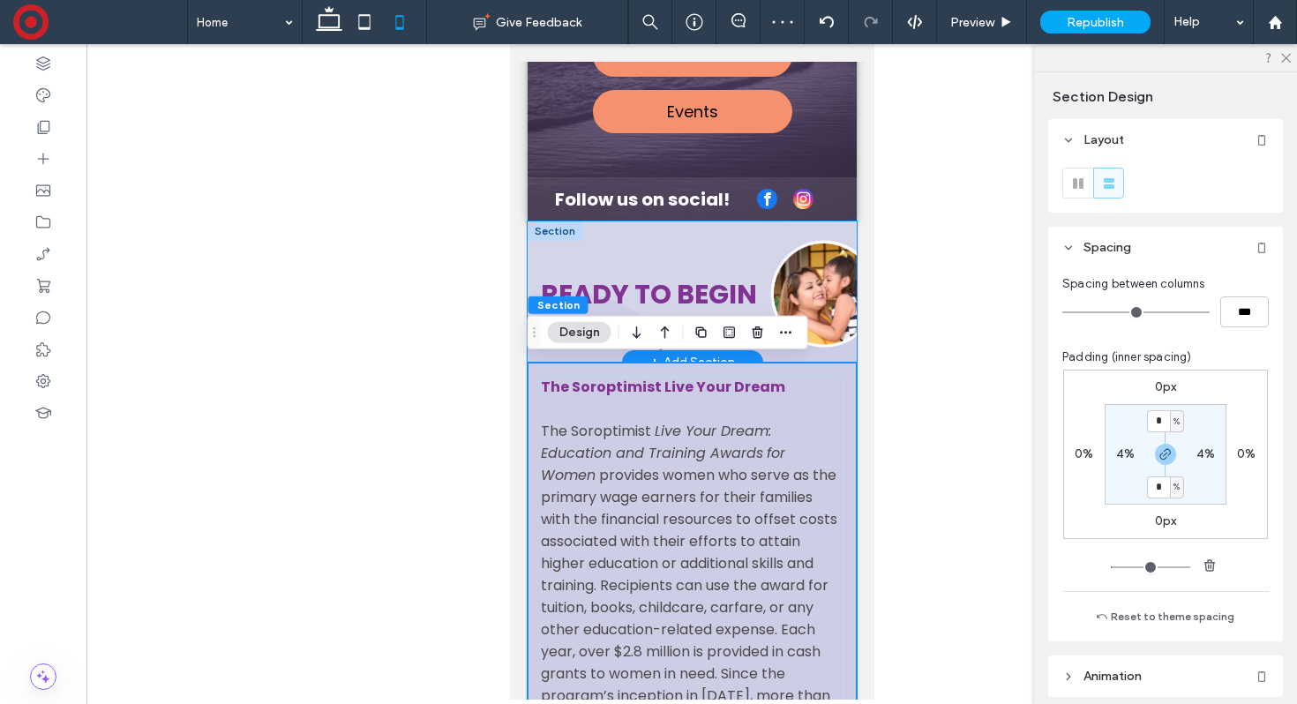
click at [539, 255] on div "Ready to begin The Soroptimist Live Your Dream The Soroptimist Live Your Dream:…" at bounding box center [691, 291] width 329 height 141
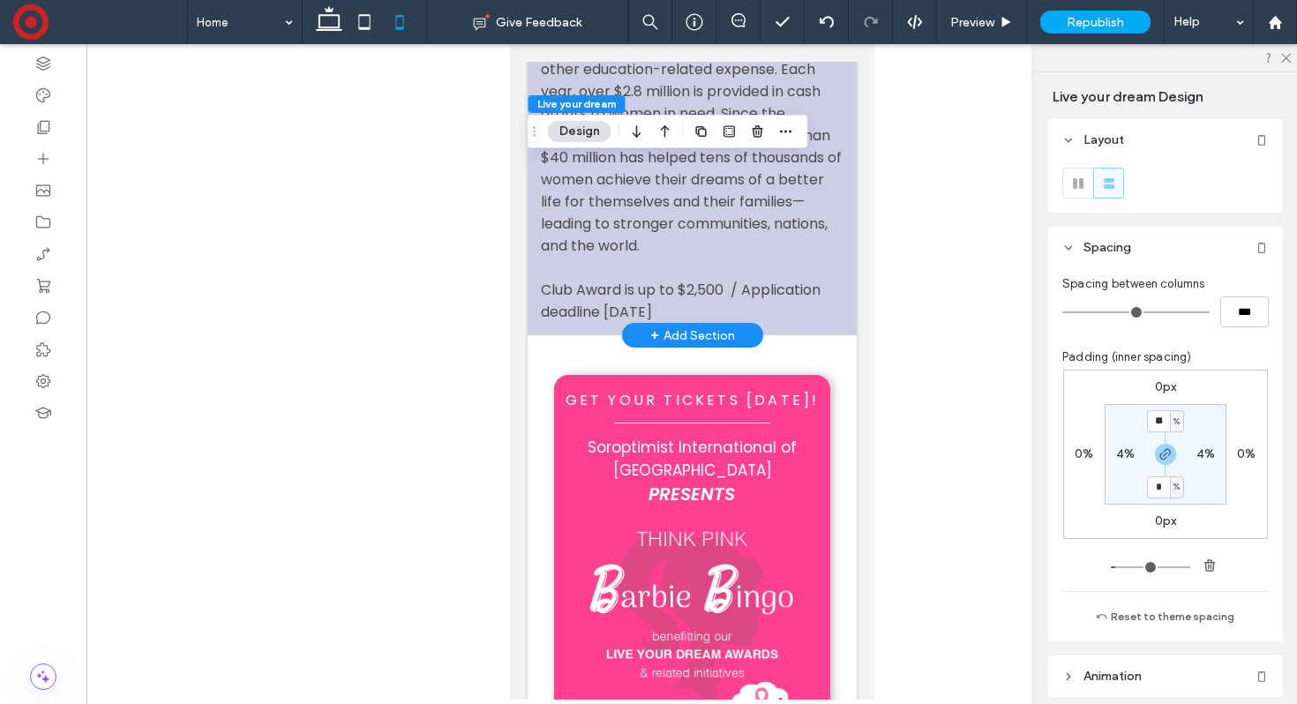
scroll to position [891, 0]
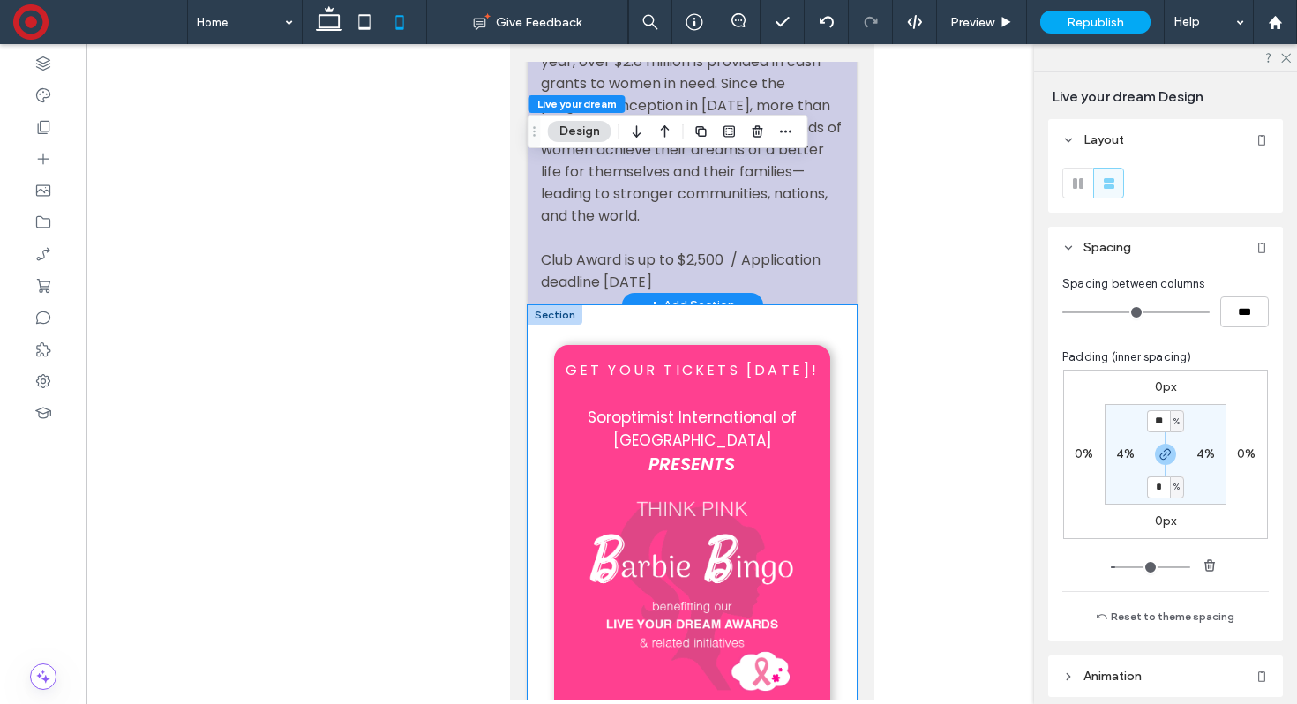
click at [544, 347] on div "Download the Flyer Buy Tickets get your tickets [DATE]! Soroptimist Internation…" at bounding box center [691, 632] width 329 height 655
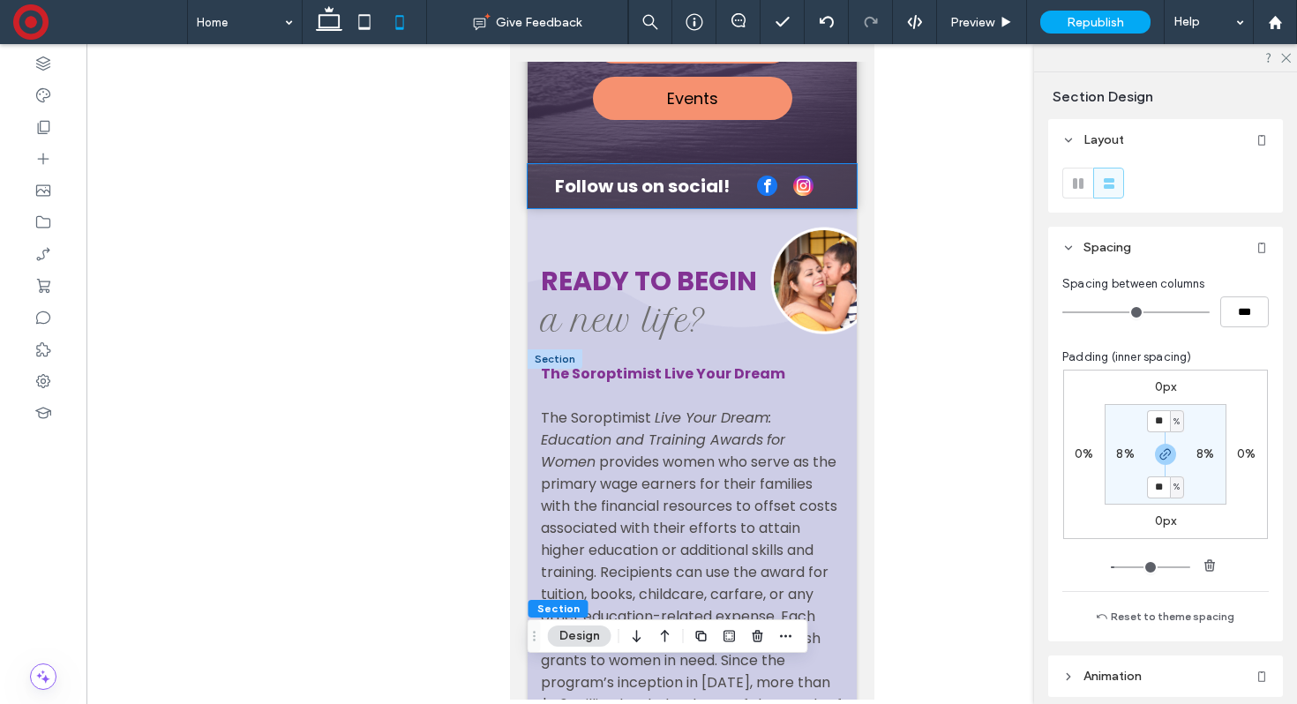
scroll to position [311, 0]
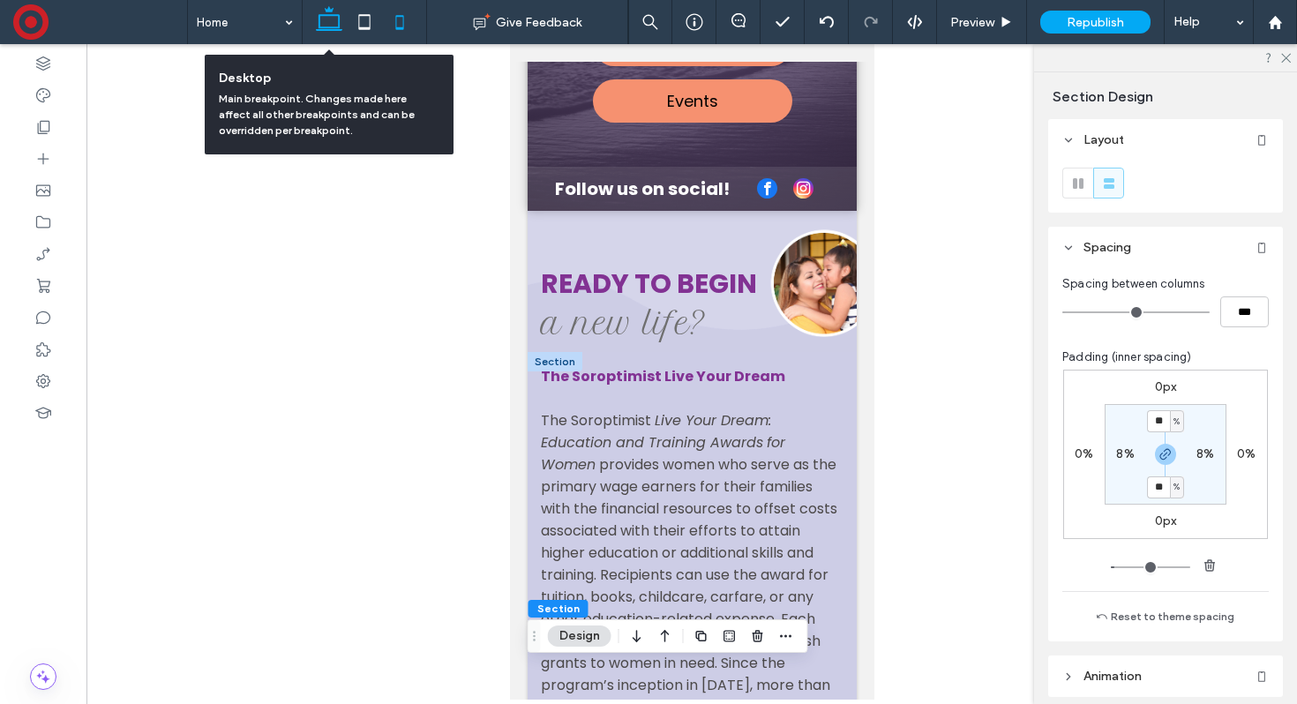
click at [333, 19] on icon at bounding box center [328, 21] width 35 height 35
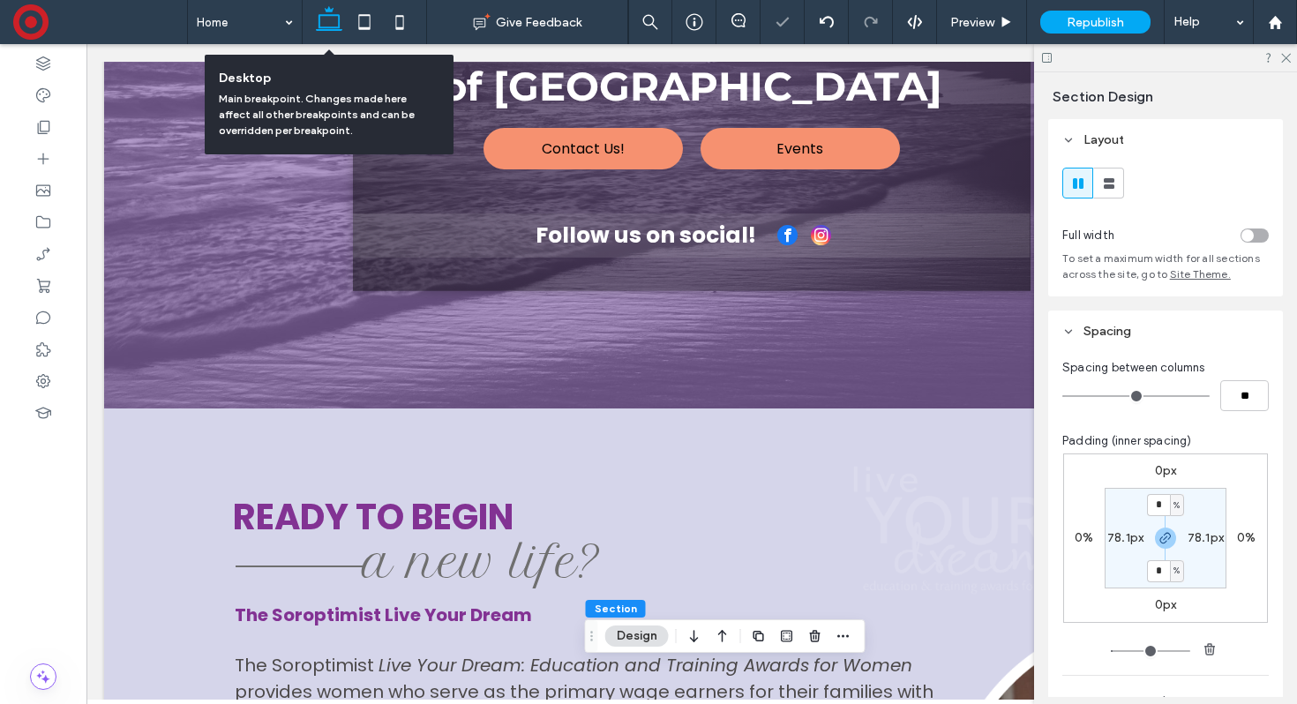
type input "*"
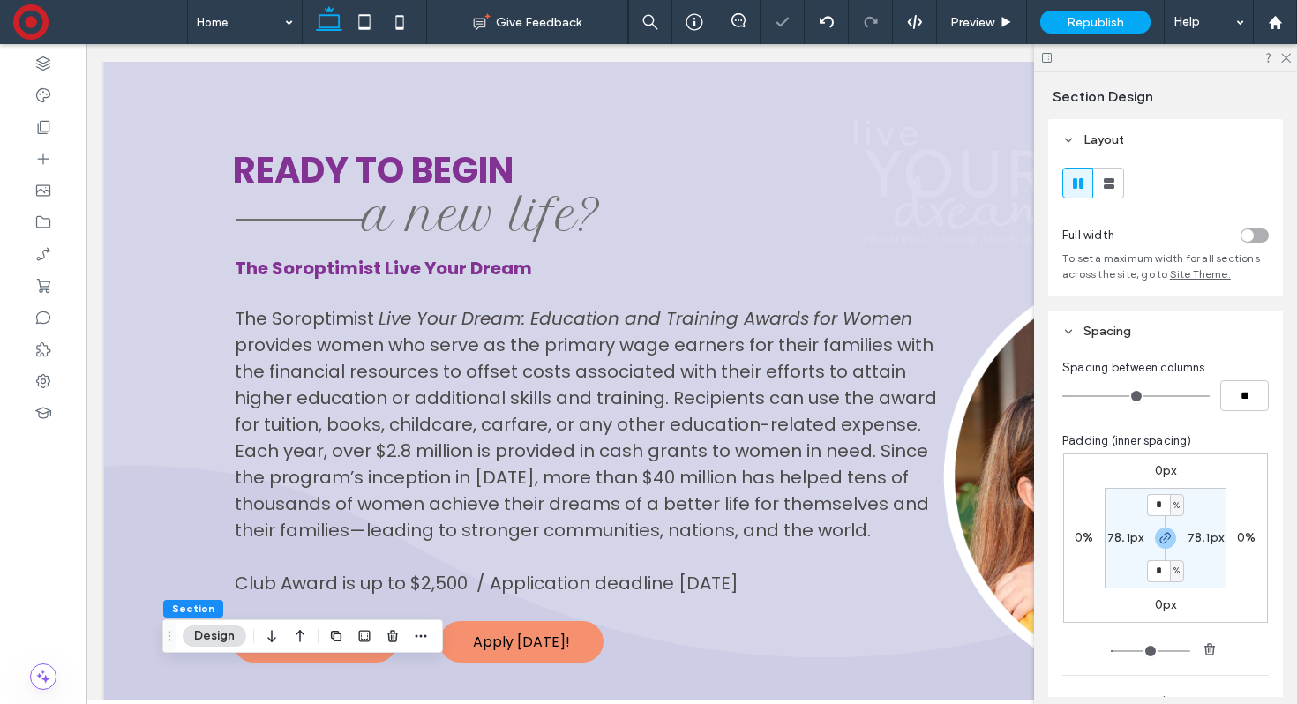
click at [357, 652] on div "Section Design" at bounding box center [302, 636] width 281 height 34
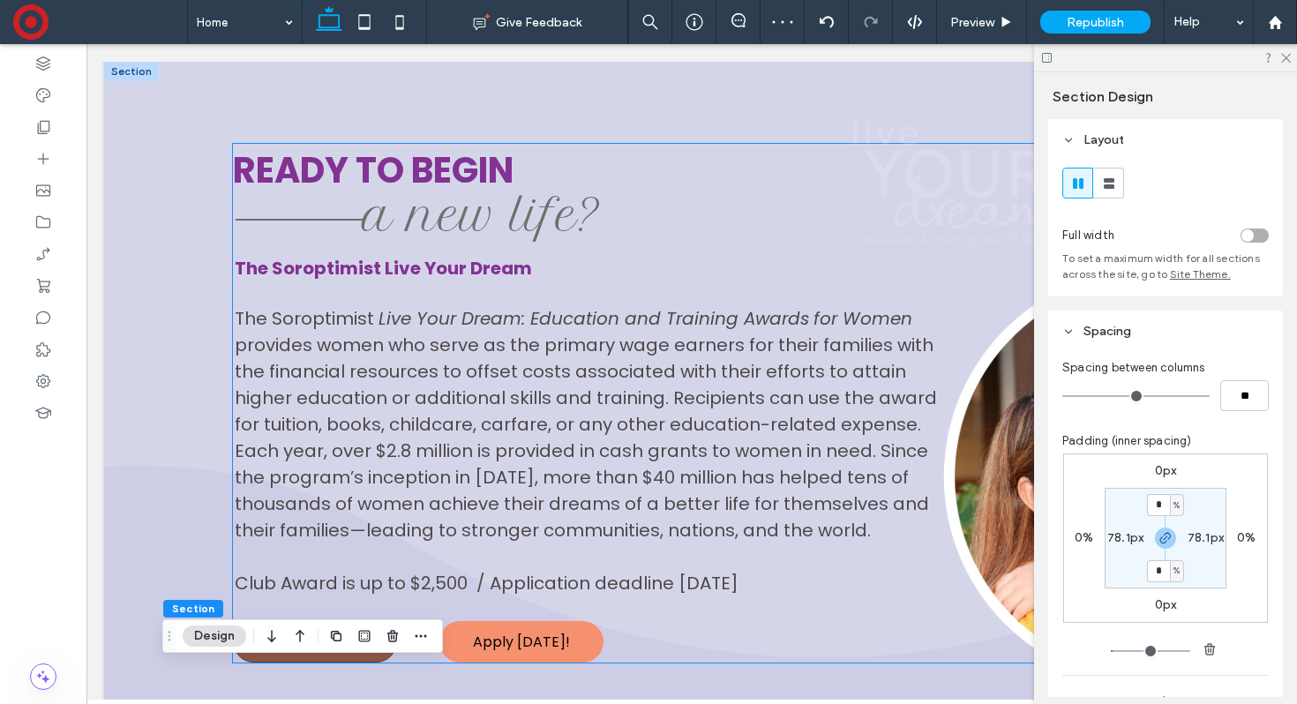
click at [357, 655] on link "Download the flyer" at bounding box center [315, 641] width 164 height 41
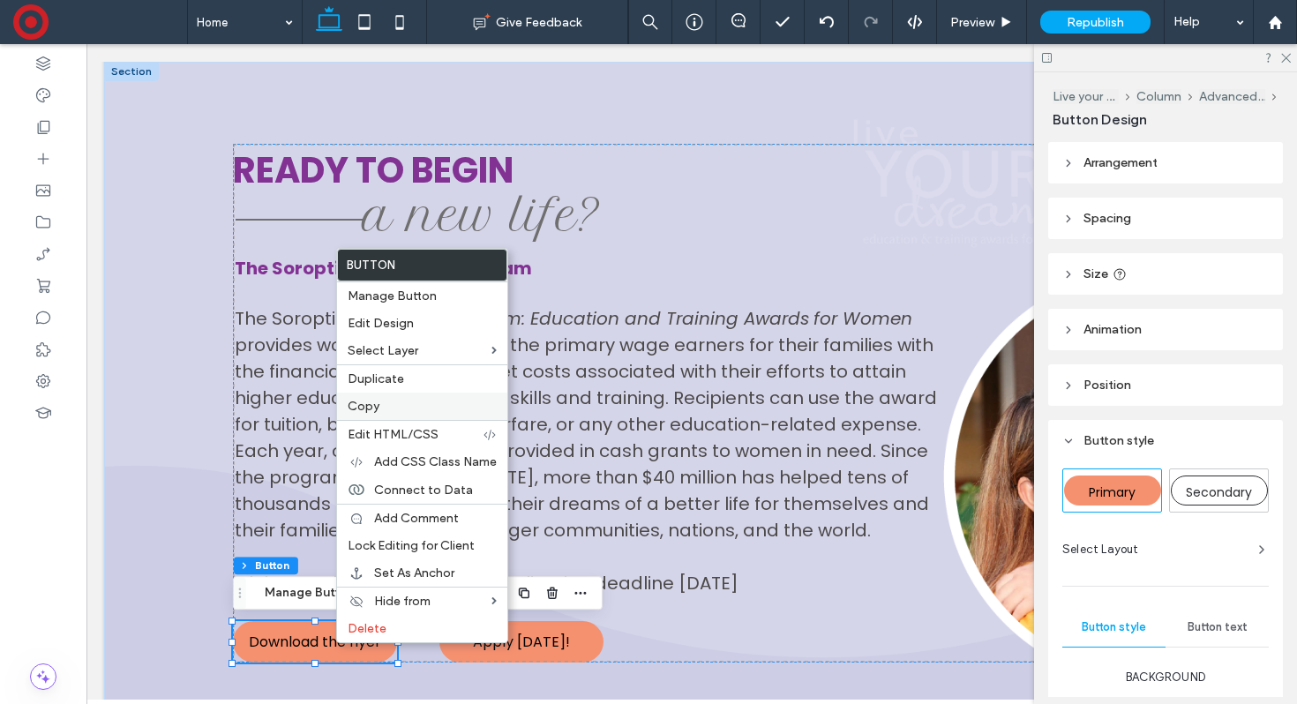
click at [406, 402] on label "Copy" at bounding box center [422, 406] width 149 height 15
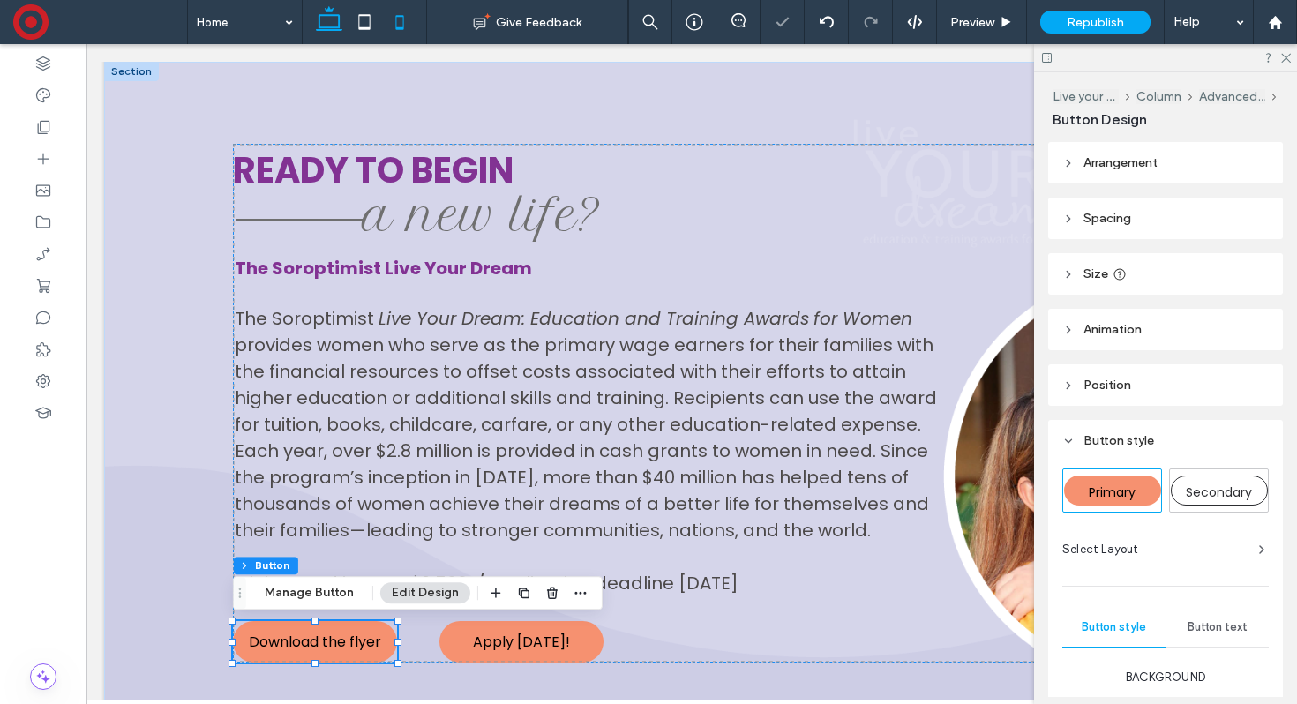
click at [409, 11] on icon at bounding box center [399, 21] width 35 height 35
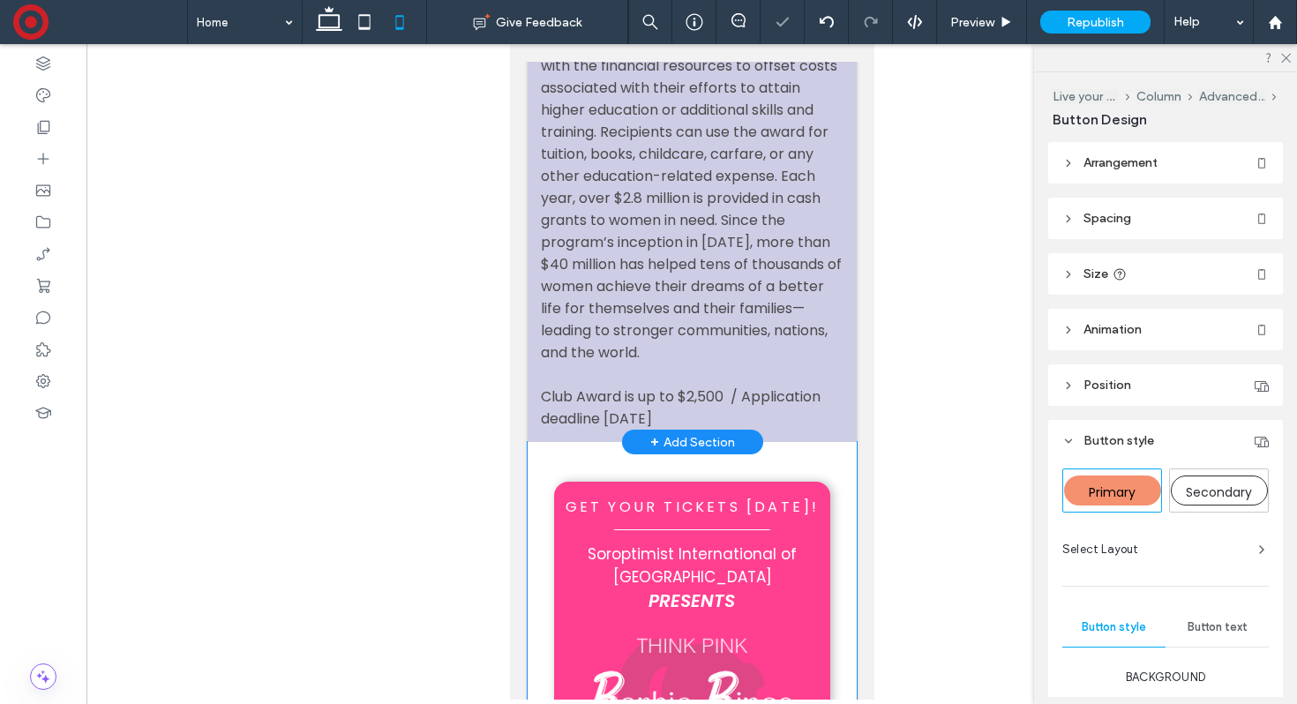
scroll to position [767, 0]
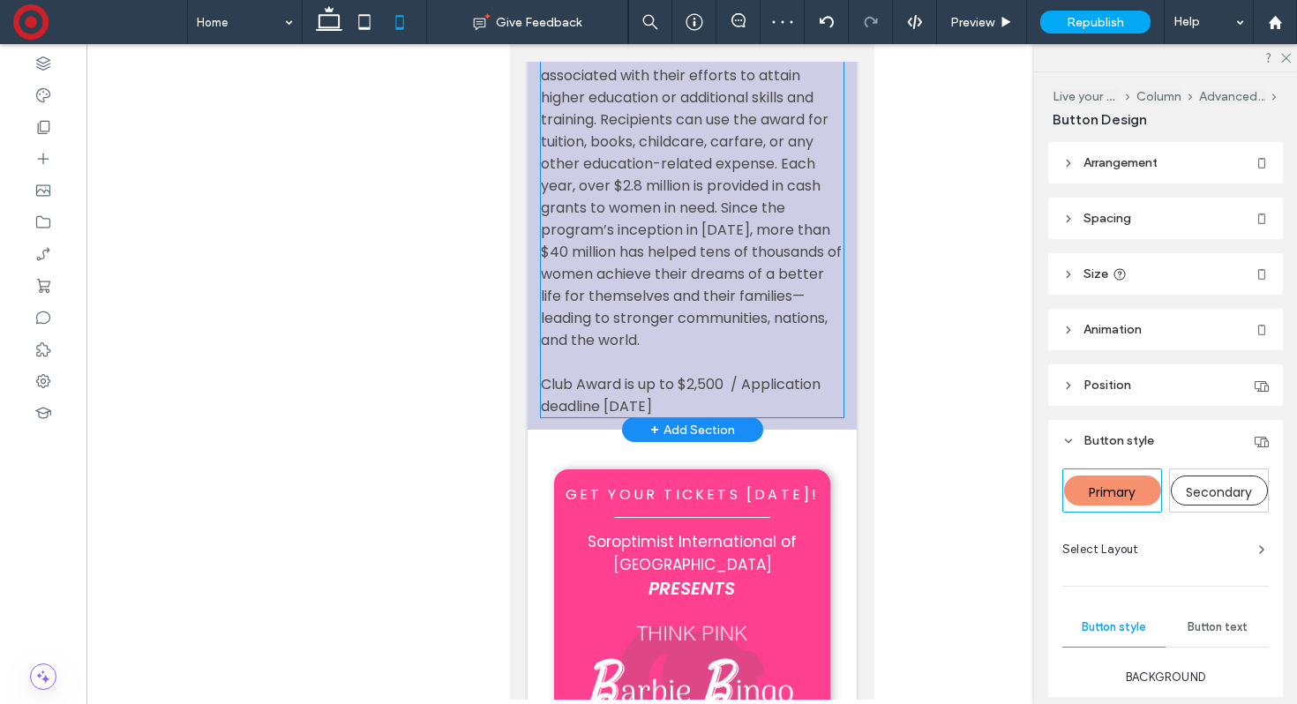
click at [700, 386] on p "Club Award is up to $2,500 / Application deadline [DATE]" at bounding box center [691, 395] width 303 height 44
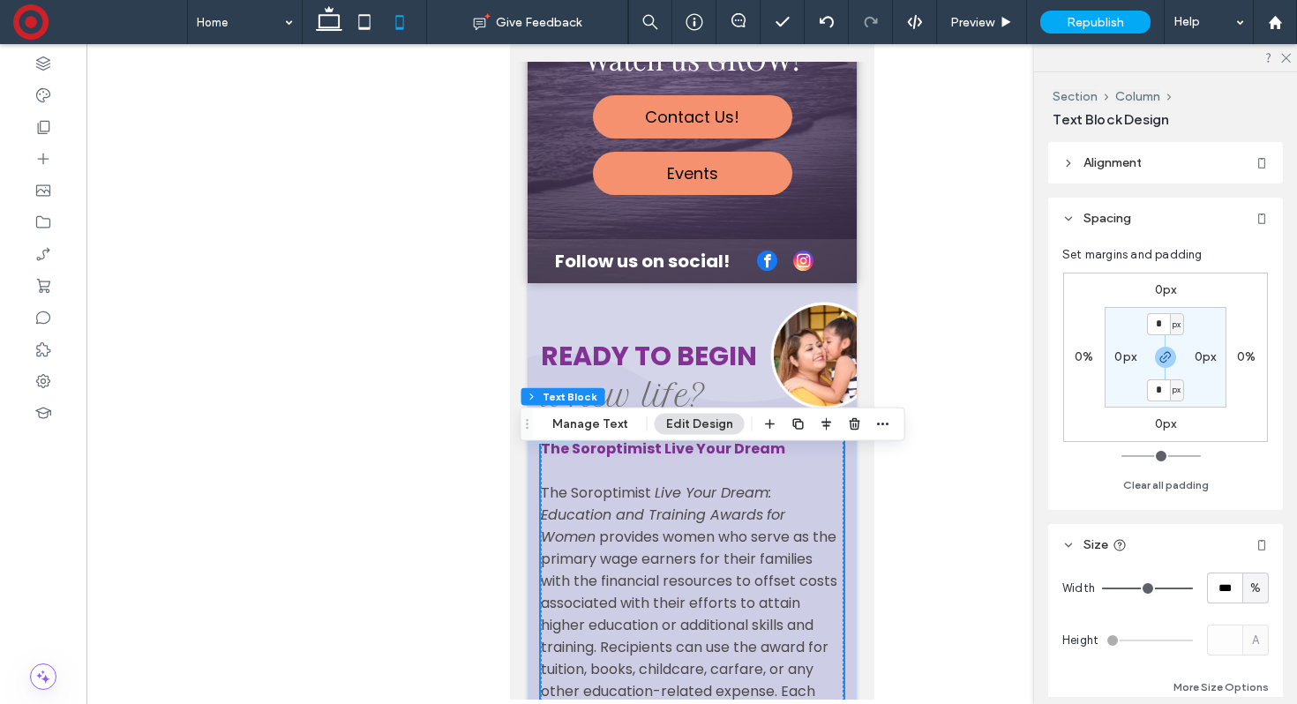
scroll to position [222, 0]
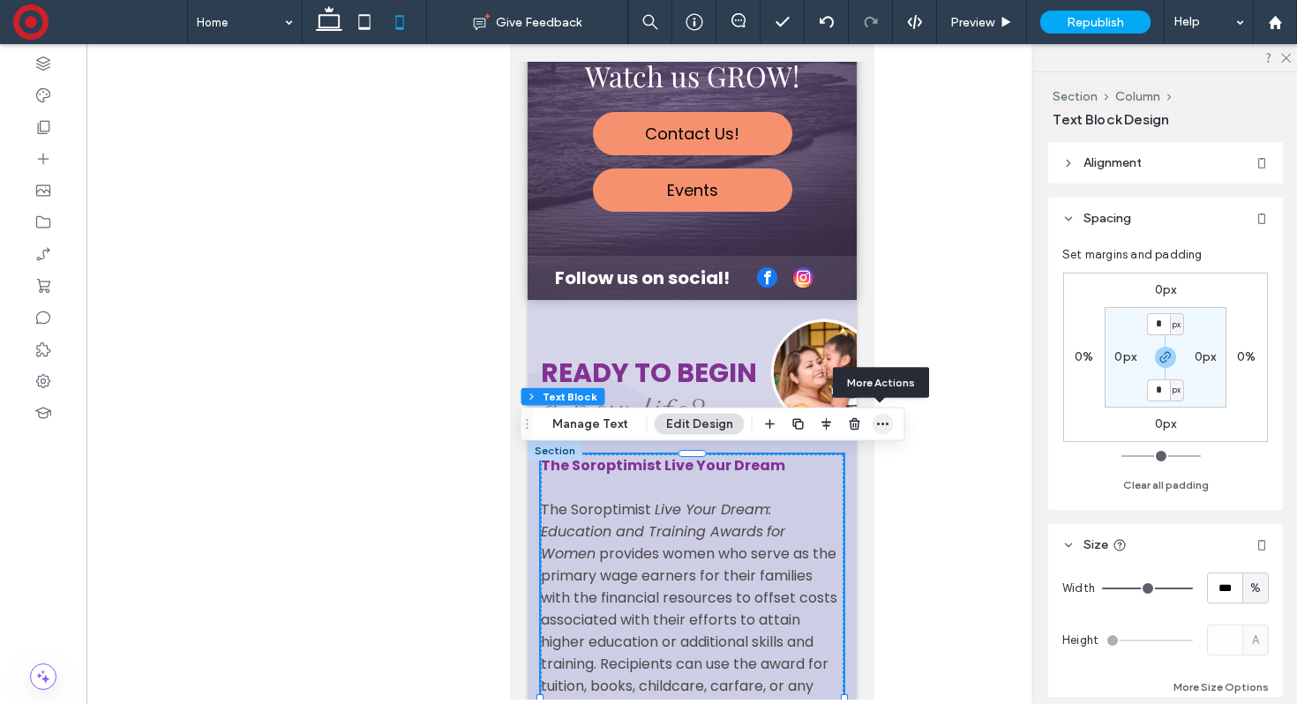
click at [884, 422] on icon "button" at bounding box center [883, 424] width 14 height 14
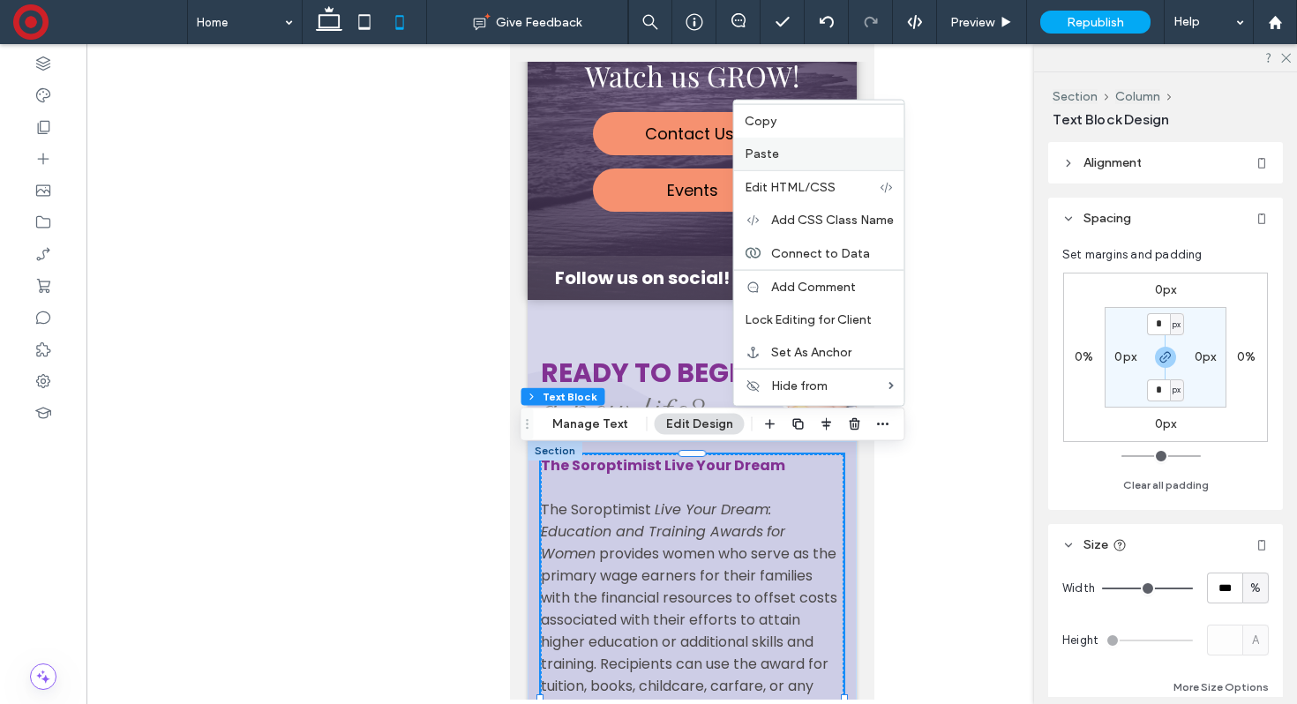
click at [852, 155] on label "Paste" at bounding box center [819, 153] width 149 height 15
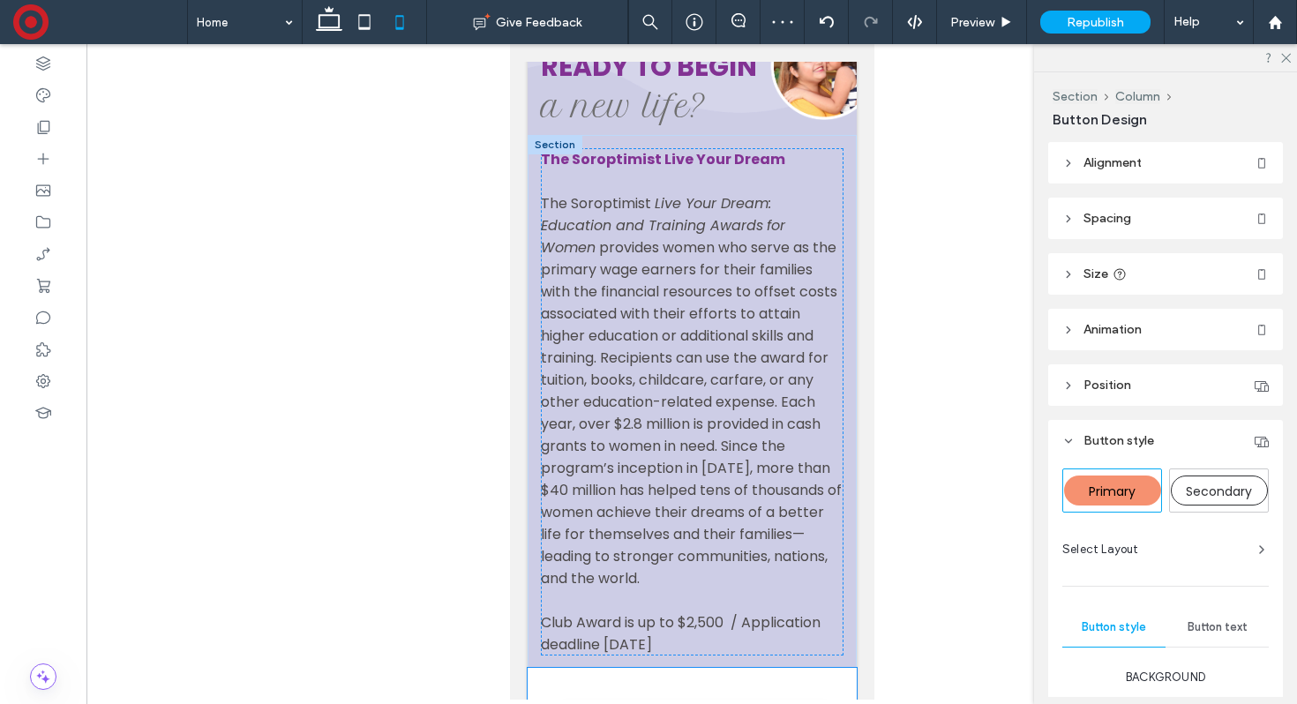
scroll to position [435, 0]
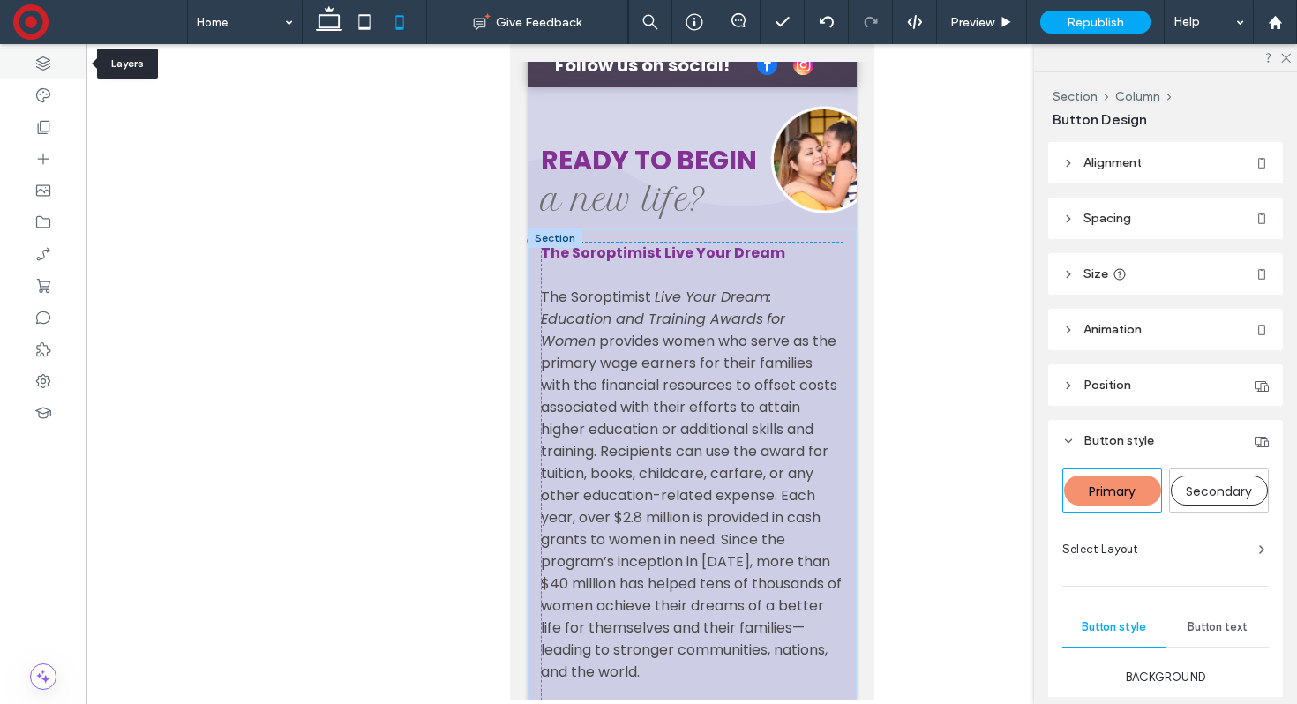
click at [41, 64] on icon at bounding box center [43, 64] width 18 height 18
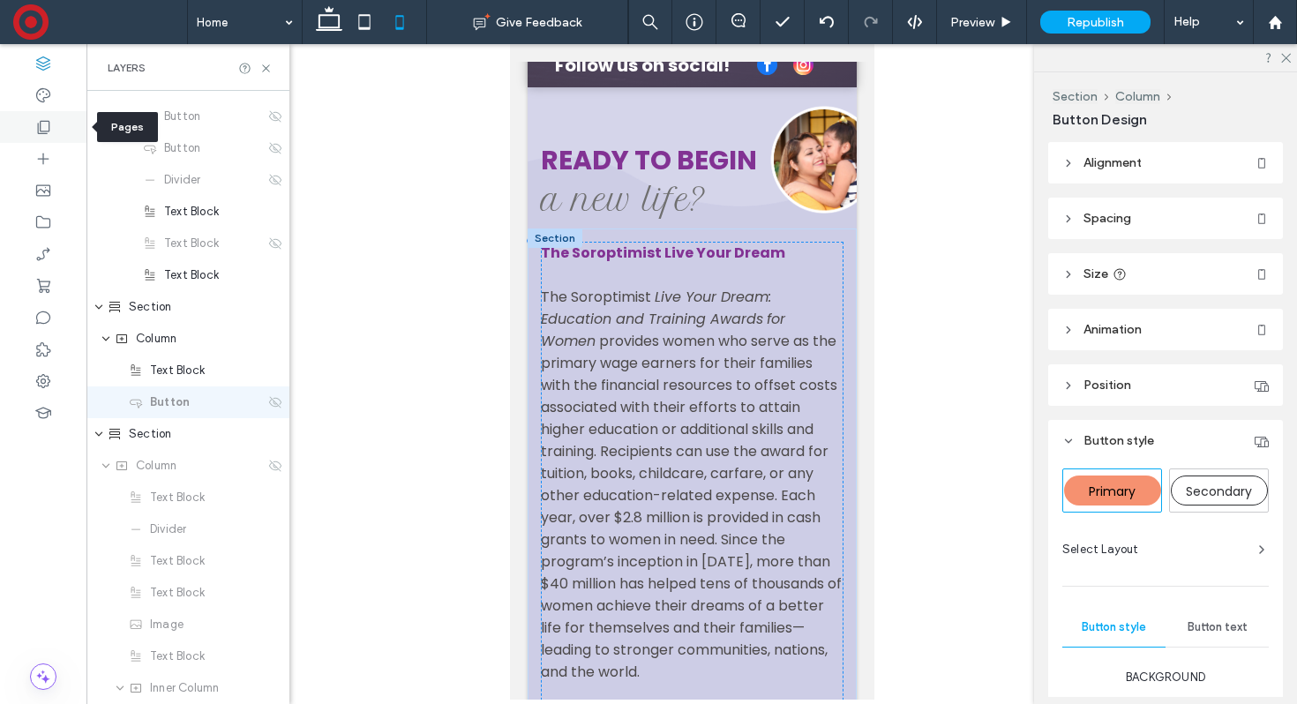
scroll to position [979, 0]
click at [280, 402] on icon at bounding box center [275, 398] width 14 height 14
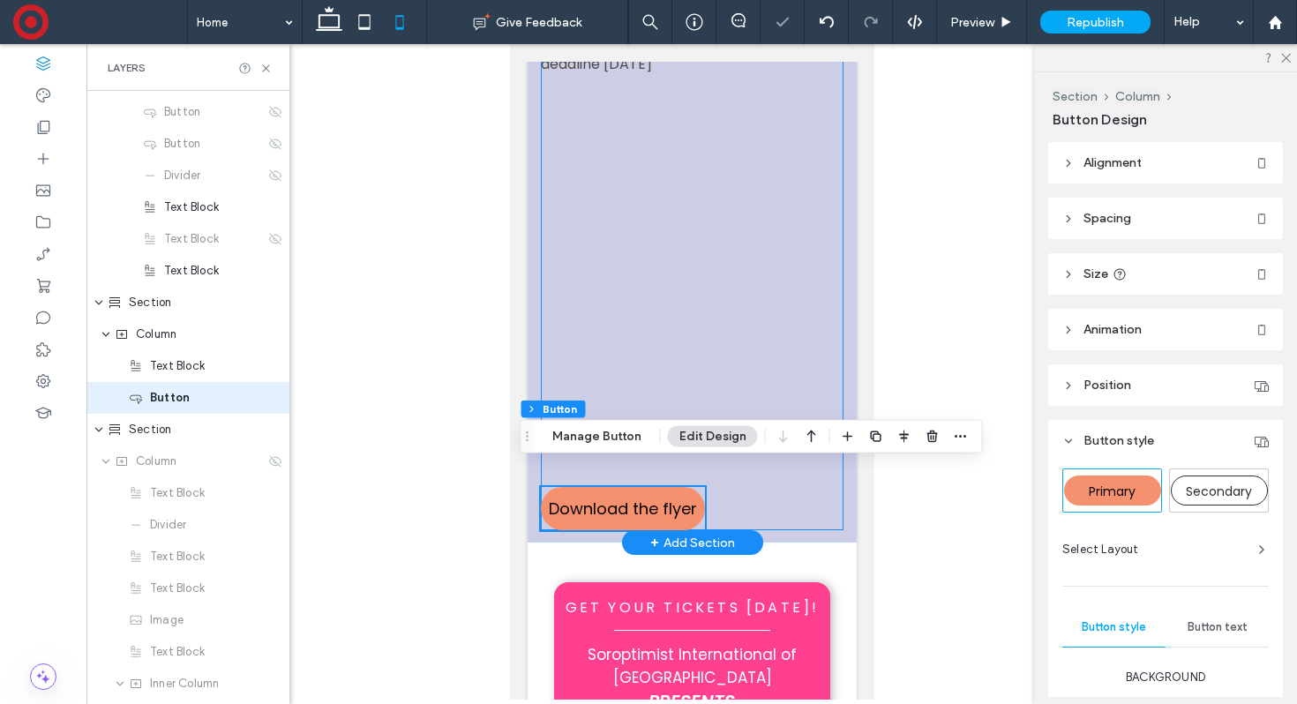
scroll to position [1033, 0]
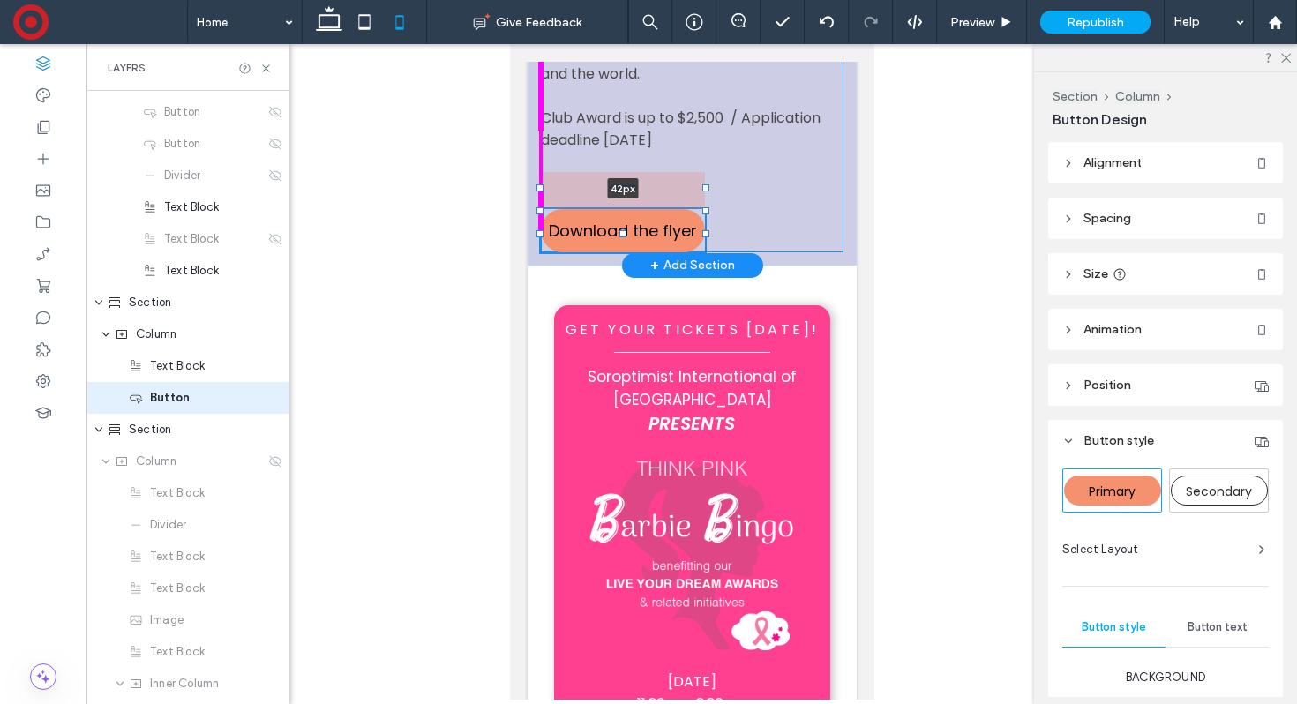
drag, startPoint x: 619, startPoint y: 540, endPoint x: 627, endPoint y: 183, distance: 356.5
click at [627, 183] on div at bounding box center [622, 186] width 28 height 7
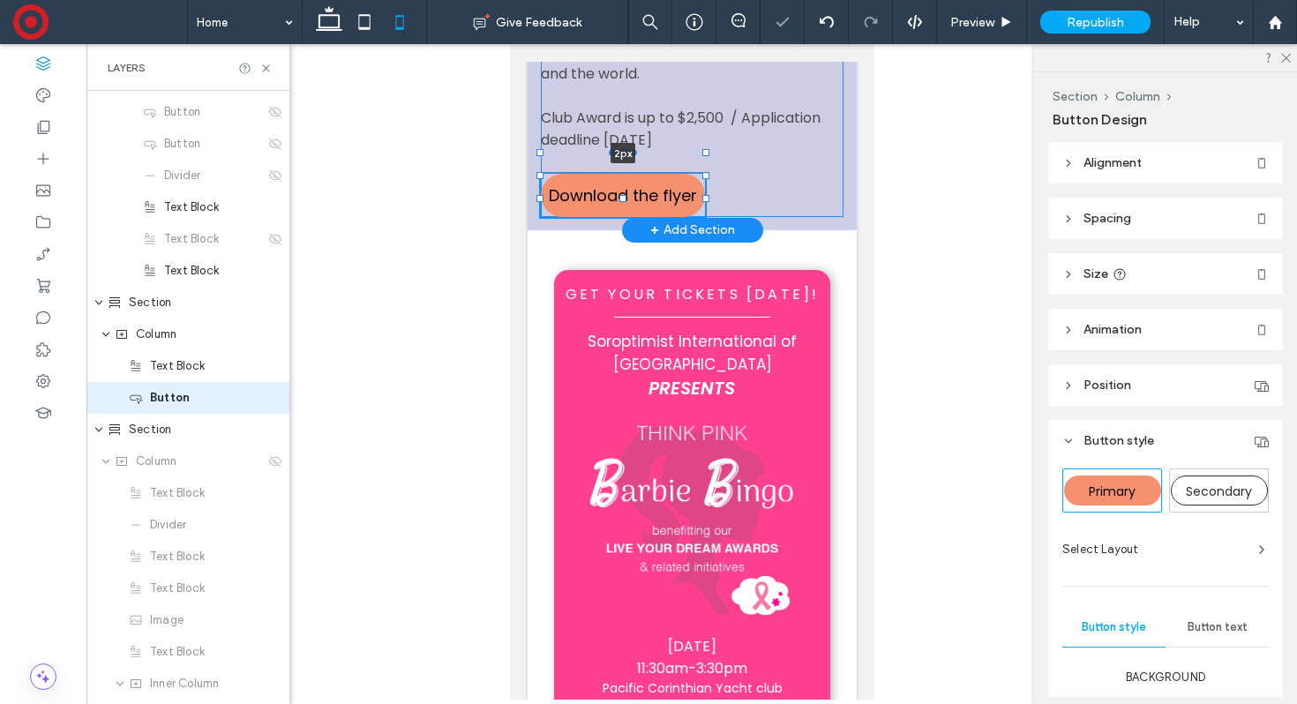
drag, startPoint x: 627, startPoint y: 183, endPoint x: 626, endPoint y: 153, distance: 30.0
click at [625, 153] on div at bounding box center [622, 151] width 28 height 7
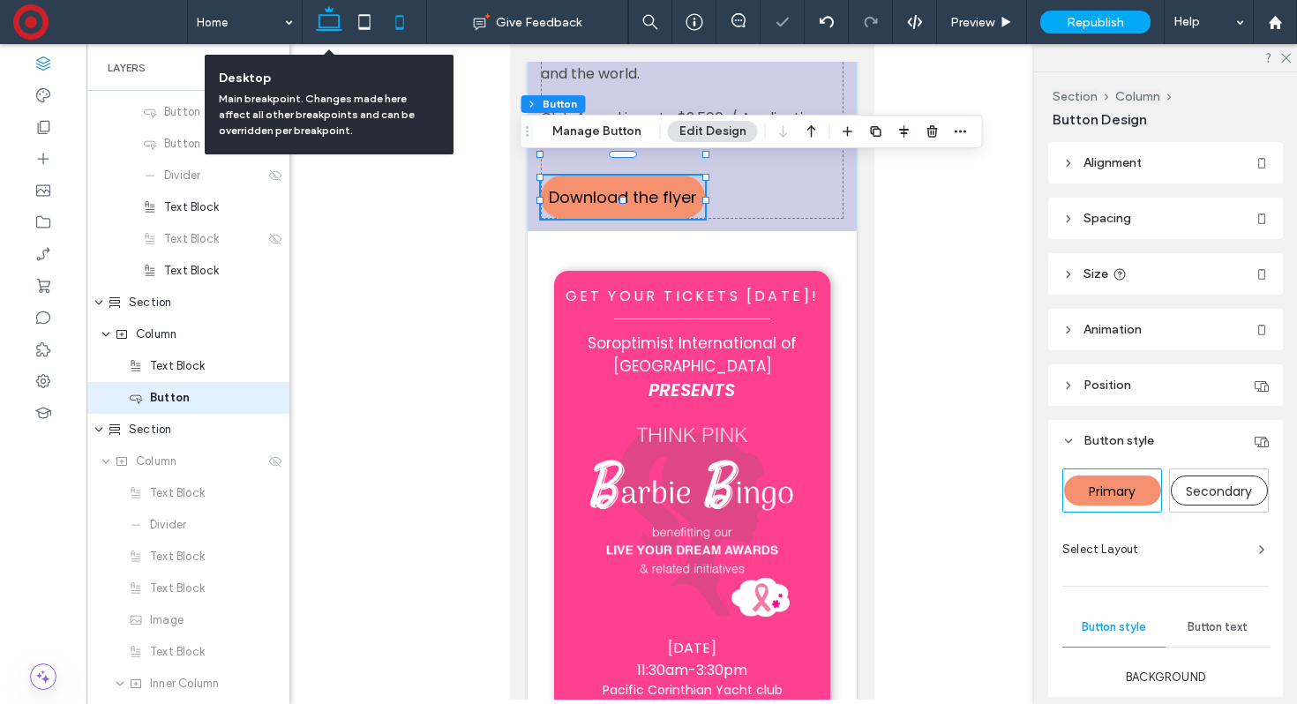
click at [326, 16] on use at bounding box center [329, 18] width 26 height 25
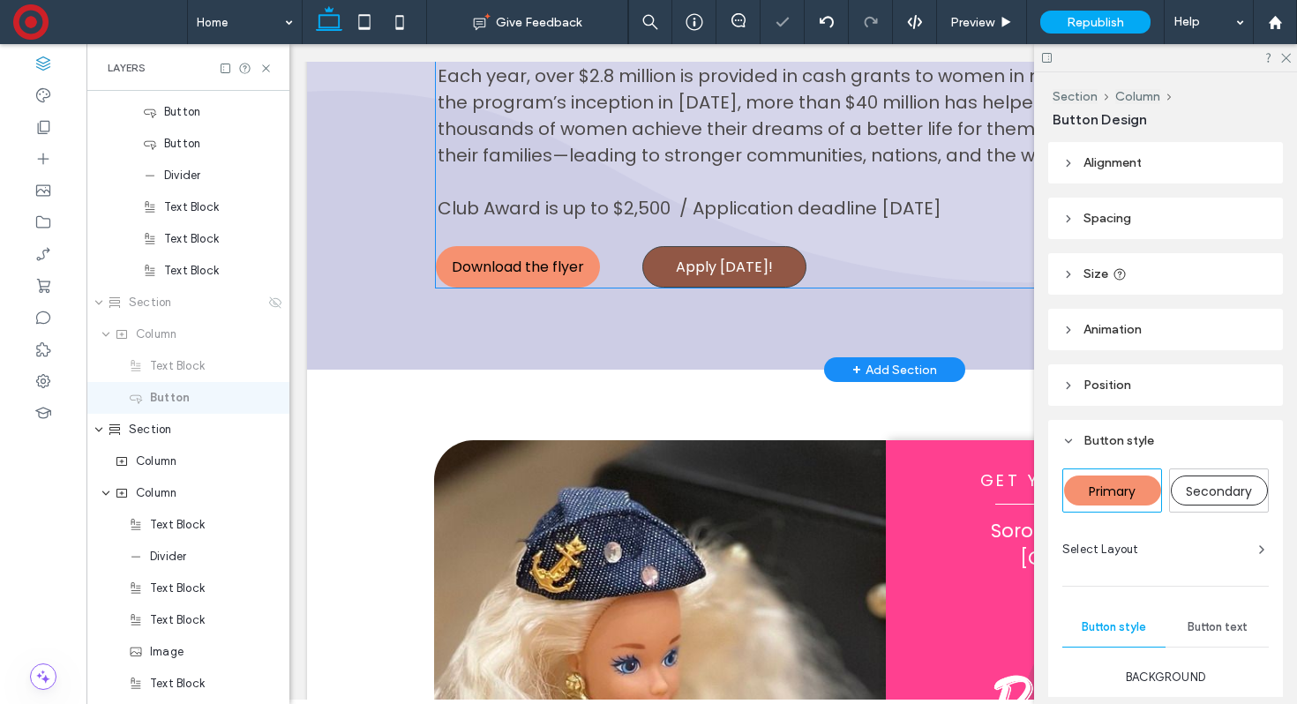
click at [732, 269] on span "Apply [DATE]!" at bounding box center [724, 267] width 97 height 22
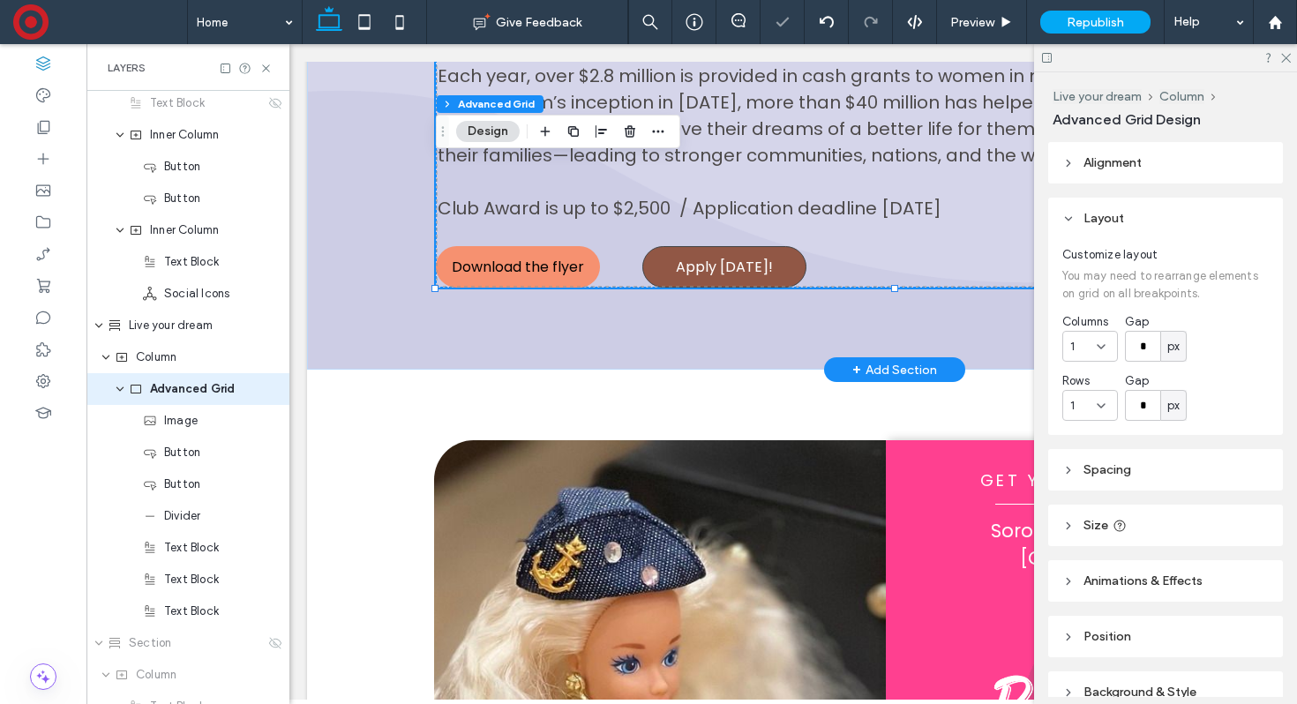
click at [732, 269] on span "Apply [DATE]!" at bounding box center [724, 267] width 97 height 22
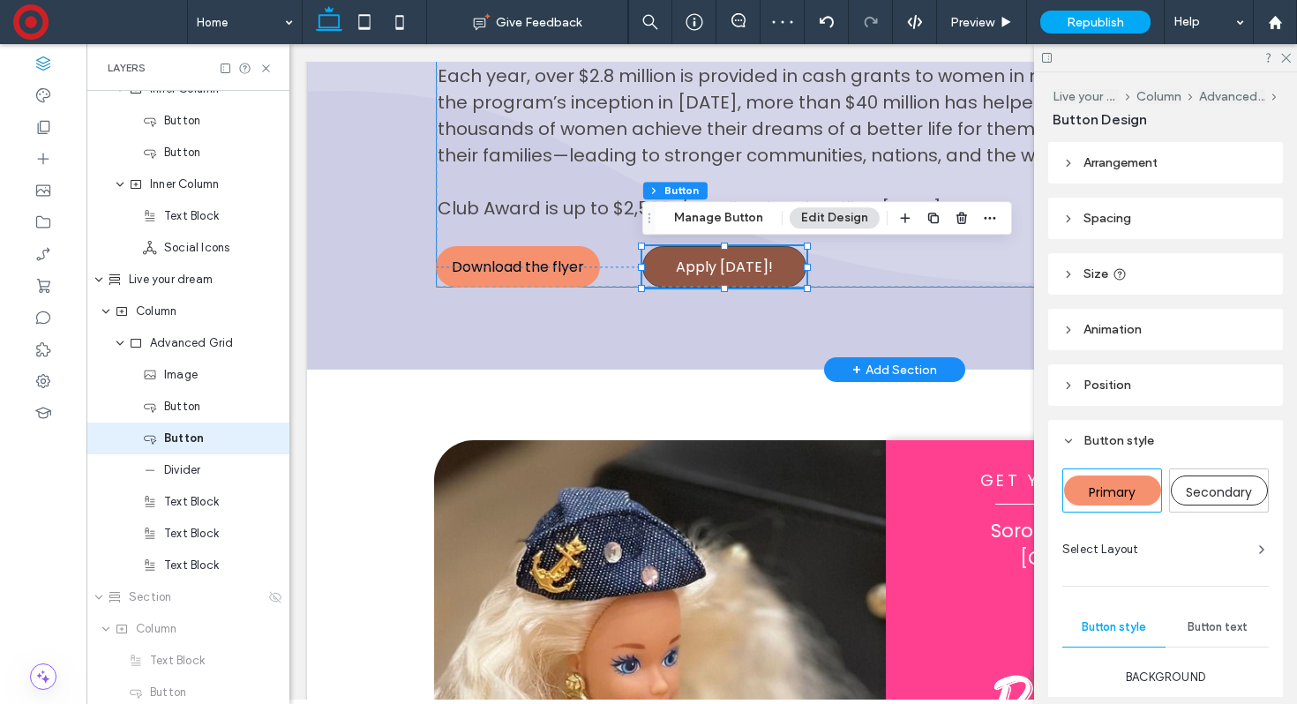
scroll to position [725, 0]
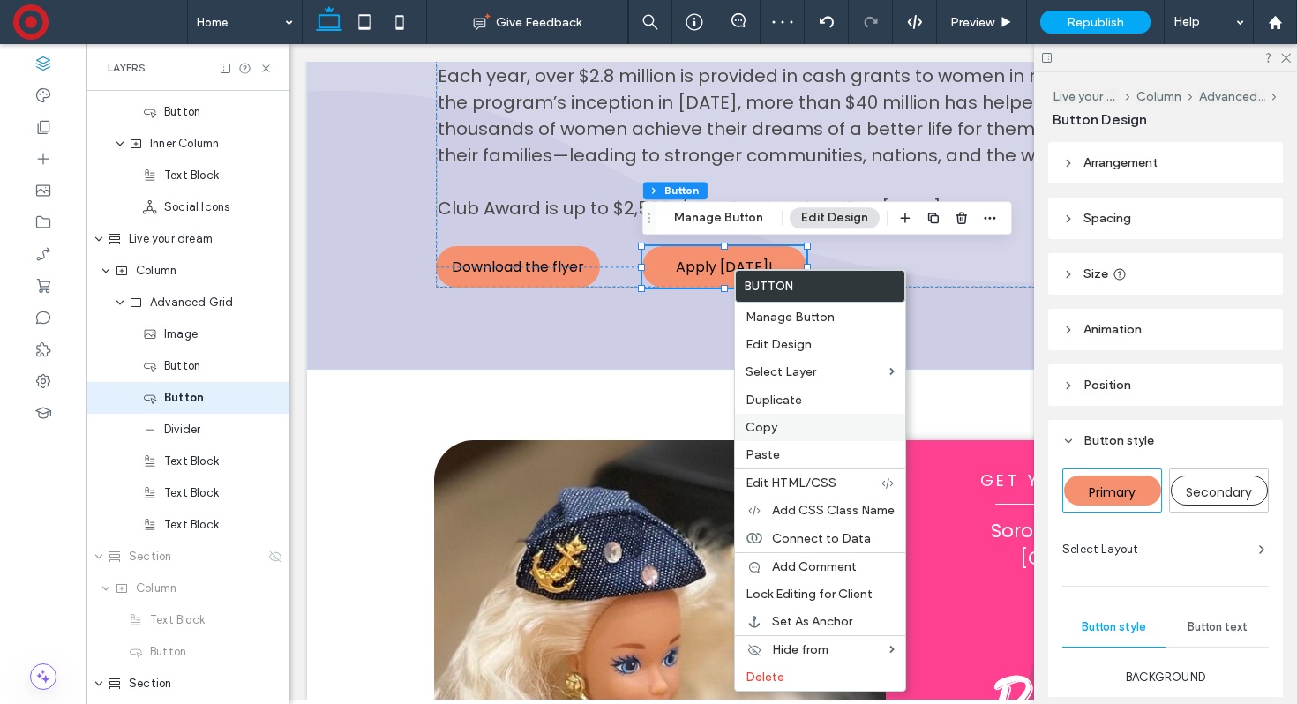
click at [776, 430] on label "Copy" at bounding box center [819, 427] width 149 height 15
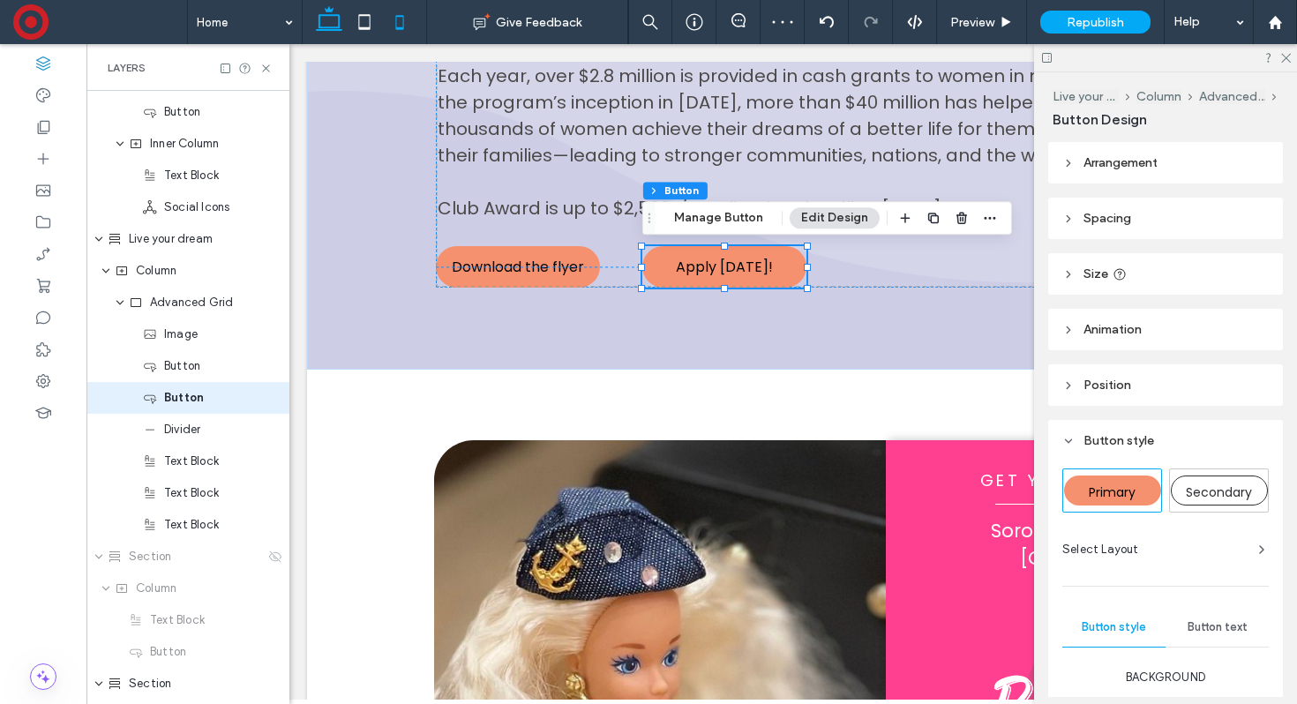
click at [401, 19] on icon at bounding box center [399, 21] width 35 height 35
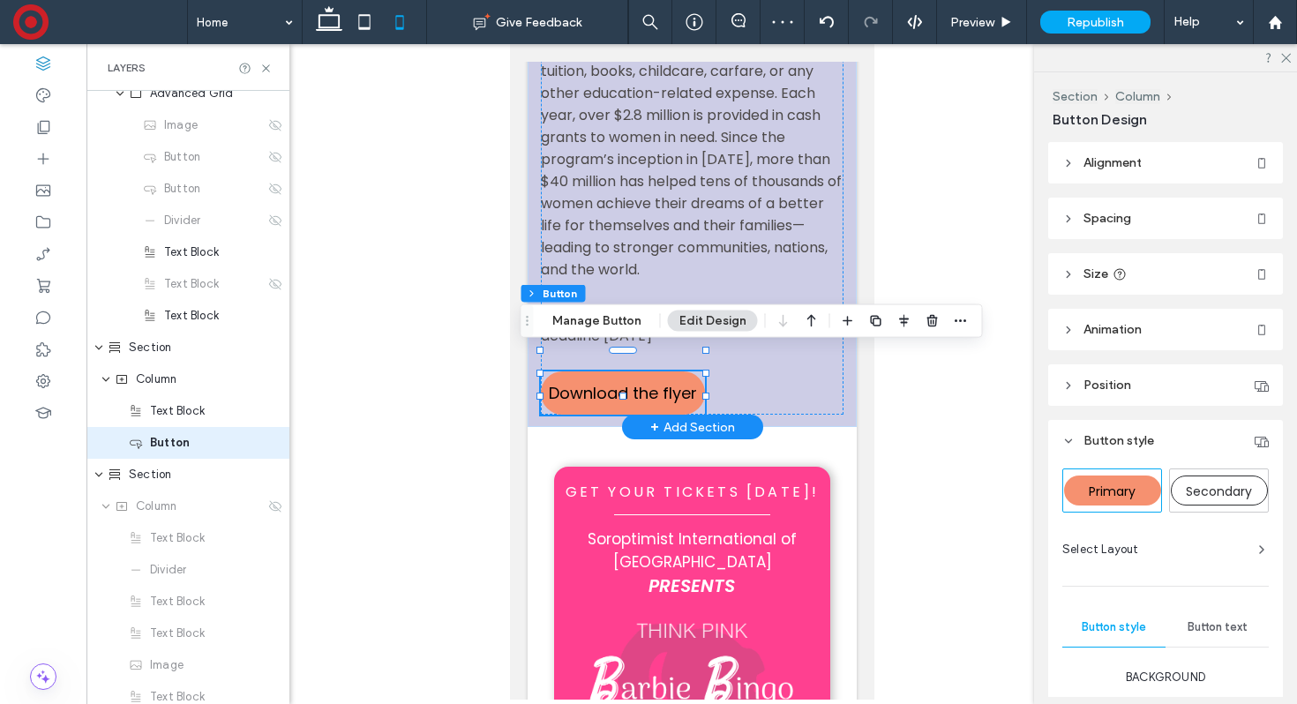
scroll to position [979, 0]
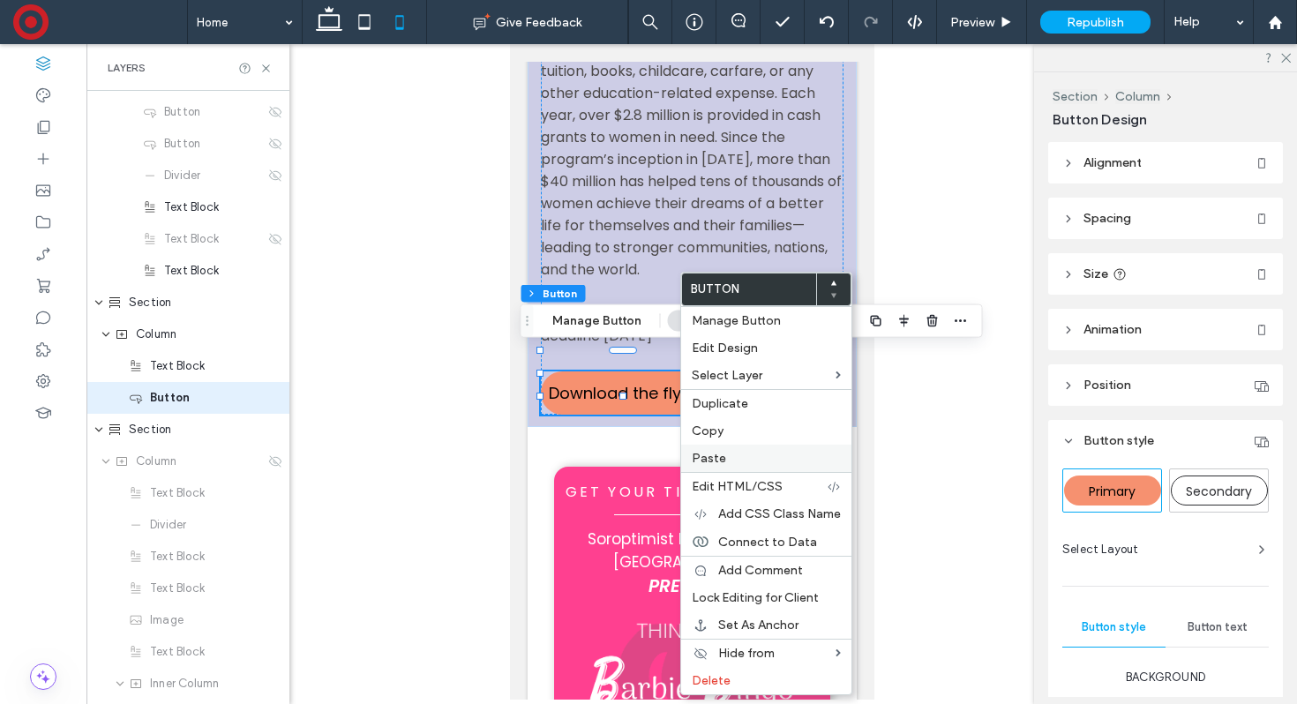
click at [722, 453] on span "Paste" at bounding box center [709, 458] width 34 height 15
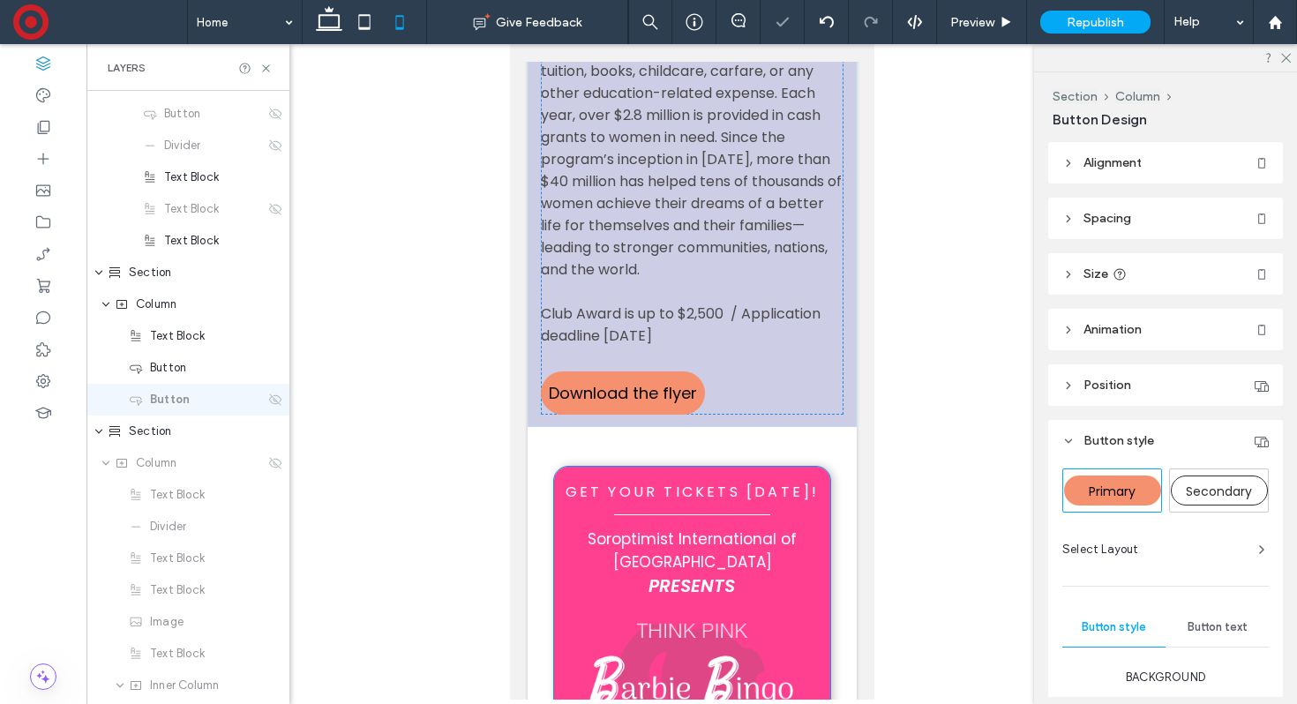
scroll to position [1011, 0]
click at [275, 402] on icon at bounding box center [275, 398] width 14 height 14
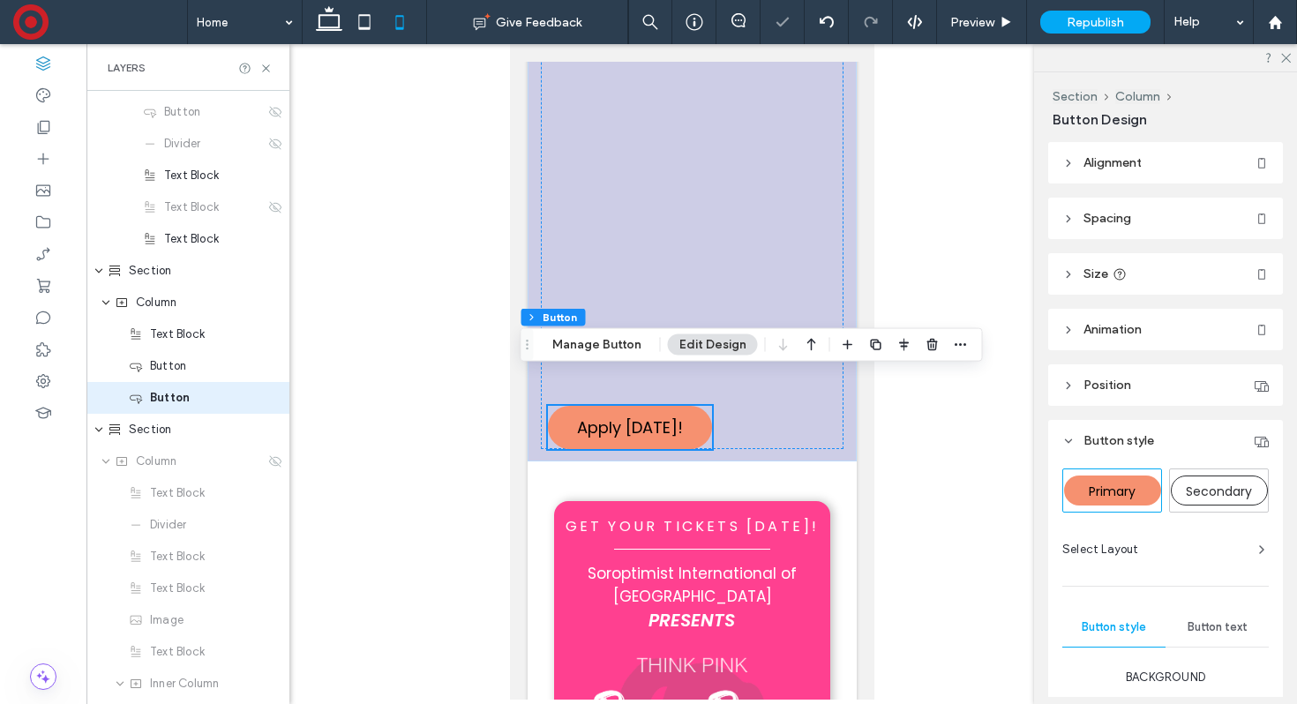
scroll to position [1293, 0]
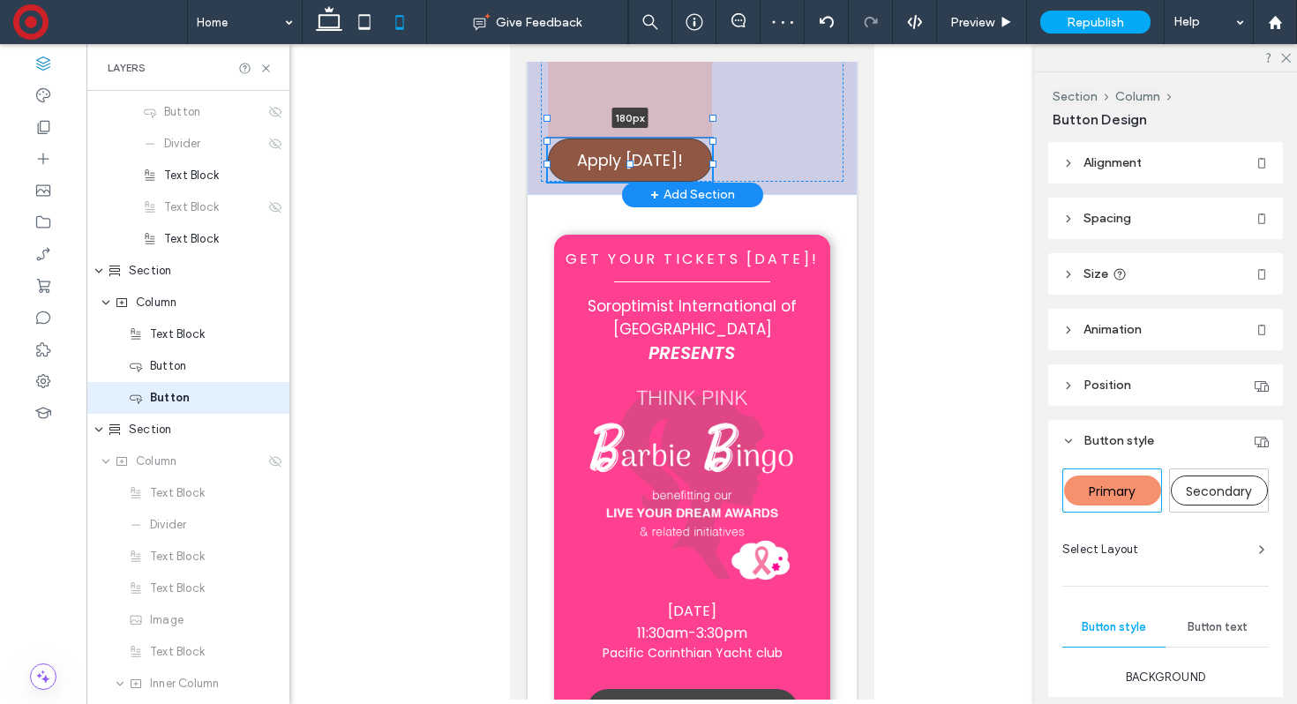
drag, startPoint x: 633, startPoint y: 352, endPoint x: 643, endPoint y: 118, distance: 234.0
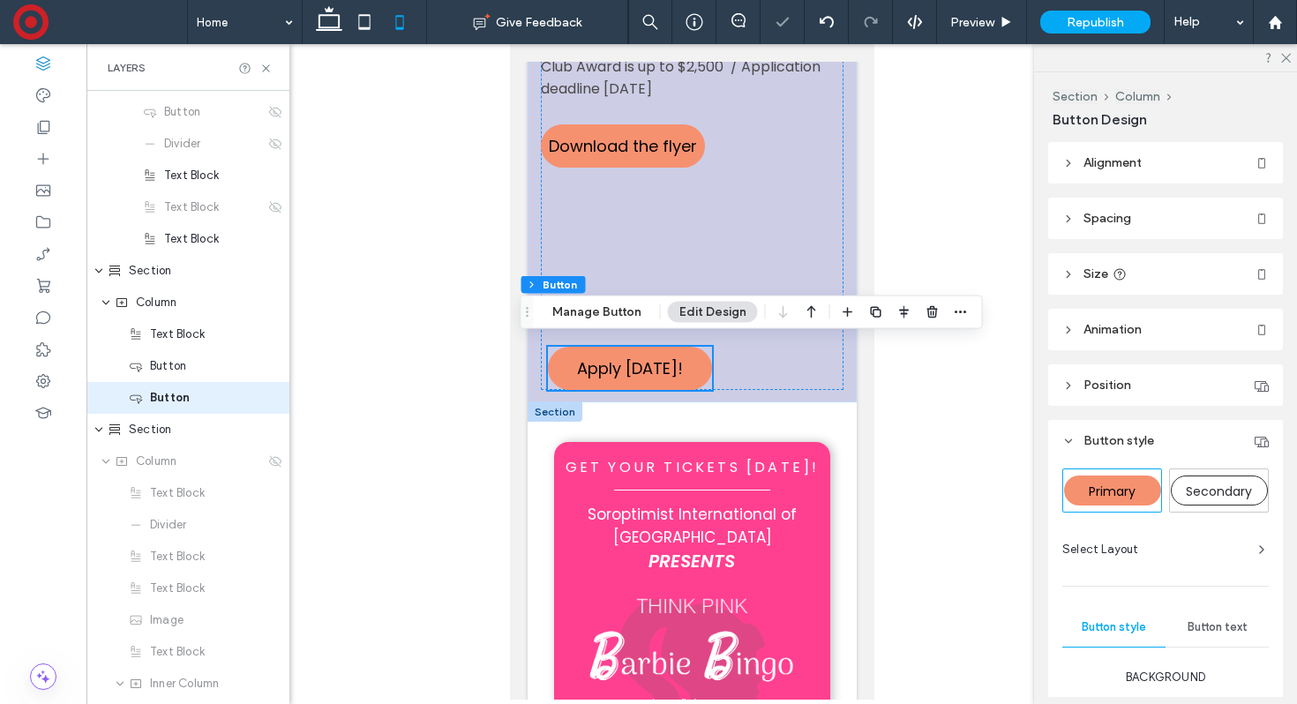
scroll to position [1068, 0]
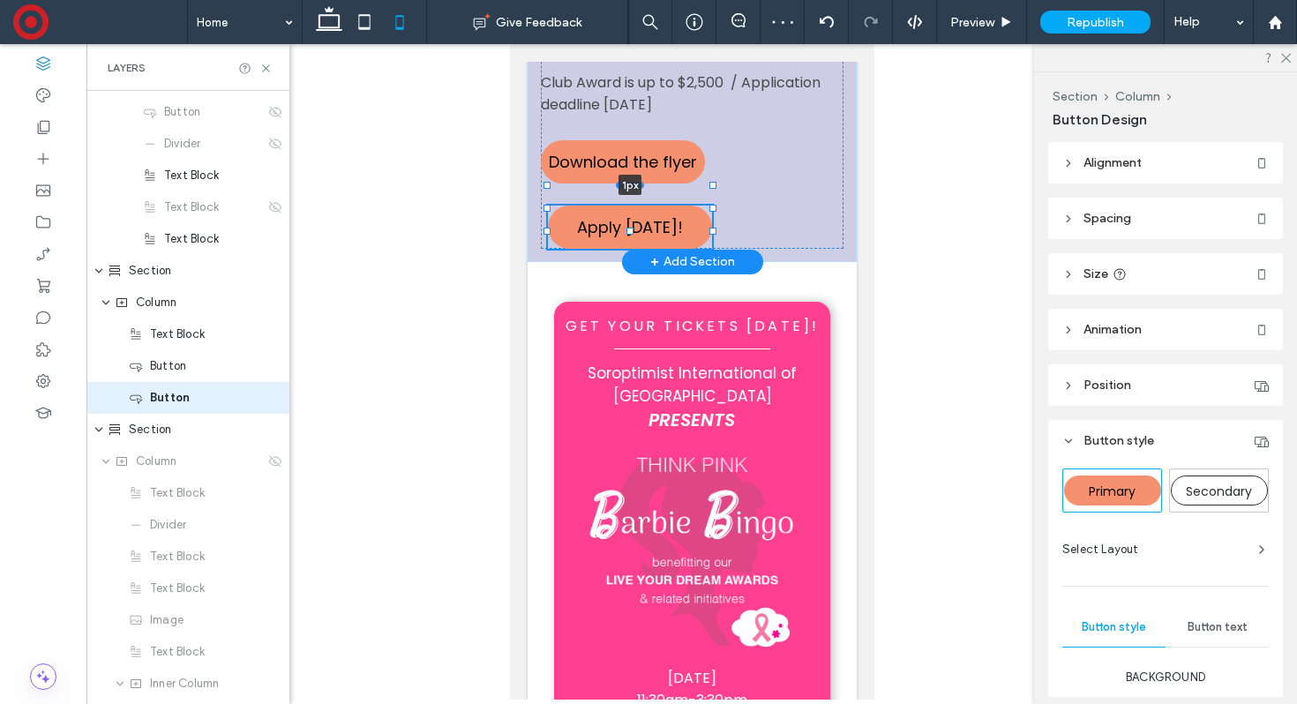
drag, startPoint x: 630, startPoint y: 343, endPoint x: 632, endPoint y: 186, distance: 157.0
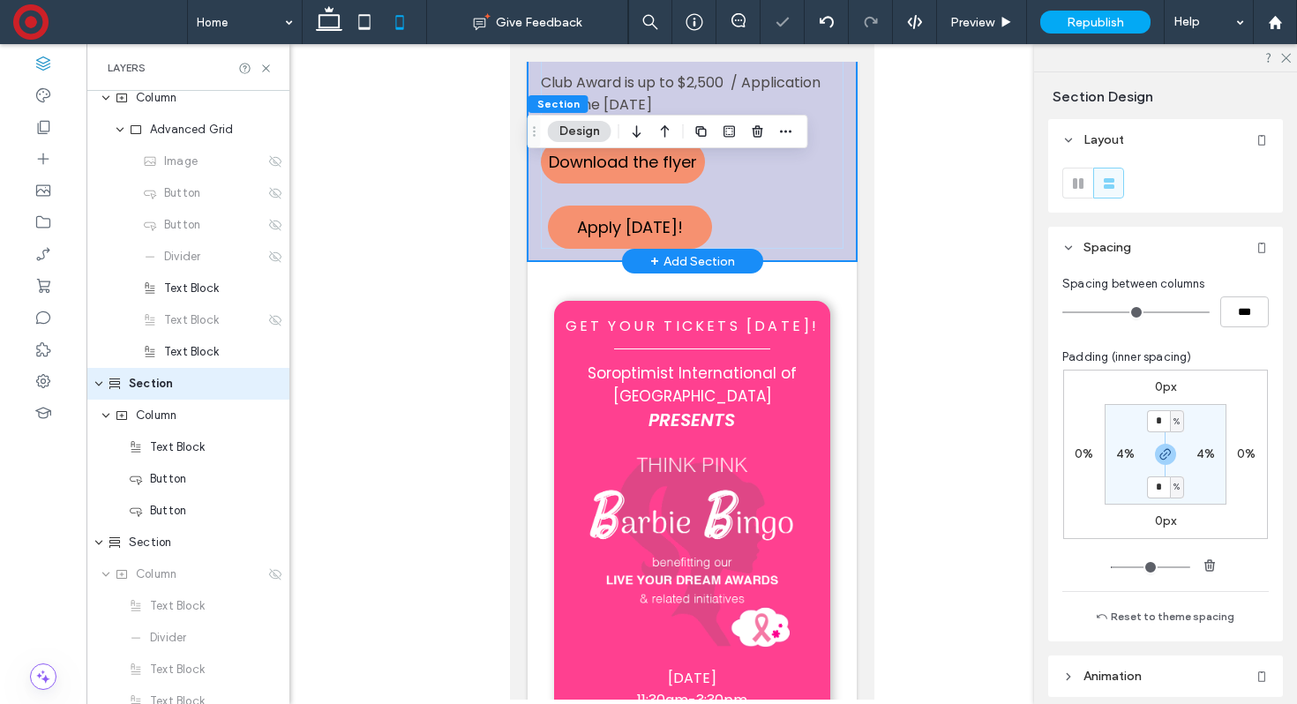
scroll to position [884, 0]
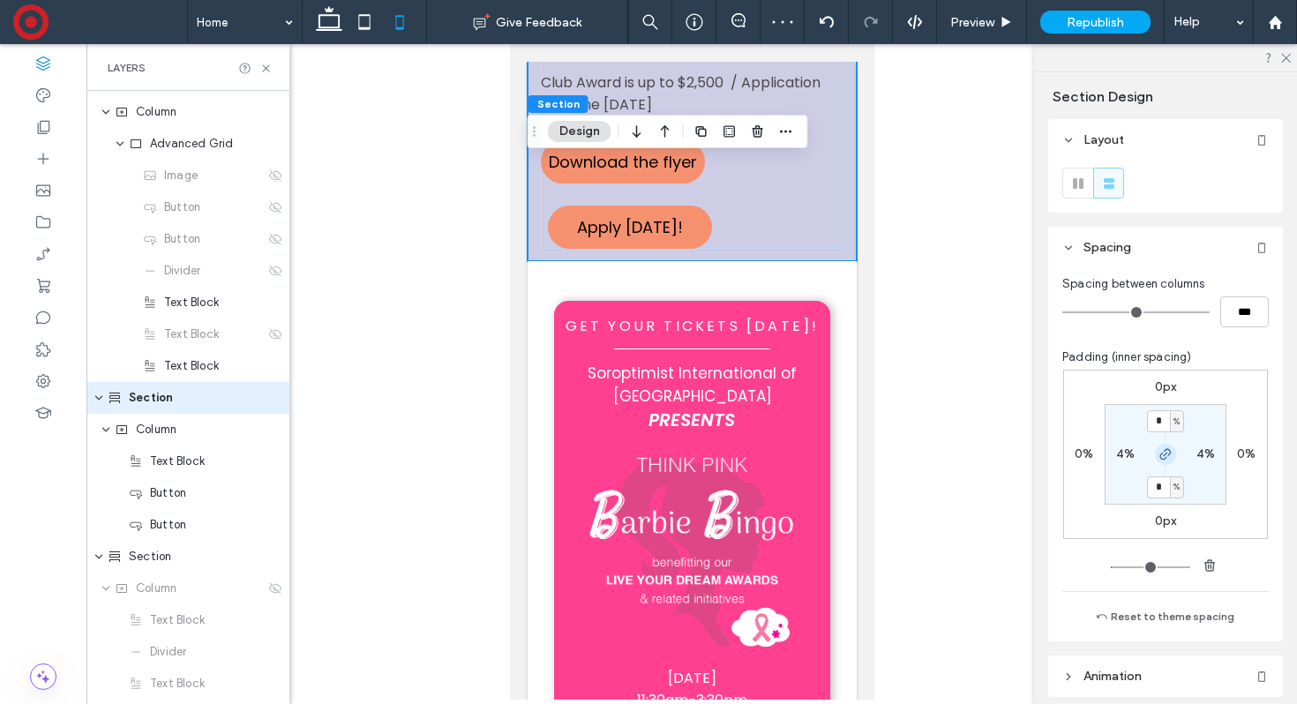
click at [1165, 454] on icon "button" at bounding box center [1165, 454] width 14 height 14
click at [1161, 489] on label "4%" at bounding box center [1165, 486] width 19 height 15
type input "*"
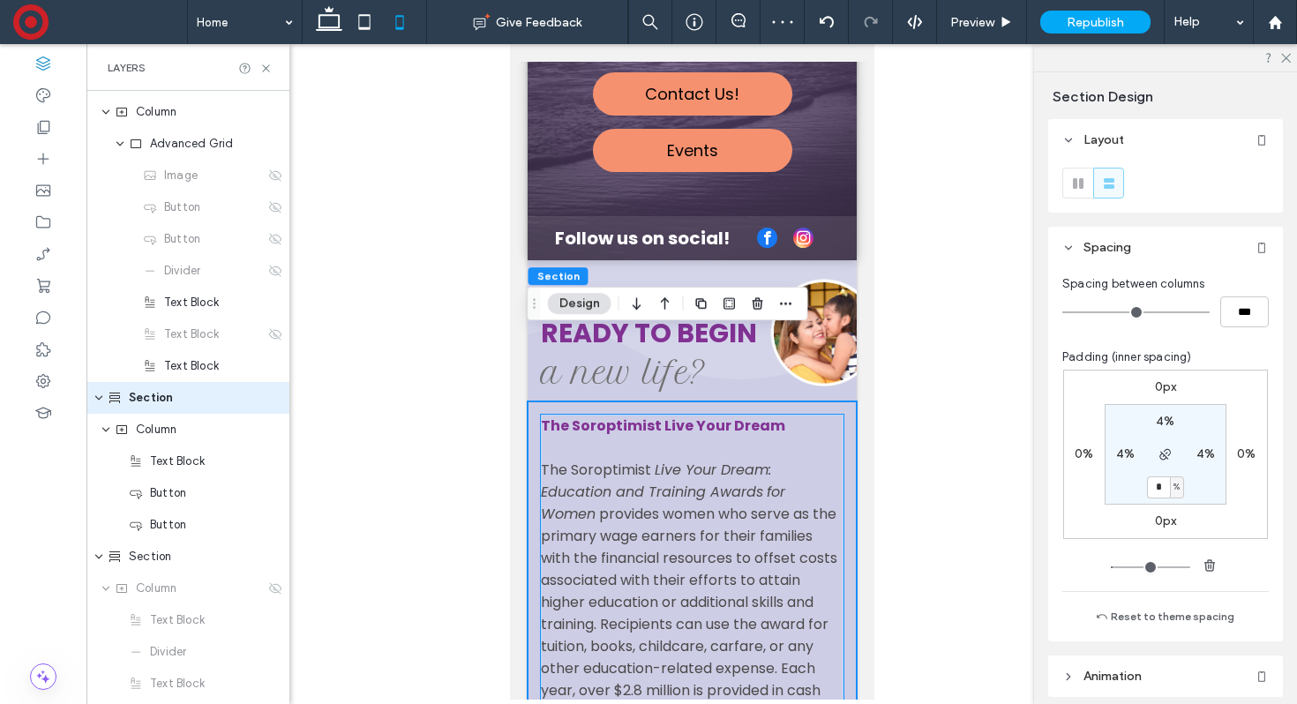
scroll to position [192, 0]
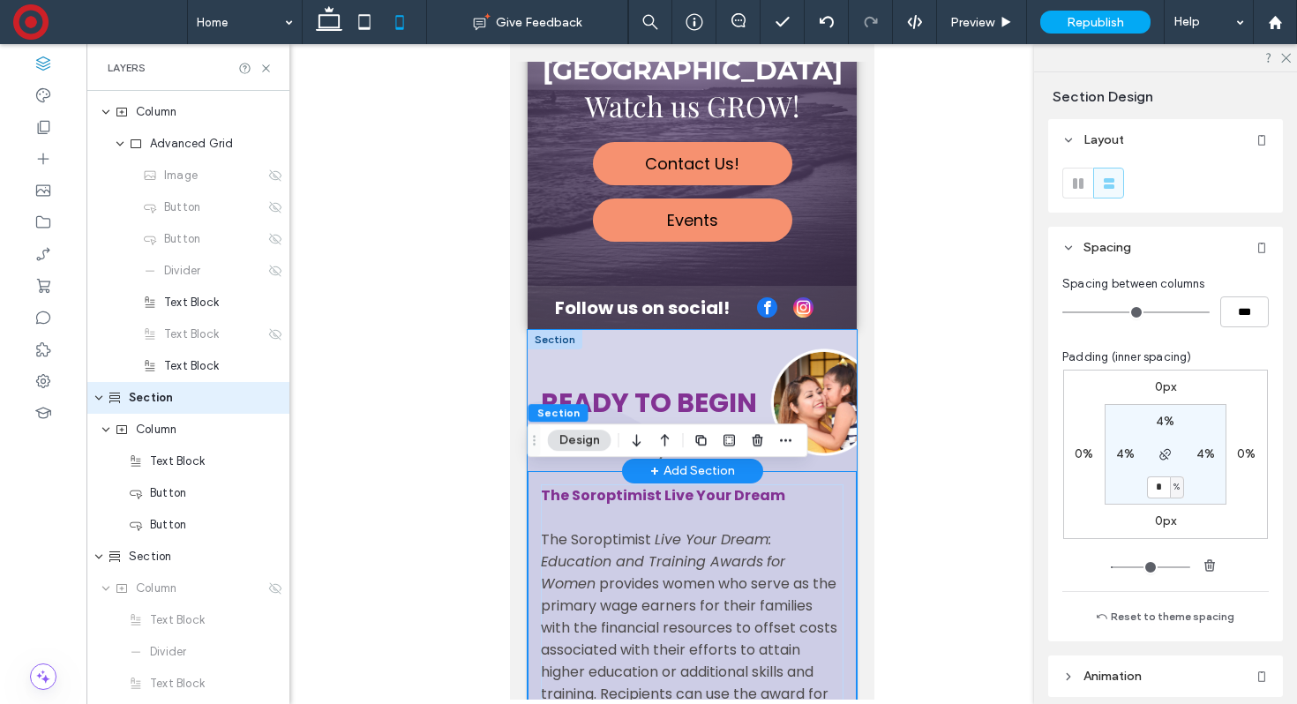
click at [682, 366] on div "Ready to begin The Soroptimist Live Your Dream The Soroptimist Live Your Dream:…" at bounding box center [691, 400] width 329 height 141
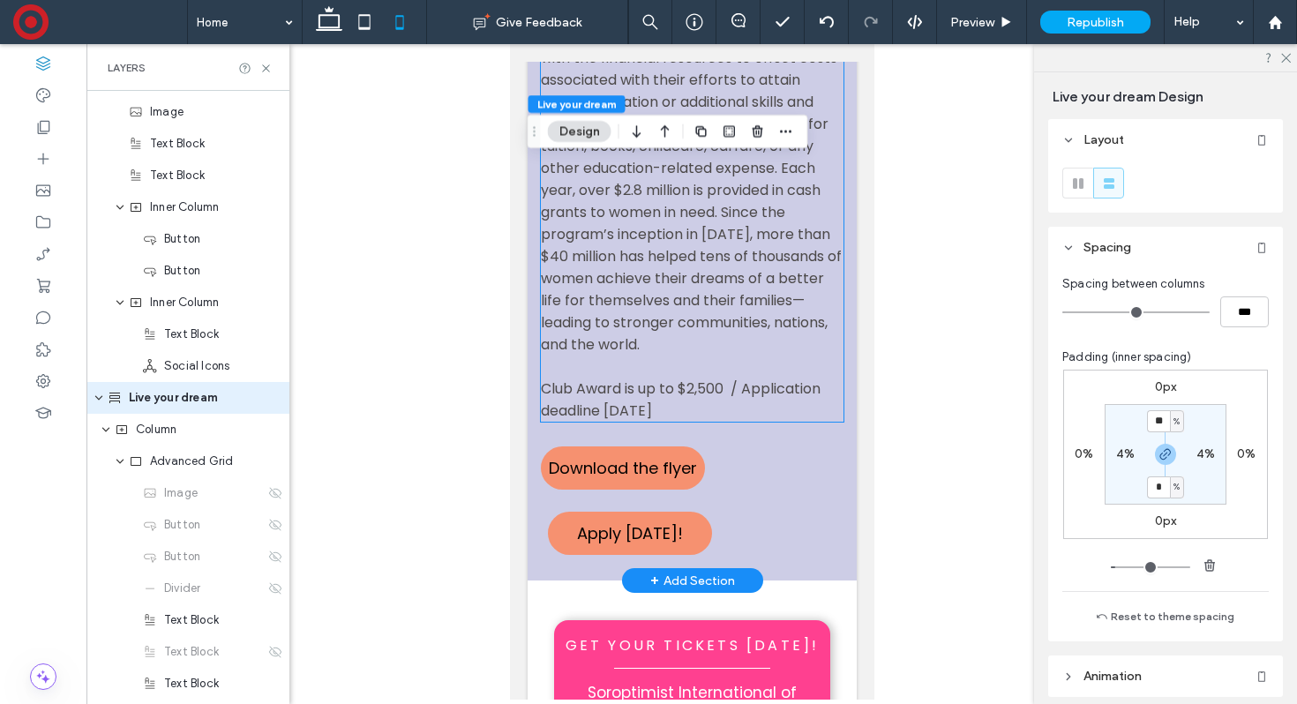
scroll to position [767, 0]
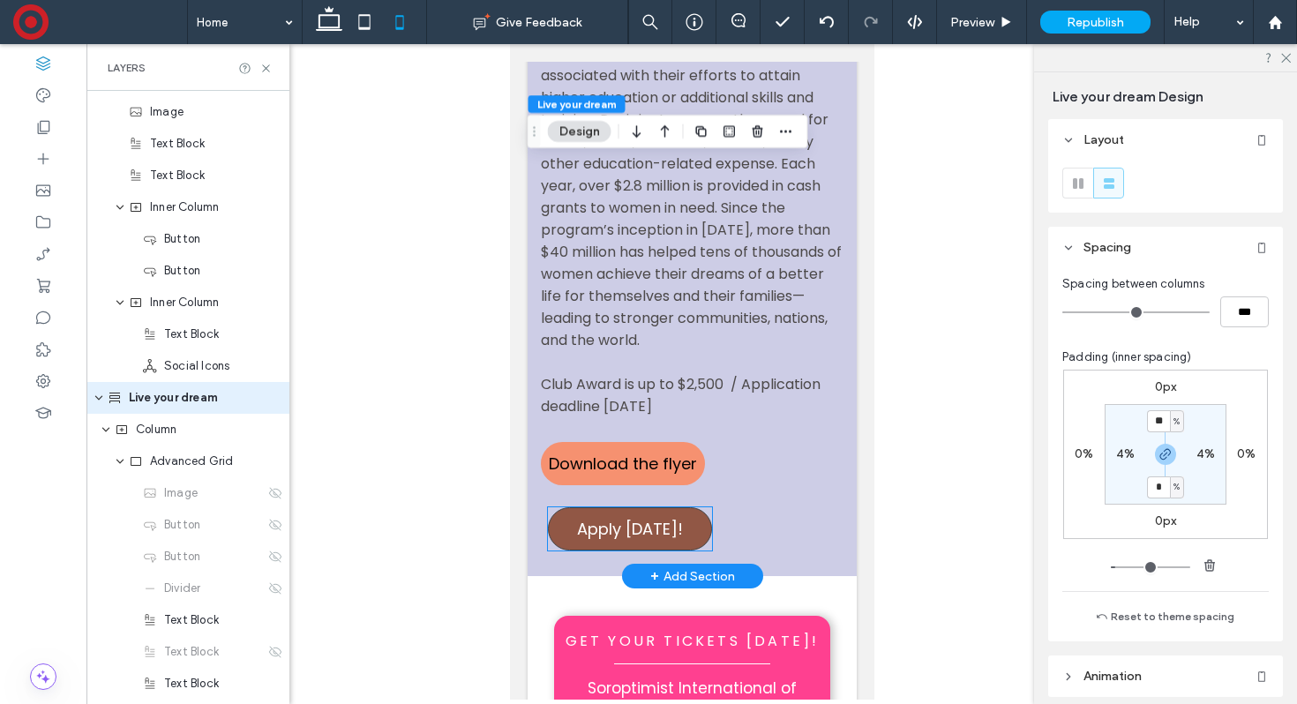
click at [640, 517] on span "Apply [DATE]!" at bounding box center [629, 529] width 106 height 24
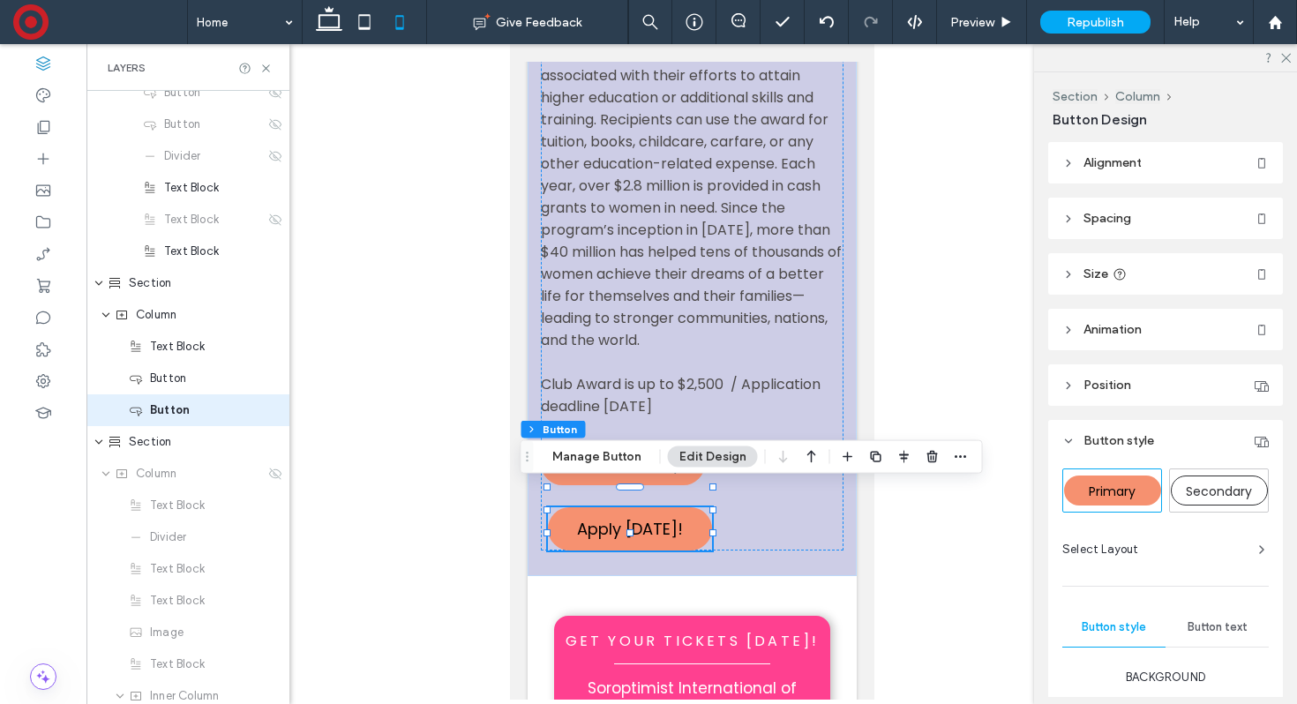
scroll to position [1011, 0]
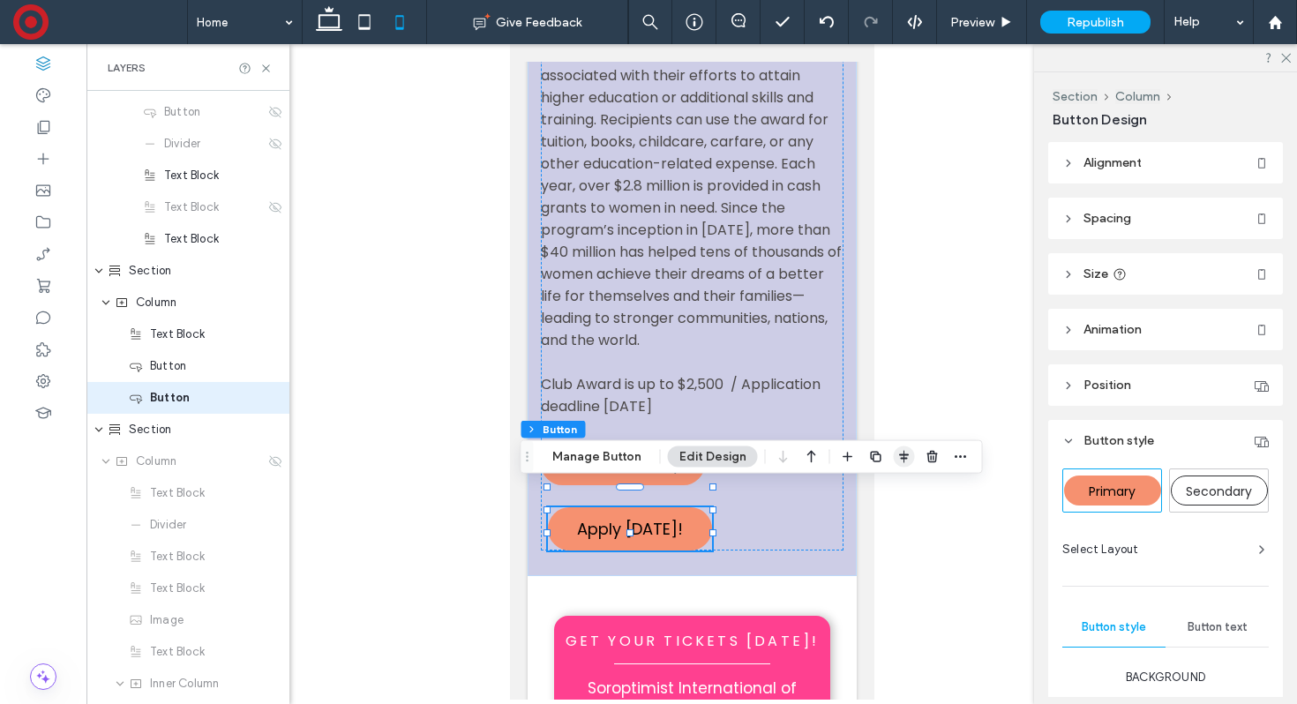
click at [897, 457] on icon "button" at bounding box center [904, 457] width 14 height 14
click at [851, 494] on icon "flex-start" at bounding box center [857, 491] width 14 height 14
click at [758, 510] on div "The Soroptimist Live Your Dream The Soroptimist Live Your Dream: Education and …" at bounding box center [691, 230] width 303 height 640
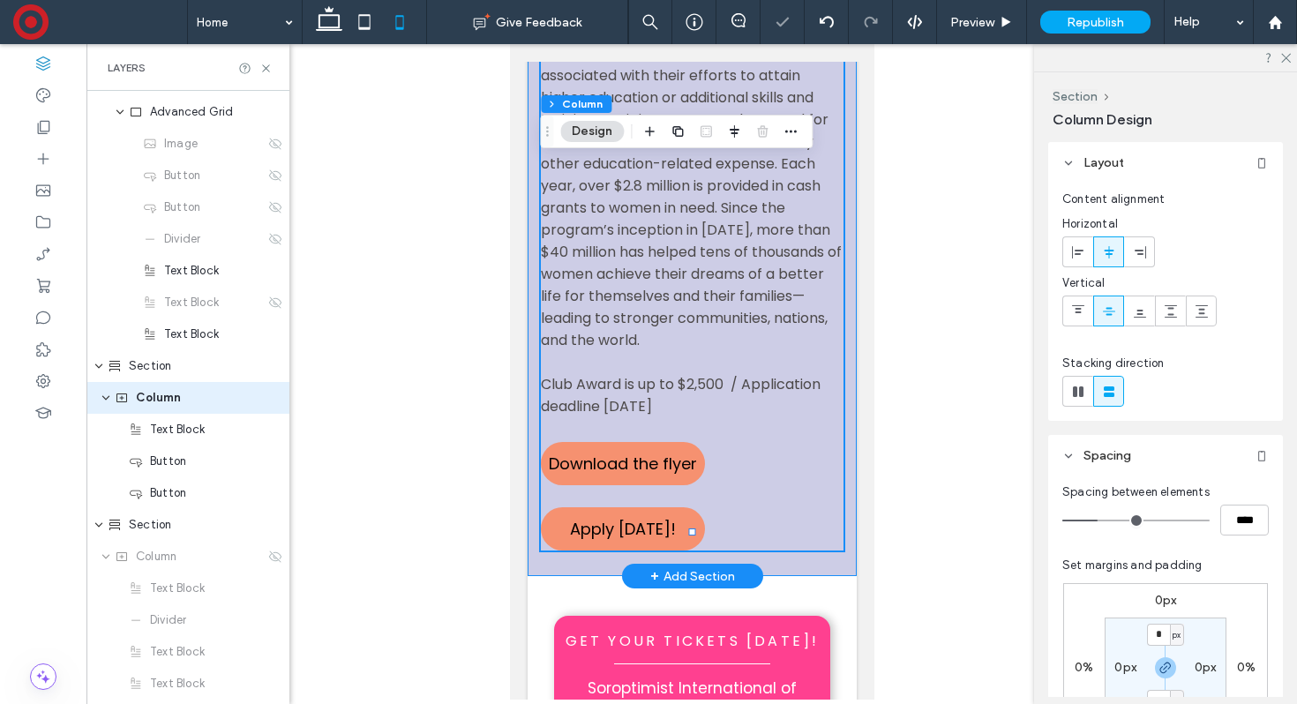
click at [763, 534] on div "The Soroptimist Live Your Dream The Soroptimist Live Your Dream: Education and …" at bounding box center [691, 237] width 329 height 680
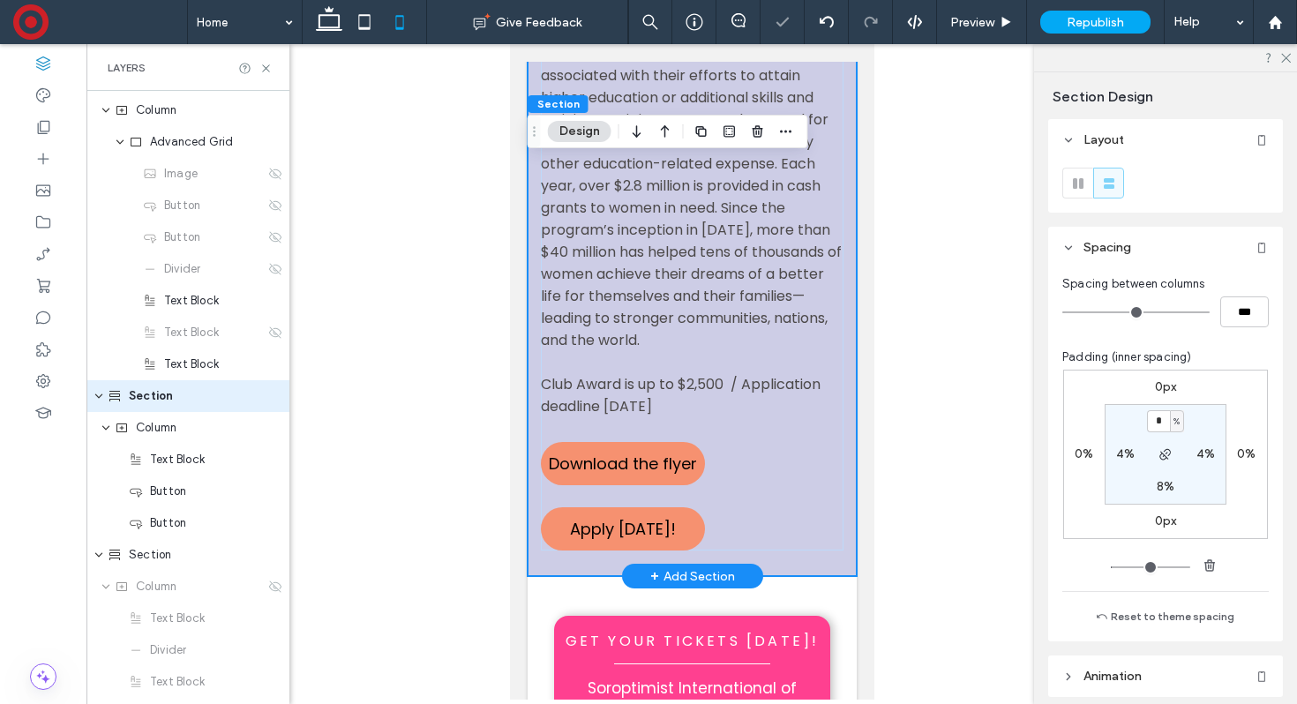
scroll to position [884, 0]
click at [1162, 496] on section "* % 4% 8% 4%" at bounding box center [1165, 454] width 122 height 101
click at [1162, 491] on label "8%" at bounding box center [1166, 486] width 18 height 15
type input "*"
type input "**"
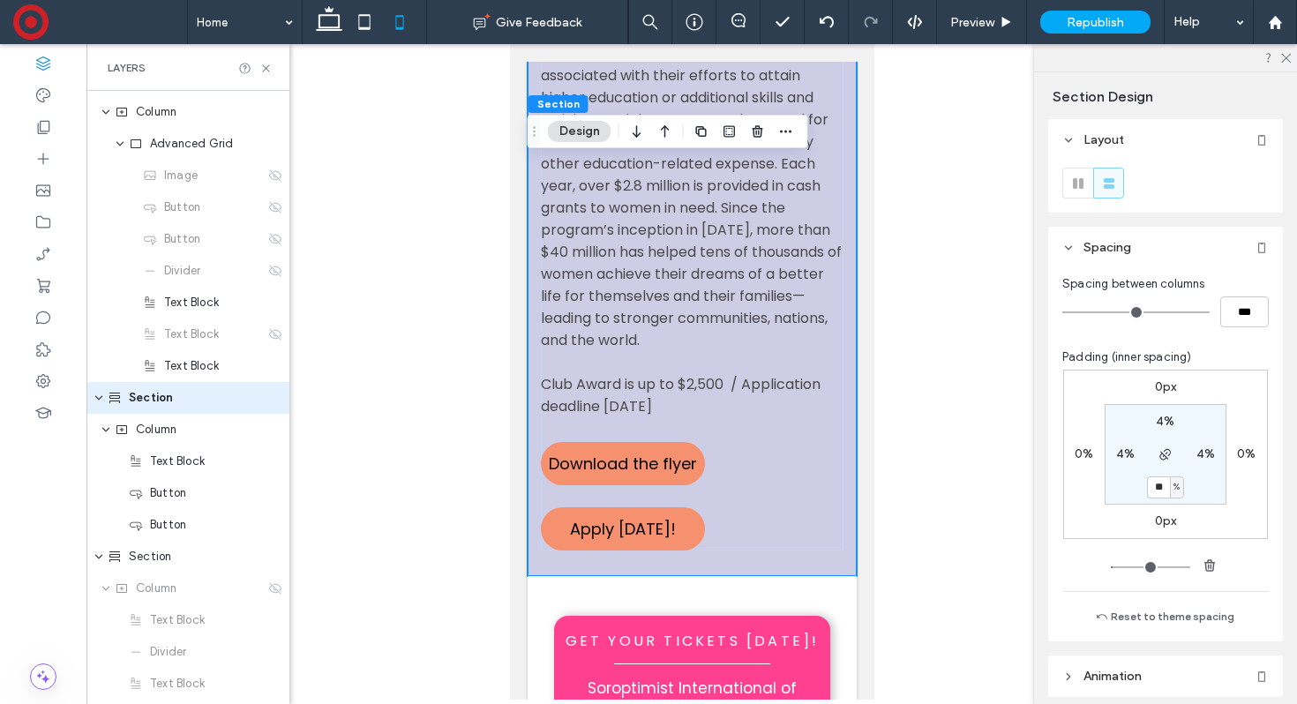
type input "**"
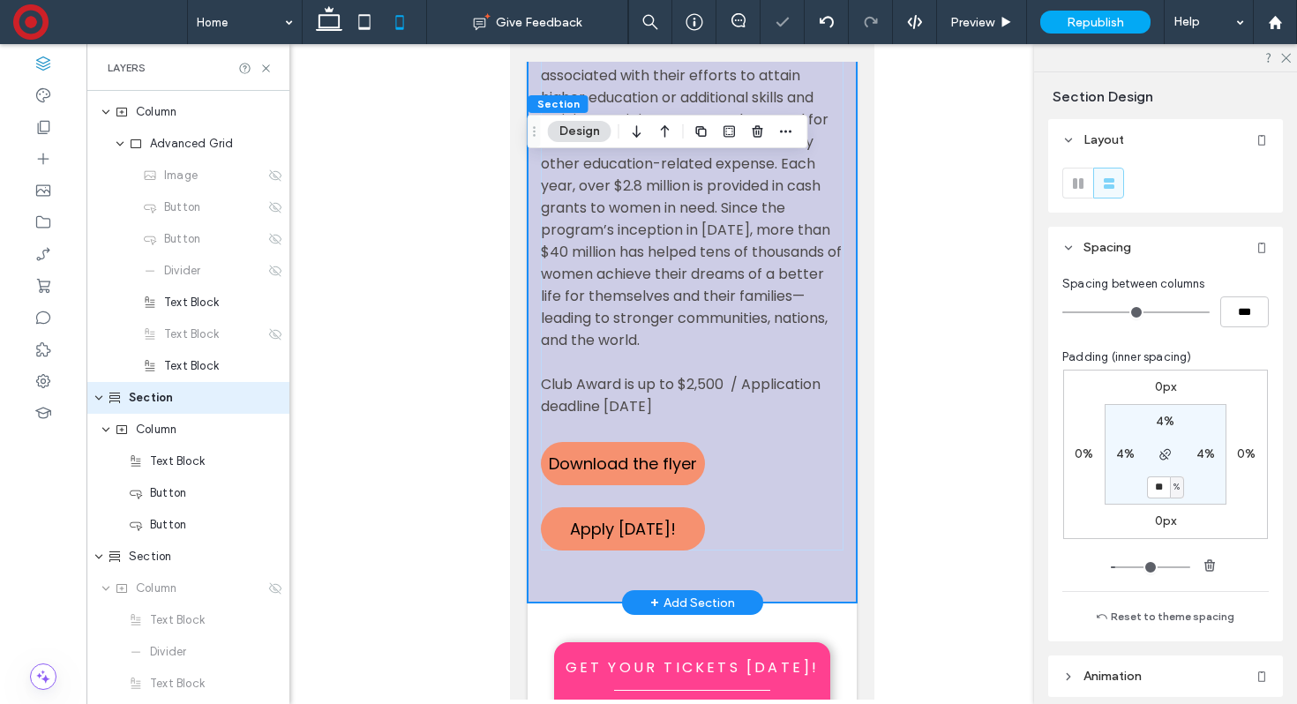
click at [830, 553] on div "The Soroptimist Live Your Dream The Soroptimist Live Your Dream: Education and …" at bounding box center [691, 250] width 329 height 707
click at [677, 452] on span "Download the flyer" at bounding box center [622, 464] width 148 height 24
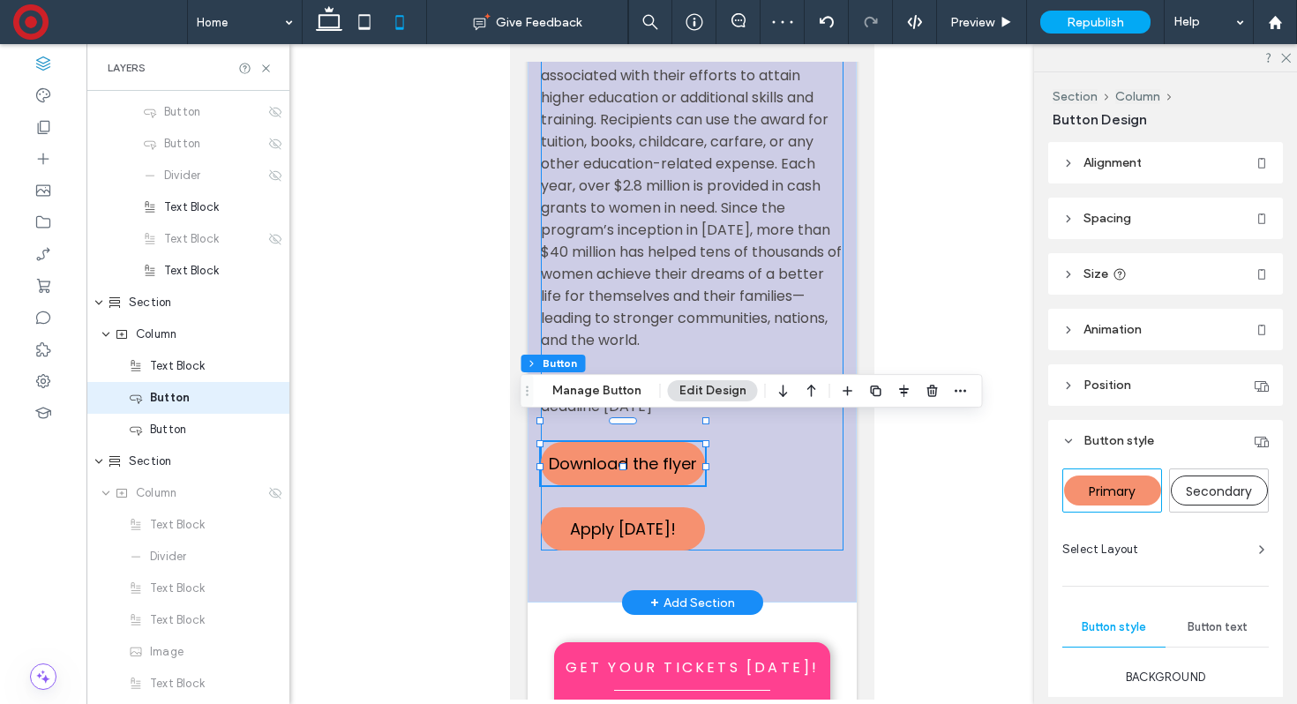
scroll to position [979, 0]
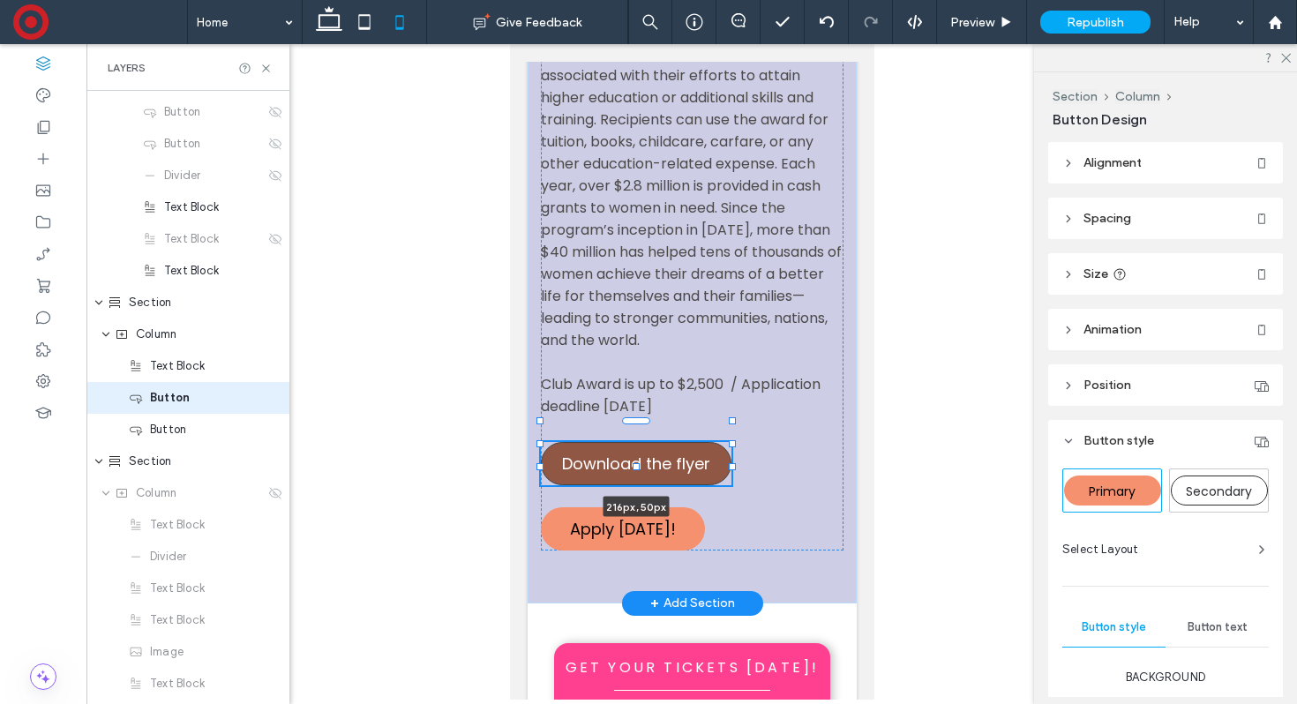
drag, startPoint x: 702, startPoint y: 442, endPoint x: 715, endPoint y: 442, distance: 13.2
click at [715, 442] on div "The Soroptimist Live Your Dream The Soroptimist Live Your Dream: Education and …" at bounding box center [691, 250] width 329 height 707
type input "***"
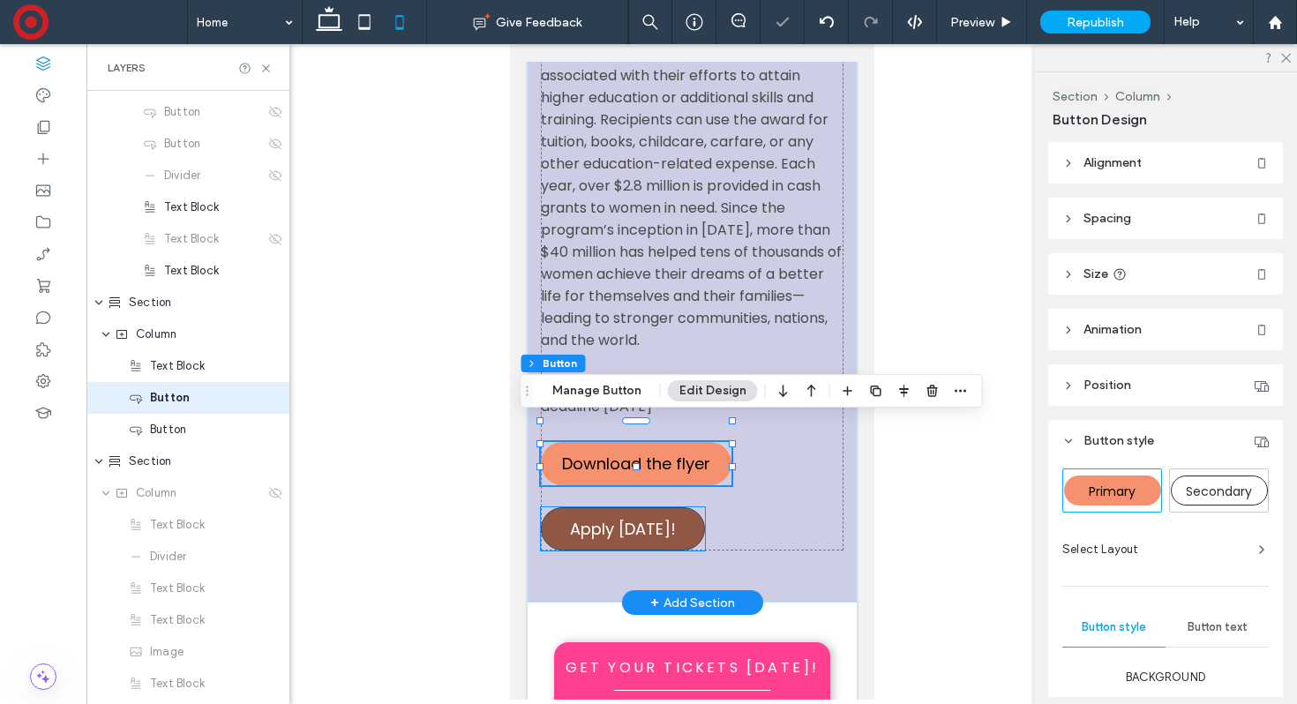
click at [688, 507] on link "Apply [DATE]!" at bounding box center [622, 528] width 164 height 43
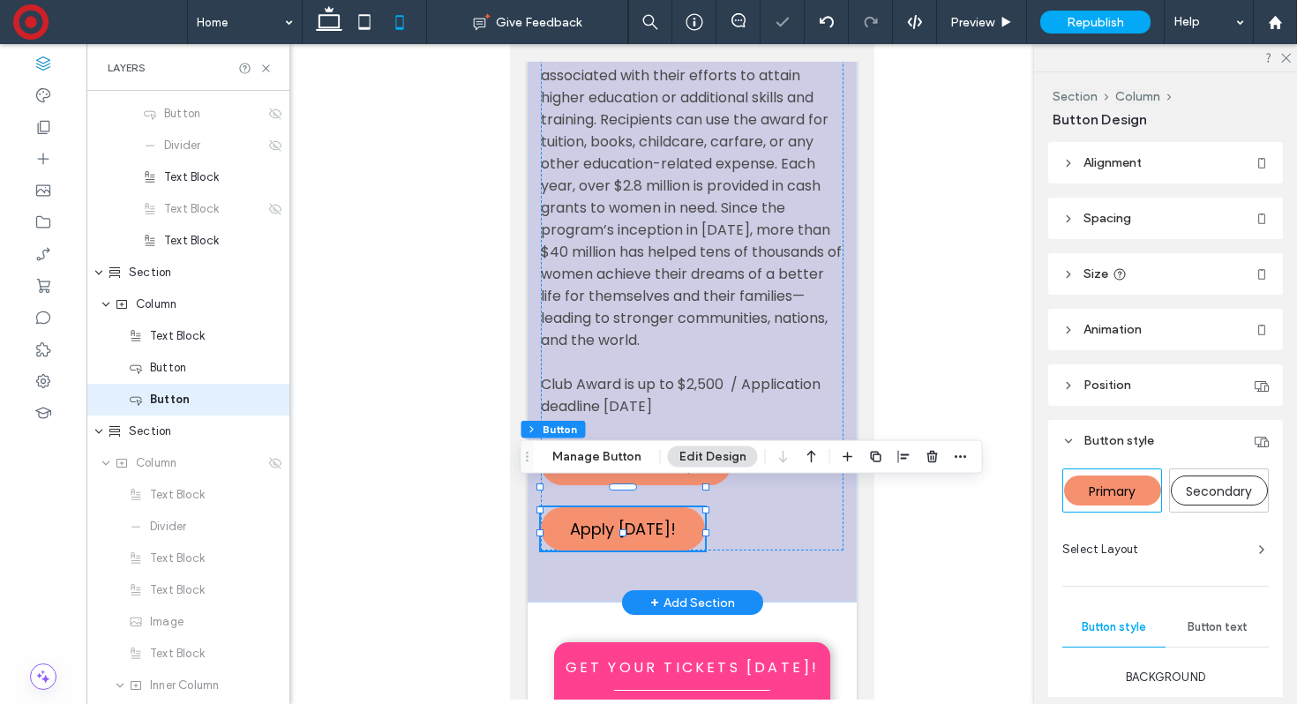
scroll to position [1011, 0]
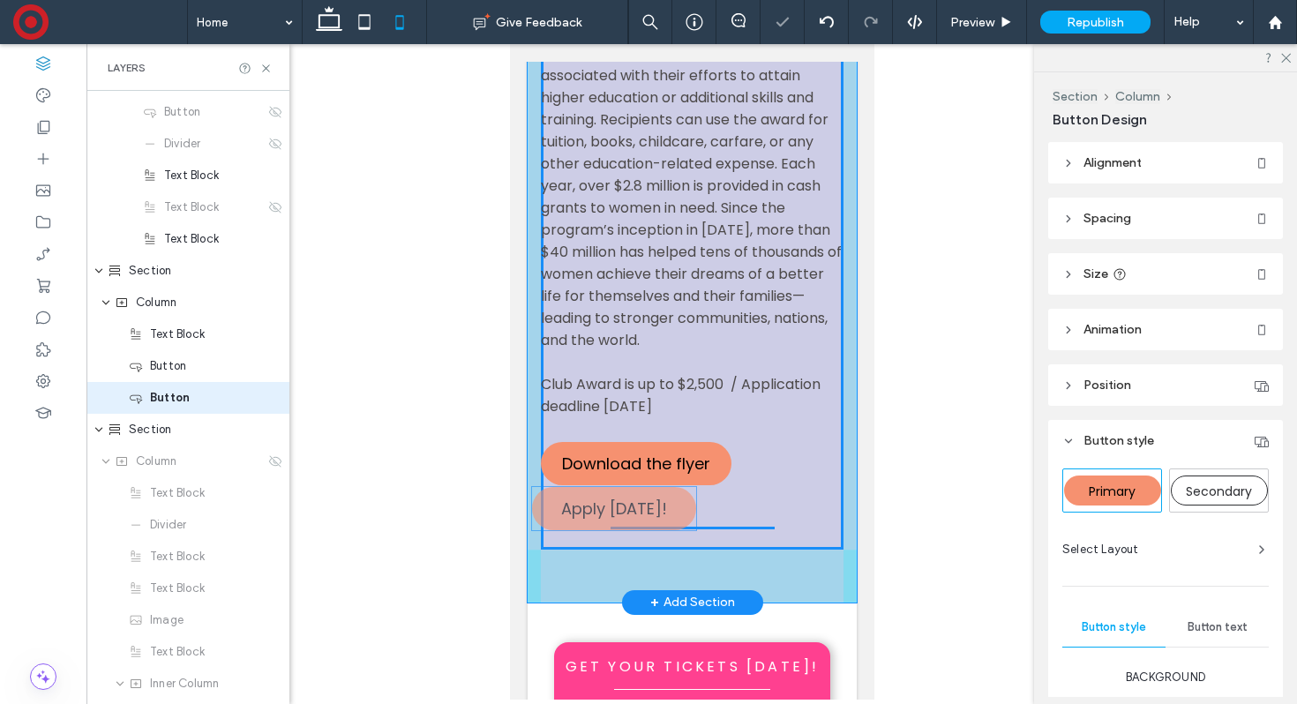
drag, startPoint x: 700, startPoint y: 505, endPoint x: 691, endPoint y: 506, distance: 8.9
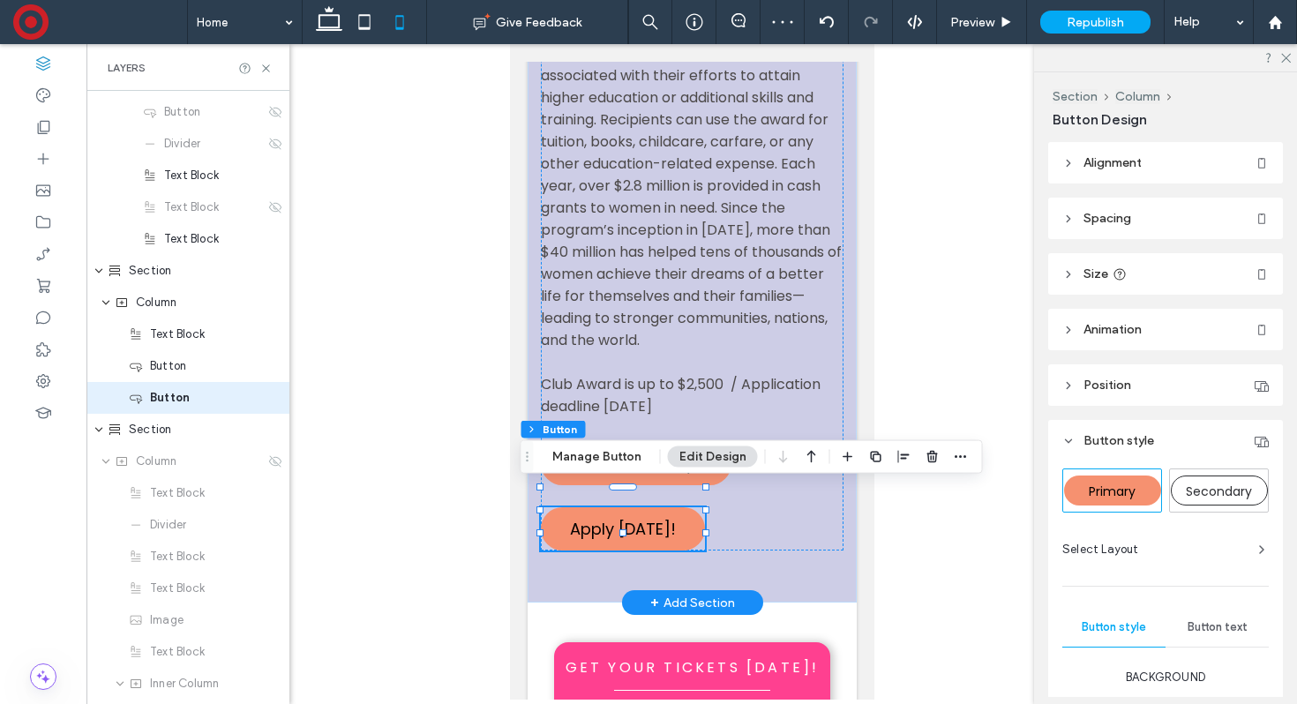
click at [691, 507] on link "Apply [DATE]!" at bounding box center [622, 528] width 164 height 43
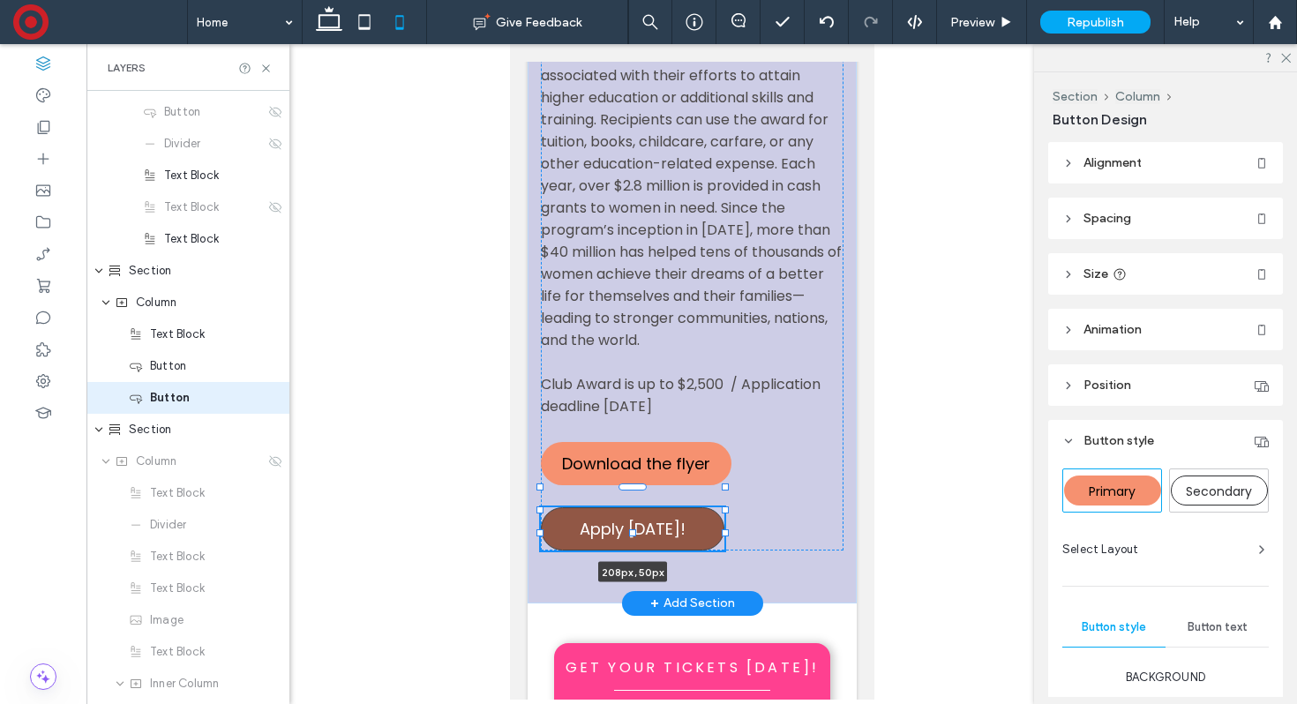
drag, startPoint x: 705, startPoint y: 510, endPoint x: 715, endPoint y: 510, distance: 9.7
click at [715, 510] on div "The Soroptimist Live Your Dream The Soroptimist Live Your Dream: Education and …" at bounding box center [691, 250] width 329 height 707
type input "***"
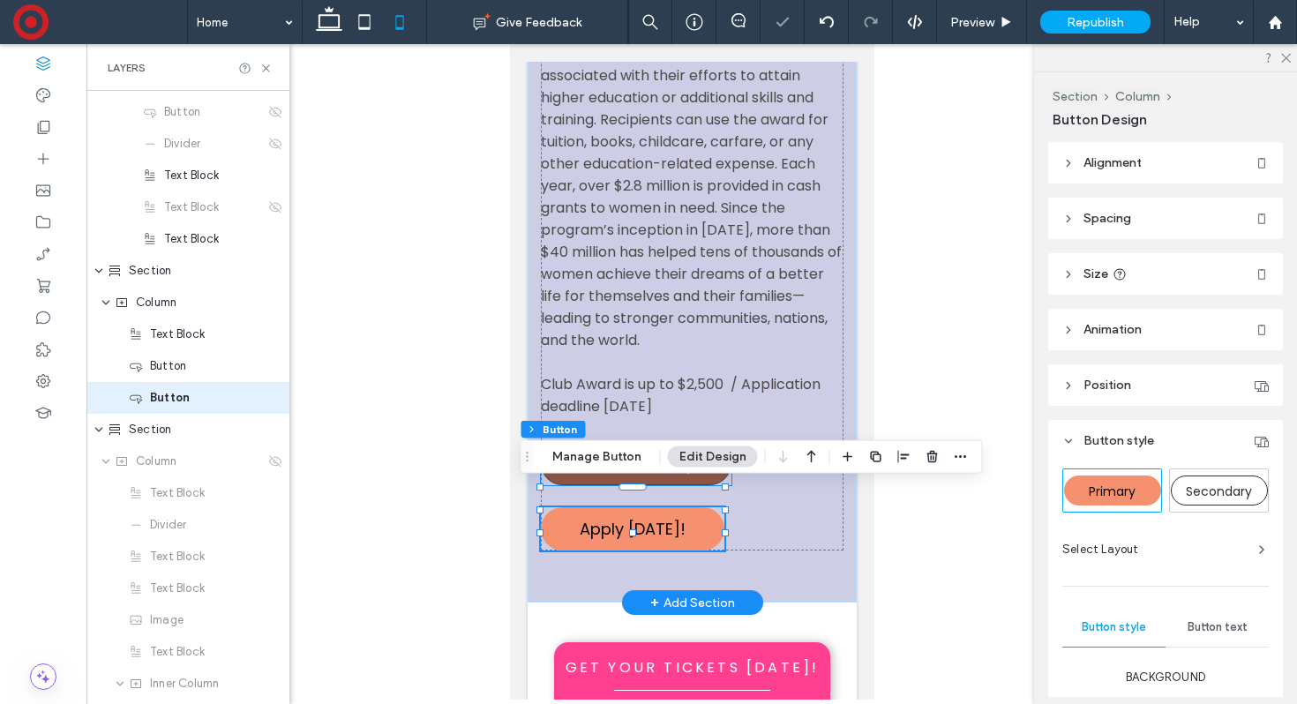
click at [693, 442] on link "Download the flyer" at bounding box center [635, 463] width 191 height 43
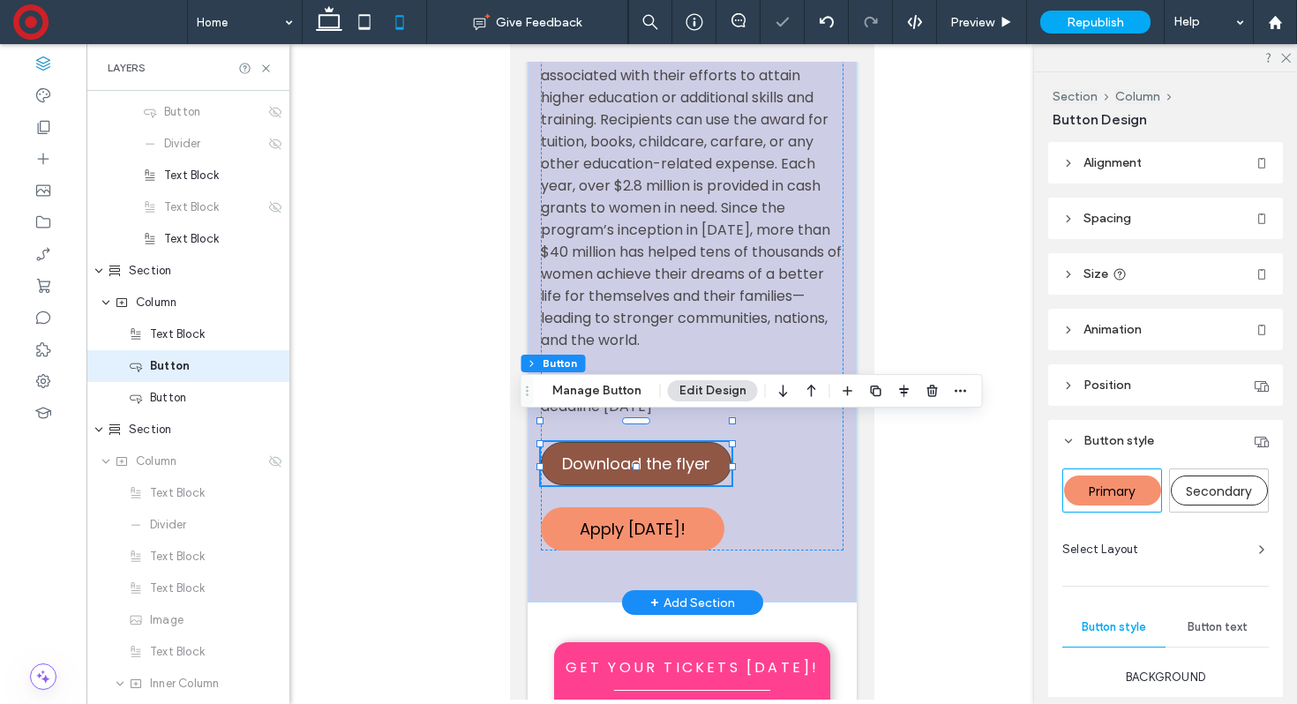
scroll to position [979, 0]
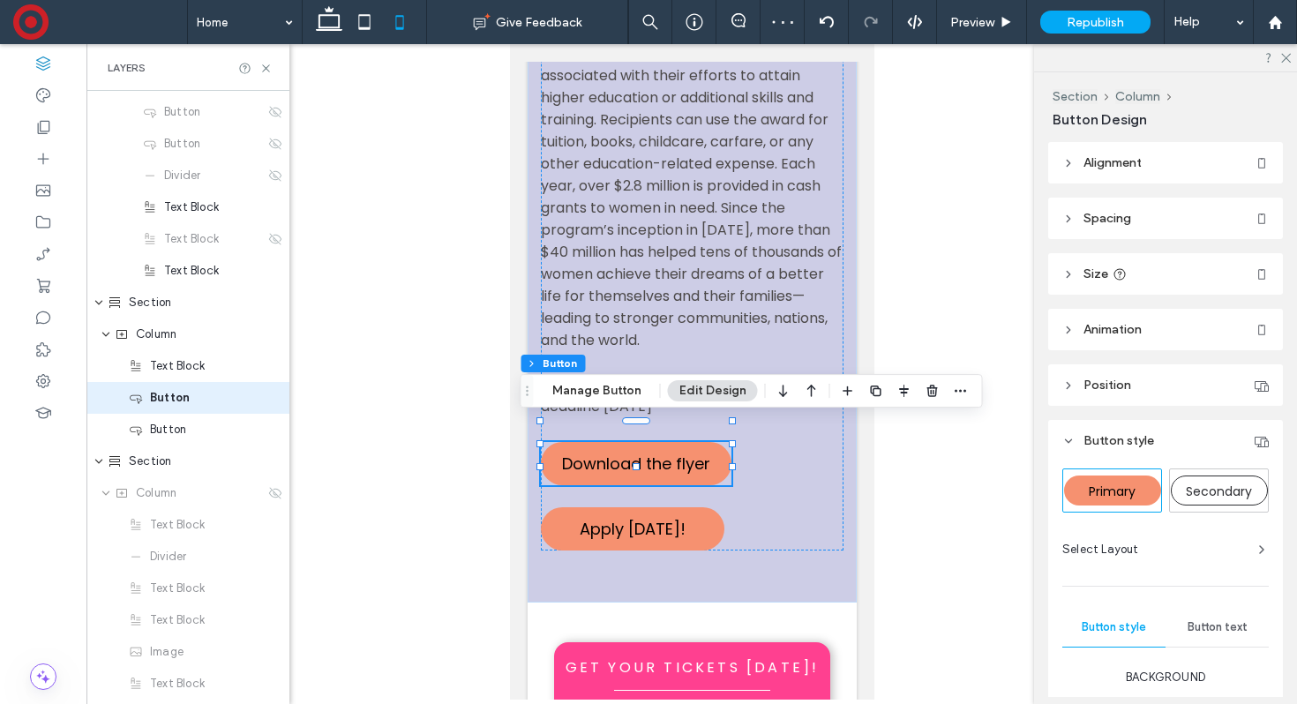
click at [1162, 273] on header "Size" at bounding box center [1165, 273] width 235 height 41
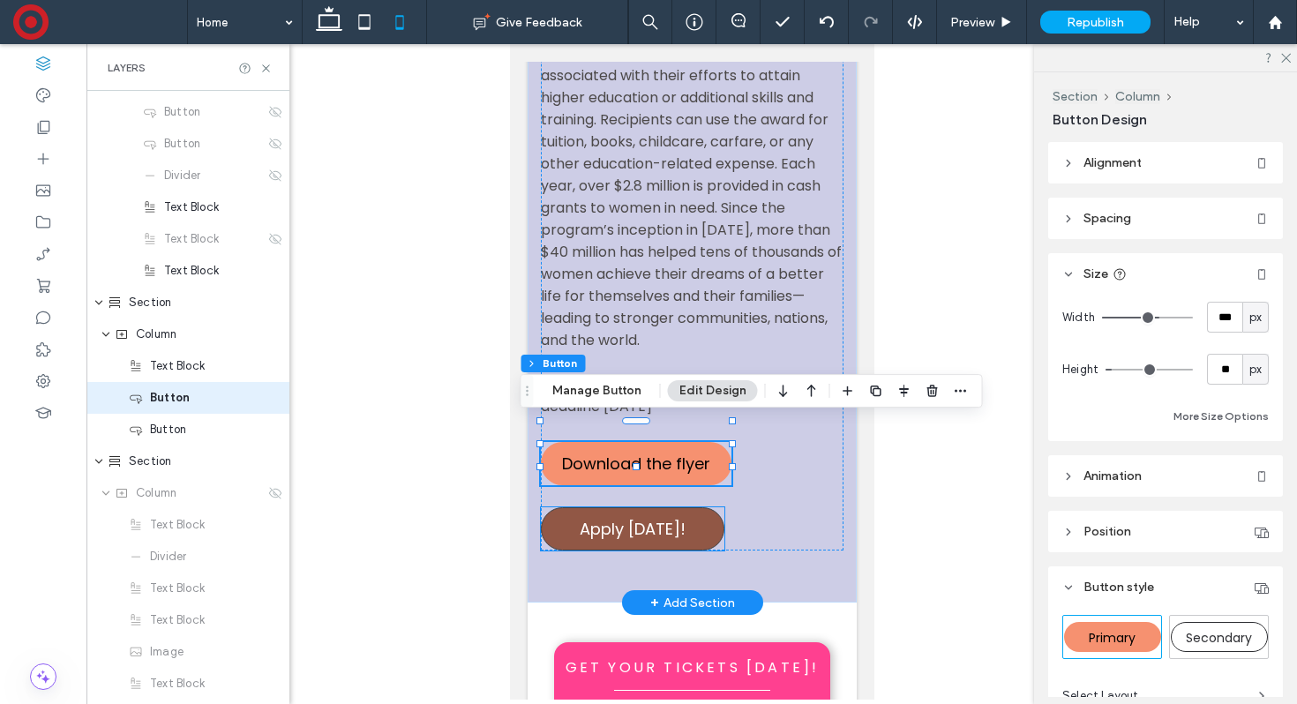
click at [671, 517] on span "Apply [DATE]!" at bounding box center [632, 529] width 106 height 24
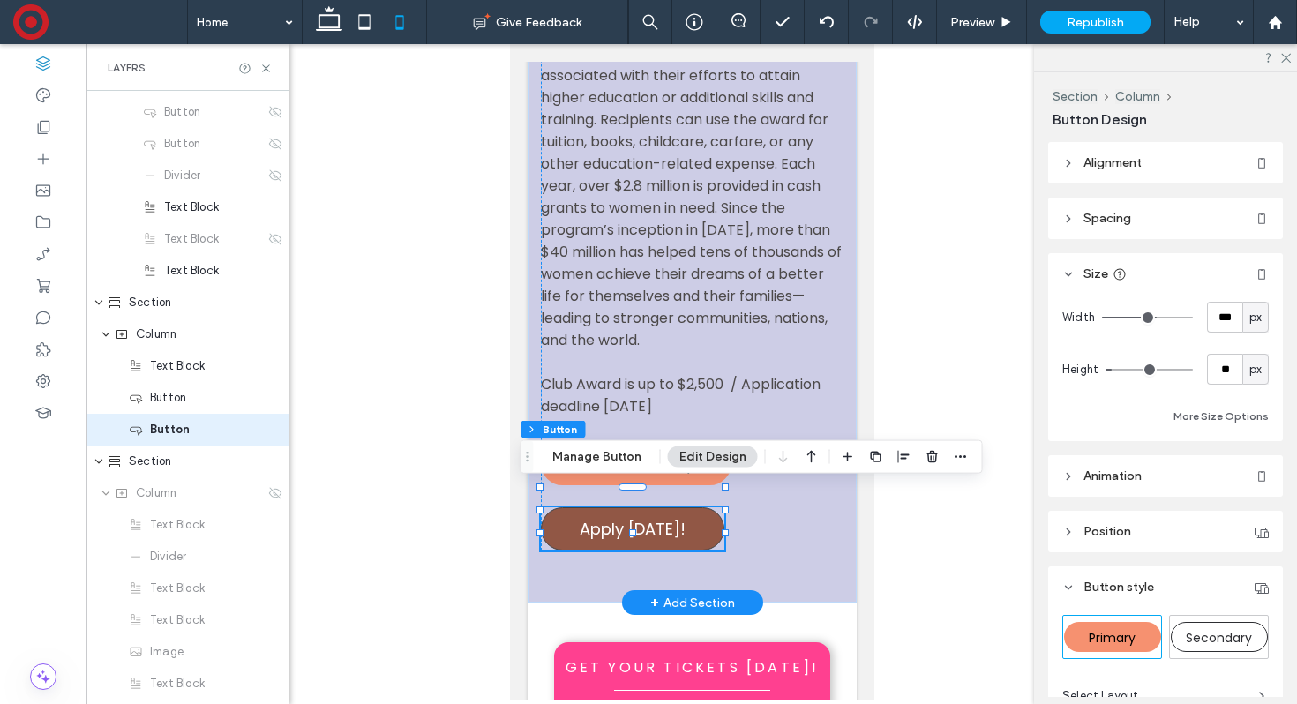
scroll to position [1011, 0]
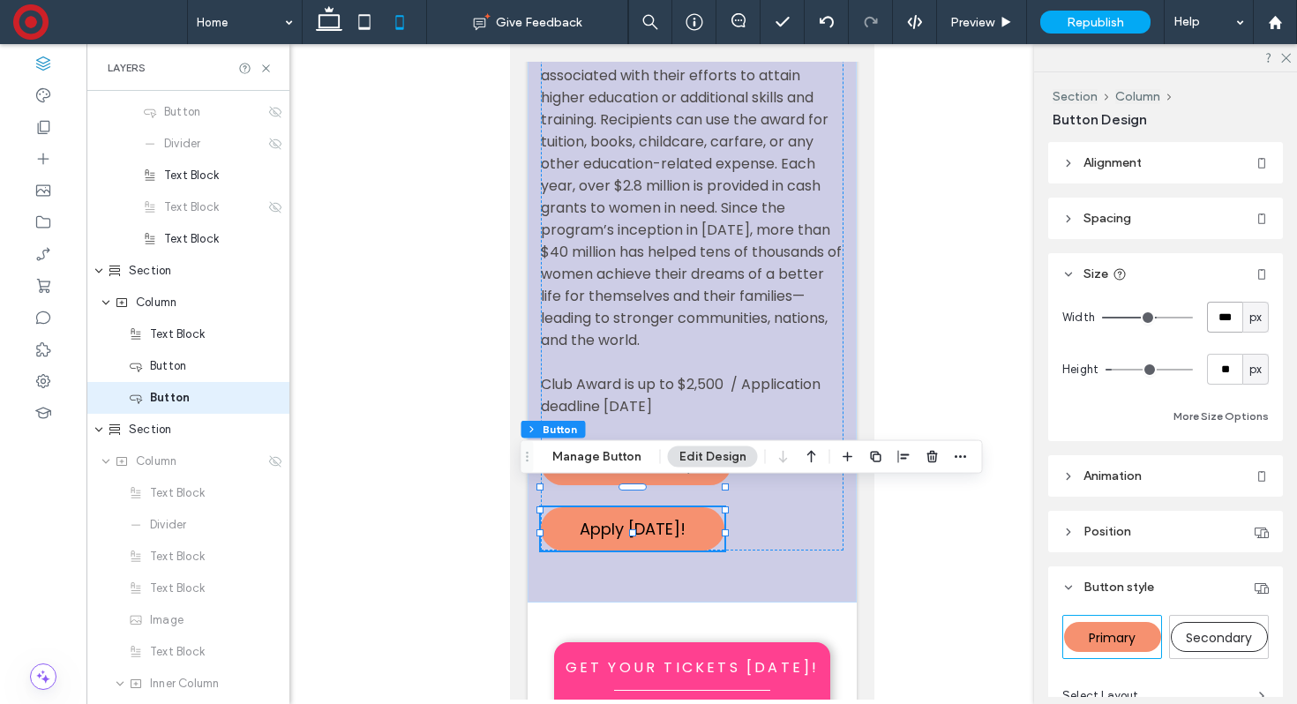
click at [1224, 324] on input "***" at bounding box center [1224, 317] width 35 height 31
type input "***"
click at [935, 518] on div at bounding box center [691, 371] width 1210 height 655
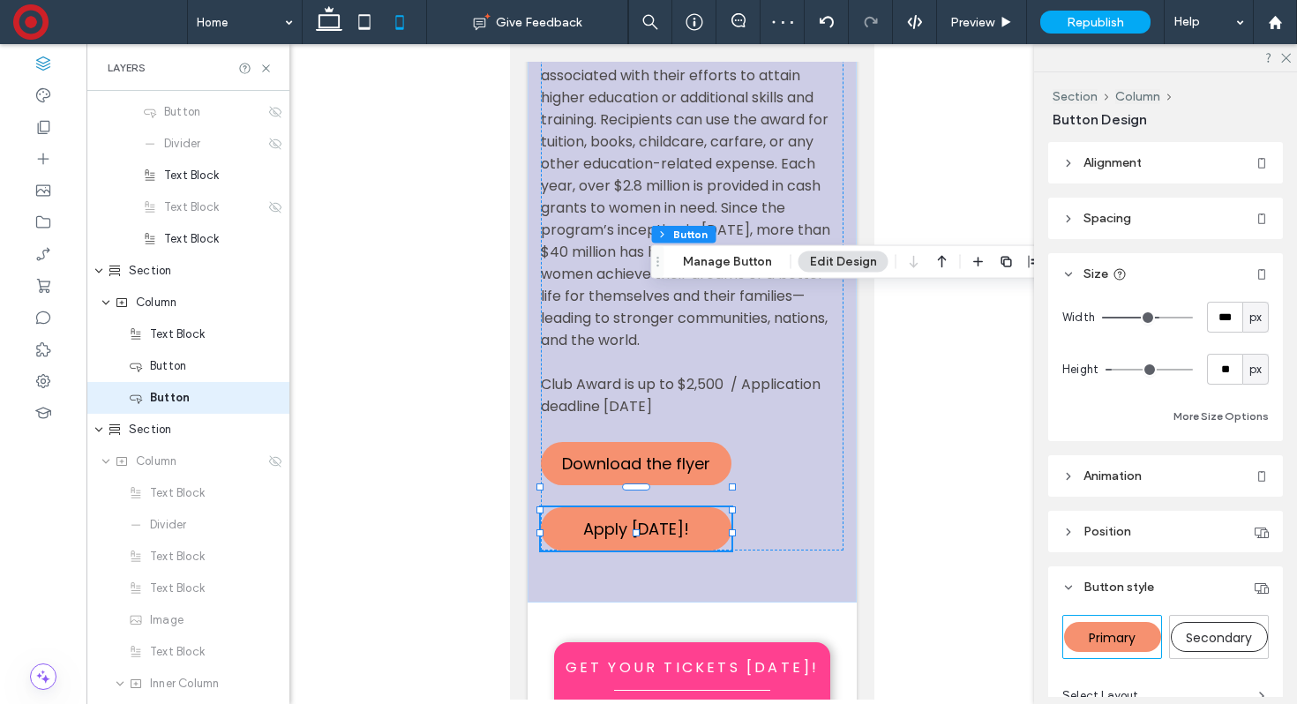
drag, startPoint x: 521, startPoint y: 457, endPoint x: 653, endPoint y: 257, distance: 239.5
click at [653, 257] on icon "Drag" at bounding box center [658, 262] width 14 height 12
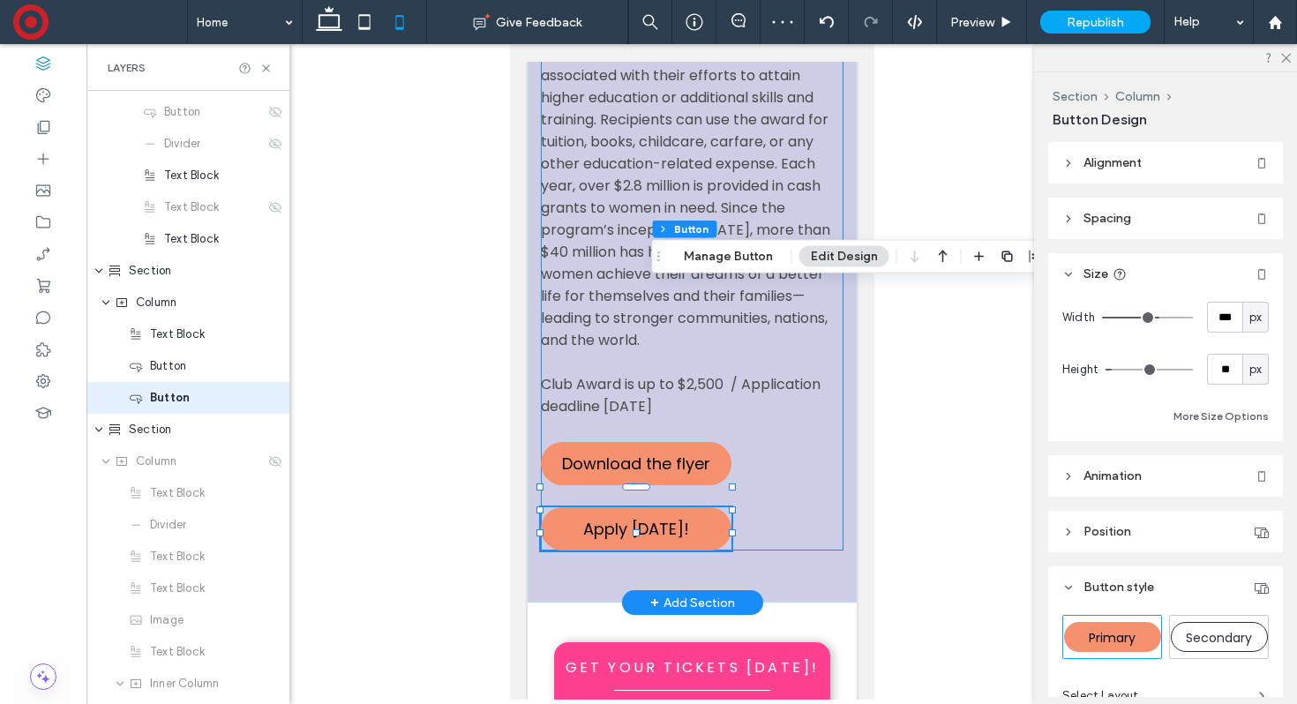
click at [780, 488] on div "The Soroptimist Live Your Dream The Soroptimist Live Your Dream: Education and …" at bounding box center [691, 230] width 303 height 640
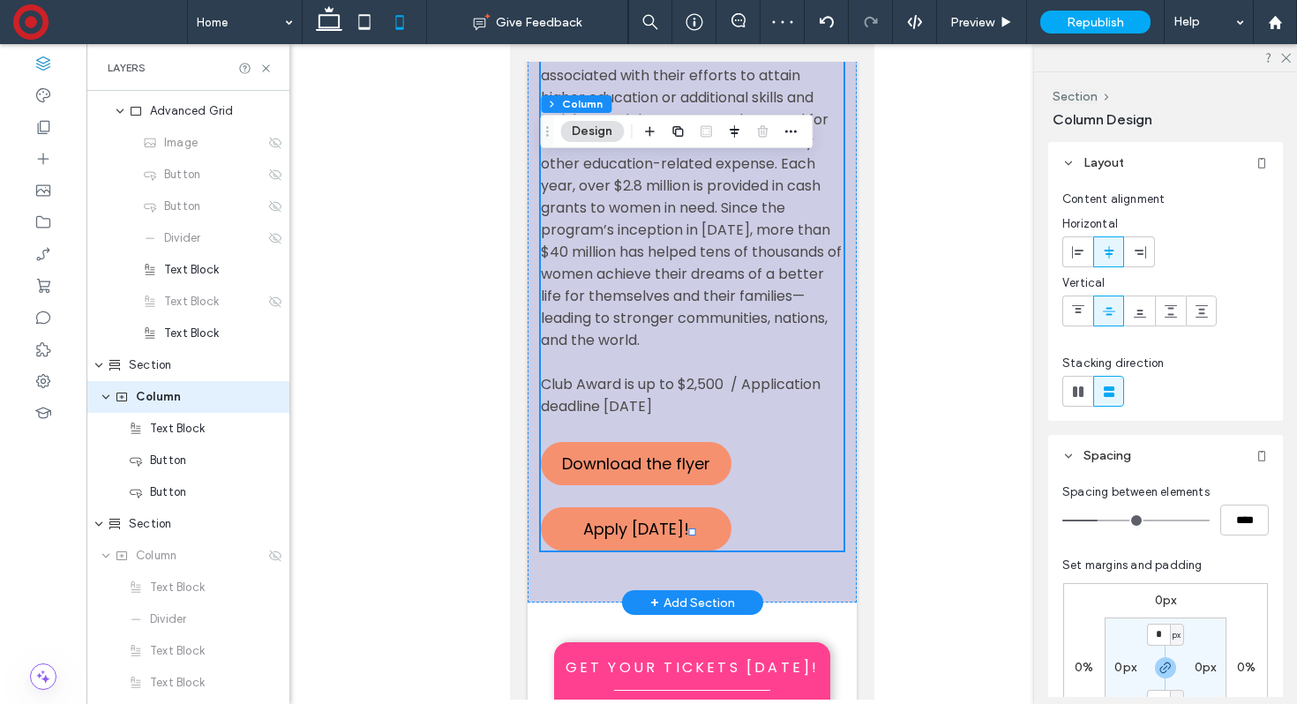
scroll to position [916, 0]
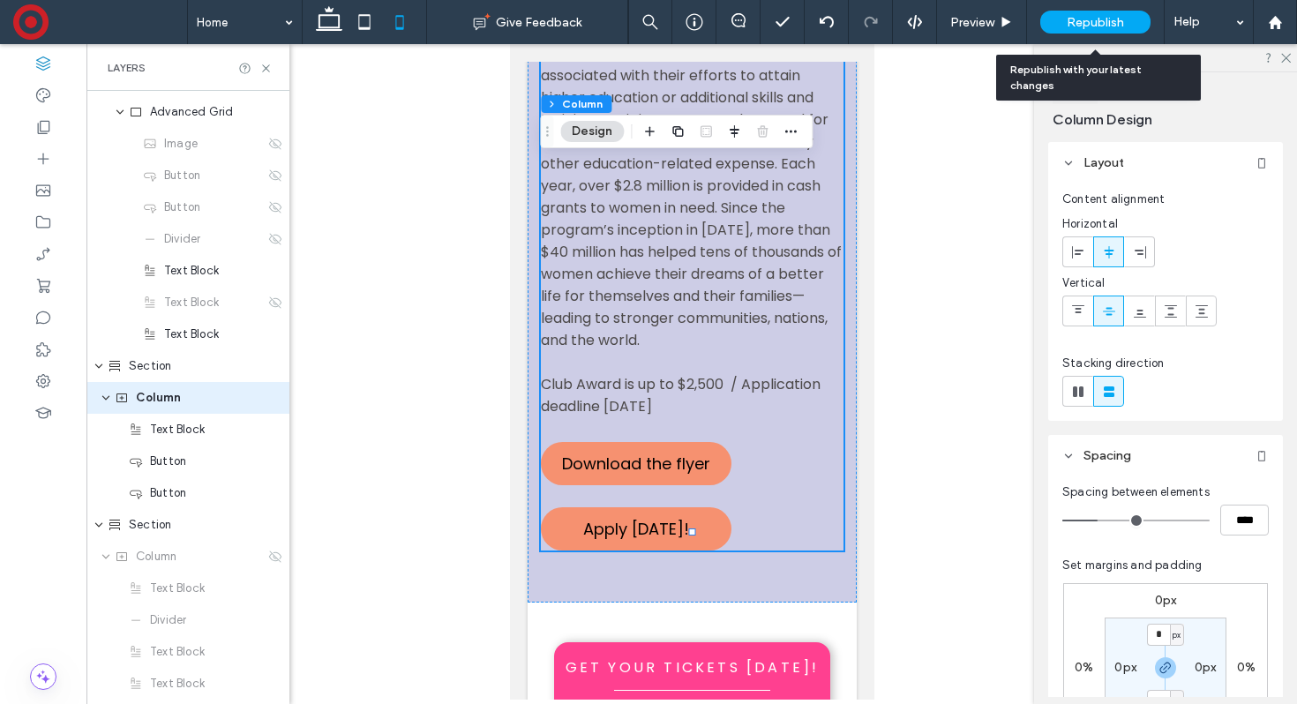
click at [1086, 19] on span "Republish" at bounding box center [1095, 22] width 57 height 15
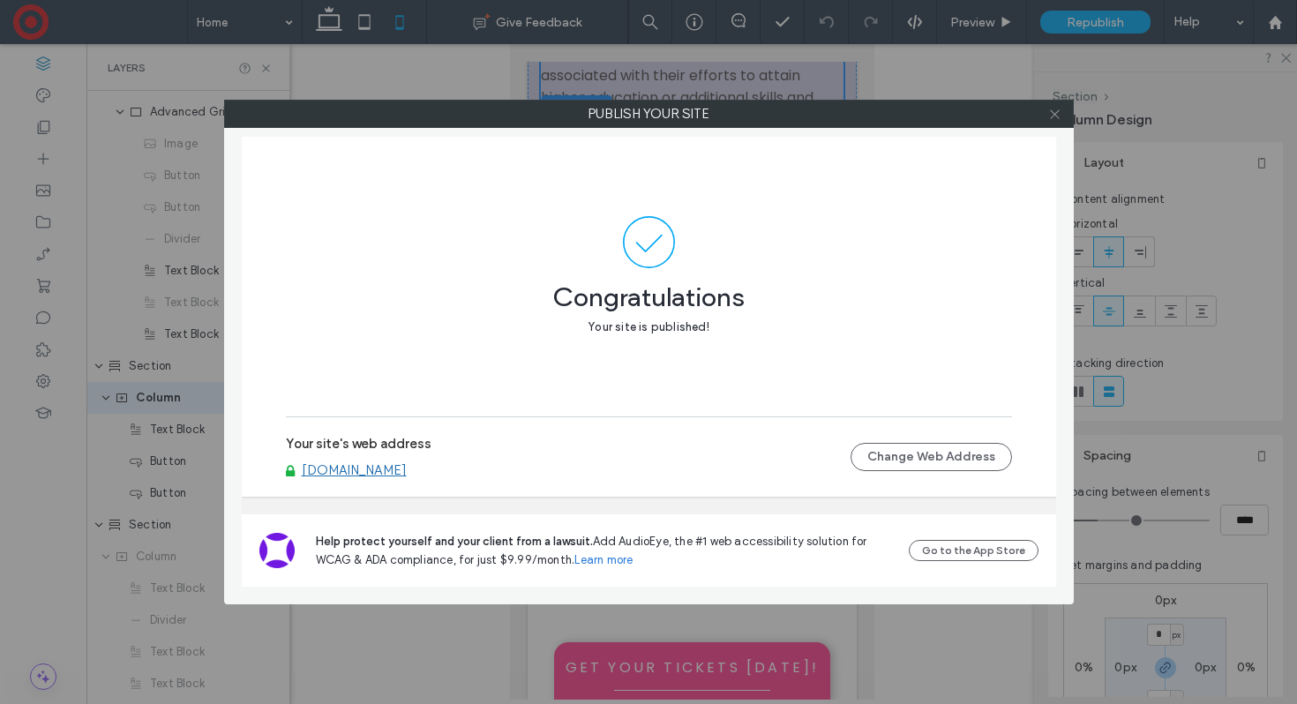
click at [1057, 110] on use at bounding box center [1054, 113] width 9 height 9
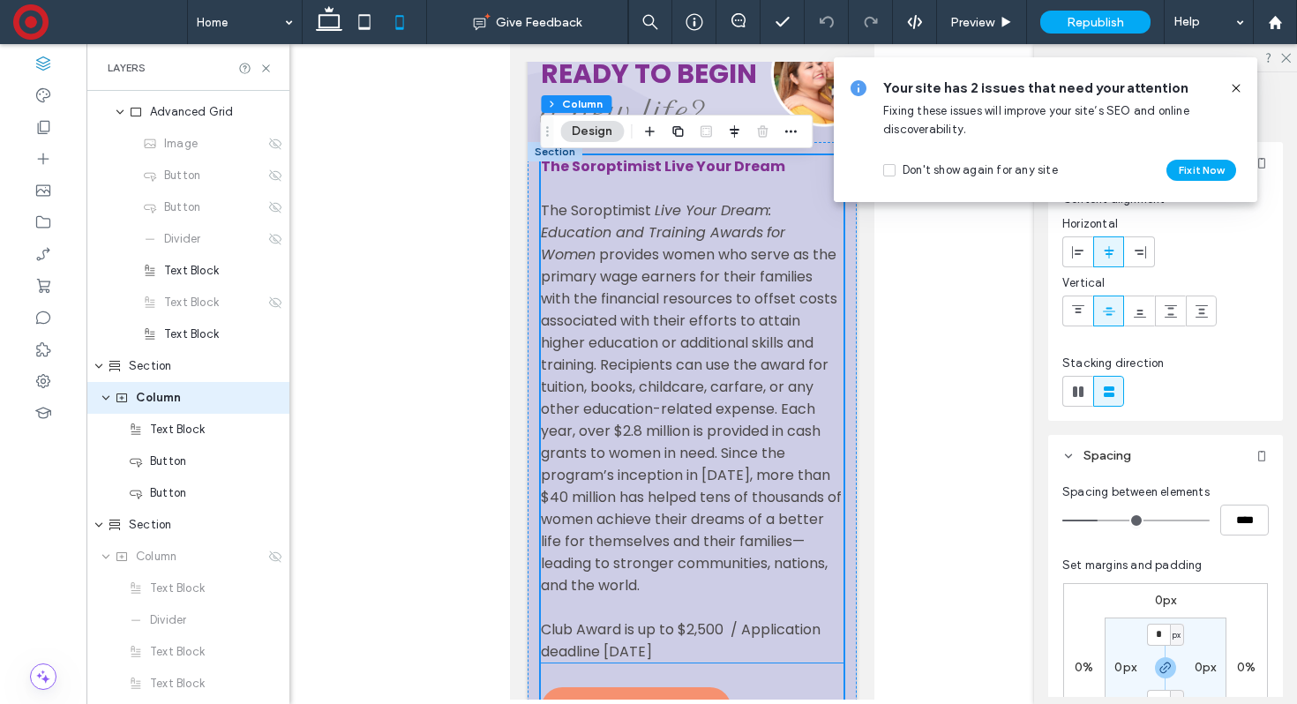
scroll to position [308, 0]
